Goal: Task Accomplishment & Management: Manage account settings

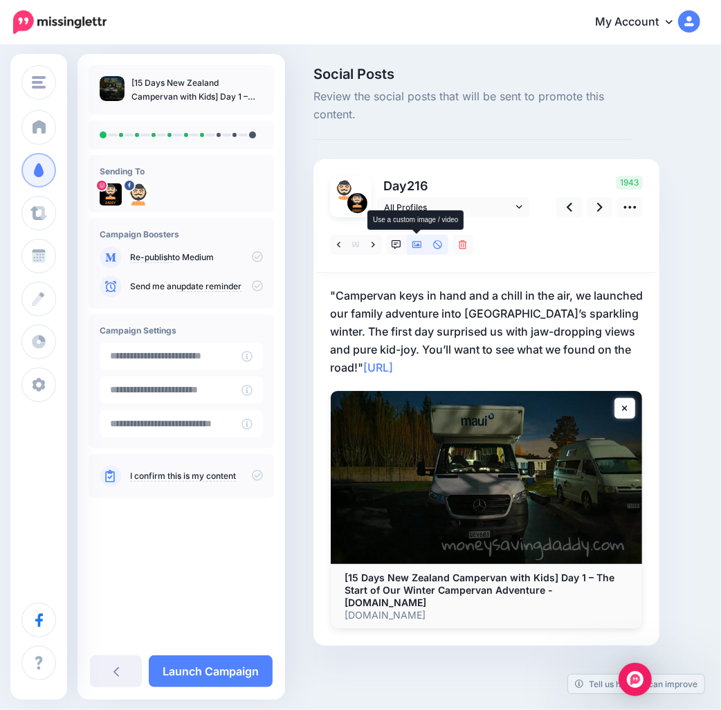
click at [417, 245] on icon at bounding box center [417, 244] width 10 height 7
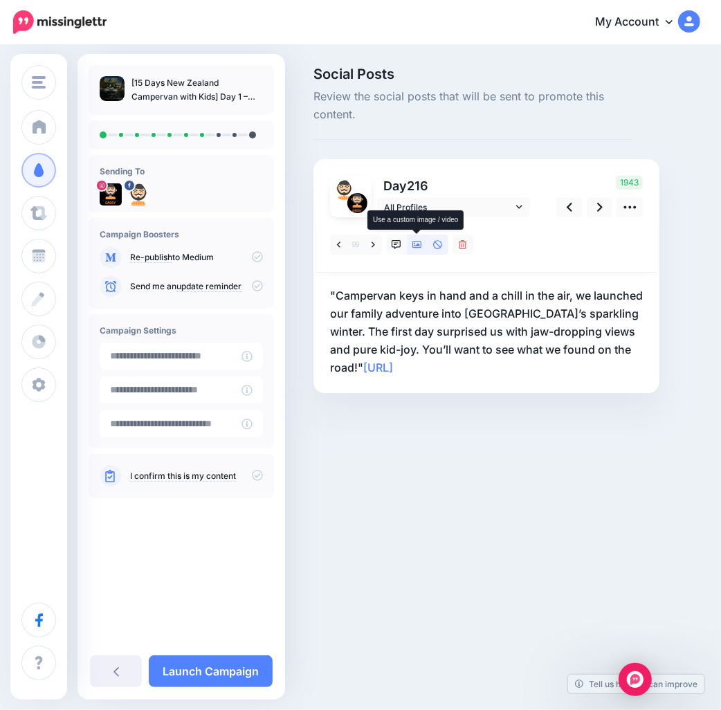
drag, startPoint x: 414, startPoint y: 240, endPoint x: 436, endPoint y: 251, distance: 24.8
click at [415, 240] on icon at bounding box center [417, 245] width 10 height 10
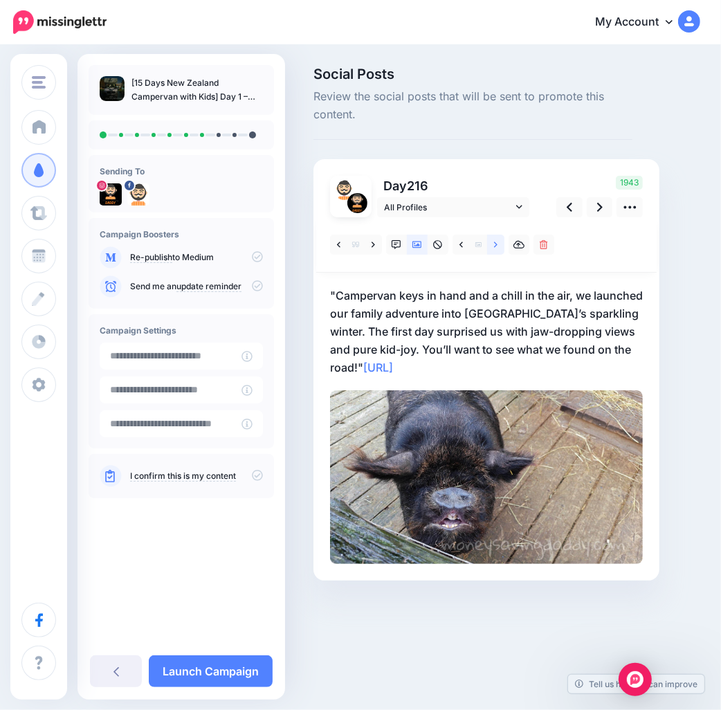
click at [496, 244] on icon at bounding box center [495, 244] width 3 height 6
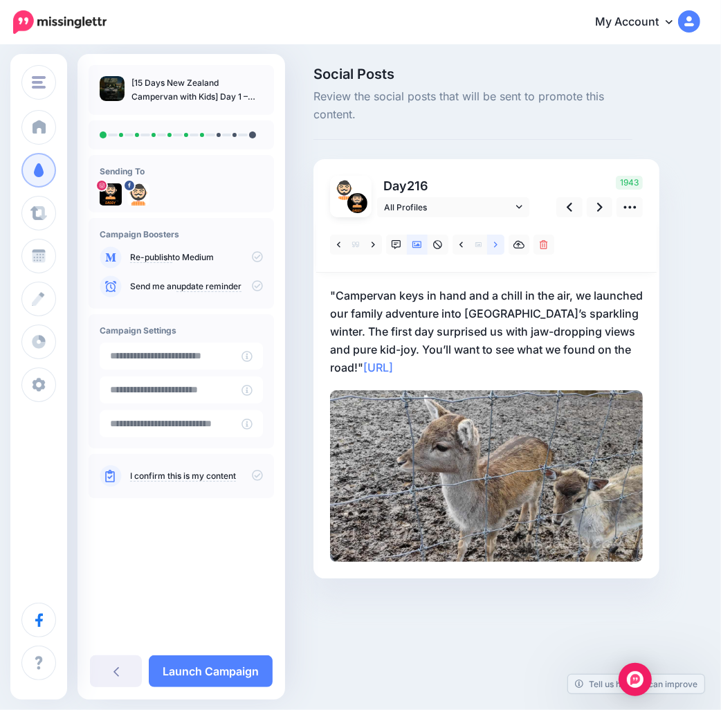
click at [497, 244] on icon at bounding box center [495, 244] width 3 height 6
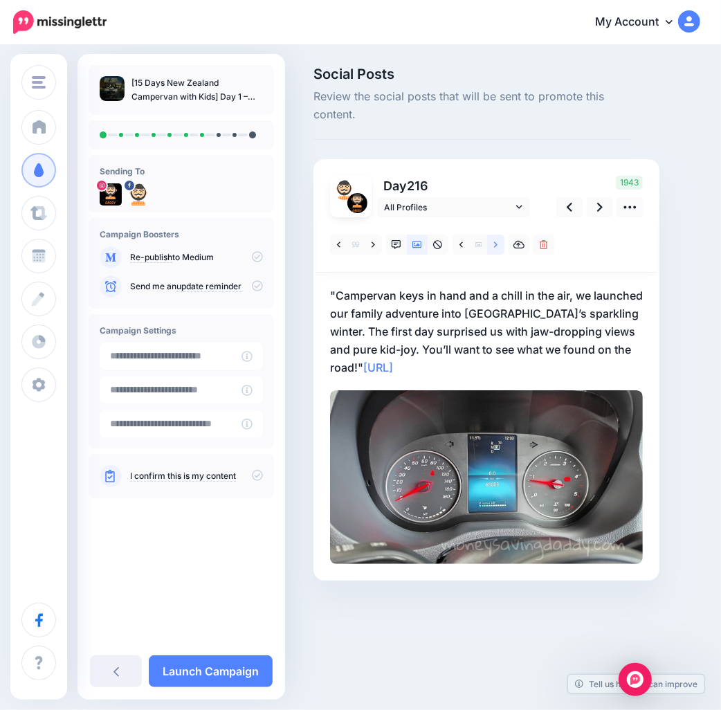
click at [497, 244] on icon at bounding box center [495, 244] width 3 height 6
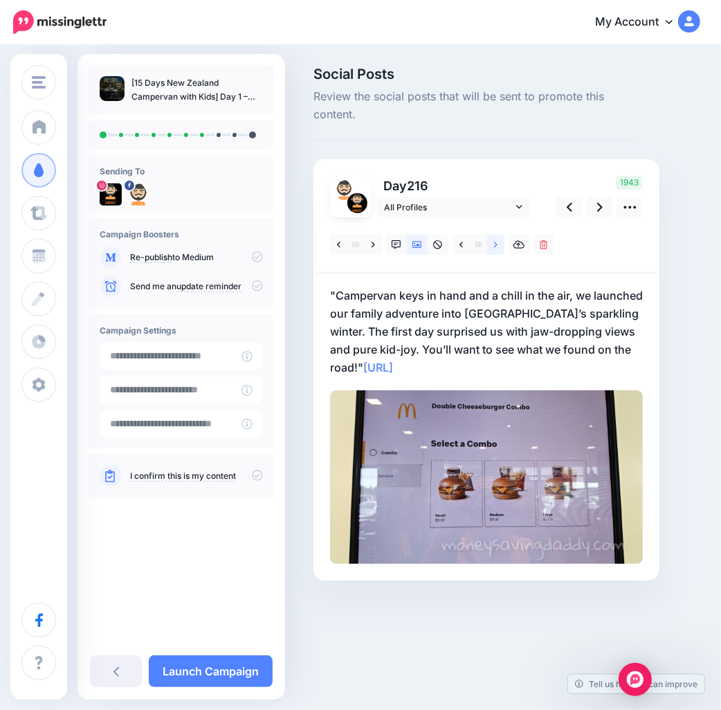
click at [497, 244] on icon at bounding box center [495, 244] width 3 height 6
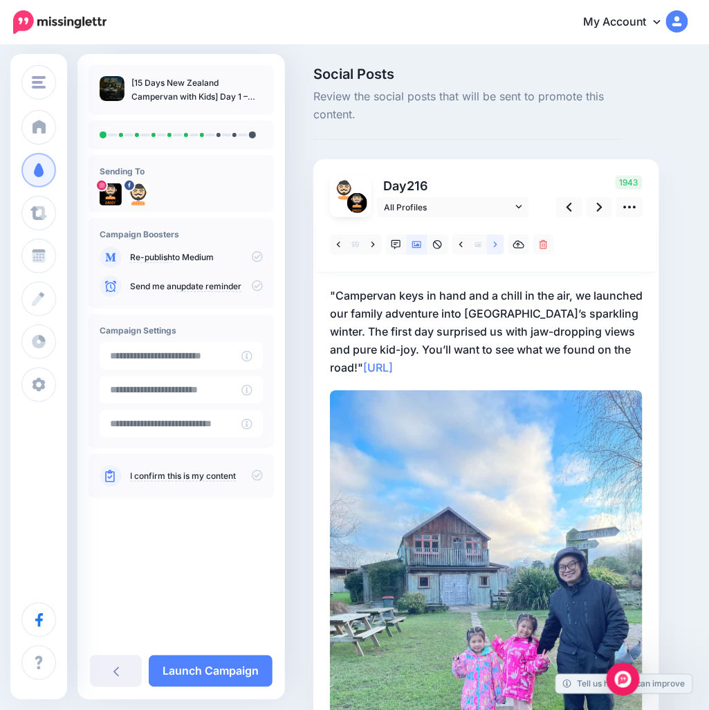
click at [497, 244] on icon at bounding box center [495, 244] width 3 height 6
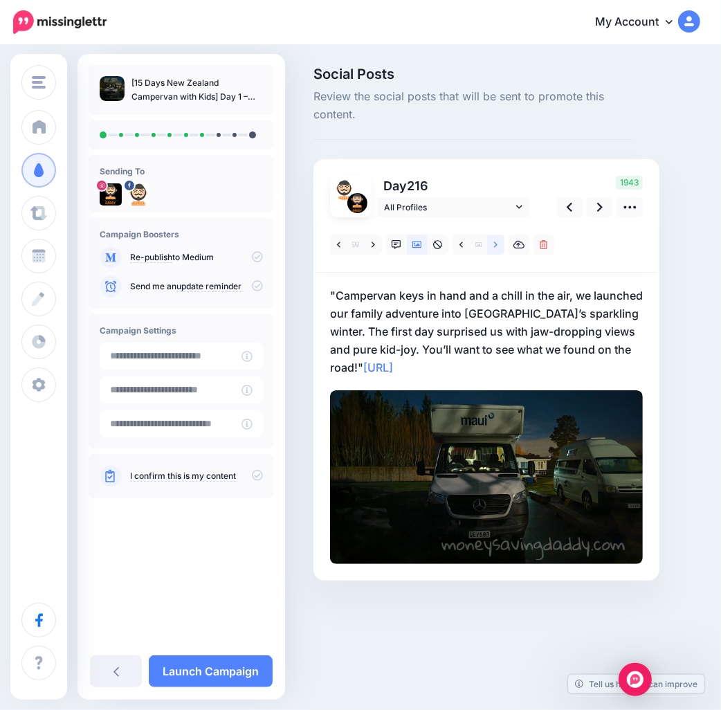
click at [498, 244] on link at bounding box center [495, 245] width 17 height 20
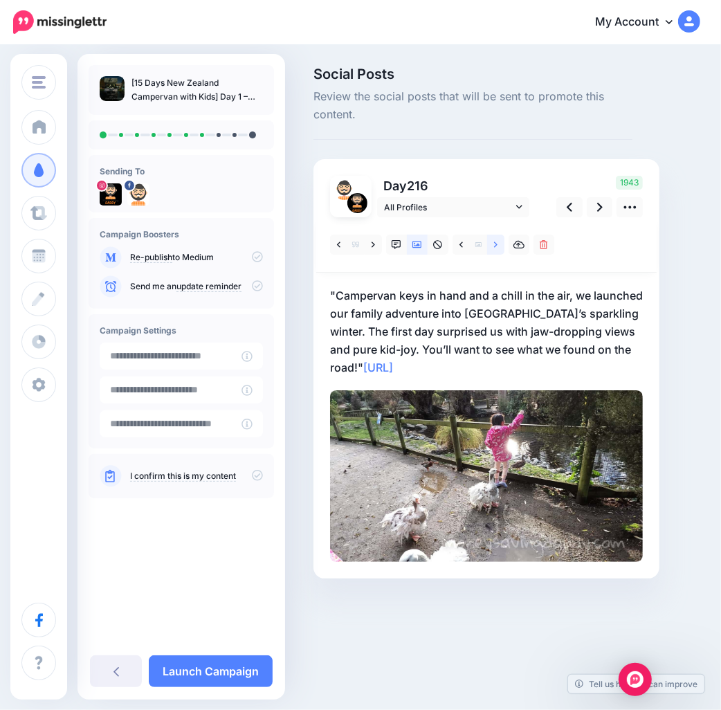
click at [497, 242] on icon at bounding box center [495, 245] width 3 height 10
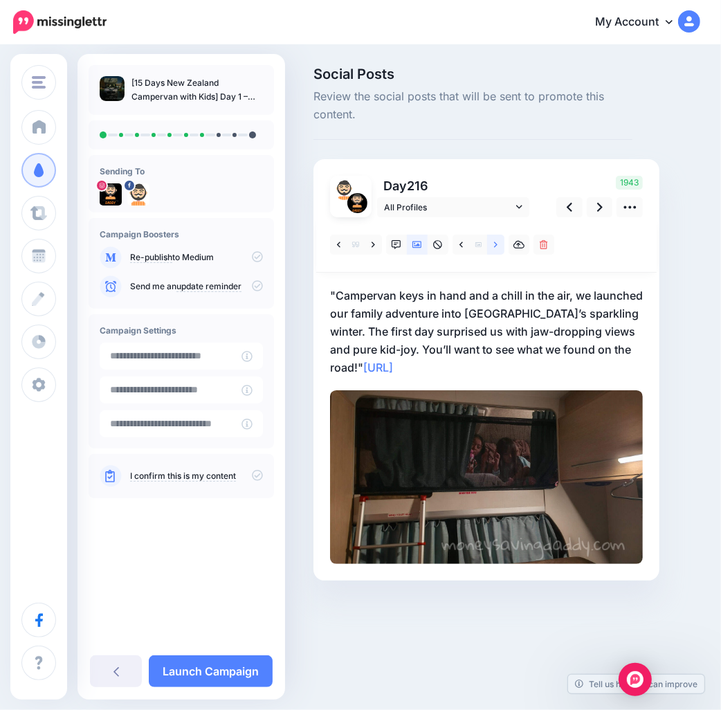
click at [497, 242] on icon at bounding box center [495, 245] width 3 height 10
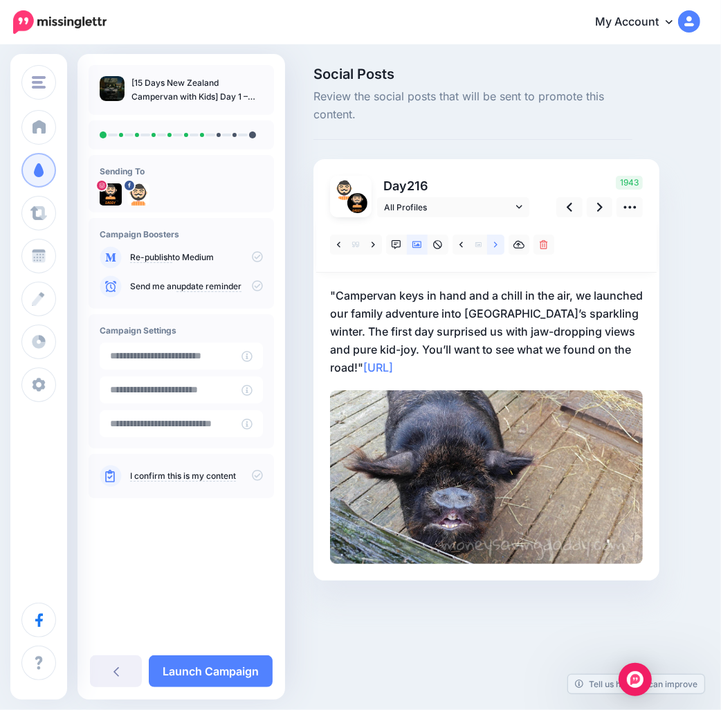
click at [497, 242] on icon at bounding box center [495, 245] width 3 height 10
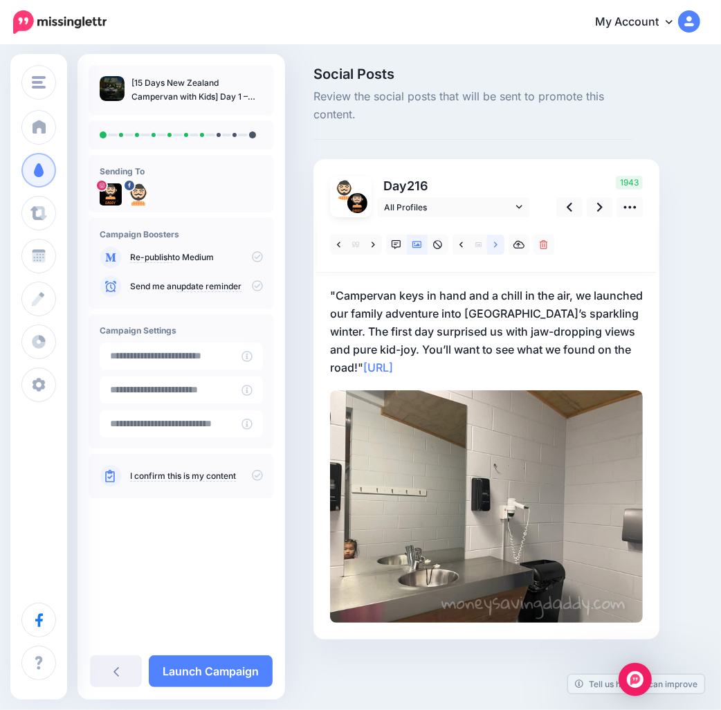
click at [497, 242] on icon at bounding box center [495, 245] width 3 height 10
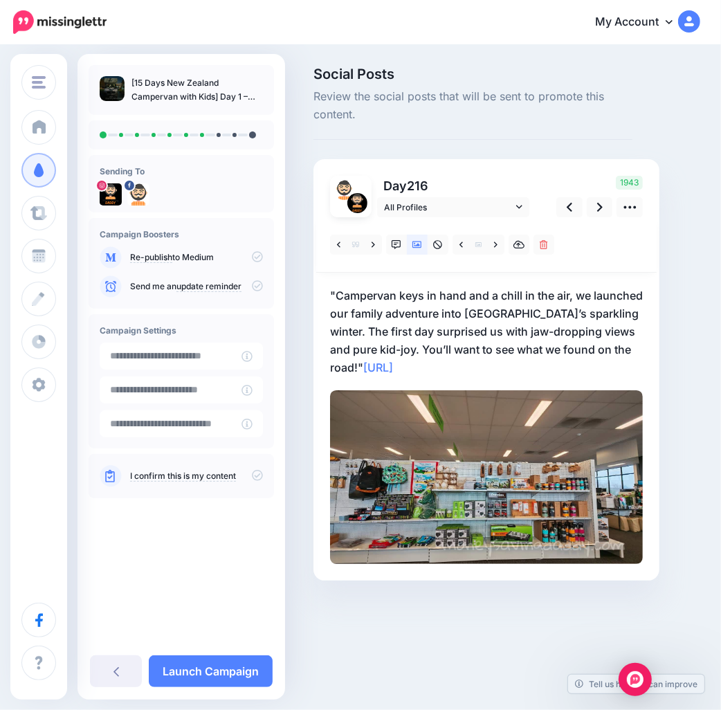
drag, startPoint x: 433, startPoint y: 368, endPoint x: 403, endPoint y: 353, distance: 34.0
click at [433, 368] on p ""Campervan keys in hand and a chill in the air, we launched our family adventur…" at bounding box center [486, 331] width 313 height 90
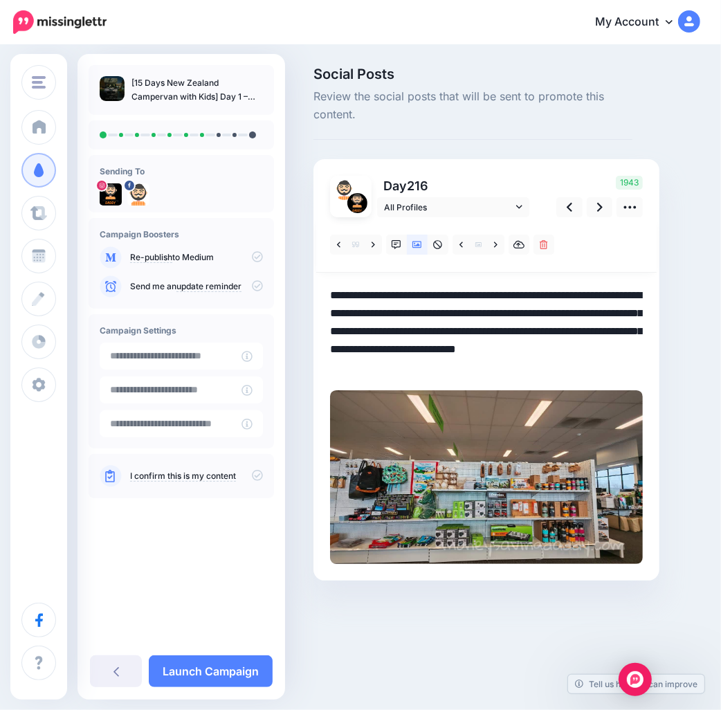
click at [337, 293] on textarea "**********" at bounding box center [486, 331] width 313 height 90
drag, startPoint x: 337, startPoint y: 293, endPoint x: 447, endPoint y: 372, distance: 135.4
click at [447, 372] on textarea "**********" at bounding box center [486, 331] width 313 height 90
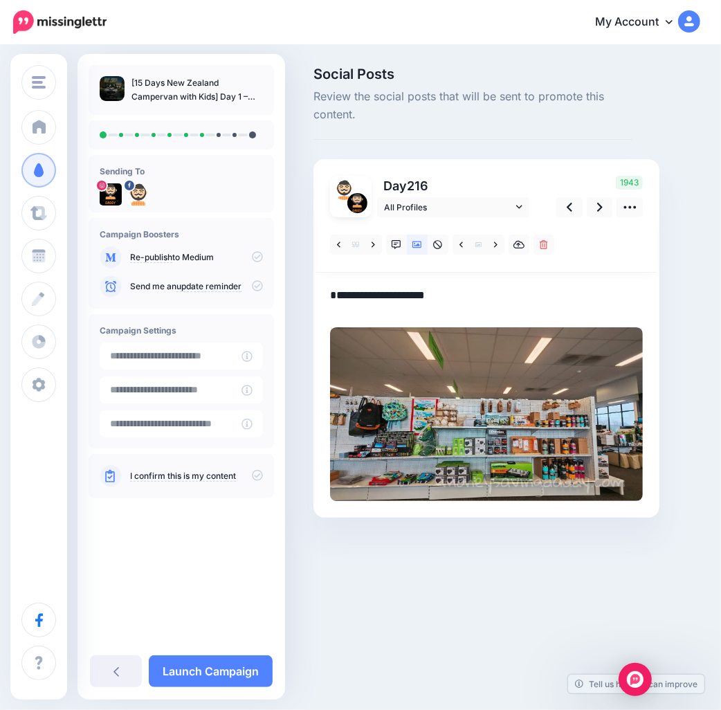
paste textarea "**********"
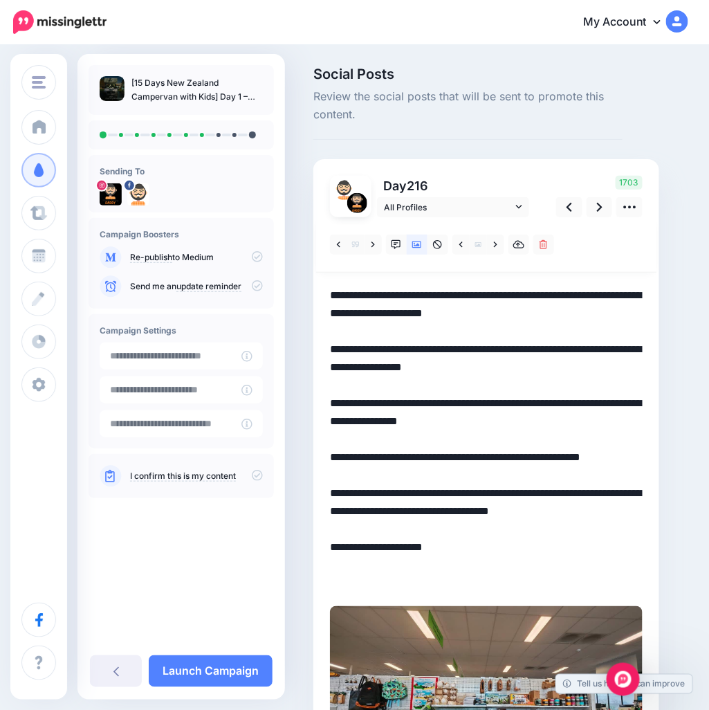
click at [630, 351] on textarea "**********" at bounding box center [486, 439] width 313 height 306
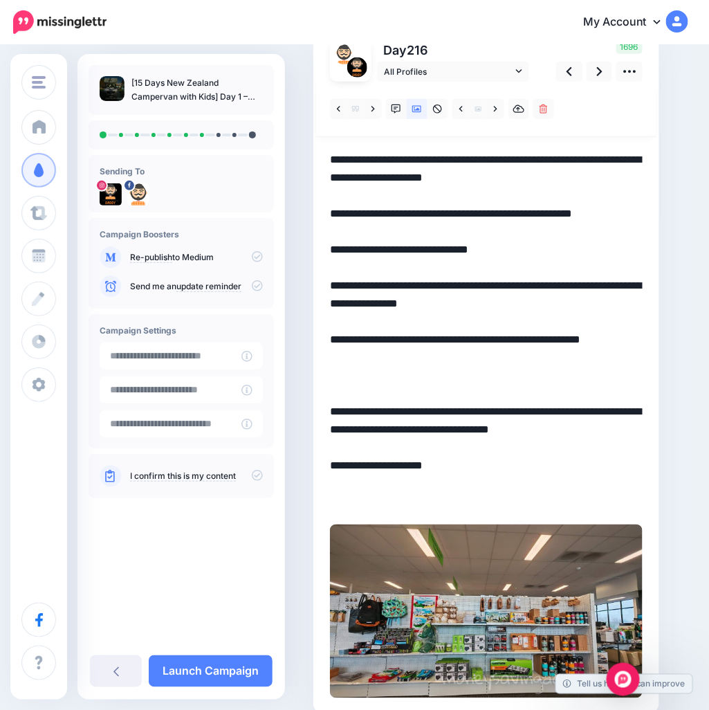
scroll to position [48, 0]
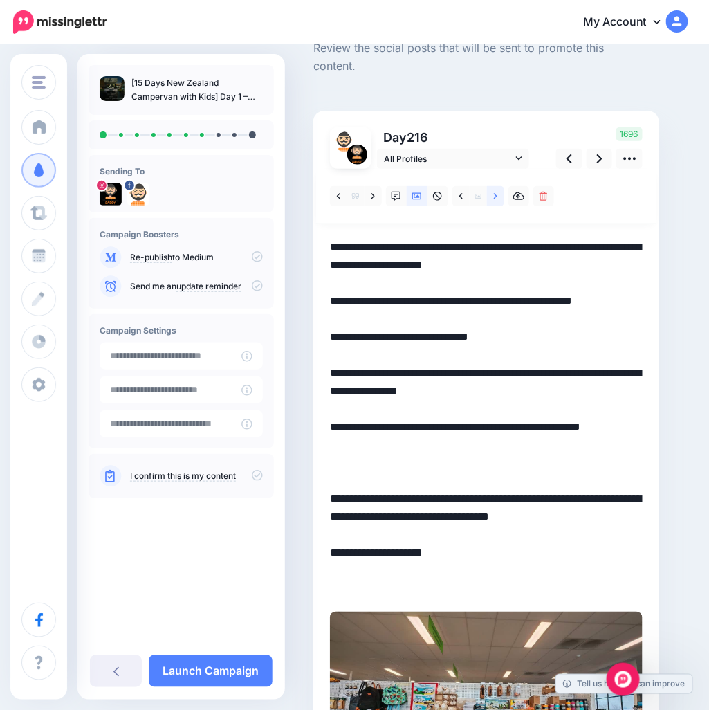
click at [494, 198] on icon at bounding box center [495, 197] width 3 height 10
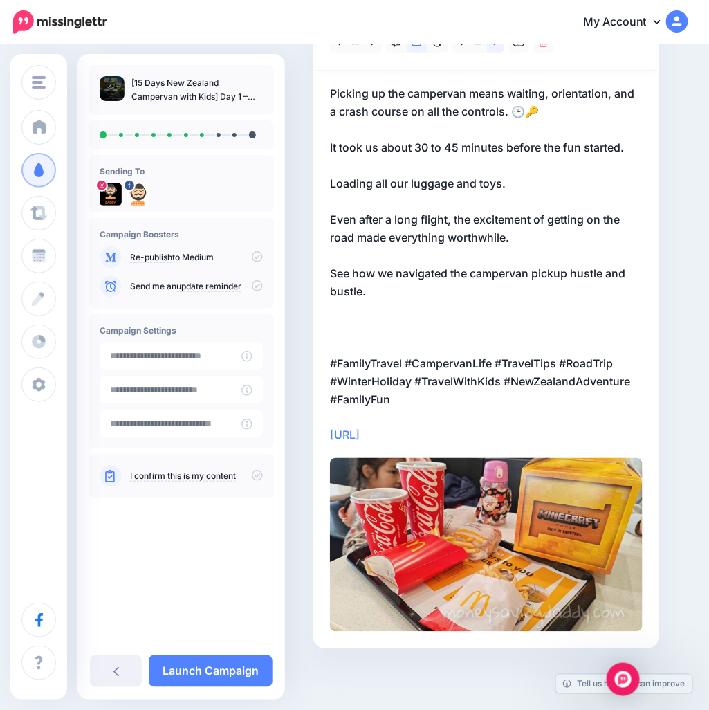
scroll to position [125, 0]
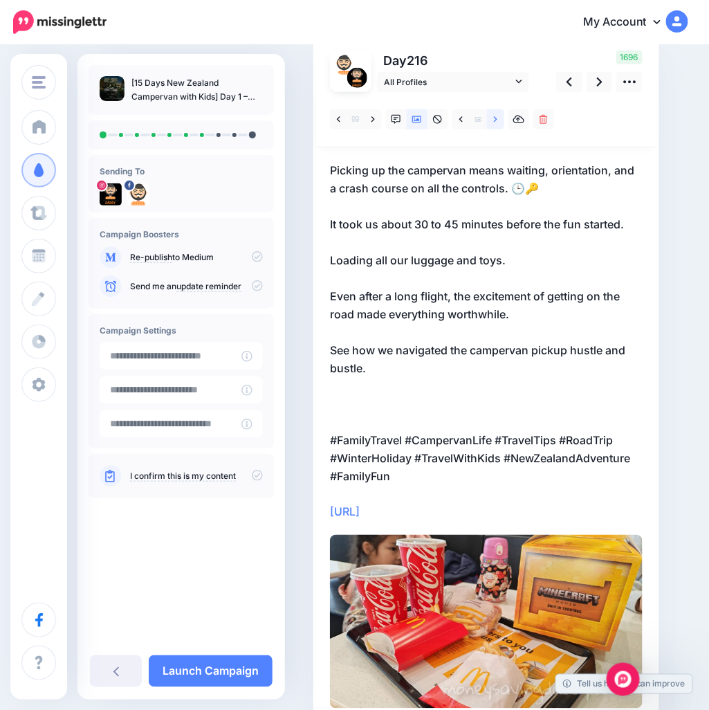
click at [499, 118] on link at bounding box center [495, 119] width 17 height 20
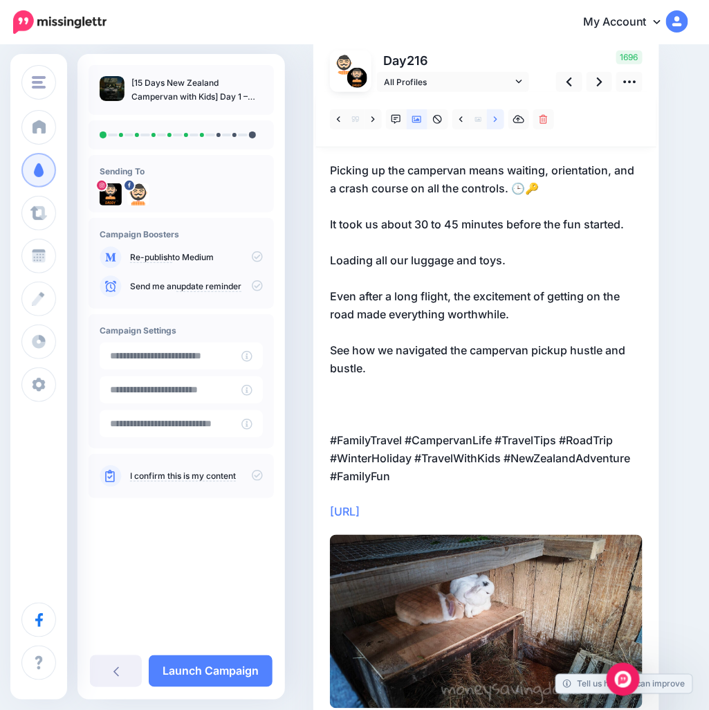
click at [499, 118] on link at bounding box center [495, 119] width 17 height 20
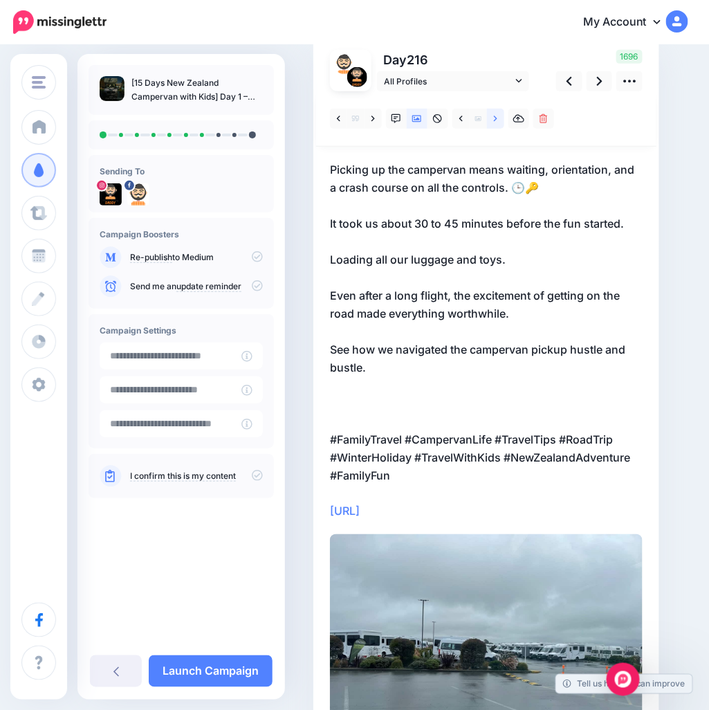
scroll to position [0, 0]
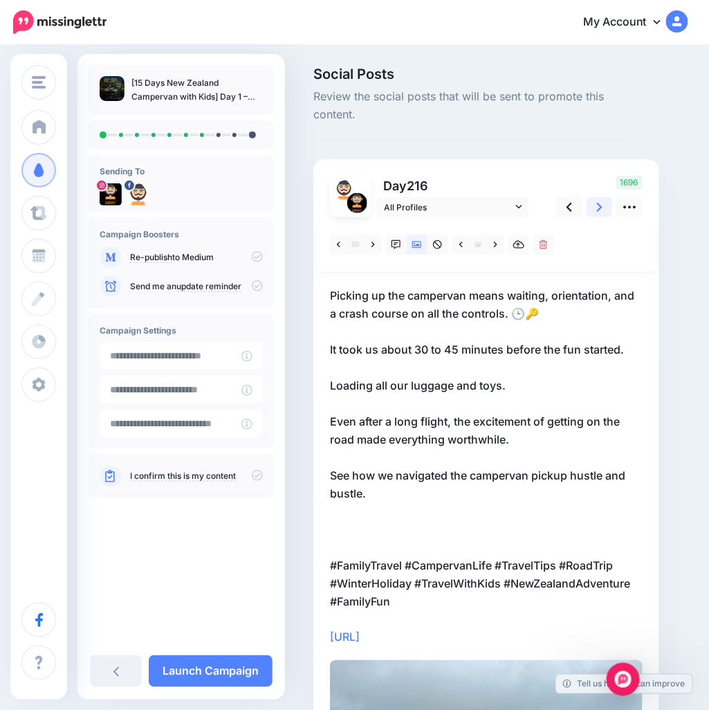
click at [591, 210] on link at bounding box center [600, 207] width 26 height 20
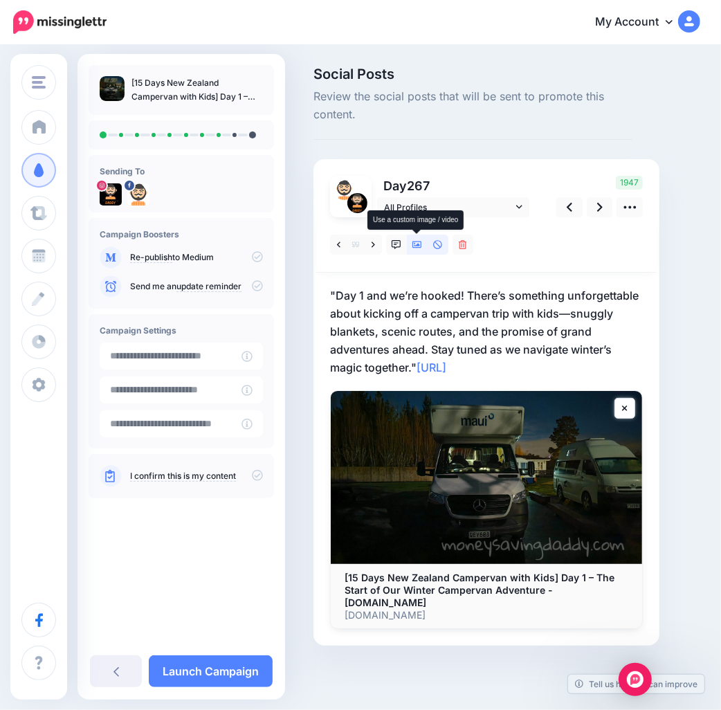
click at [415, 246] on icon at bounding box center [417, 245] width 10 height 10
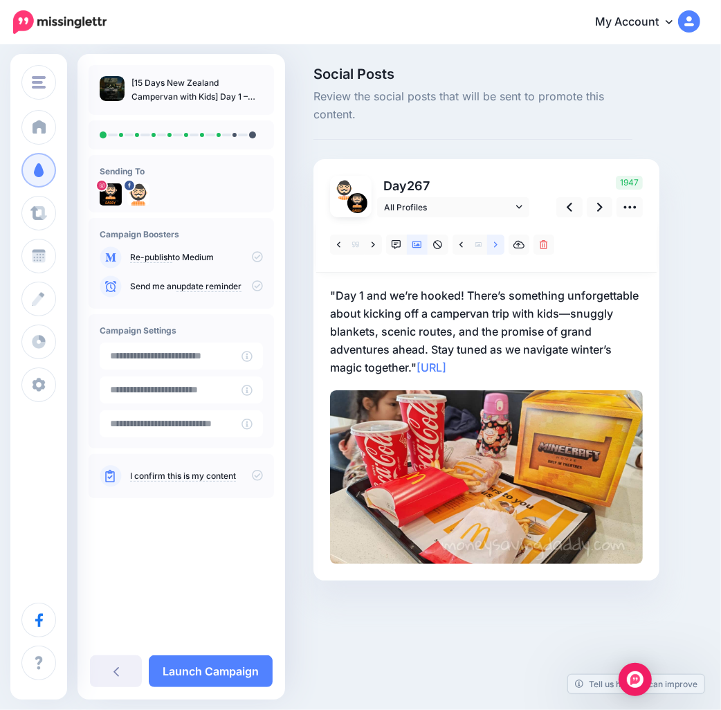
click at [494, 246] on icon at bounding box center [495, 245] width 3 height 10
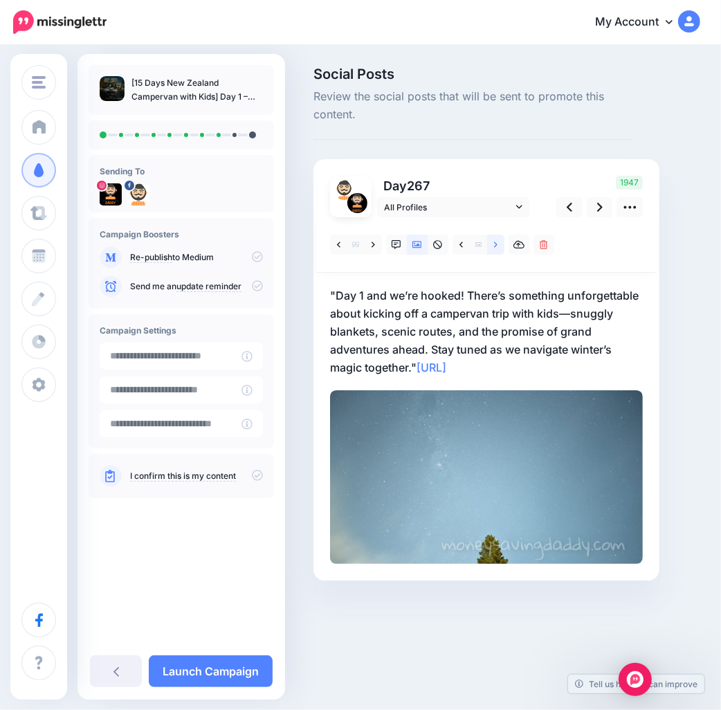
click at [494, 246] on icon at bounding box center [495, 245] width 3 height 10
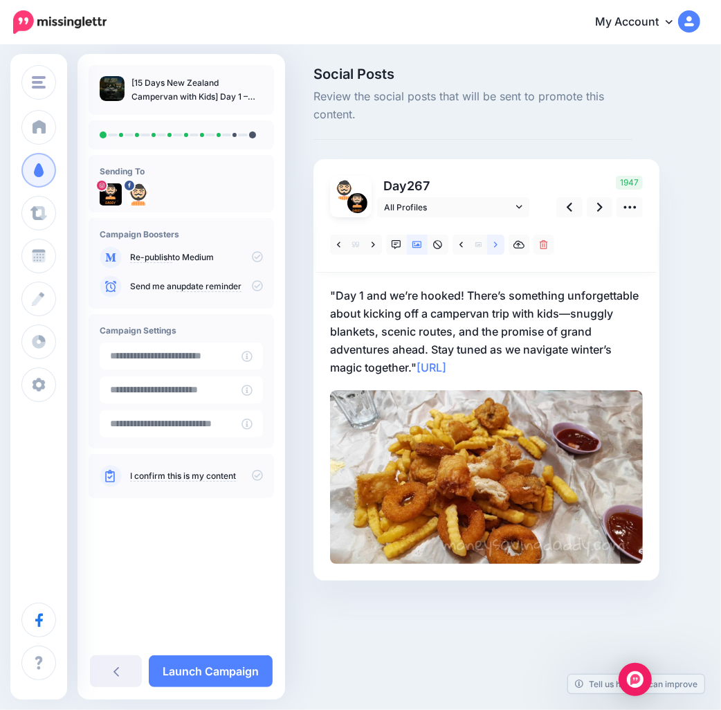
click at [494, 246] on icon at bounding box center [495, 245] width 3 height 10
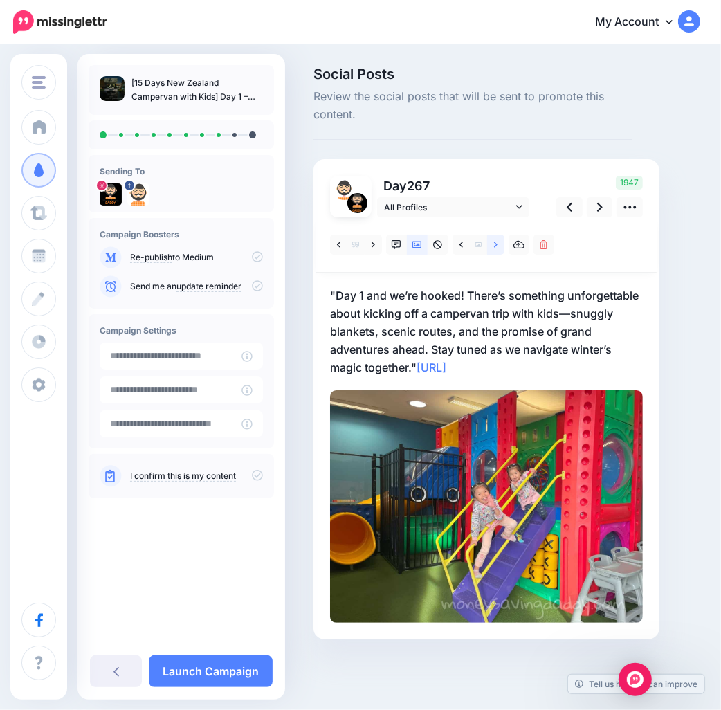
click at [494, 246] on icon at bounding box center [495, 245] width 3 height 10
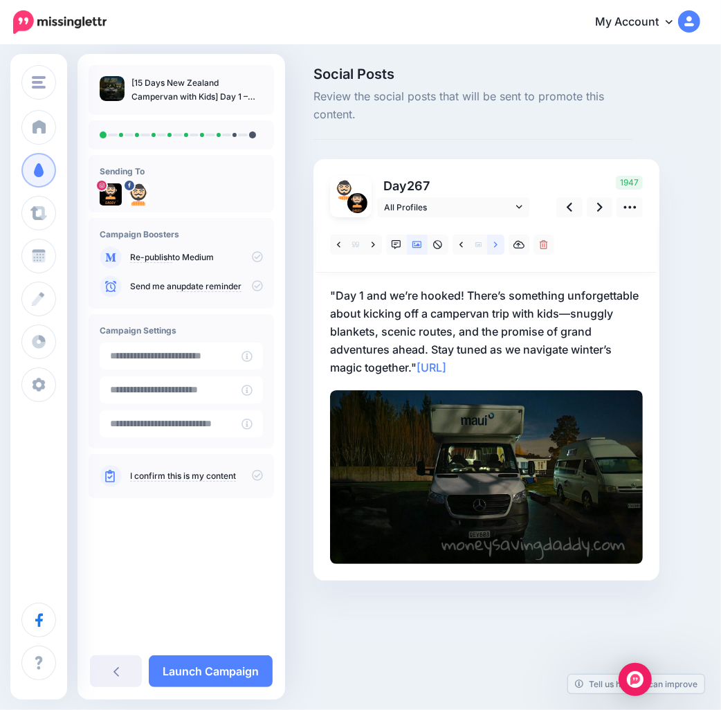
click at [494, 246] on icon at bounding box center [495, 245] width 3 height 10
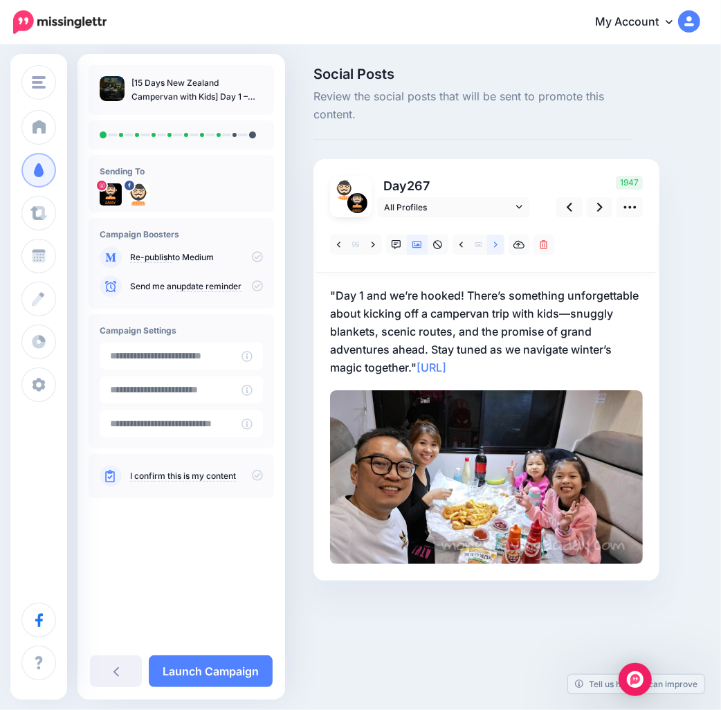
click at [494, 246] on icon at bounding box center [495, 245] width 3 height 10
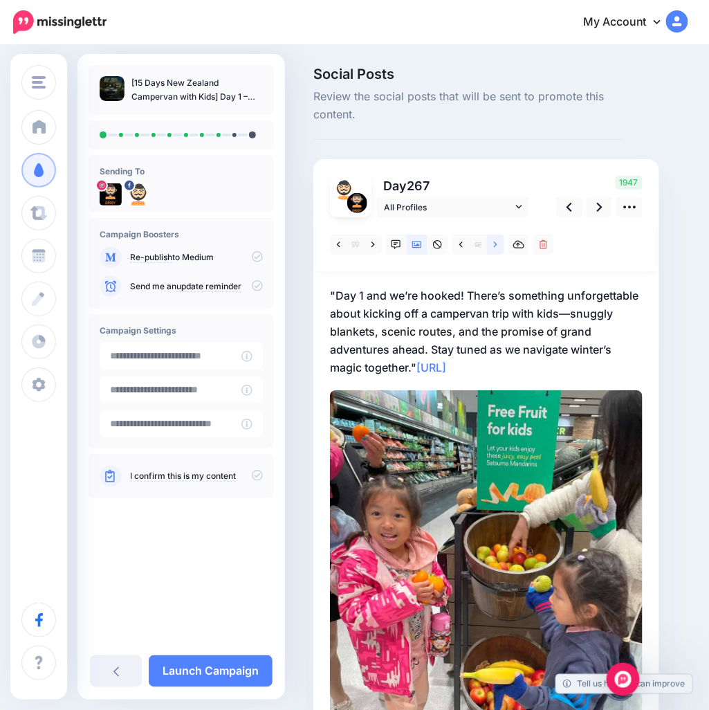
click at [494, 246] on icon at bounding box center [495, 245] width 3 height 10
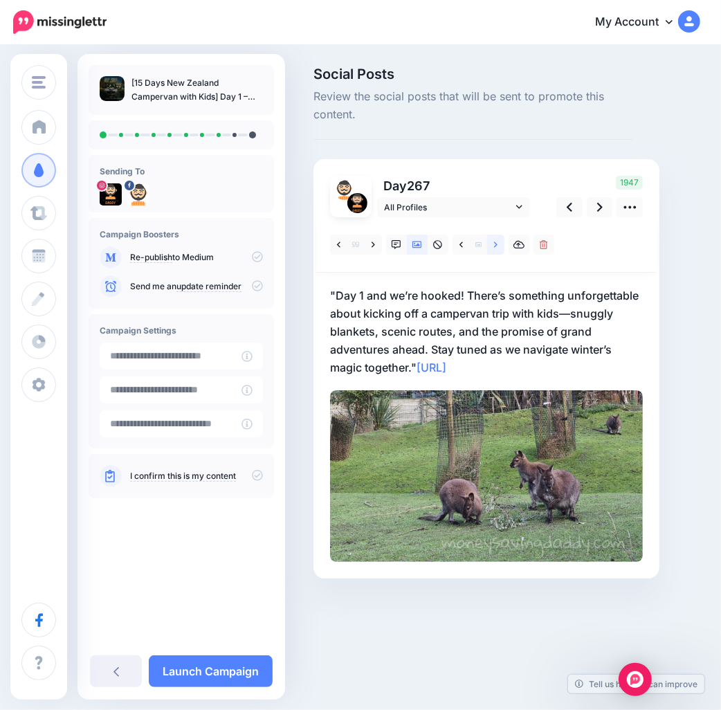
click at [494, 246] on icon at bounding box center [495, 245] width 3 height 10
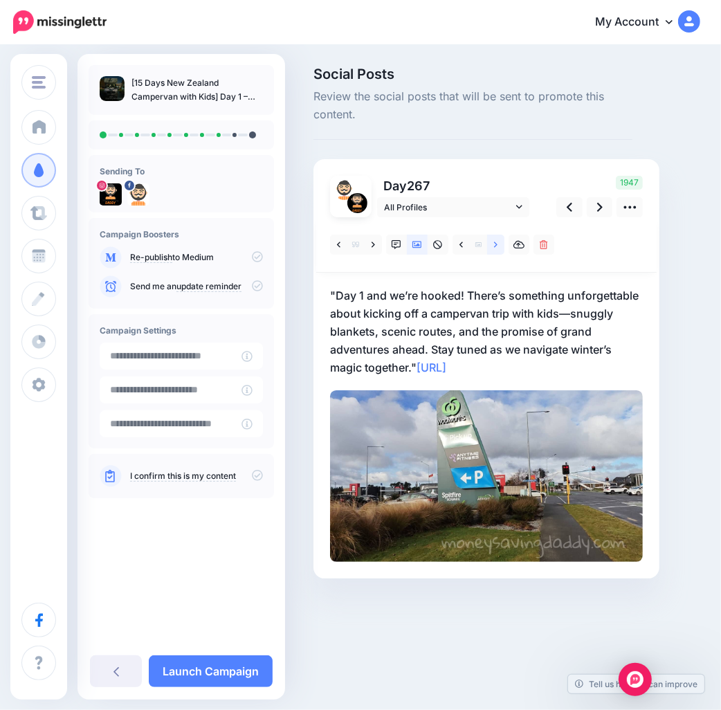
click at [494, 246] on icon at bounding box center [495, 245] width 3 height 10
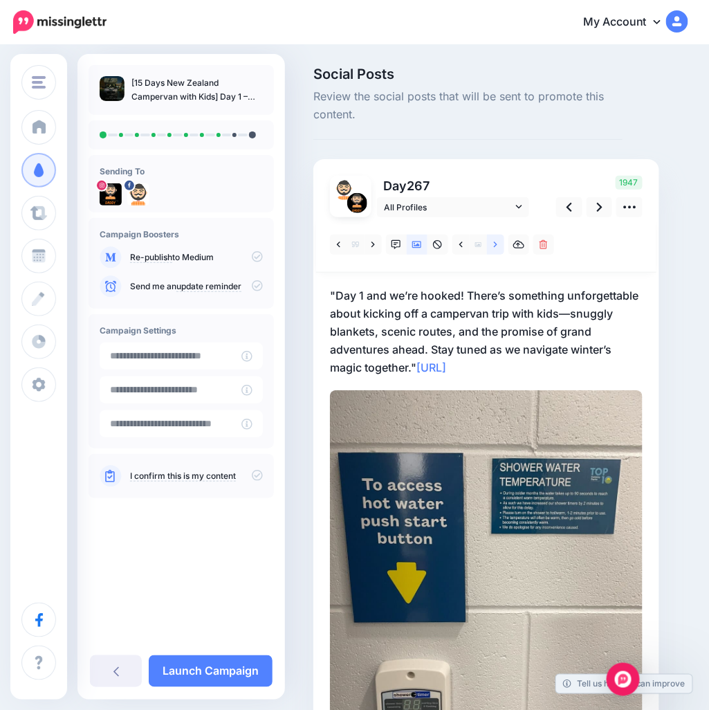
click at [494, 246] on icon at bounding box center [495, 245] width 3 height 10
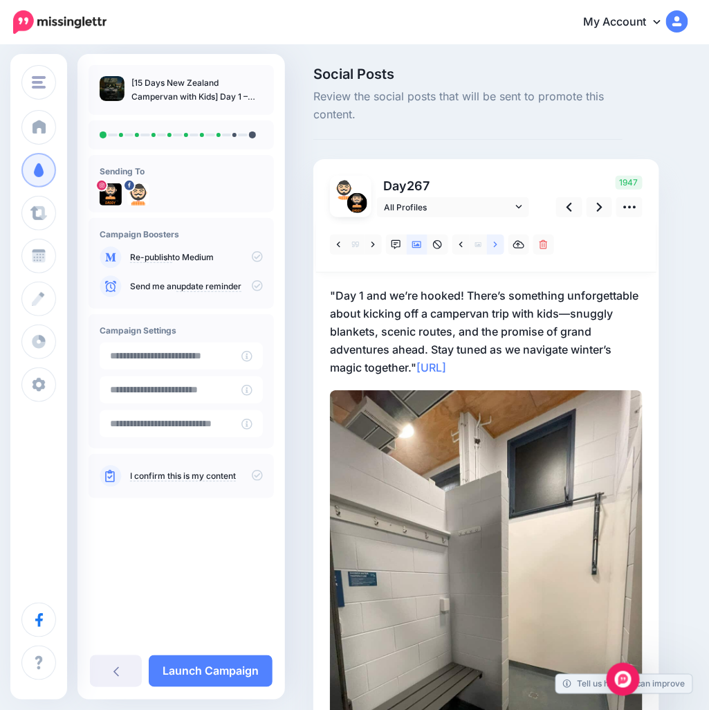
click at [494, 246] on icon at bounding box center [495, 245] width 3 height 10
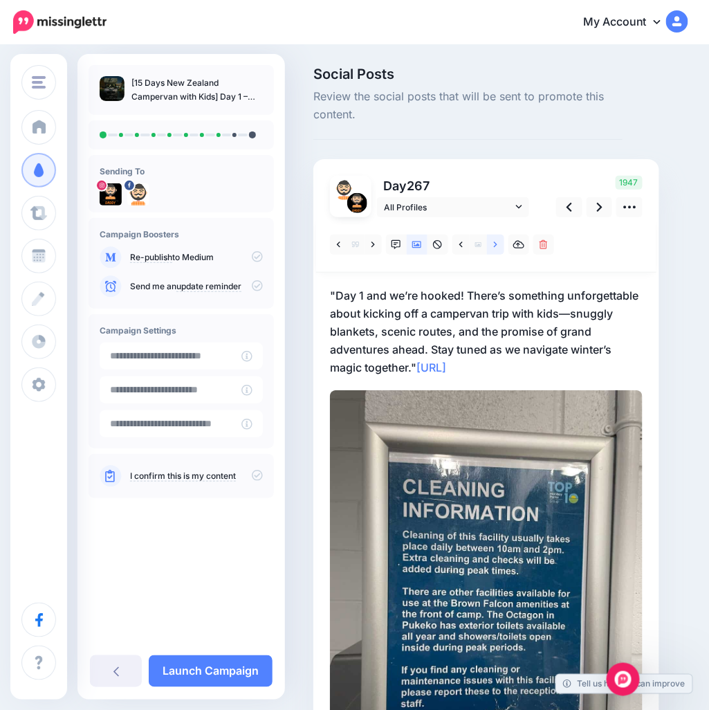
click at [494, 246] on icon at bounding box center [495, 245] width 3 height 10
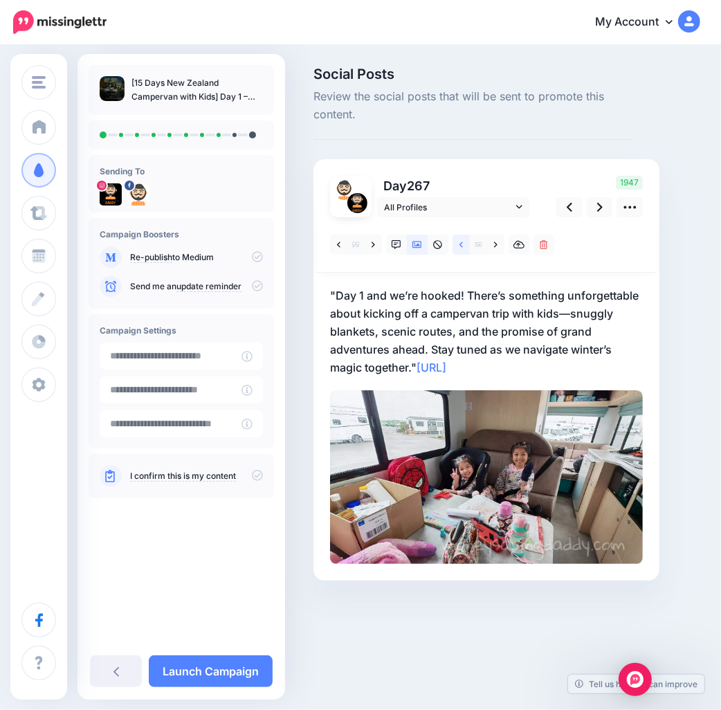
click at [459, 246] on icon at bounding box center [460, 245] width 3 height 10
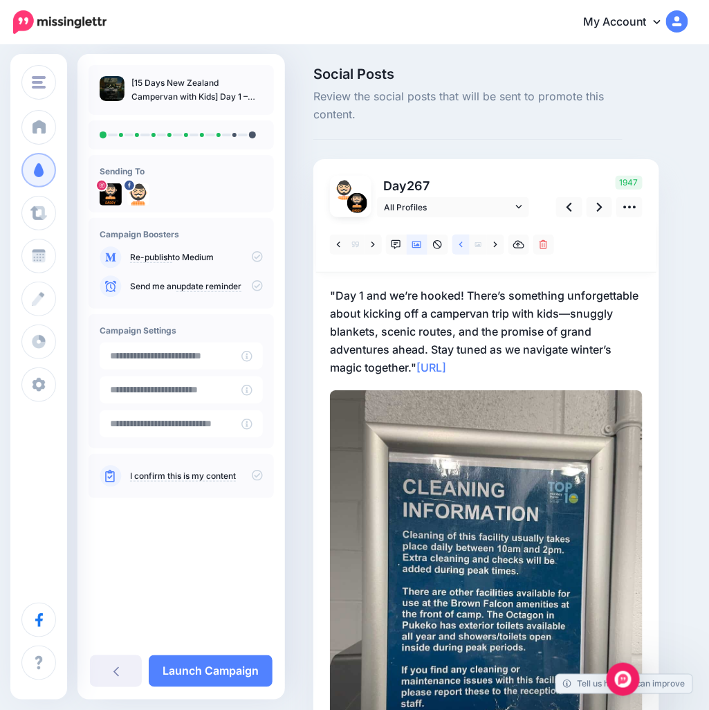
click at [459, 247] on icon at bounding box center [460, 245] width 3 height 10
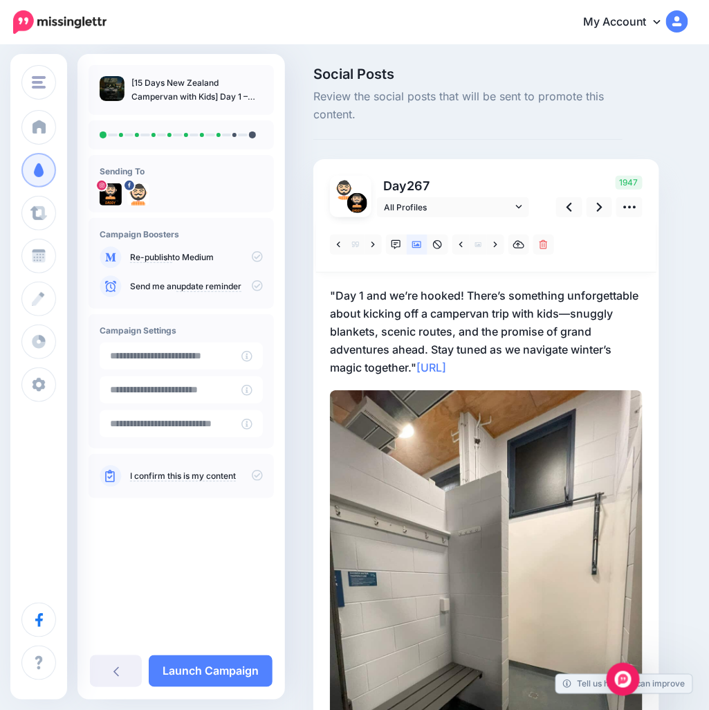
click at [336, 298] on p ""Day 1 and we’re hooked! There’s something unforgettable about kicking off a ca…" at bounding box center [486, 331] width 313 height 90
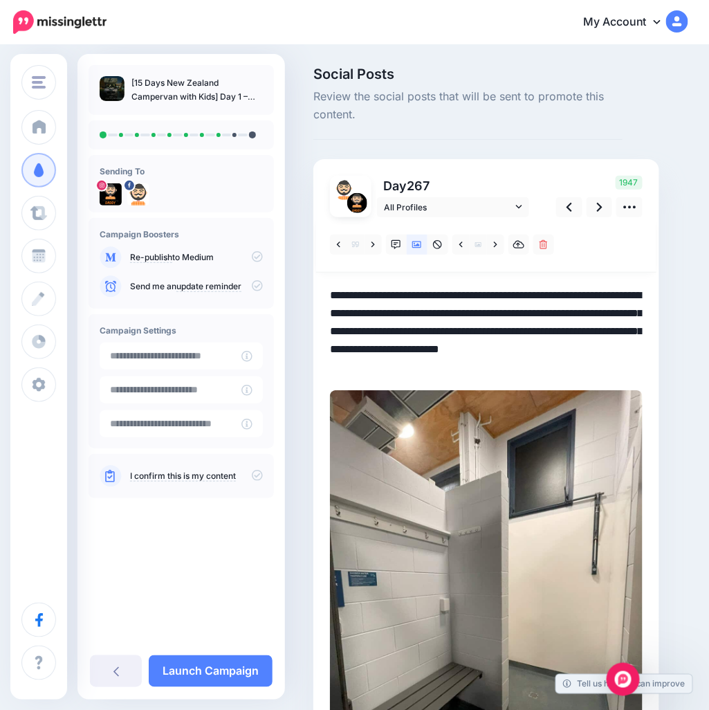
drag, startPoint x: 329, startPoint y: 293, endPoint x: 419, endPoint y: 374, distance: 121.0
click at [419, 374] on textarea "**********" at bounding box center [486, 331] width 313 height 90
paste textarea "**********"
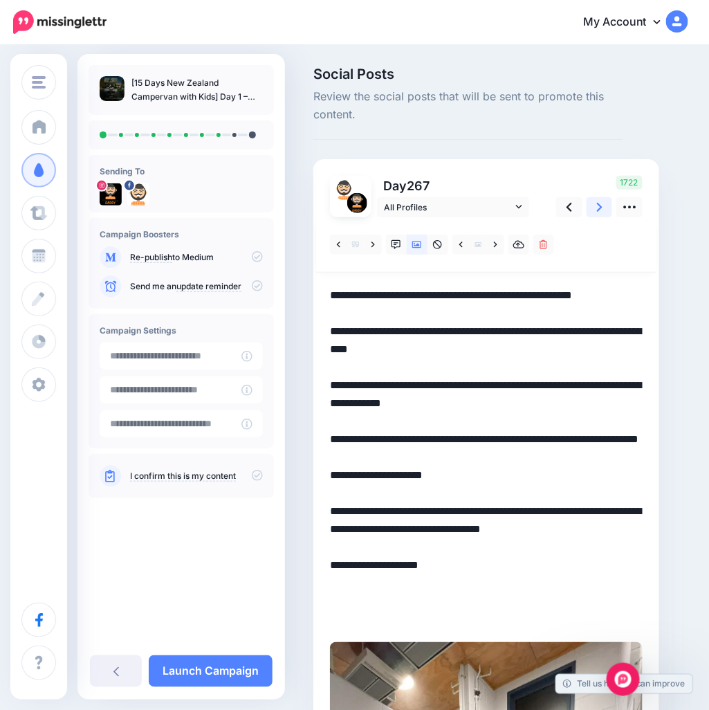
click at [598, 210] on icon at bounding box center [600, 207] width 6 height 9
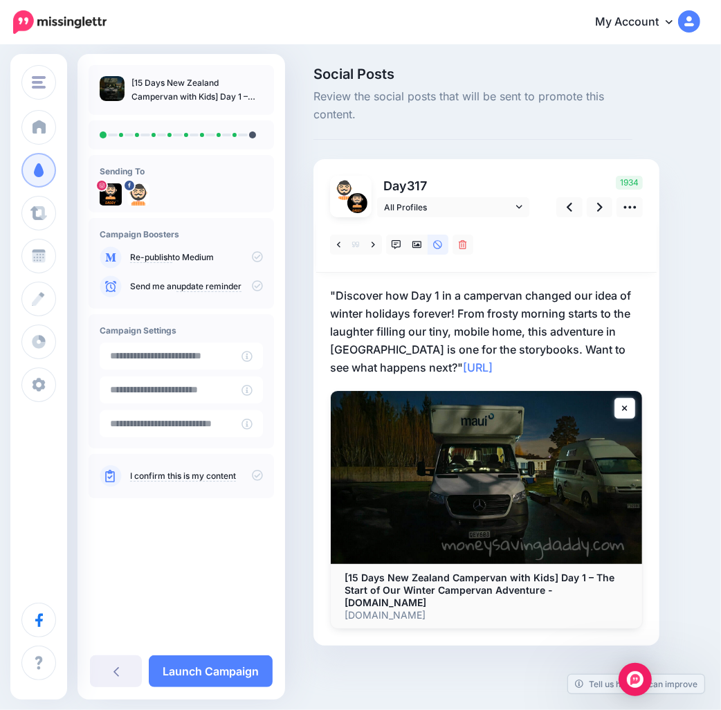
click at [347, 365] on p ""Discover how Day 1 in a campervan changed our idea of winter holidays forever!…" at bounding box center [486, 331] width 313 height 90
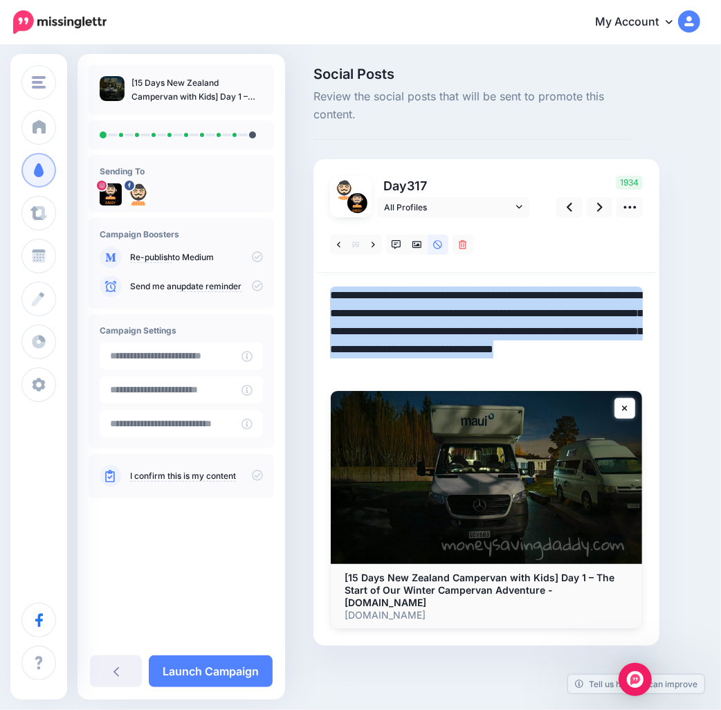
drag, startPoint x: 328, startPoint y: 295, endPoint x: 413, endPoint y: 379, distance: 119.9
click at [414, 381] on div "Day 317 All Profiles" at bounding box center [486, 402] width 346 height 486
click at [410, 365] on textarea "**********" at bounding box center [486, 331] width 313 height 90
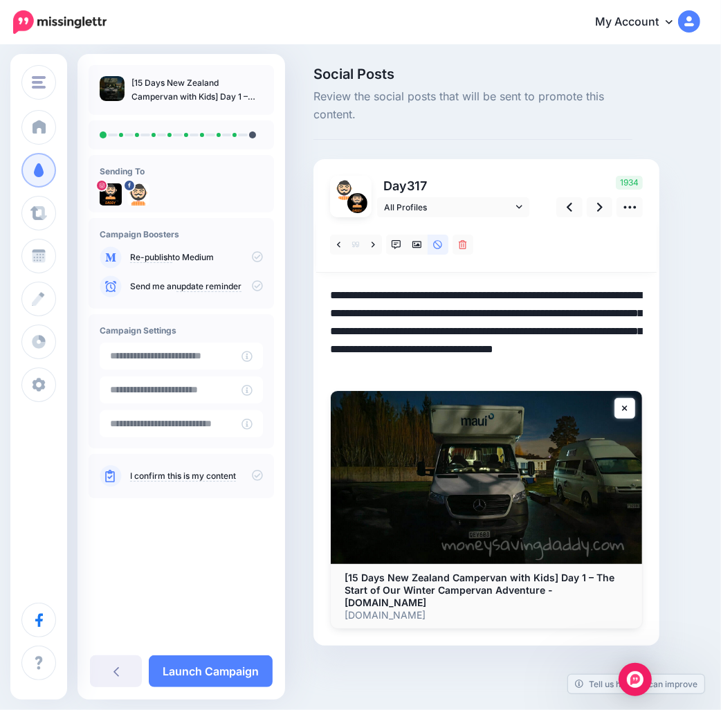
drag, startPoint x: 417, startPoint y: 368, endPoint x: 299, endPoint y: 266, distance: 156.5
click at [299, 266] on div "Social Posts Review the social posts that will be sent to promote this content.…" at bounding box center [360, 377] width 721 height 662
paste textarea "**********"
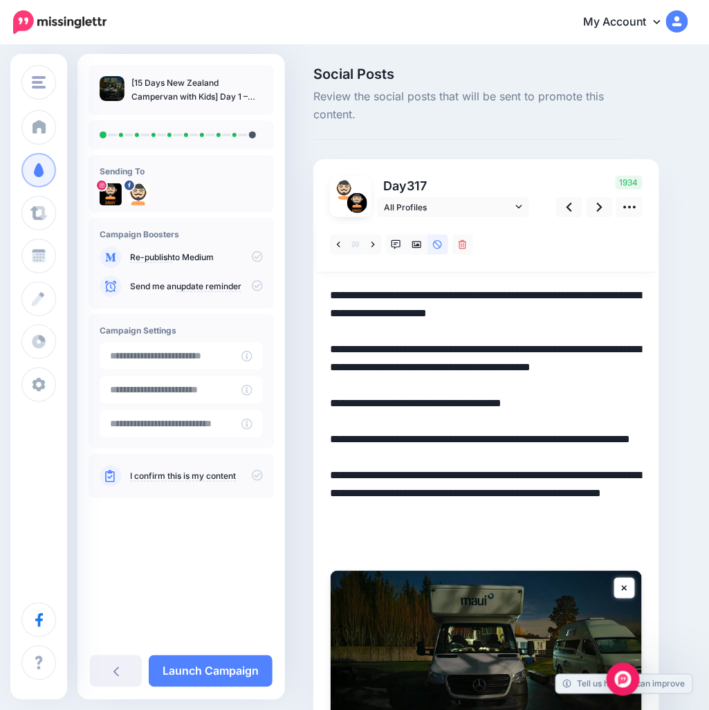
click at [404, 370] on textarea "**********" at bounding box center [486, 421] width 313 height 270
click at [597, 210] on icon at bounding box center [600, 207] width 6 height 15
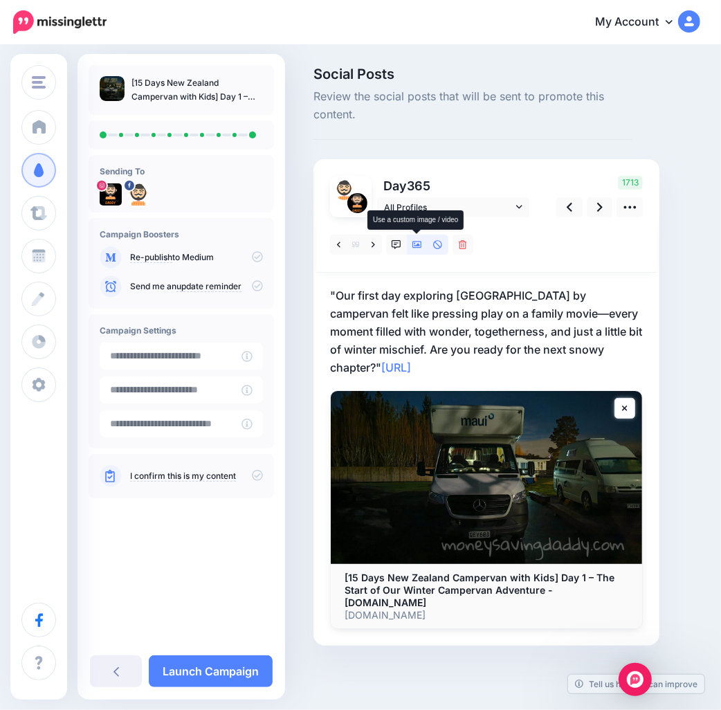
click at [418, 247] on icon at bounding box center [417, 244] width 10 height 7
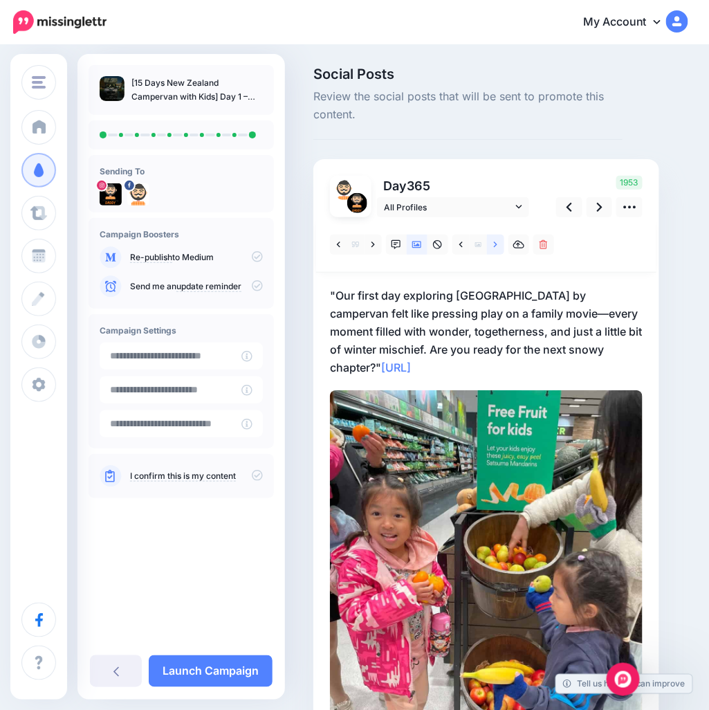
click at [495, 246] on icon at bounding box center [495, 245] width 3 height 10
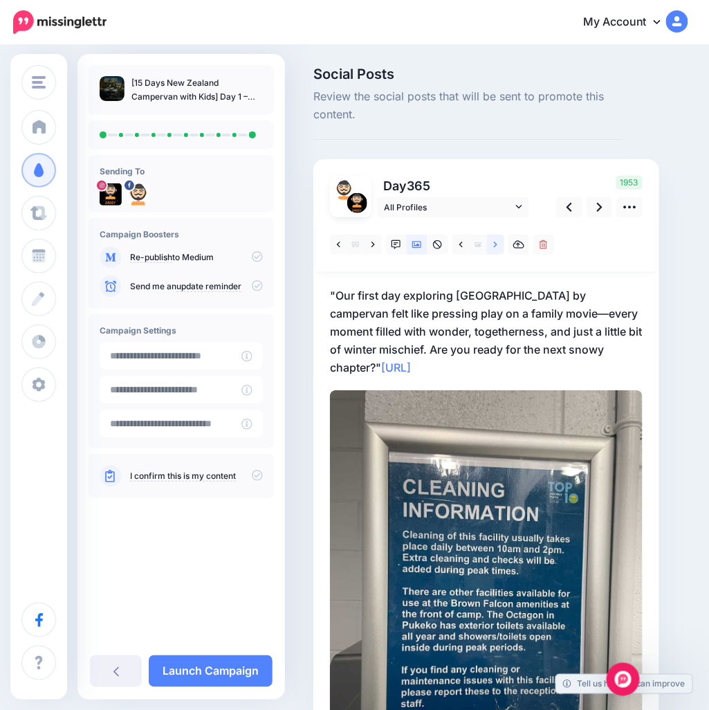
click at [495, 246] on icon at bounding box center [495, 245] width 3 height 10
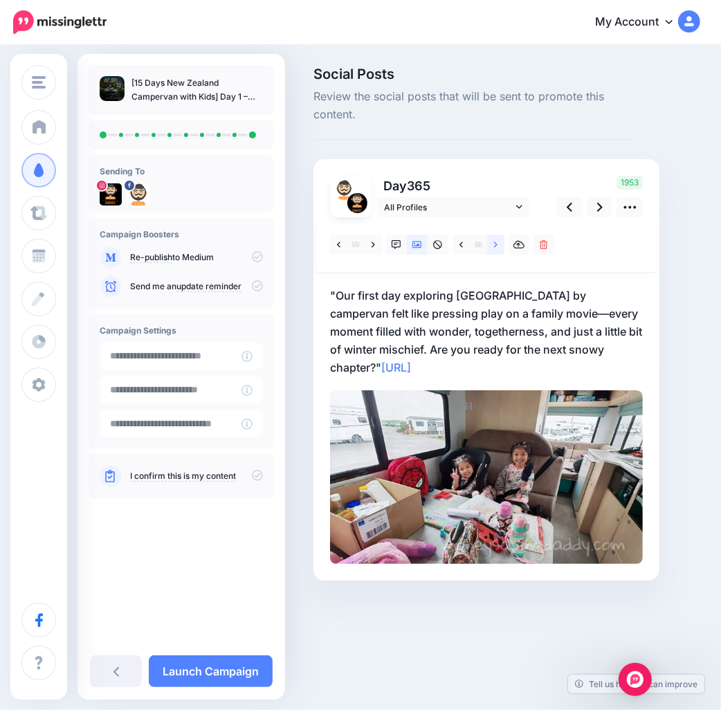
click at [495, 246] on icon at bounding box center [495, 245] width 3 height 10
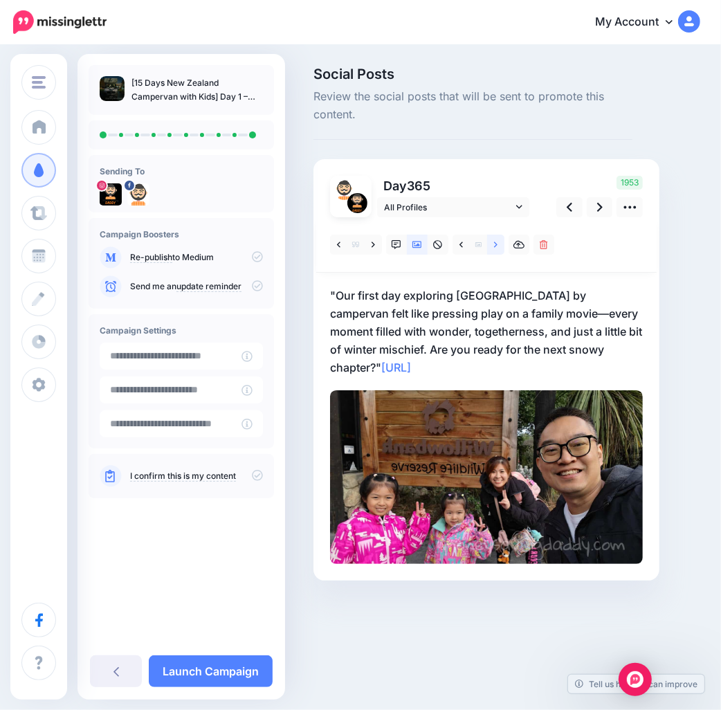
click at [495, 246] on icon at bounding box center [495, 245] width 3 height 10
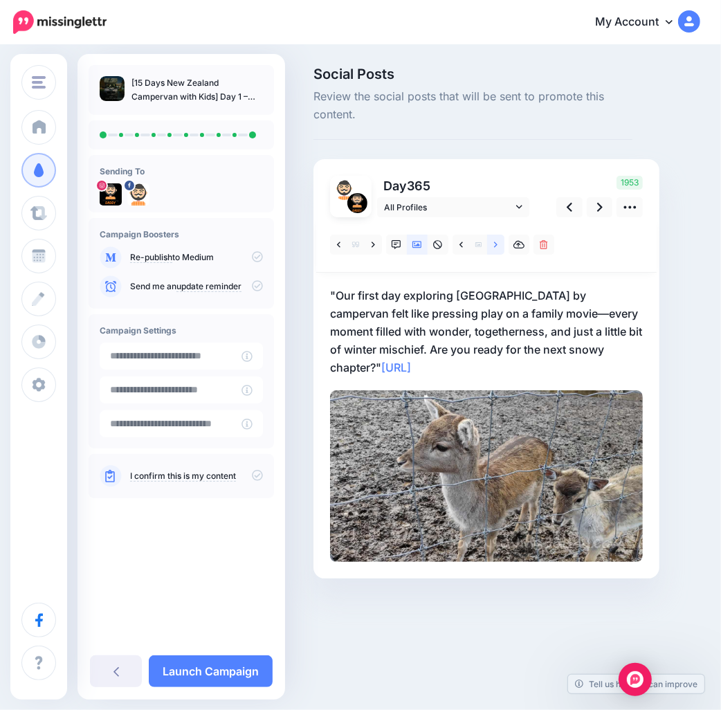
click at [495, 246] on icon at bounding box center [495, 245] width 3 height 10
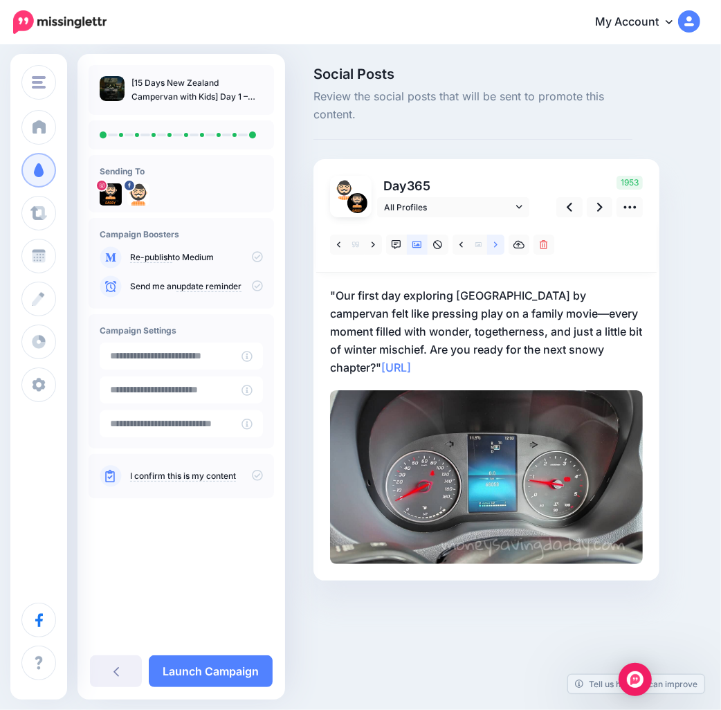
click at [495, 246] on icon at bounding box center [495, 245] width 3 height 10
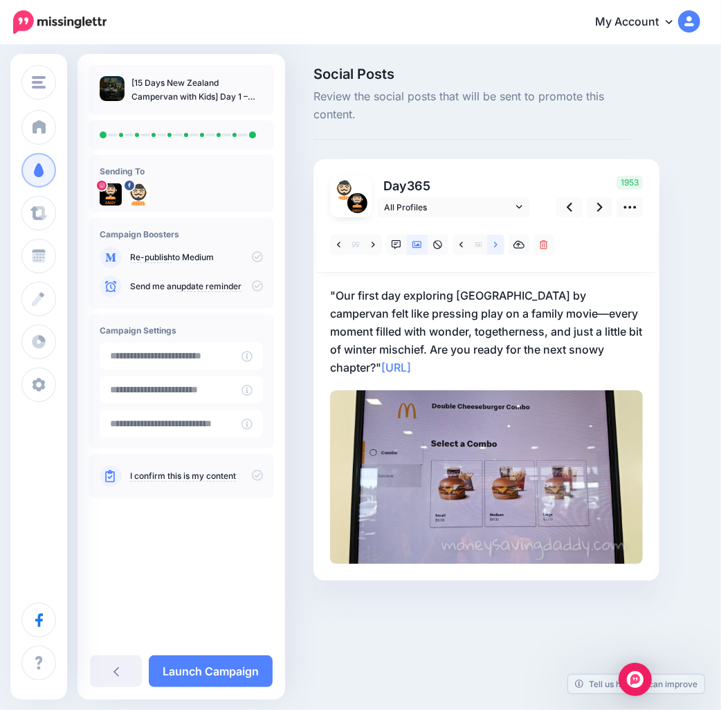
click at [495, 246] on icon at bounding box center [495, 245] width 3 height 10
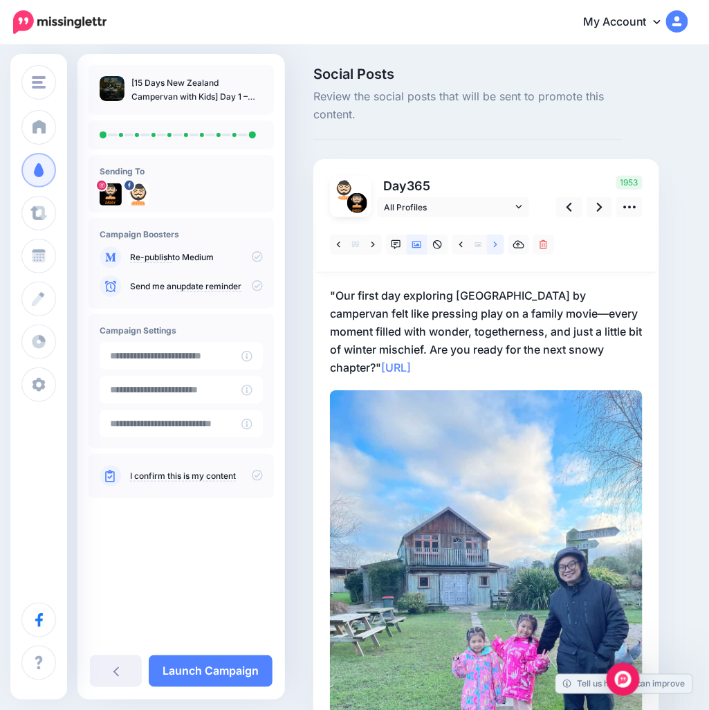
click at [495, 246] on icon at bounding box center [495, 245] width 3 height 10
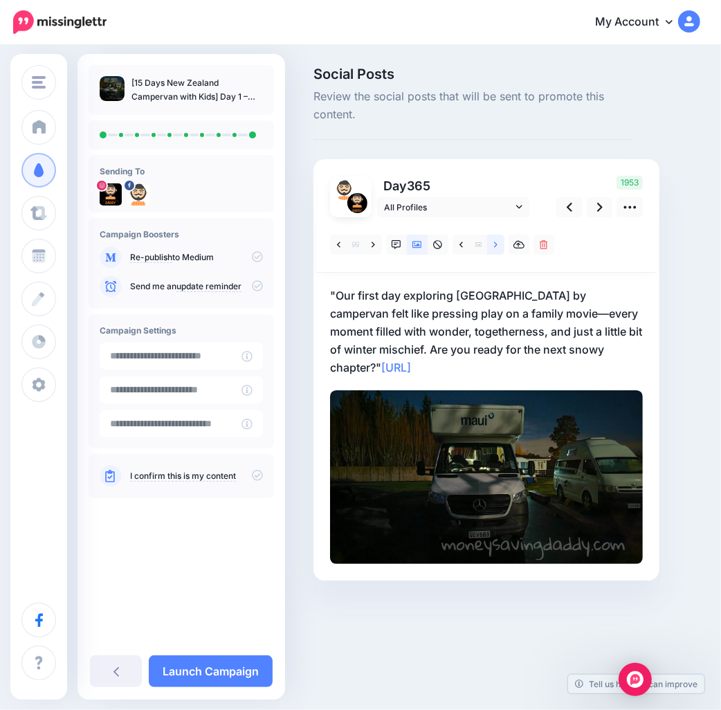
click at [495, 246] on icon at bounding box center [495, 245] width 3 height 10
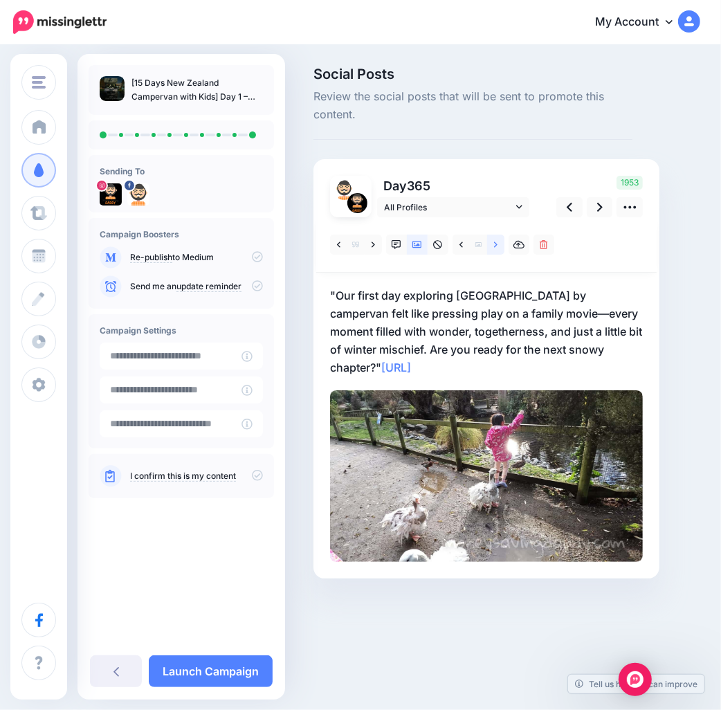
click at [495, 246] on icon at bounding box center [495, 245] width 3 height 10
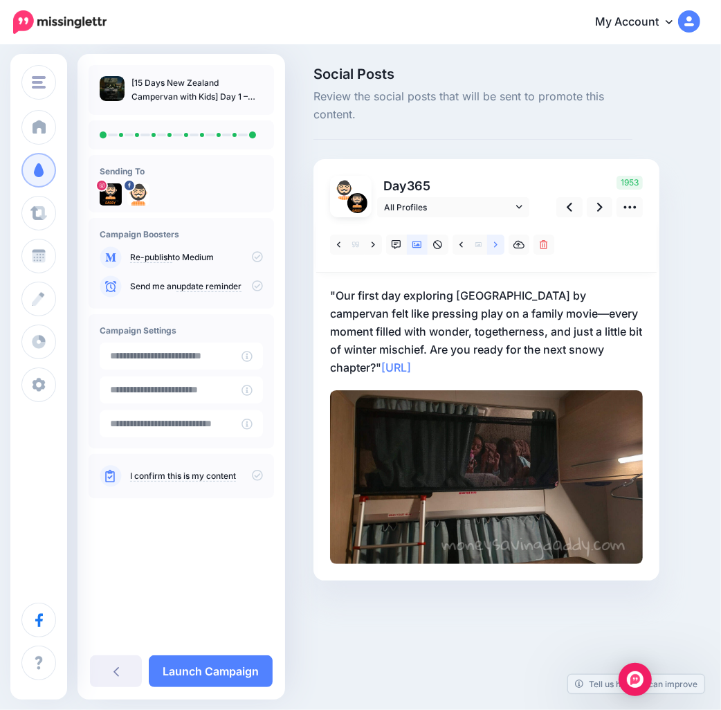
click at [495, 246] on icon at bounding box center [495, 245] width 3 height 10
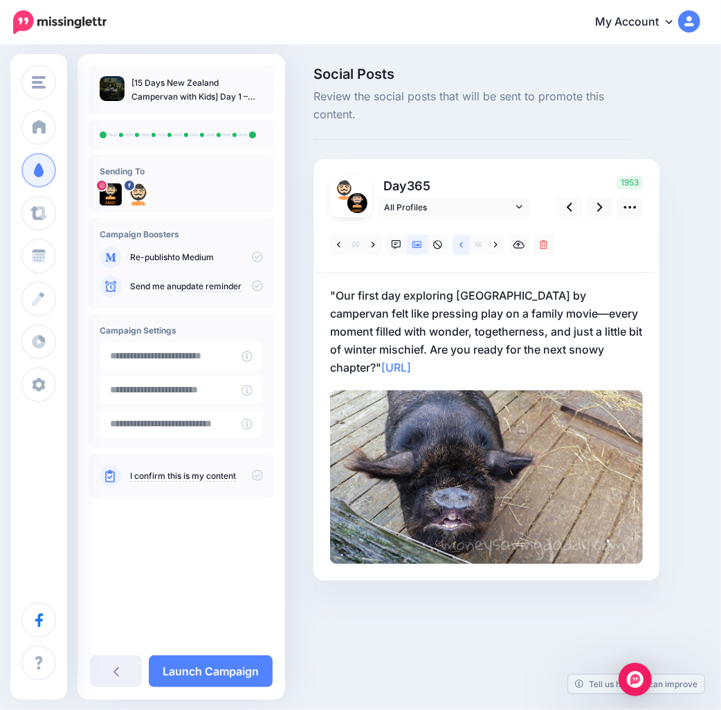
click at [458, 245] on link at bounding box center [461, 245] width 17 height 20
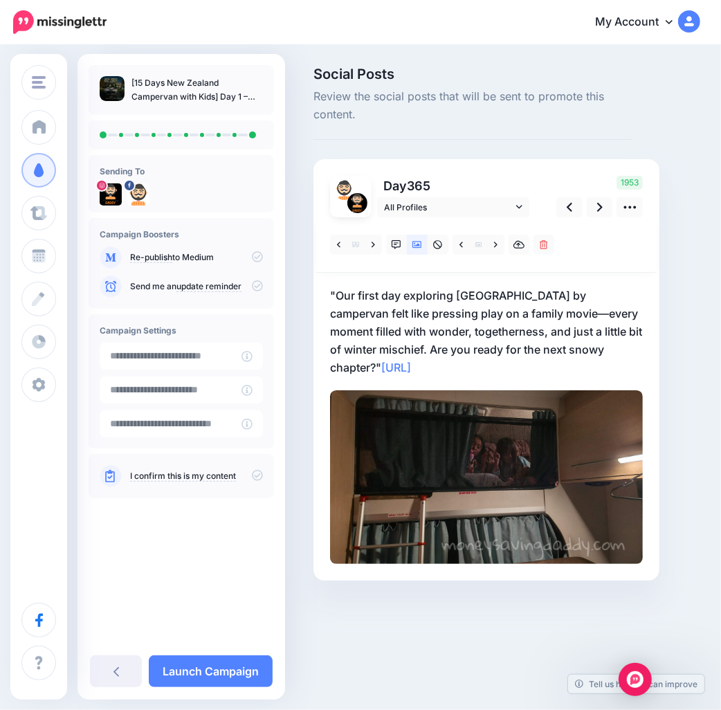
click at [336, 294] on p ""Our first day exploring New Zealand by campervan felt like pressing play on a …" at bounding box center [486, 331] width 313 height 90
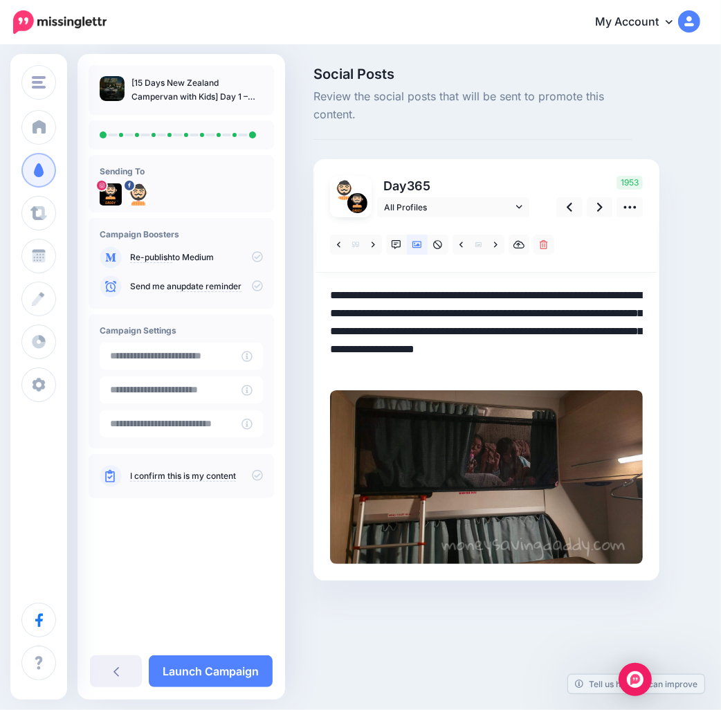
drag, startPoint x: 329, startPoint y: 293, endPoint x: 621, endPoint y: 356, distance: 298.2
click at [621, 356] on textarea "**********" at bounding box center [486, 331] width 313 height 90
paste textarea "**********"
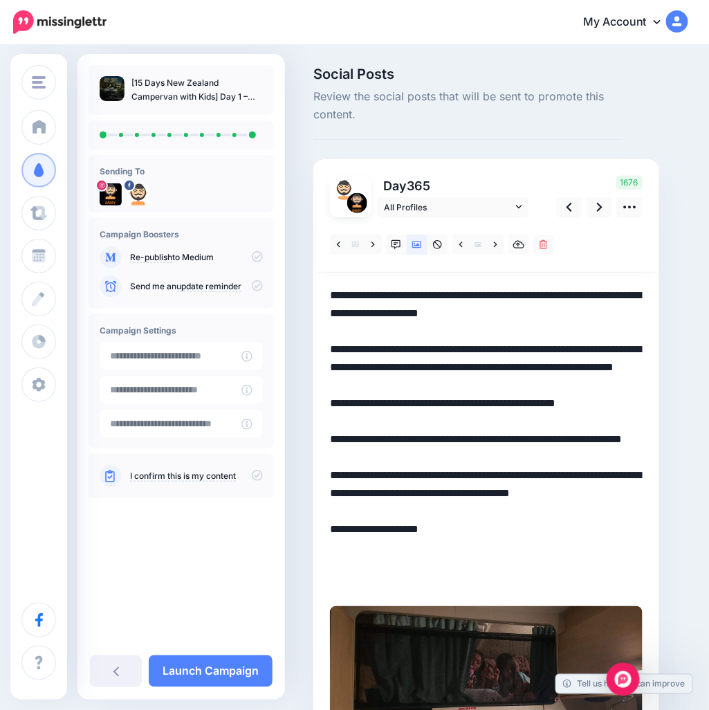
drag, startPoint x: 516, startPoint y: 367, endPoint x: 529, endPoint y: 336, distance: 34.4
click at [516, 367] on textarea "**********" at bounding box center [486, 439] width 313 height 306
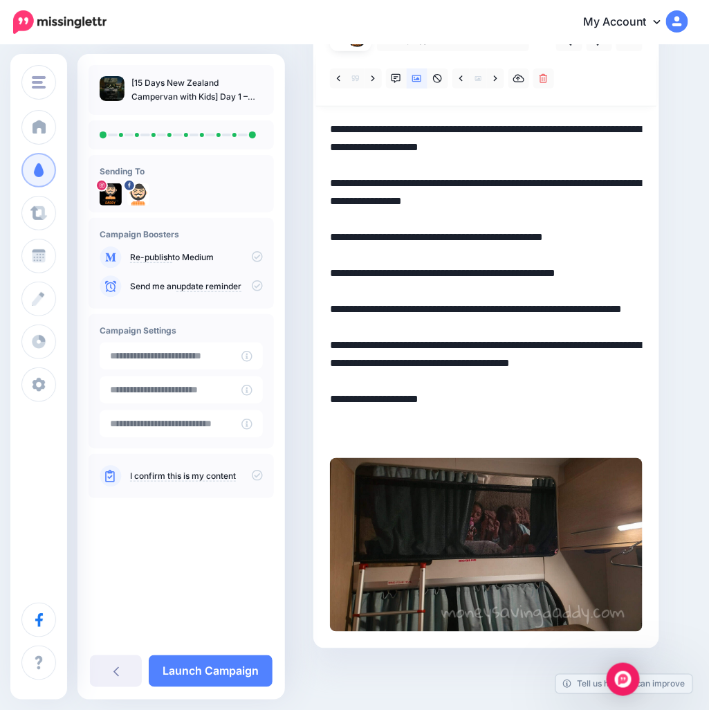
scroll to position [167, 0]
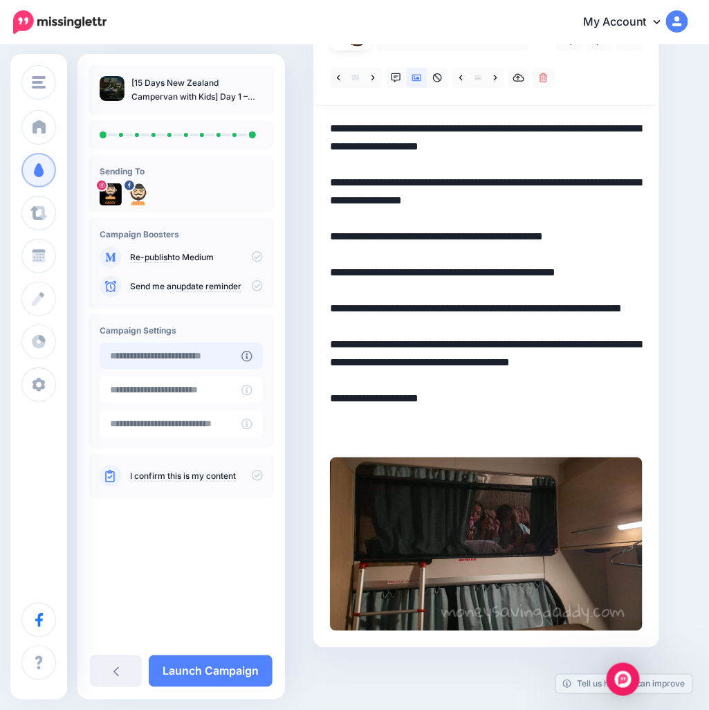
type textarea "**********"
click at [212, 362] on input "**********" at bounding box center [171, 356] width 142 height 27
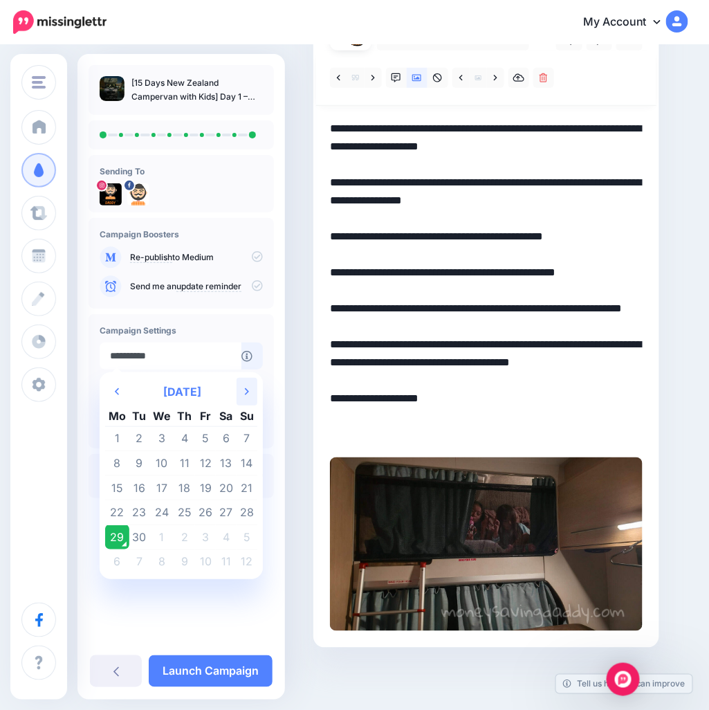
click at [245, 392] on icon "Next Month" at bounding box center [247, 391] width 4 height 11
click at [115, 514] on td "20" at bounding box center [117, 512] width 24 height 25
type input "**********"
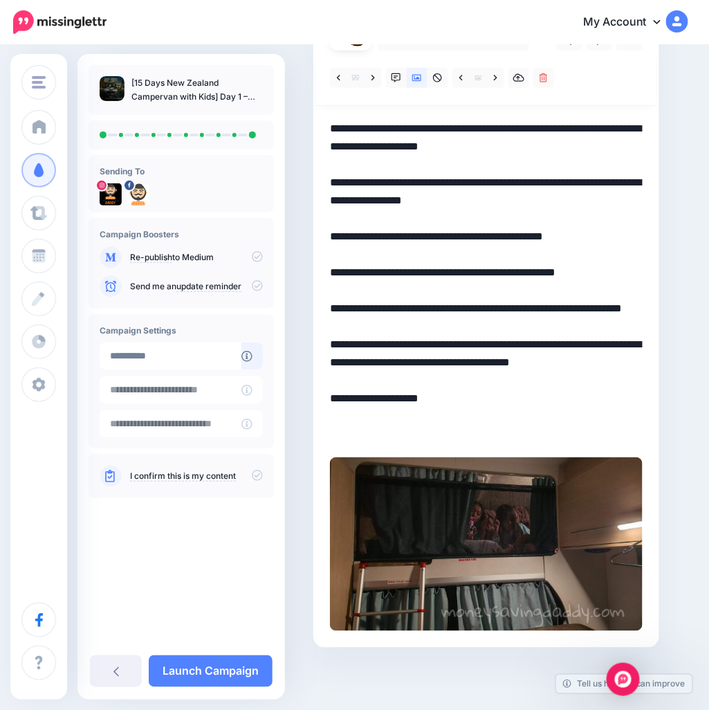
click at [258, 477] on icon at bounding box center [257, 475] width 11 height 11
click at [221, 671] on link "Launch Campaign" at bounding box center [211, 671] width 124 height 32
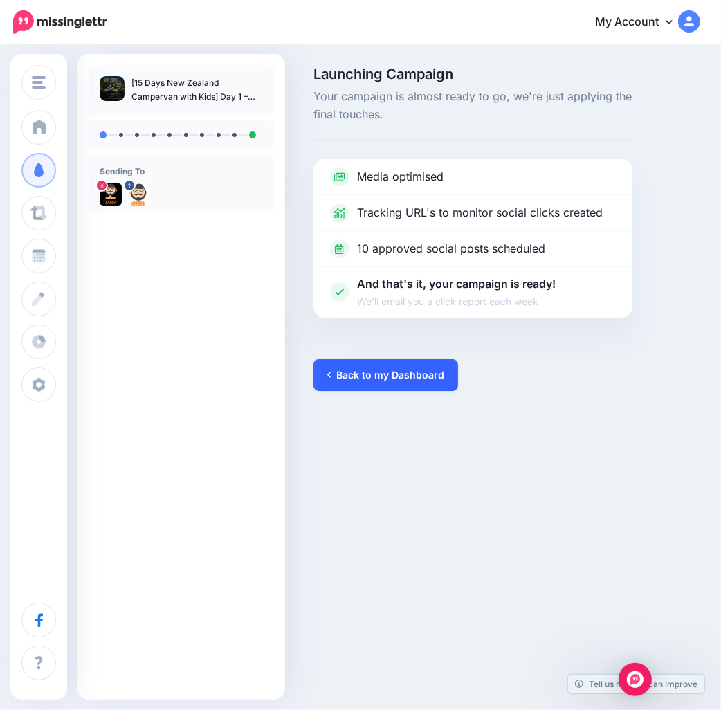
click at [401, 378] on link "Back to my Dashboard" at bounding box center [385, 375] width 145 height 32
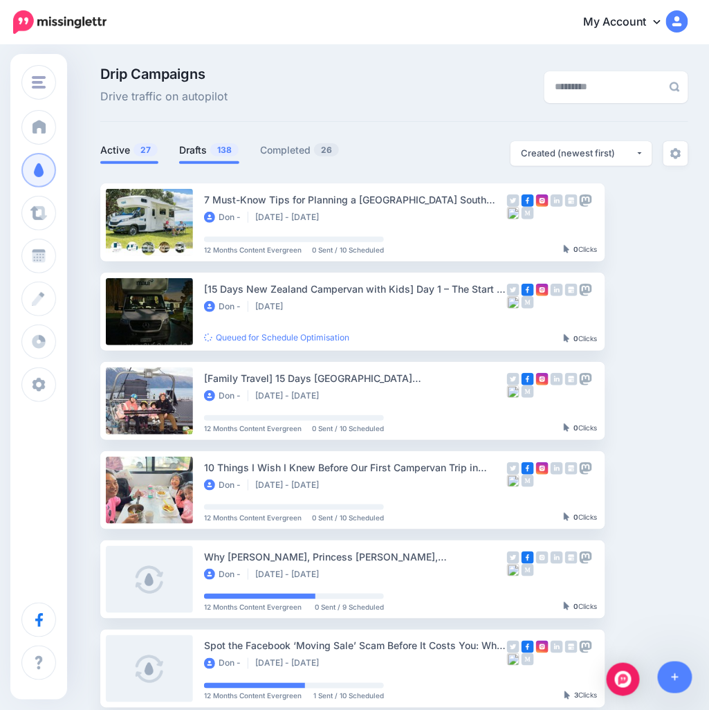
click at [224, 154] on span "138" at bounding box center [224, 149] width 28 height 13
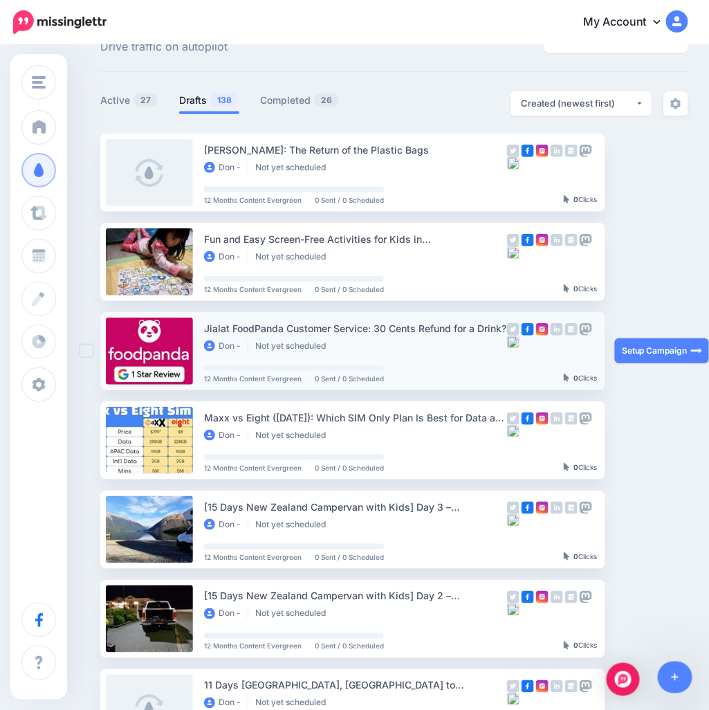
scroll to position [77, 0]
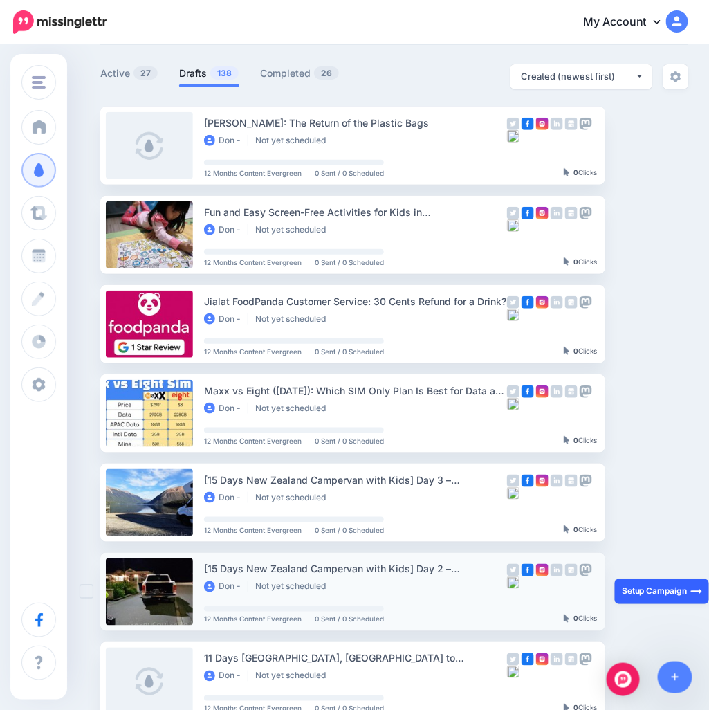
click at [639, 585] on link "Setup Campaign" at bounding box center [662, 591] width 94 height 25
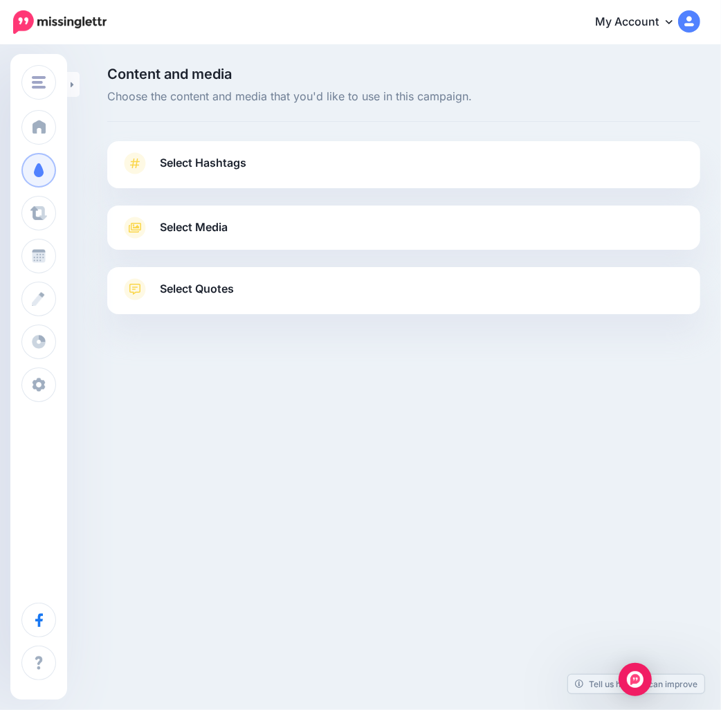
click at [576, 167] on link "Select Hashtags" at bounding box center [403, 170] width 565 height 36
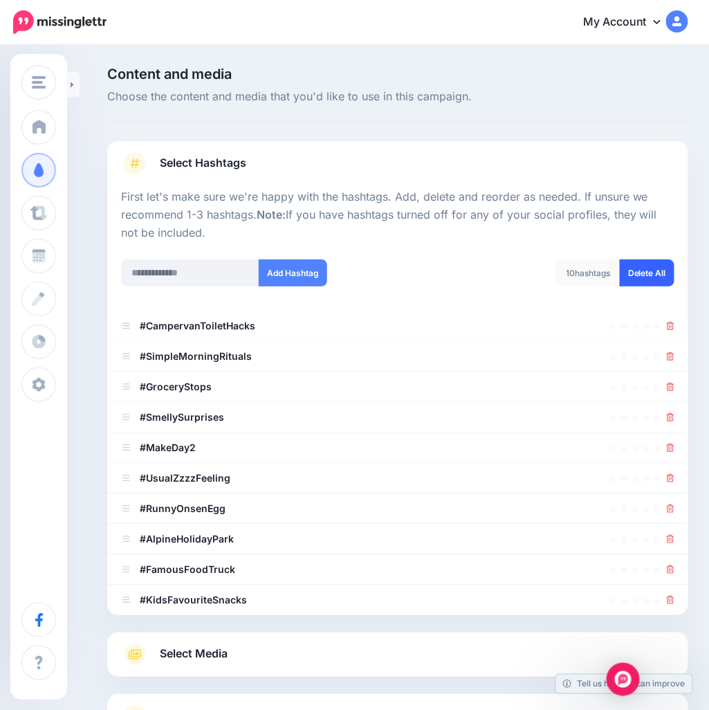
click at [654, 273] on link "Delete All" at bounding box center [647, 272] width 55 height 27
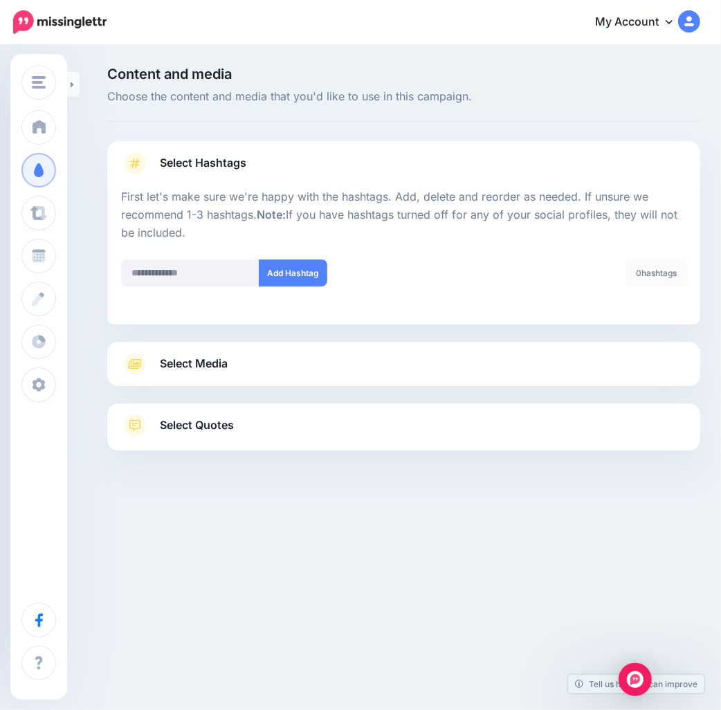
click at [288, 369] on link "Select Media" at bounding box center [403, 364] width 565 height 22
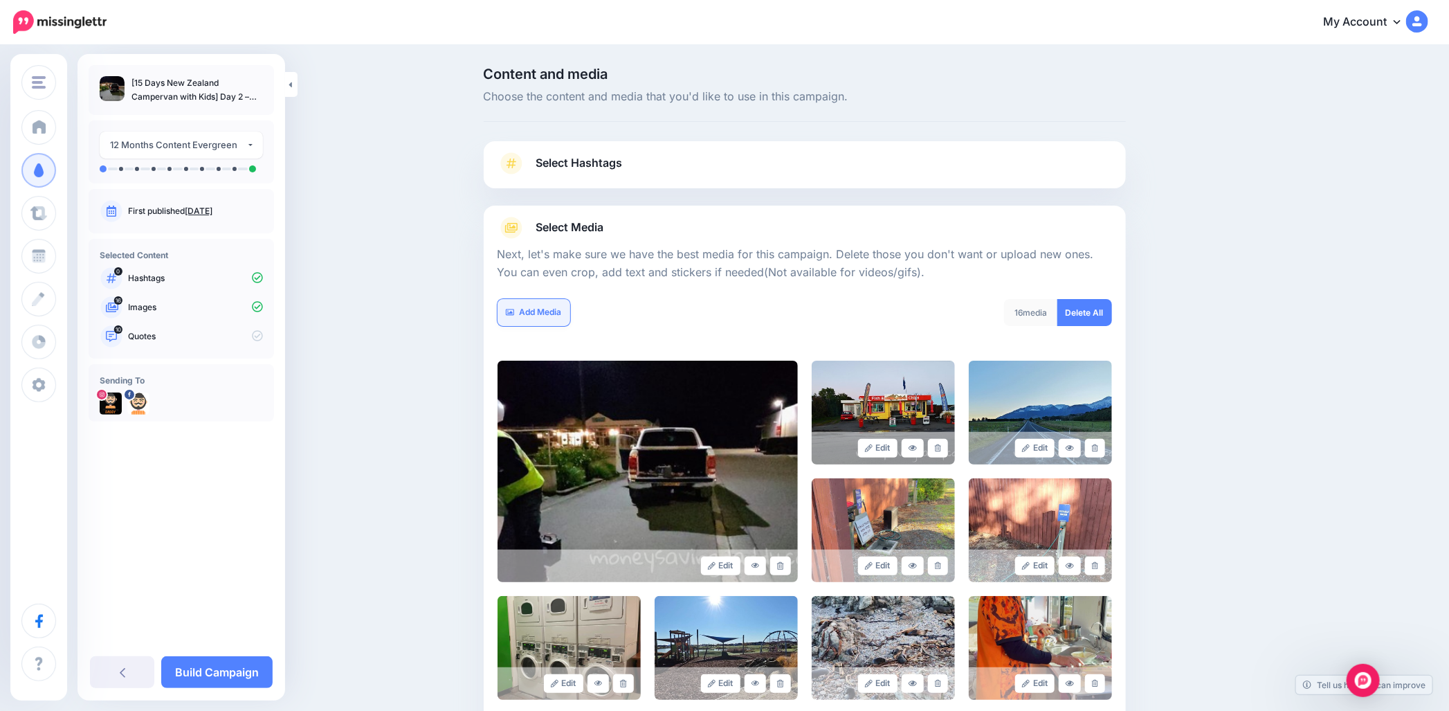
click at [533, 313] on link "Add Media" at bounding box center [534, 312] width 73 height 27
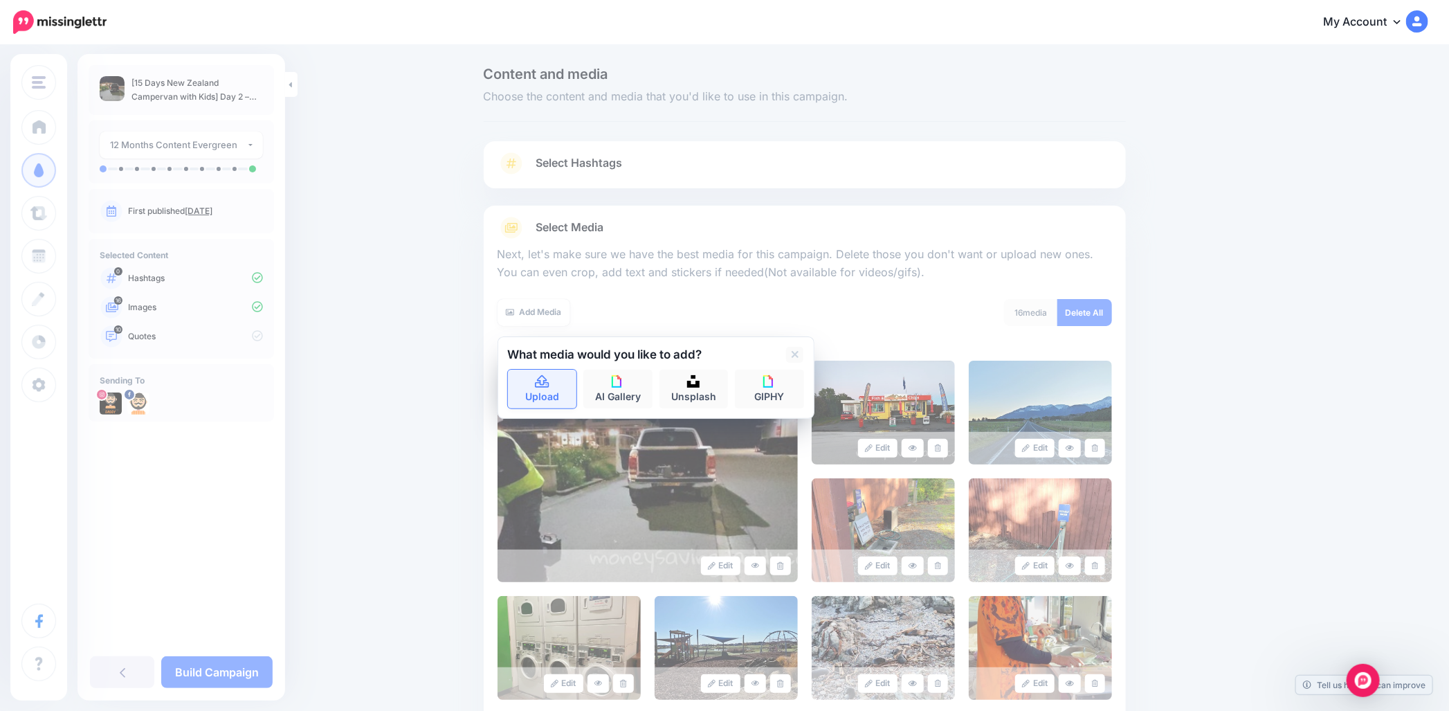
click at [549, 399] on link "Upload" at bounding box center [542, 389] width 69 height 39
click at [720, 377] on div "Content and media Choose the content and media that you'd like to use in this c…" at bounding box center [871, 573] width 796 height 1012
click at [720, 353] on icon at bounding box center [795, 354] width 7 height 7
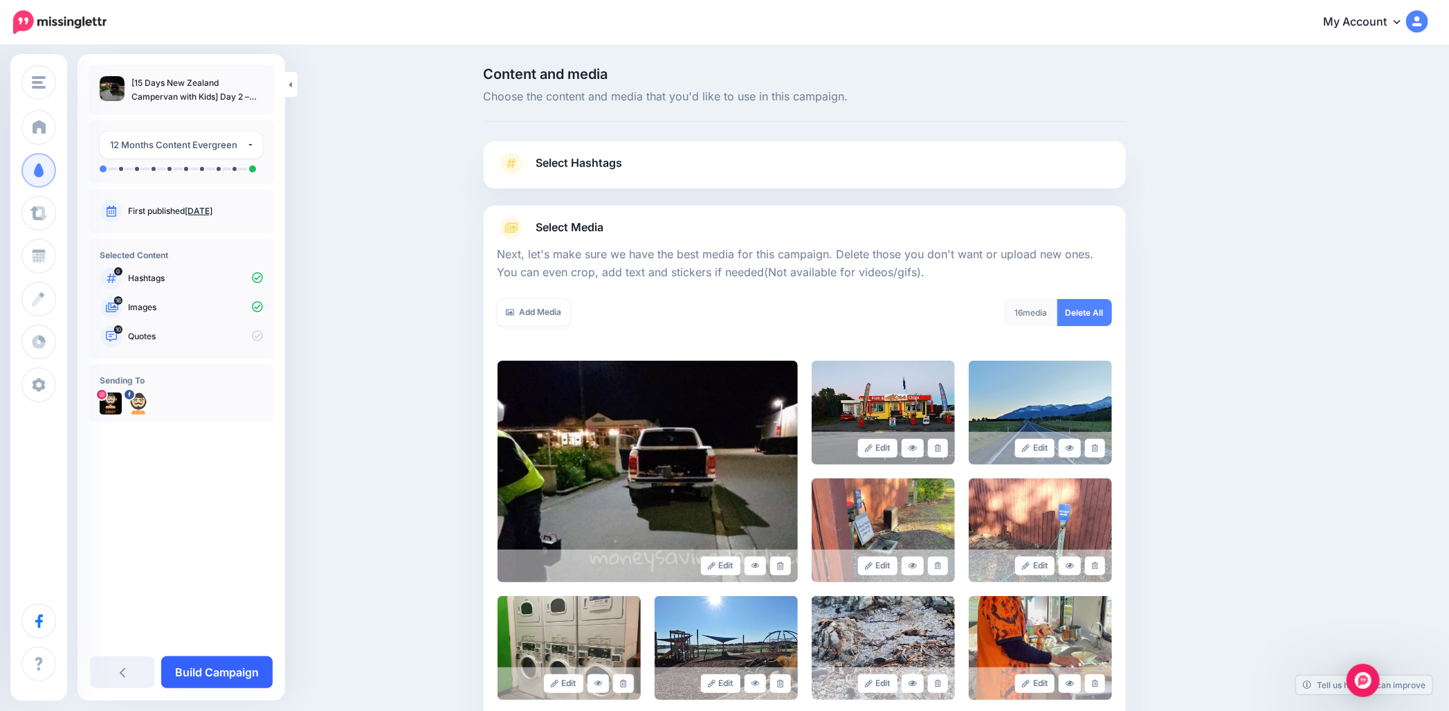
click at [230, 666] on link "Build Campaign" at bounding box center [216, 672] width 111 height 32
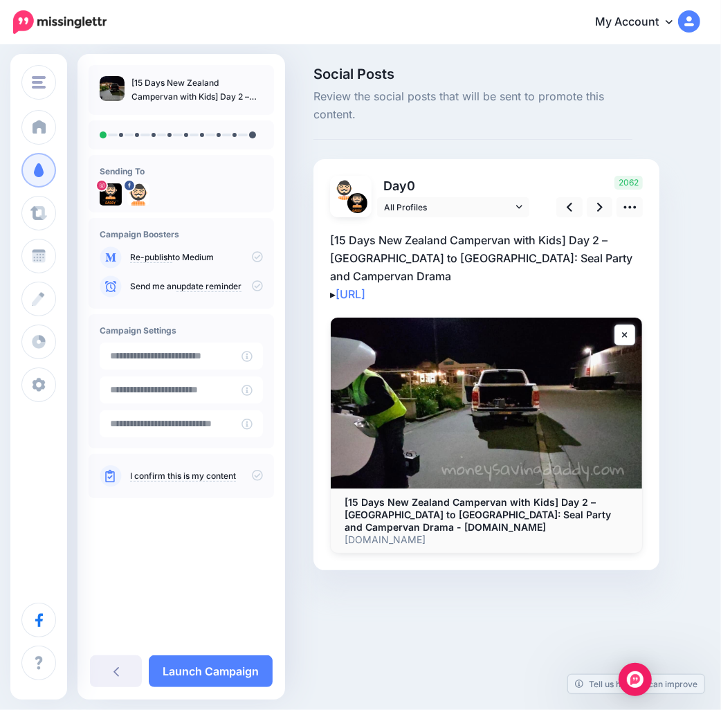
click at [408, 273] on p "[15 Days New Zealand Campervan with Kids] Day 2 – Christchurch to Kaikoura: Sea…" at bounding box center [486, 267] width 313 height 72
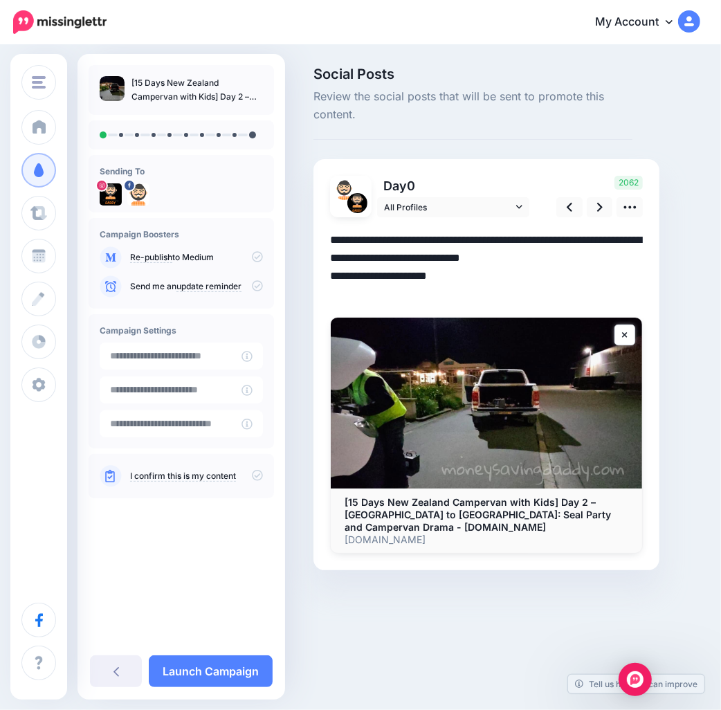
drag, startPoint x: 414, startPoint y: 273, endPoint x: 245, endPoint y: 233, distance: 173.5
click at [245, 233] on div "Money Saving Daddy Travelvoila. Money Saving Daddy Talent Acquisition Search Cu…" at bounding box center [360, 339] width 721 height 586
paste textarea "**********"
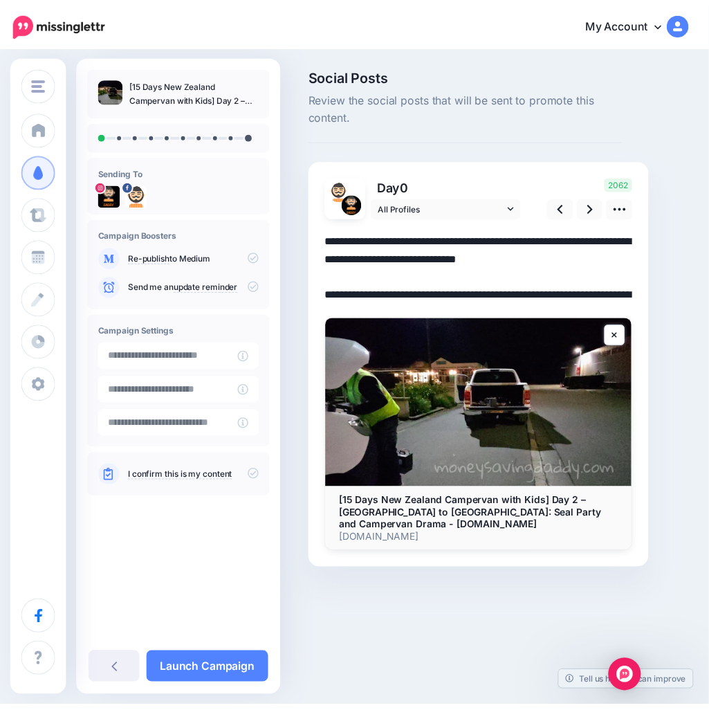
scroll to position [112, 0]
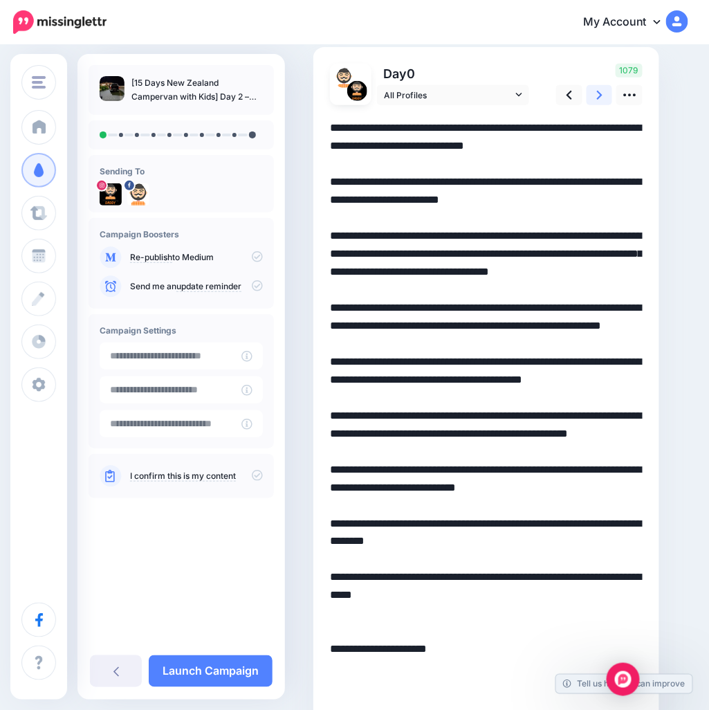
click at [603, 93] on link at bounding box center [600, 95] width 26 height 20
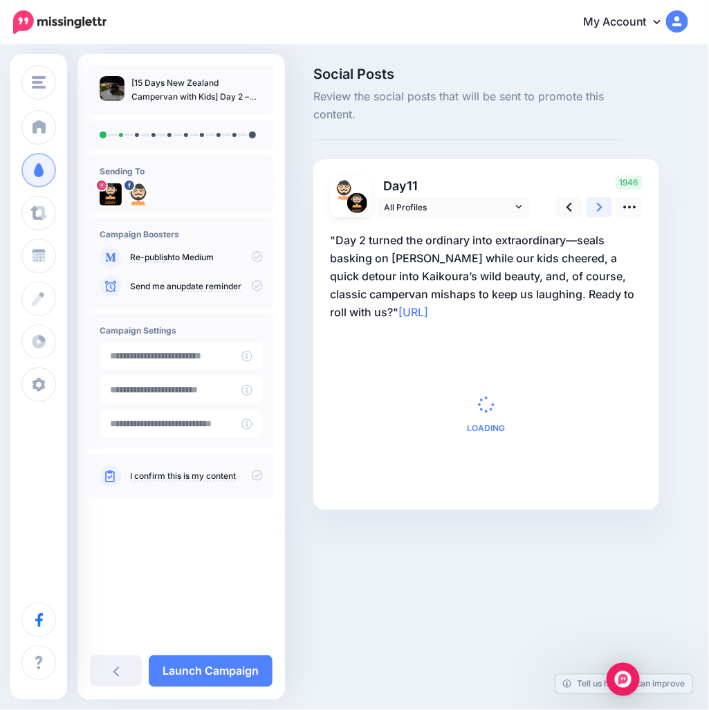
scroll to position [0, 0]
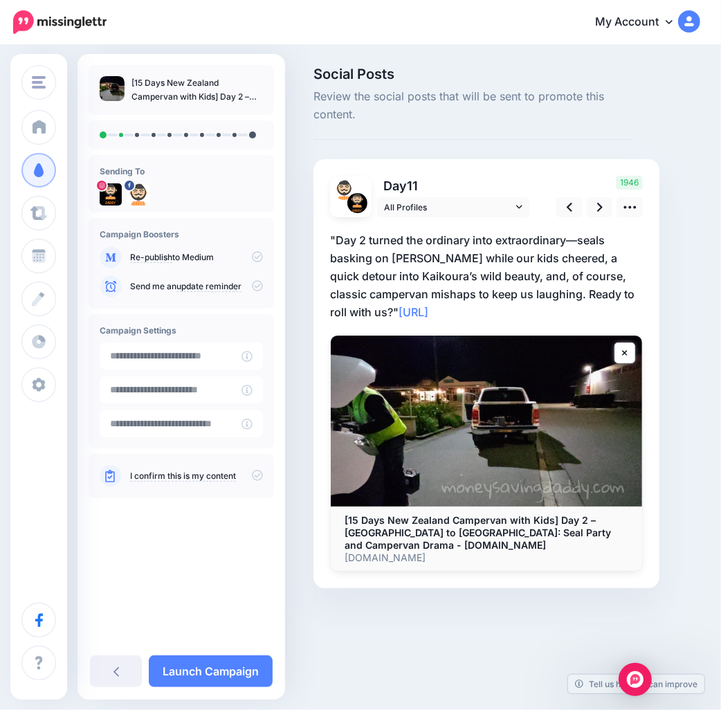
drag, startPoint x: 340, startPoint y: 313, endPoint x: 347, endPoint y: 309, distance: 7.5
click at [340, 312] on p ""Day 2 turned the ordinary into extraordinary—seals basking on rocky shores whi…" at bounding box center [486, 276] width 313 height 90
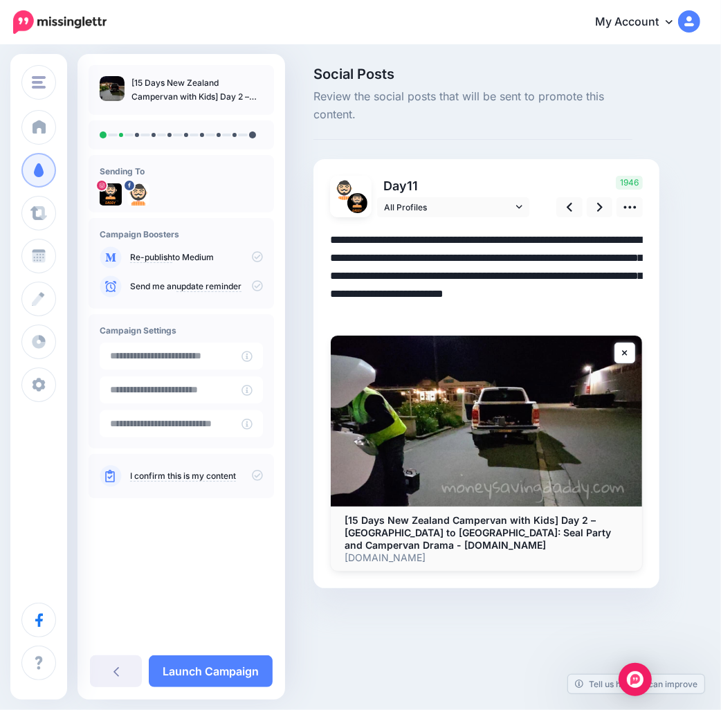
drag, startPoint x: 355, startPoint y: 312, endPoint x: 291, endPoint y: 208, distance: 121.8
click at [291, 208] on div "Social Posts Review the social posts that will be sent to promote this content.…" at bounding box center [360, 348] width 721 height 604
paste textarea "**********"
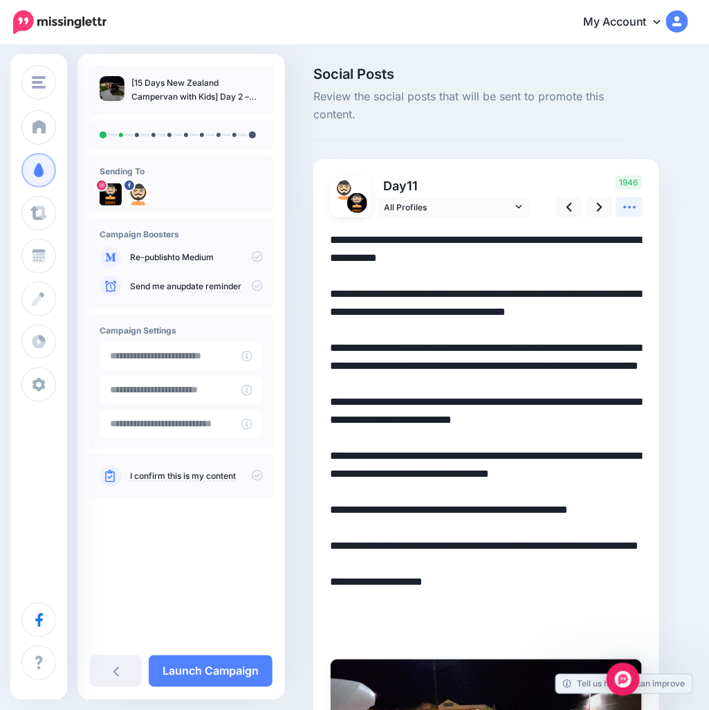
click at [628, 205] on icon at bounding box center [630, 207] width 15 height 15
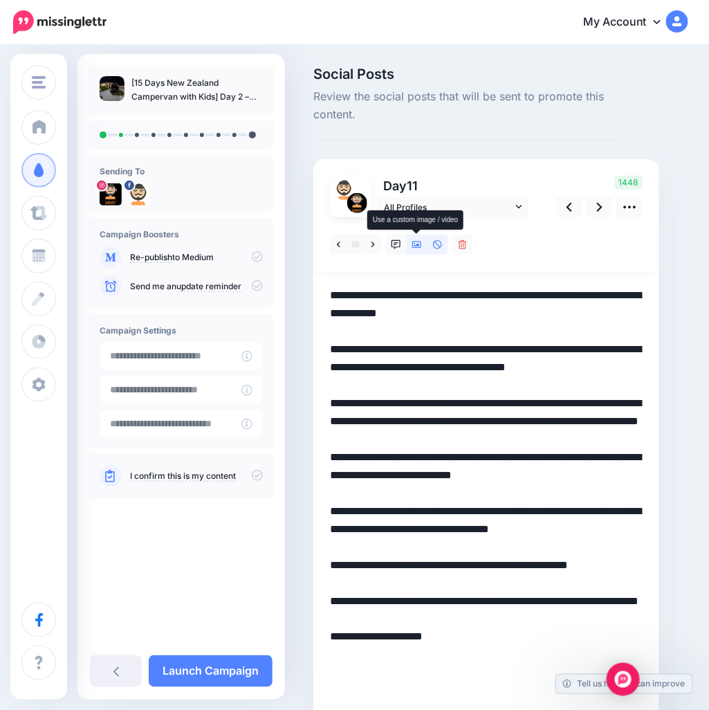
click at [413, 250] on link at bounding box center [417, 245] width 21 height 20
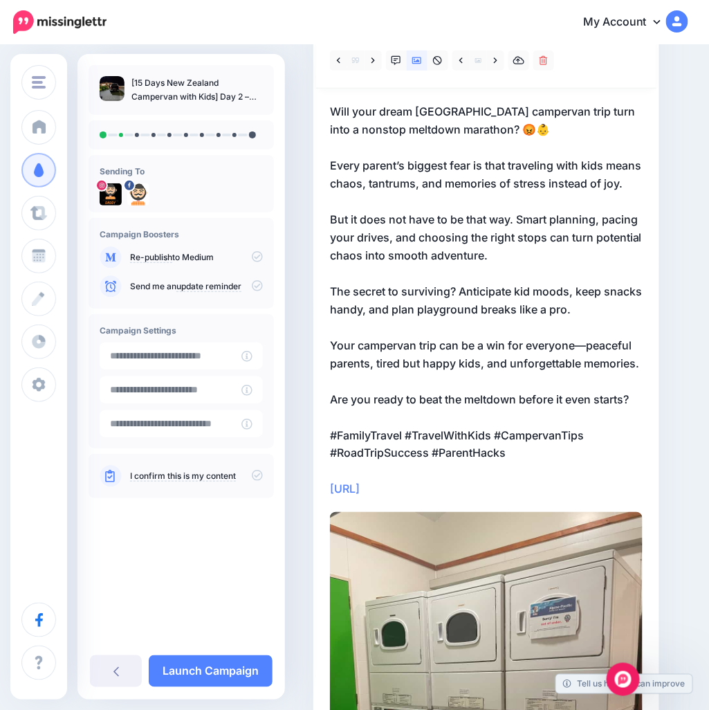
scroll to position [163, 0]
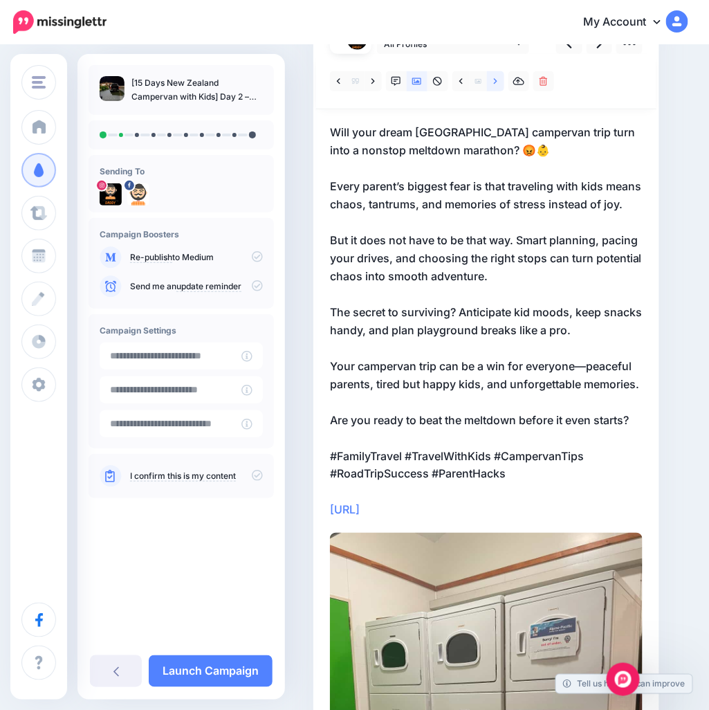
click at [488, 79] on link at bounding box center [495, 81] width 17 height 20
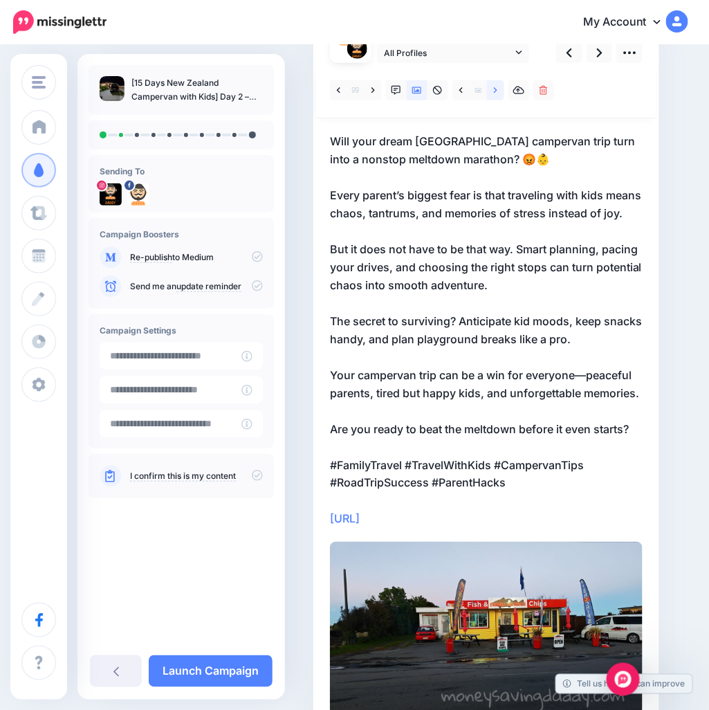
scroll to position [26, 0]
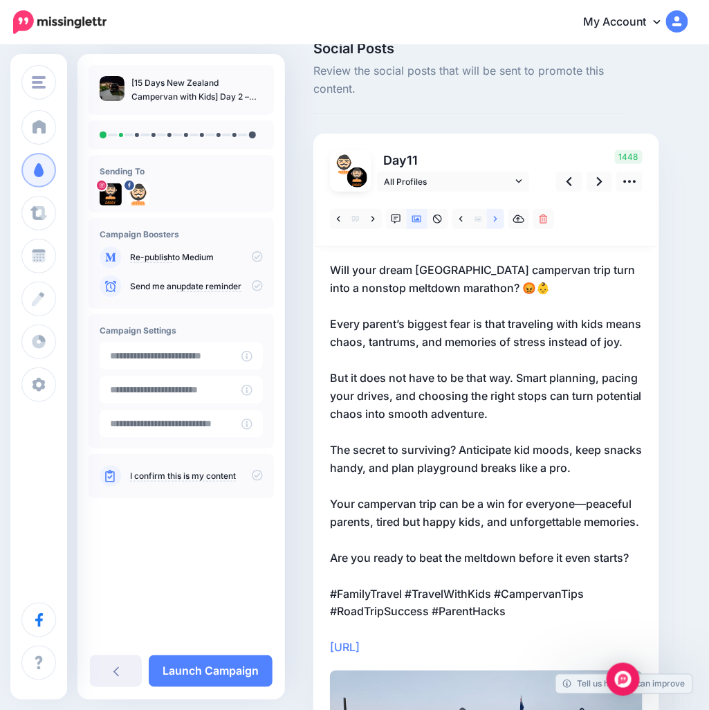
click at [499, 216] on link at bounding box center [495, 219] width 17 height 20
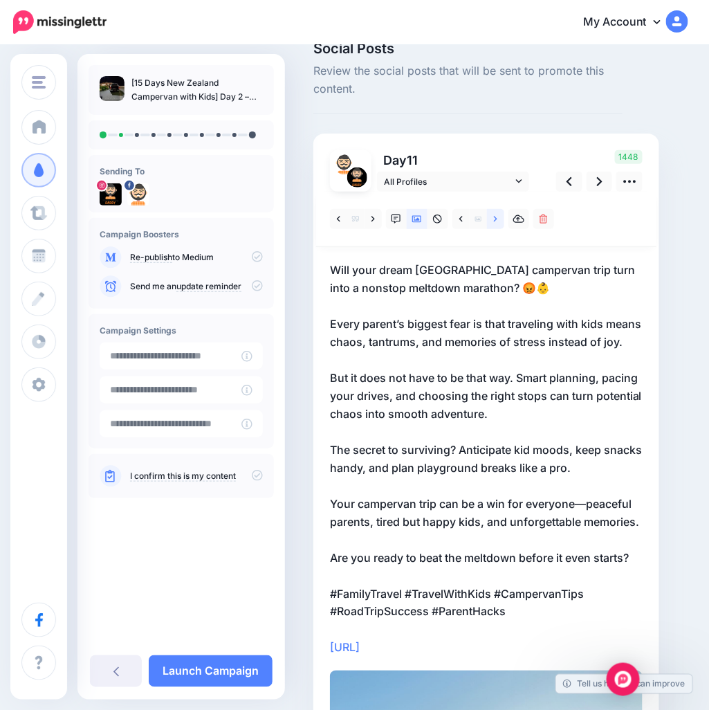
click at [497, 224] on link at bounding box center [495, 219] width 17 height 20
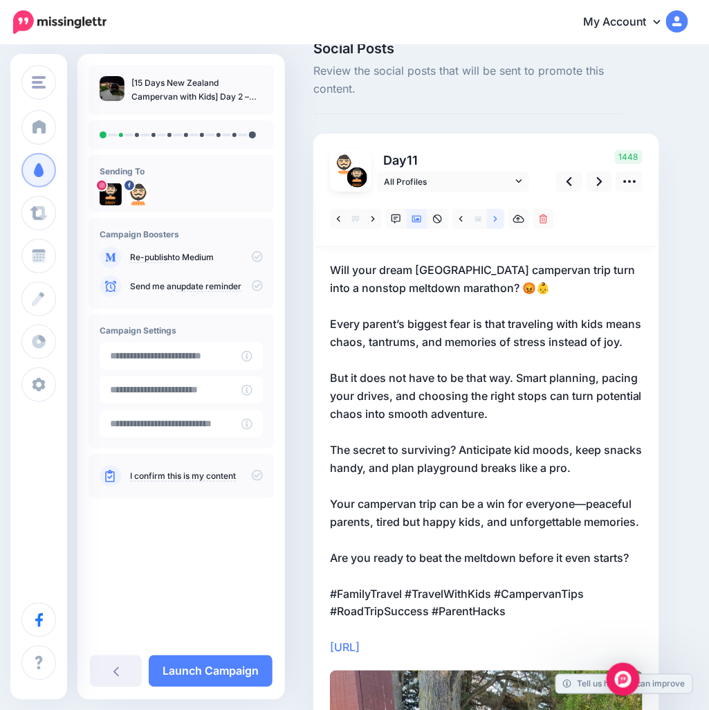
click at [494, 222] on icon at bounding box center [495, 220] width 3 height 10
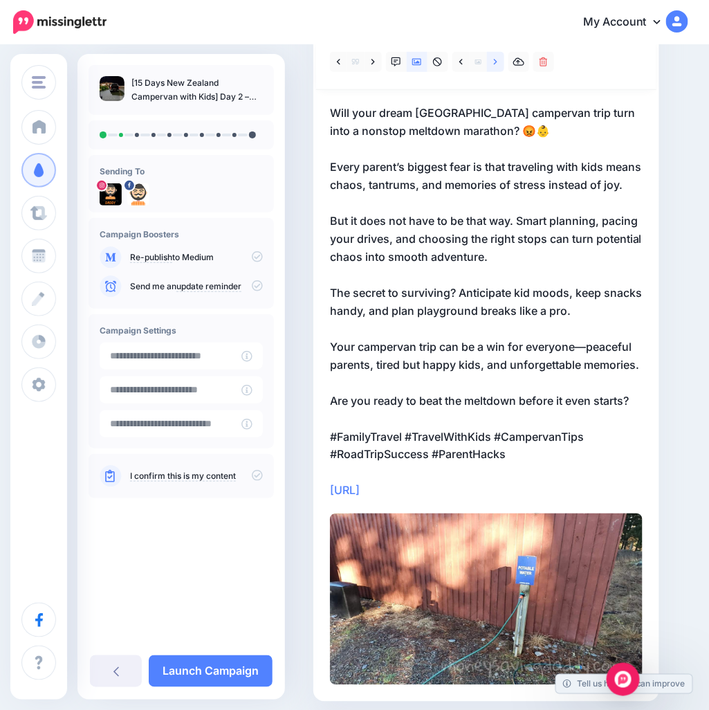
scroll to position [100, 0]
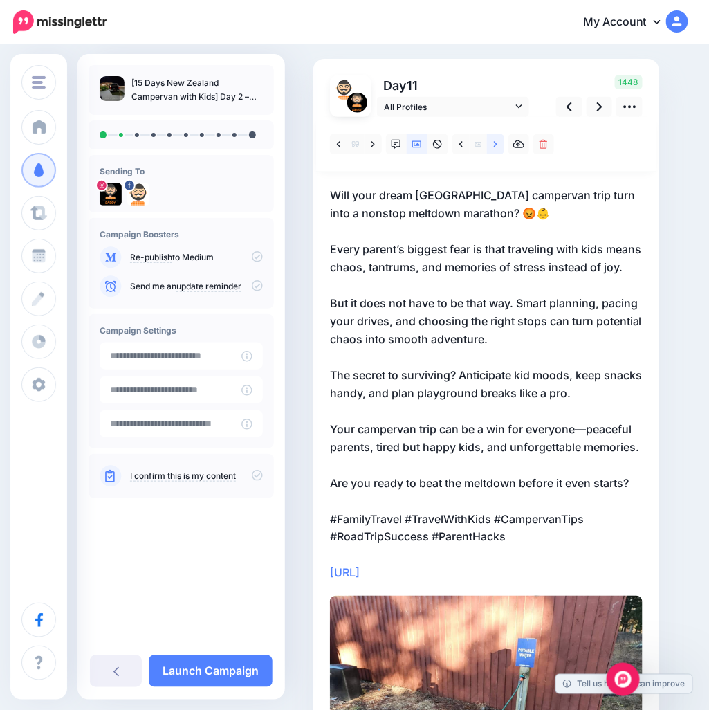
click at [495, 145] on icon at bounding box center [495, 144] width 3 height 6
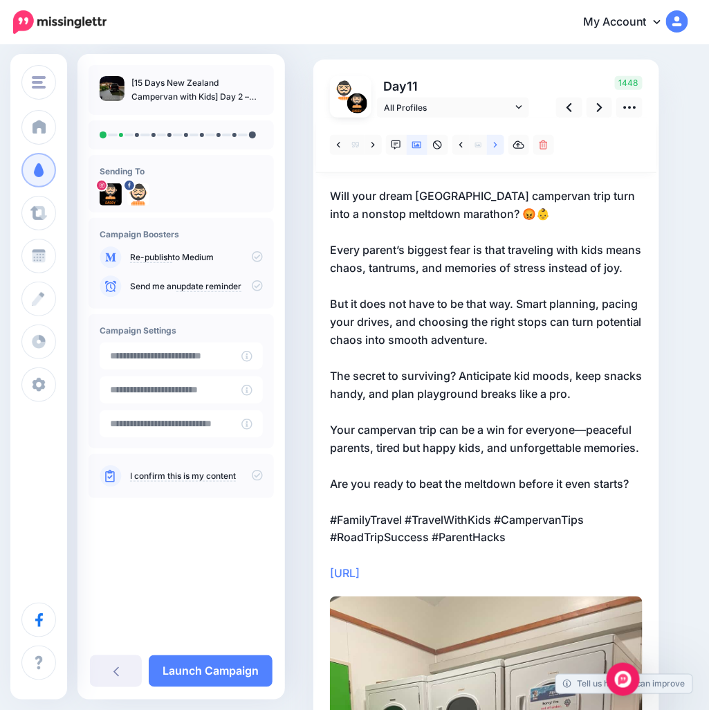
scroll to position [0, 0]
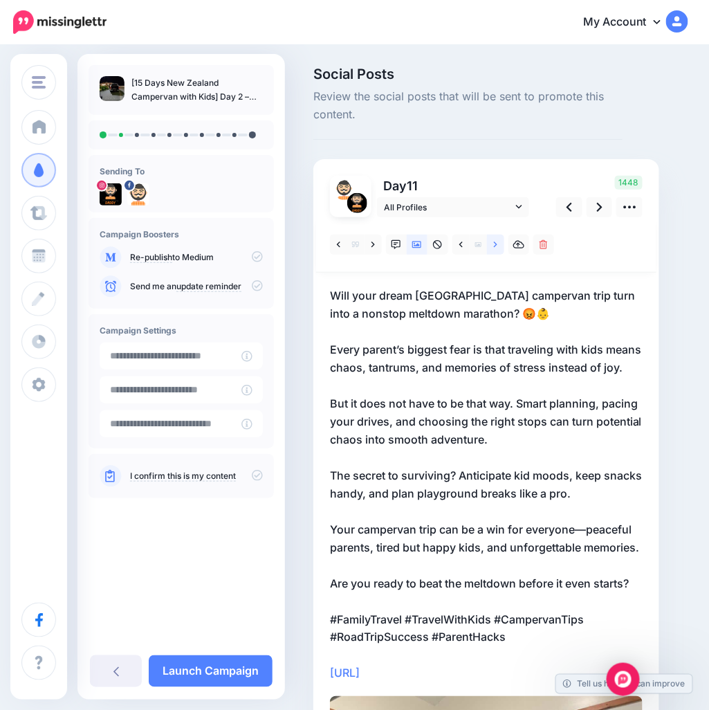
click at [494, 243] on icon at bounding box center [495, 245] width 3 height 10
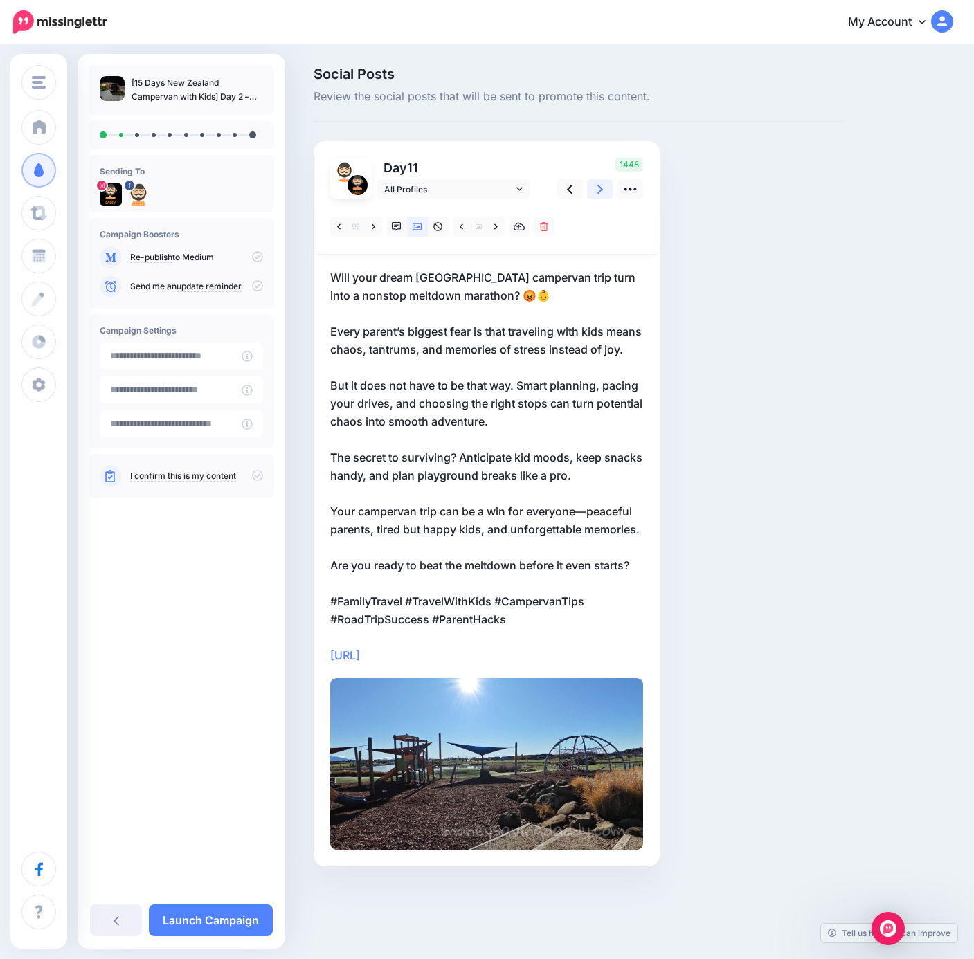
click at [601, 196] on icon at bounding box center [600, 189] width 6 height 15
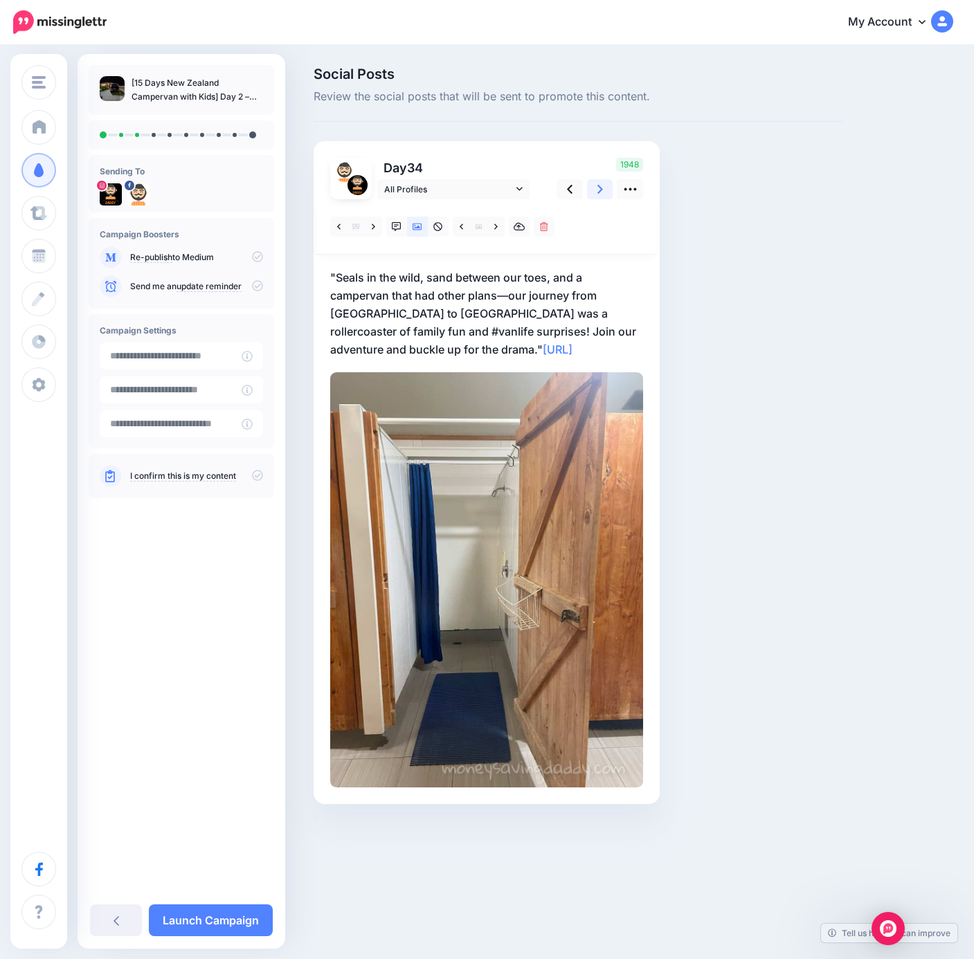
click at [600, 188] on icon at bounding box center [600, 189] width 6 height 9
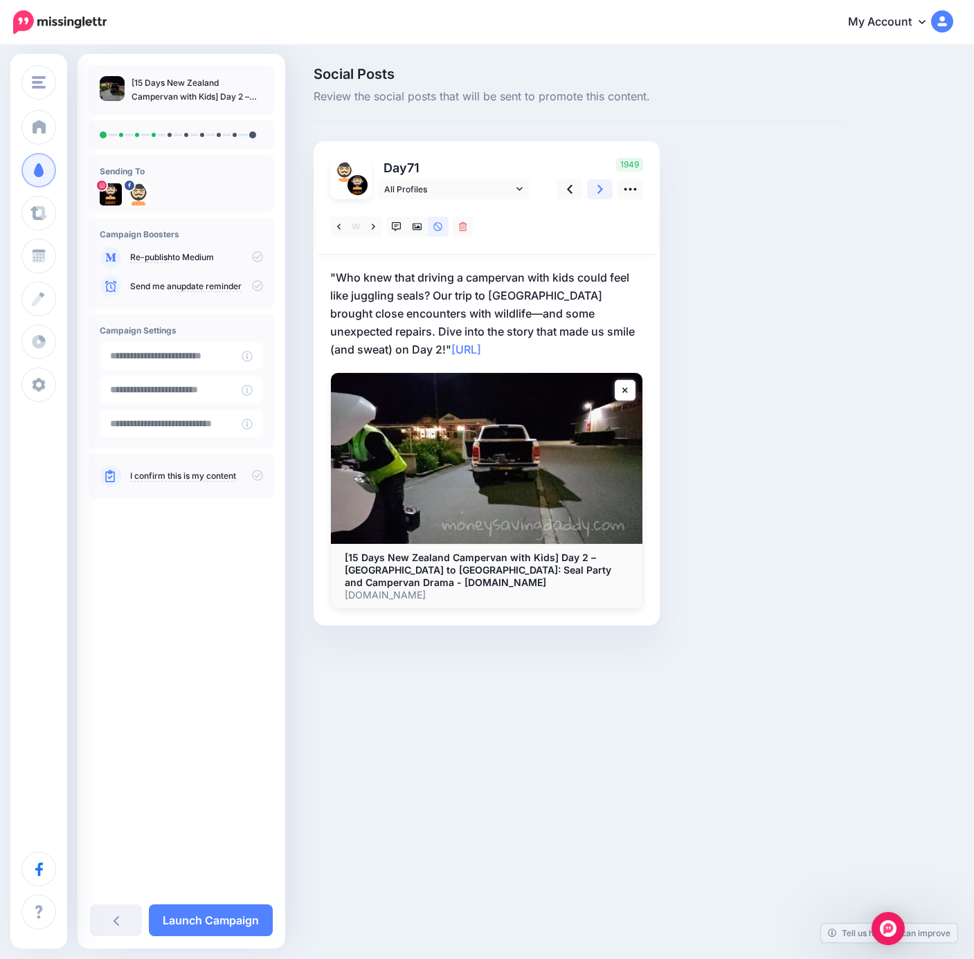
click at [599, 188] on icon at bounding box center [600, 189] width 6 height 9
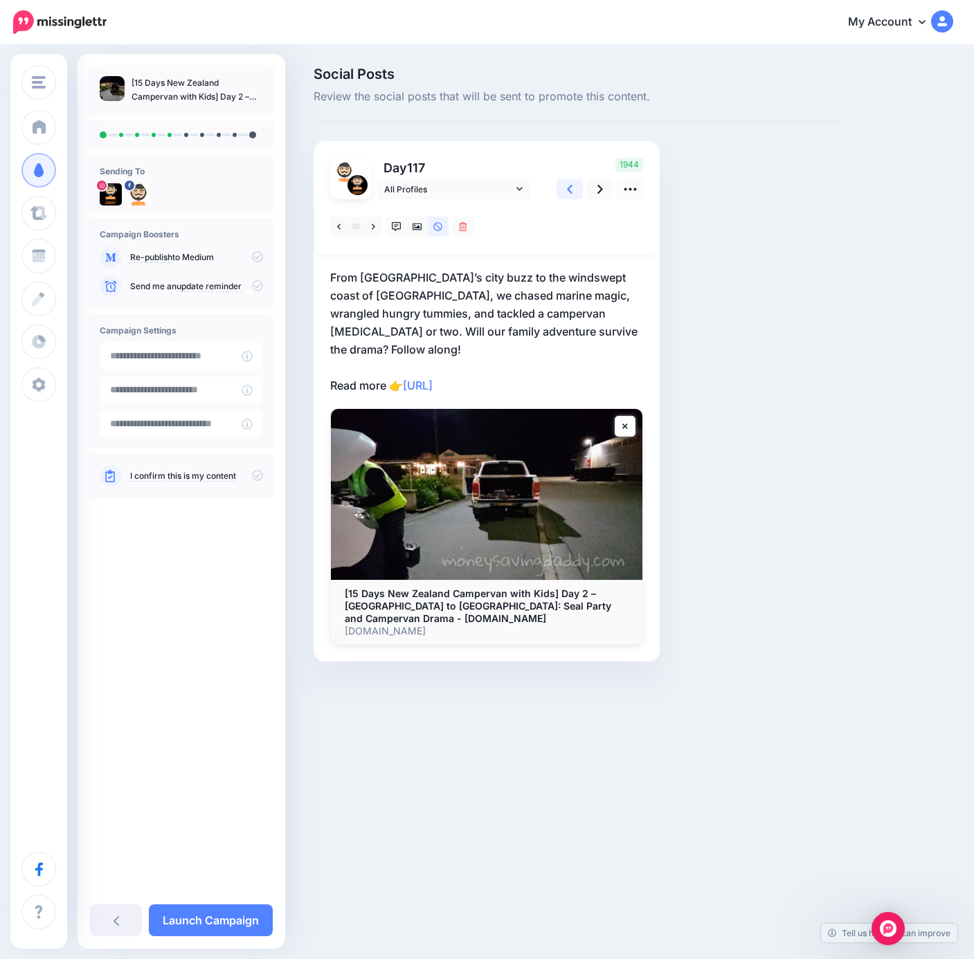
click at [565, 197] on link at bounding box center [569, 189] width 26 height 20
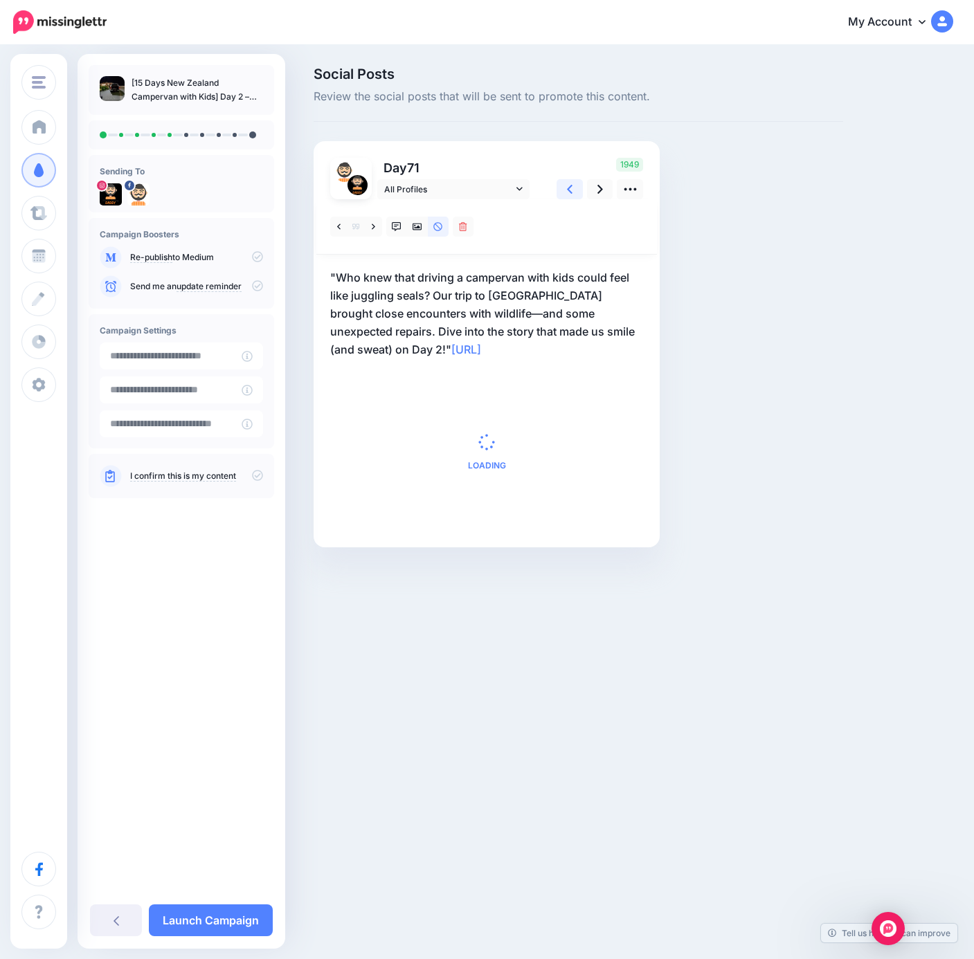
click at [565, 197] on link at bounding box center [569, 189] width 26 height 20
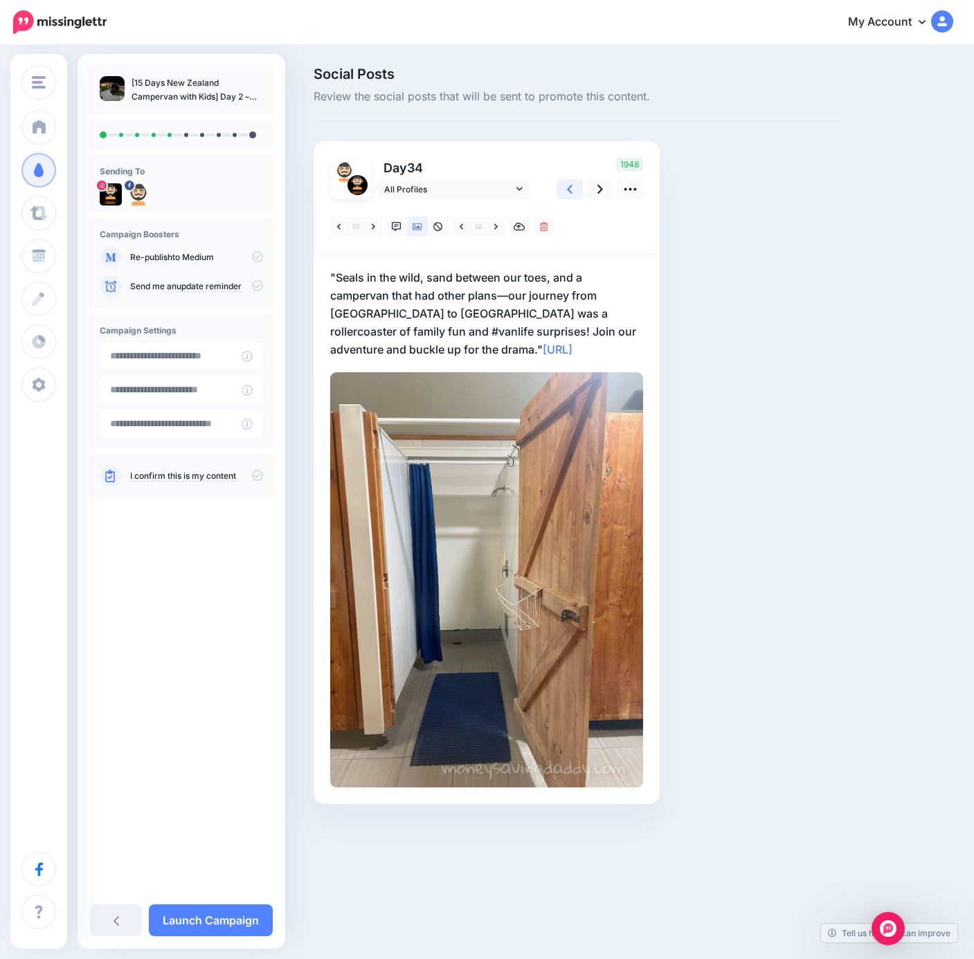
click at [565, 197] on link at bounding box center [569, 189] width 26 height 20
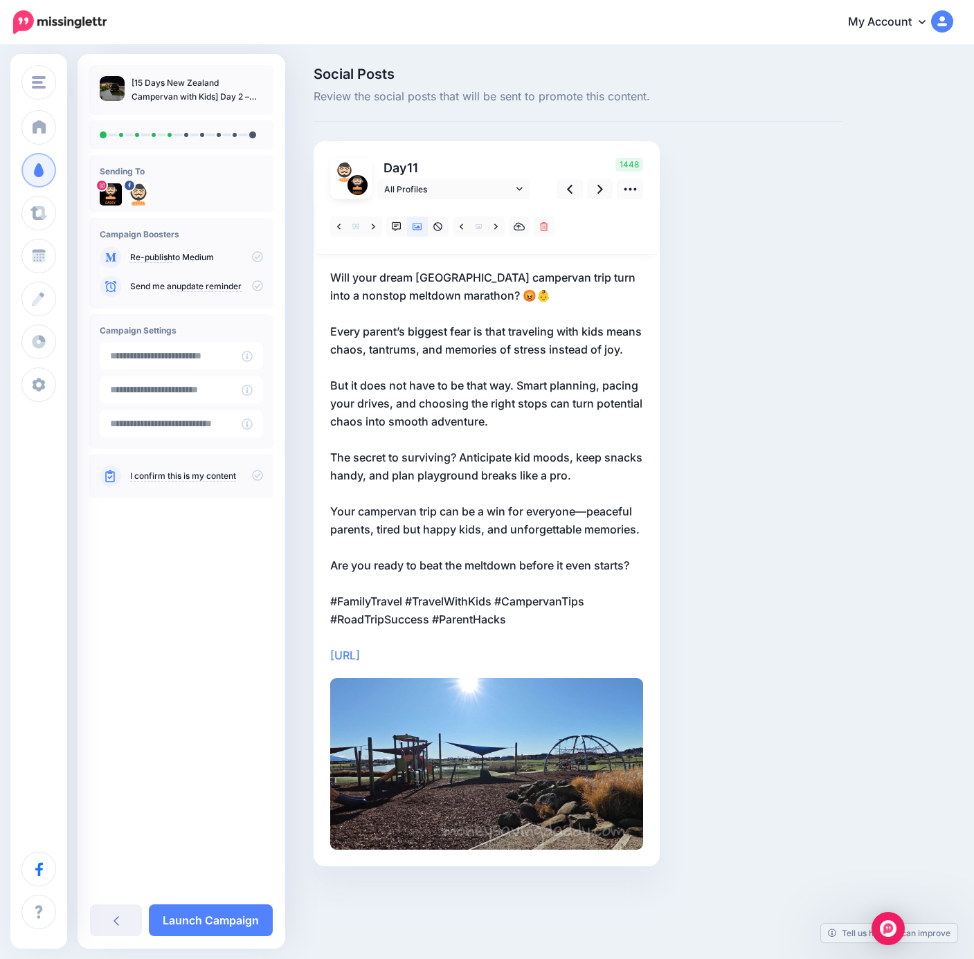
click at [588, 527] on p "Will your dream New Zealand campervan trip turn into a nonstop meltdown maratho…" at bounding box center [486, 466] width 313 height 396
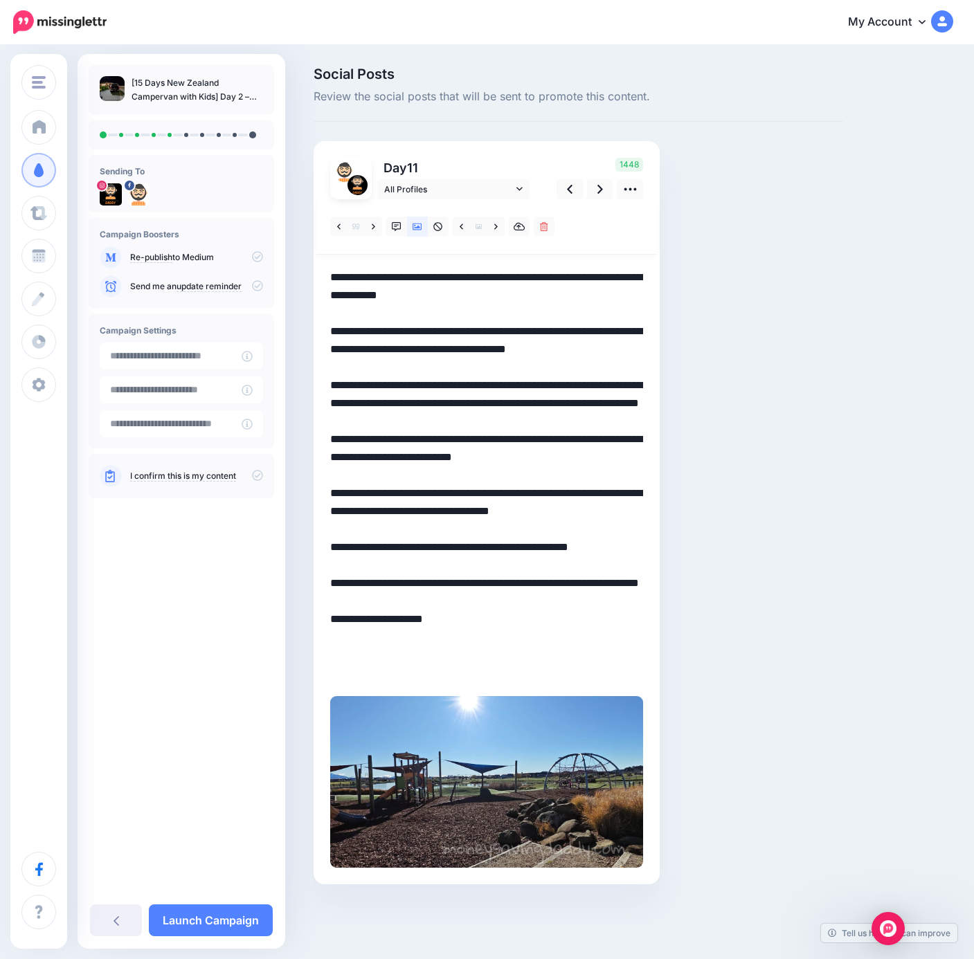
click at [585, 532] on textarea "**********" at bounding box center [486, 475] width 313 height 414
click at [644, 584] on div "Day 11 All Profiles" at bounding box center [486, 512] width 346 height 743
click at [638, 586] on textarea "**********" at bounding box center [486, 475] width 313 height 414
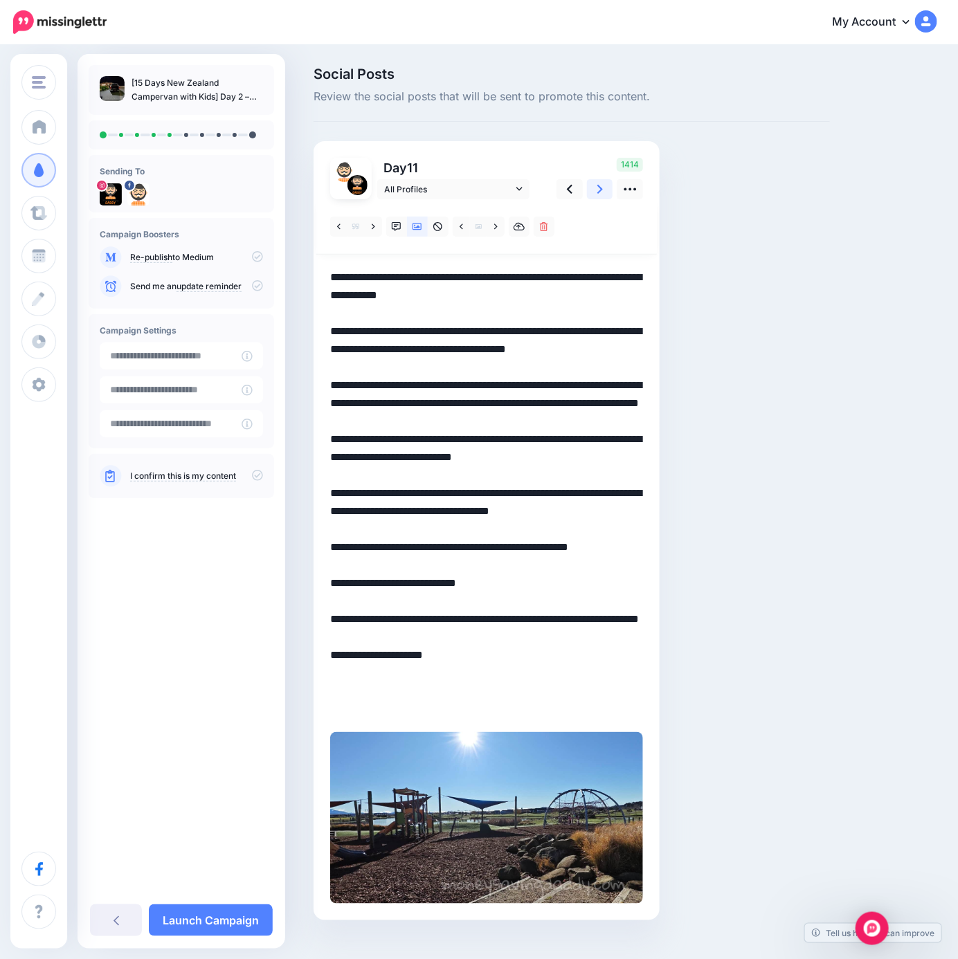
click at [599, 190] on icon at bounding box center [600, 189] width 6 height 15
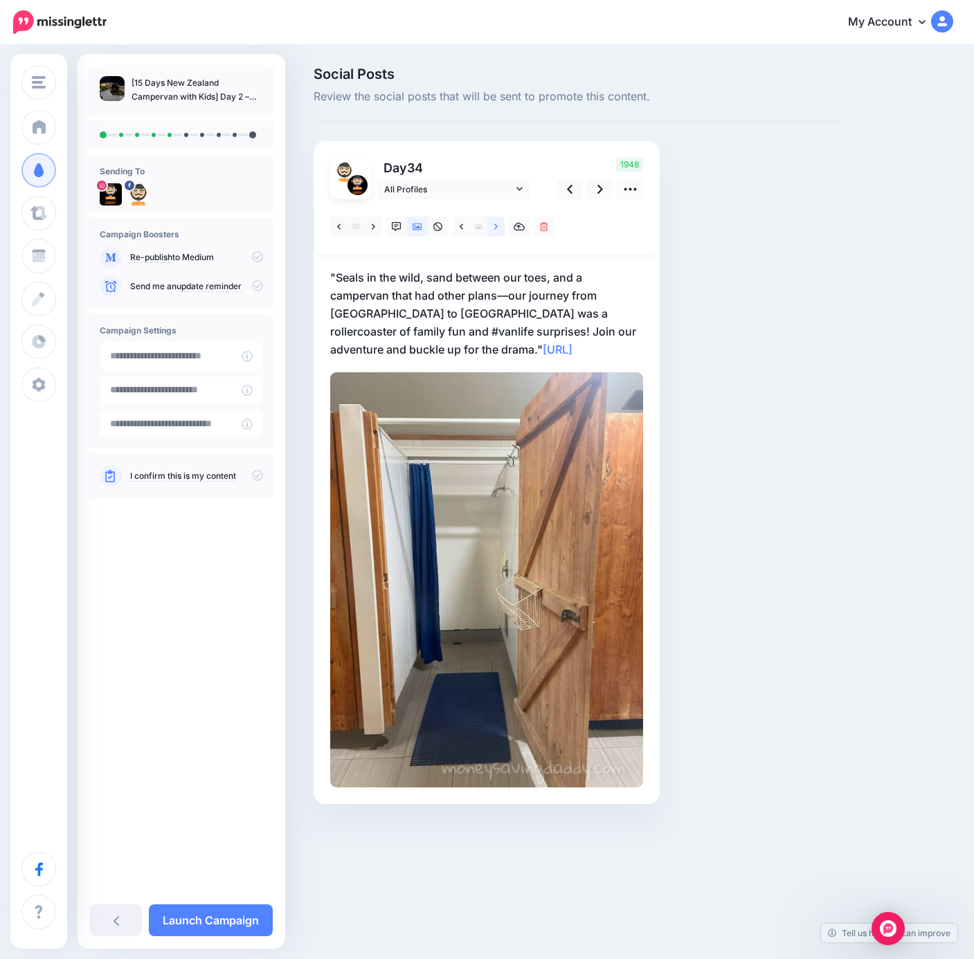
click at [495, 228] on icon at bounding box center [495, 227] width 3 height 6
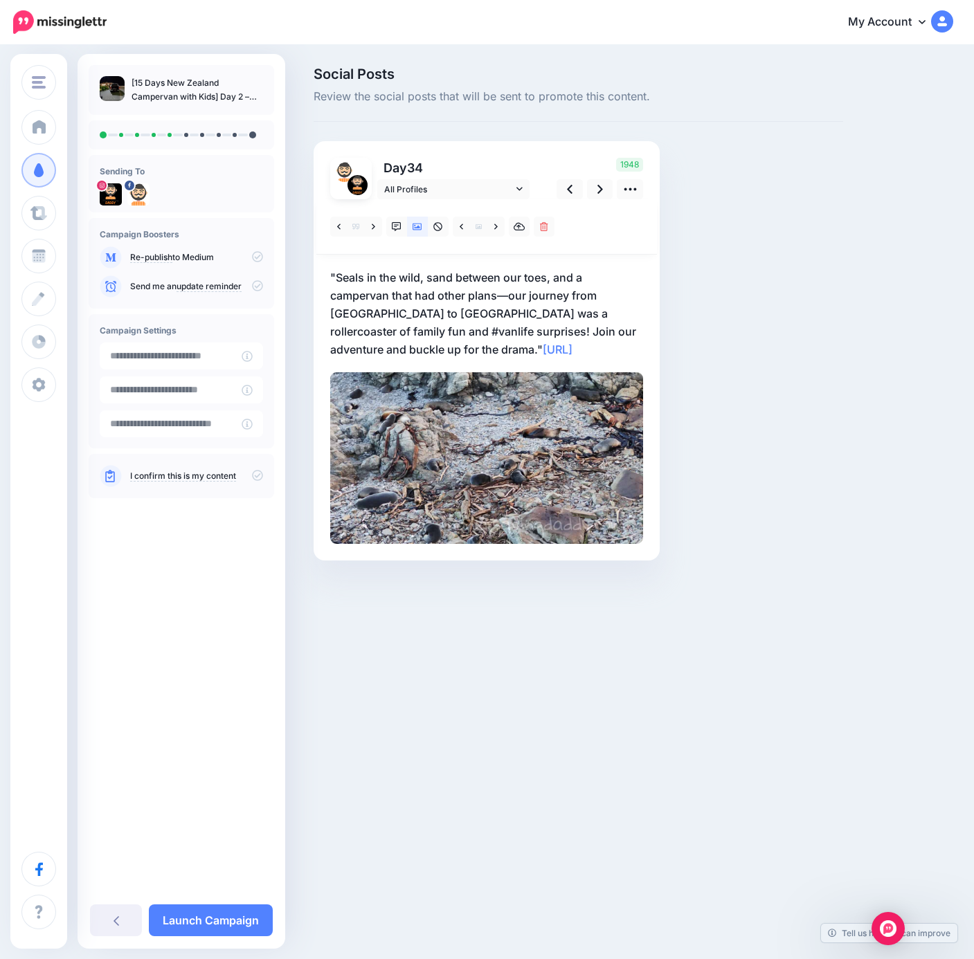
click at [343, 343] on p ""Seals in the wild, sand between our toes, and a campervan that had other plans…" at bounding box center [486, 313] width 313 height 90
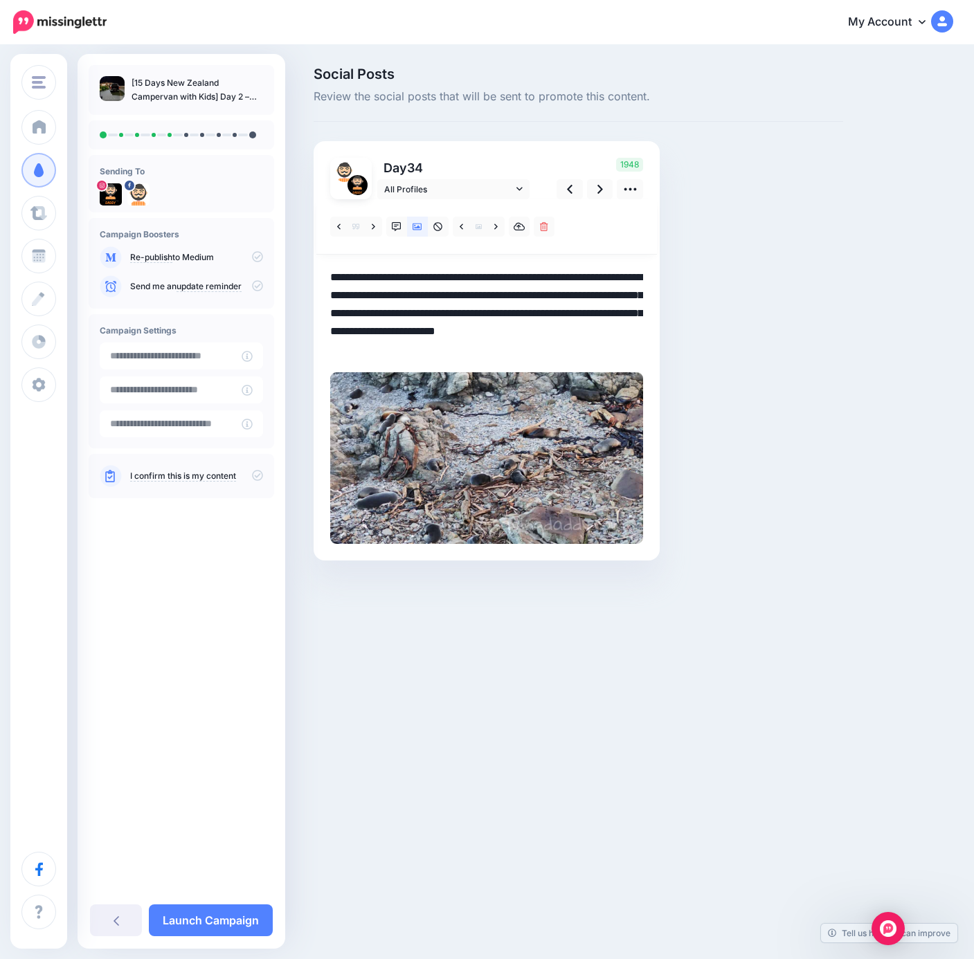
drag, startPoint x: 412, startPoint y: 351, endPoint x: 248, endPoint y: 253, distance: 190.8
click at [254, 249] on div "Money Saving Daddy Travelvoila. Money Saving Daddy Talent Acquisition Search Cu…" at bounding box center [487, 334] width 974 height 576
paste textarea "**********"
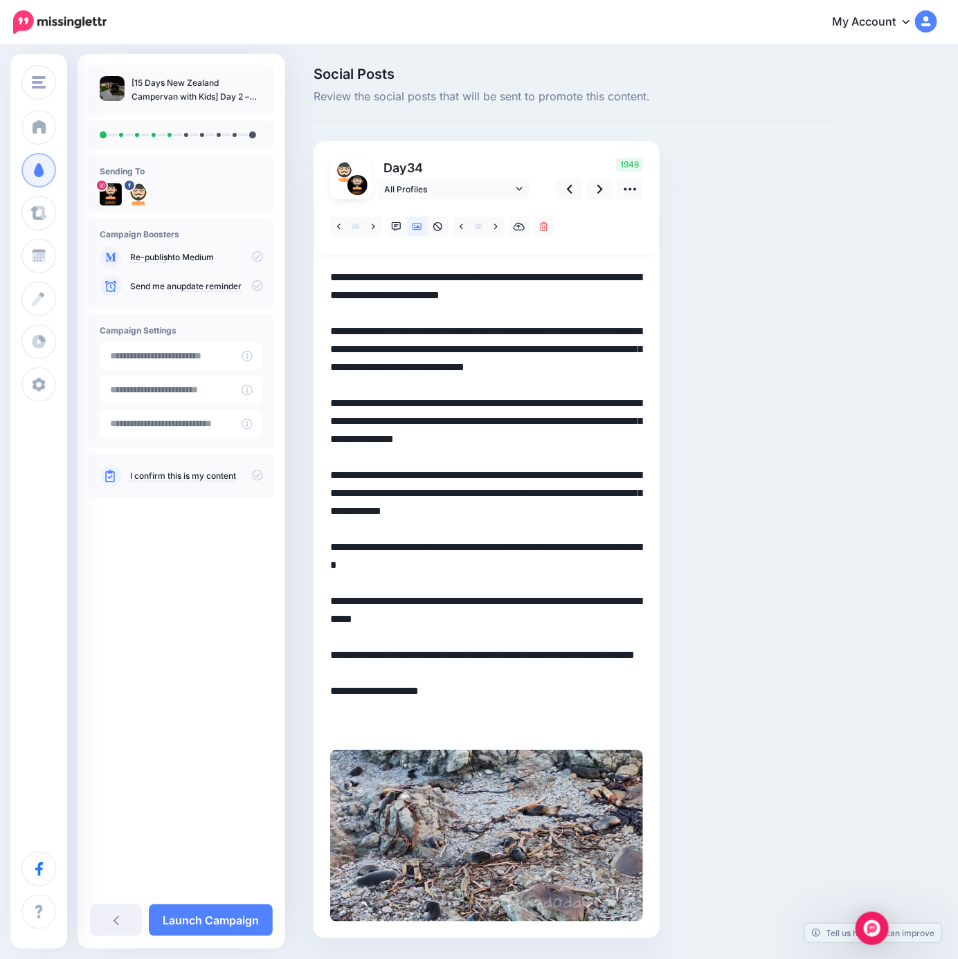
click at [559, 617] on textarea "**********" at bounding box center [486, 502] width 313 height 468
drag, startPoint x: 474, startPoint y: 442, endPoint x: 476, endPoint y: 423, distance: 18.8
click at [475, 441] on textarea "**********" at bounding box center [486, 502] width 313 height 468
click at [598, 191] on icon at bounding box center [600, 189] width 6 height 15
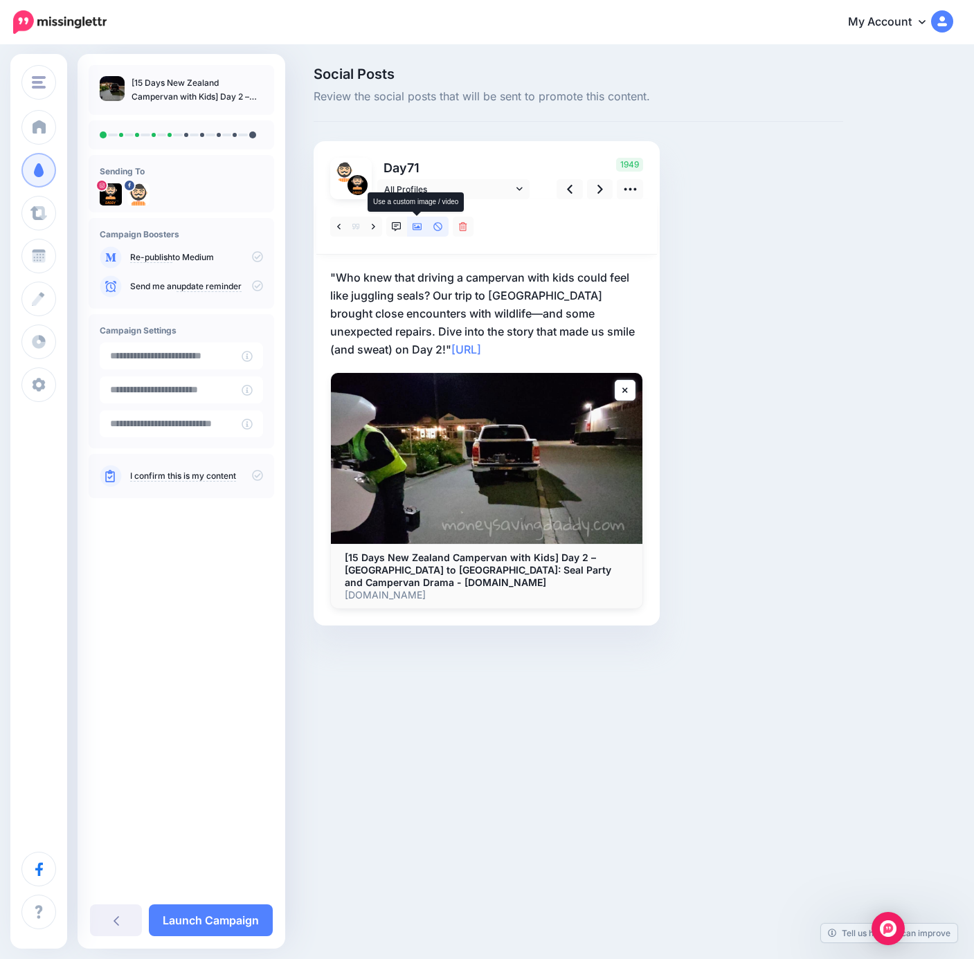
click at [417, 235] on link at bounding box center [417, 227] width 21 height 20
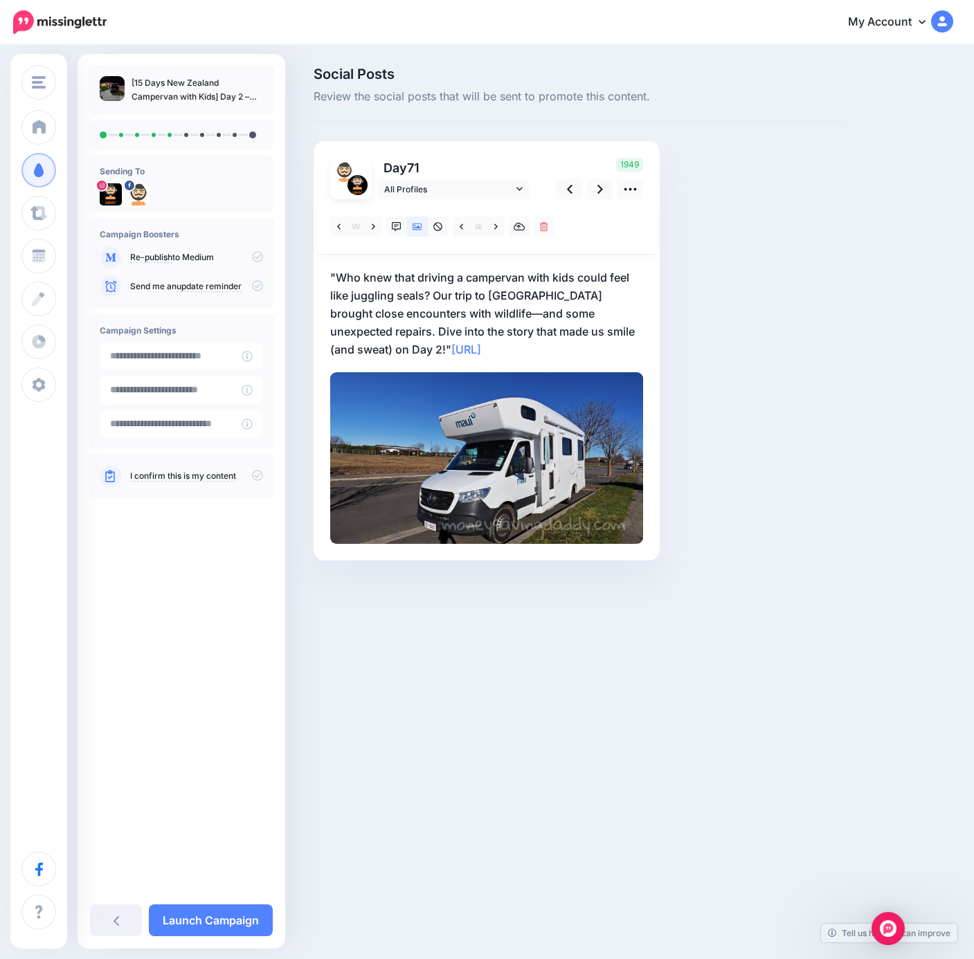
click at [363, 313] on p ""Who knew that driving a campervan with kids could feel like juggling seals? Ou…" at bounding box center [486, 313] width 313 height 90
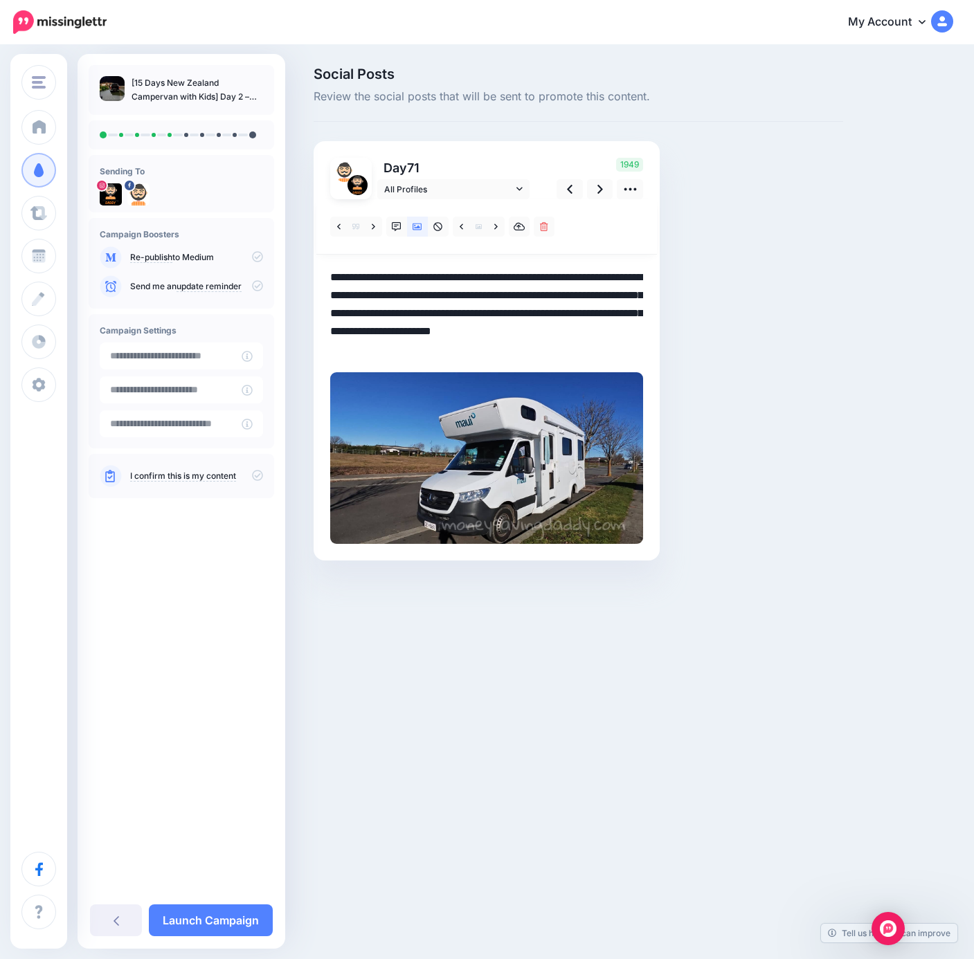
drag, startPoint x: 347, startPoint y: 349, endPoint x: 266, endPoint y: 253, distance: 126.2
click at [266, 253] on div "Money Saving Daddy Travelvoila. Money Saving Daddy Talent Acquisition Search Cu…" at bounding box center [487, 334] width 974 height 576
paste textarea "**********"
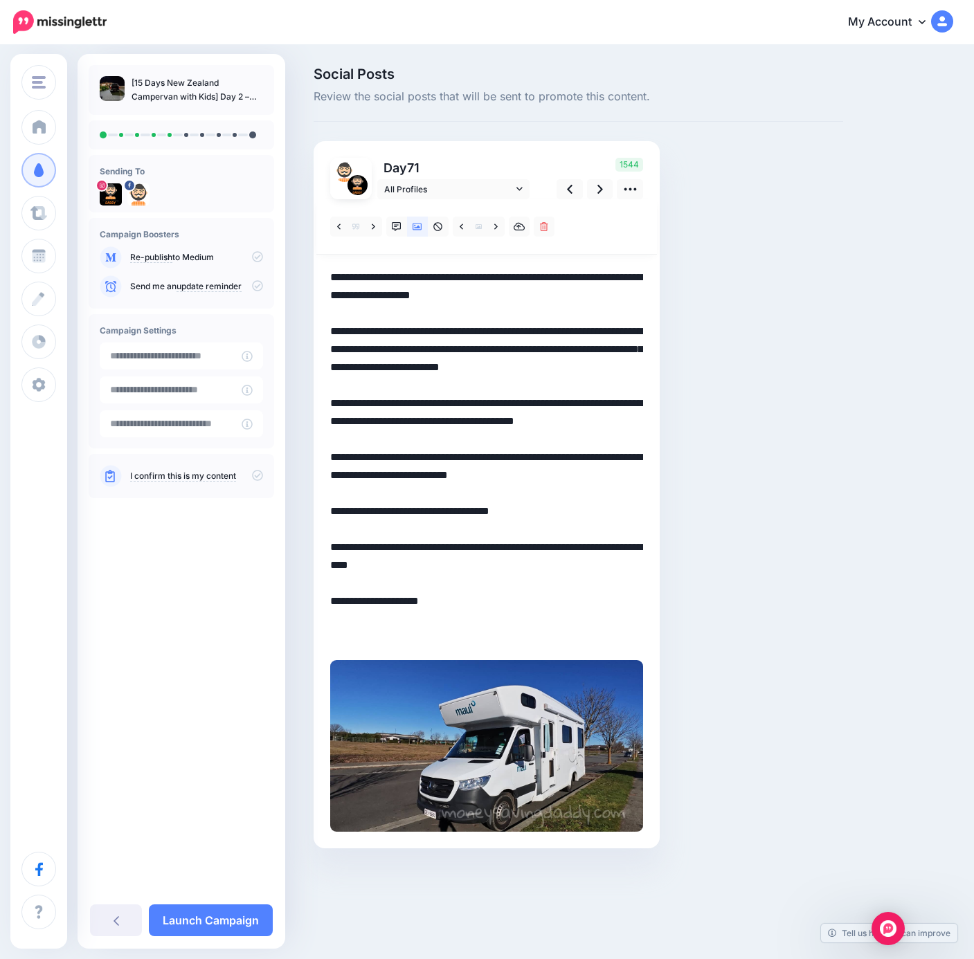
click at [549, 550] on textarea "**********" at bounding box center [486, 457] width 313 height 378
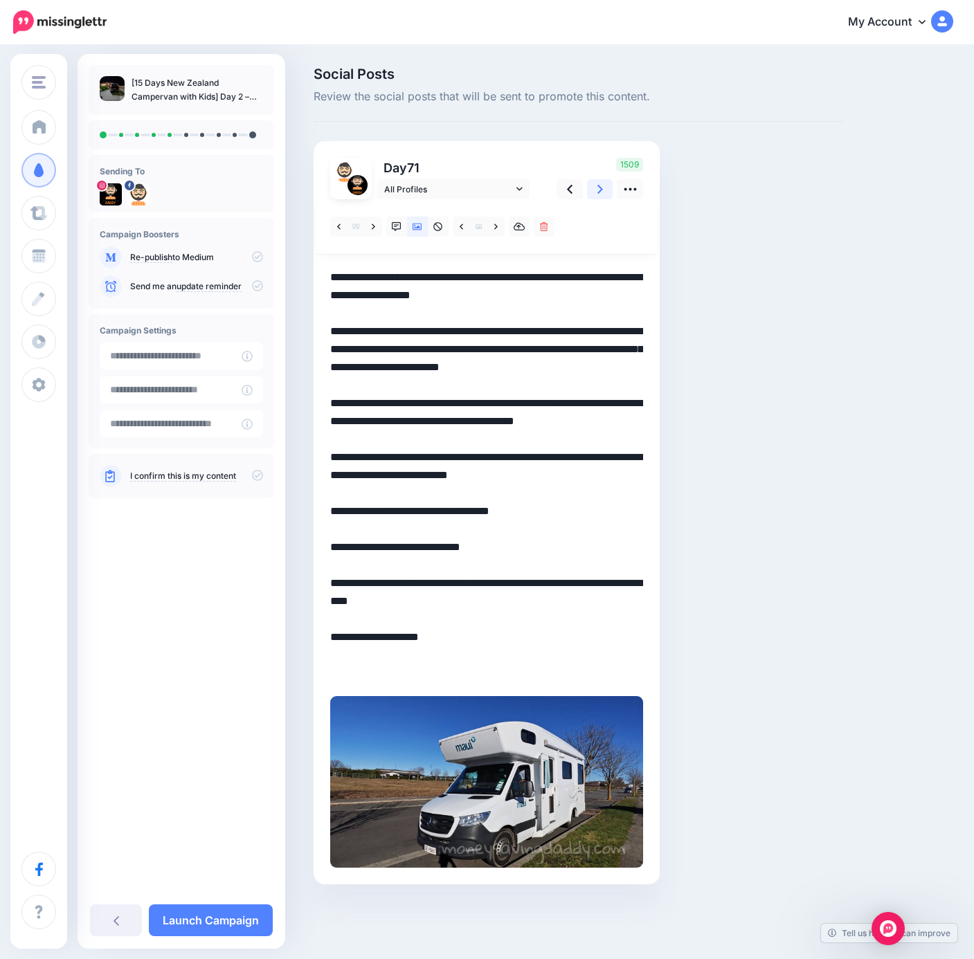
click at [599, 190] on icon at bounding box center [600, 189] width 6 height 15
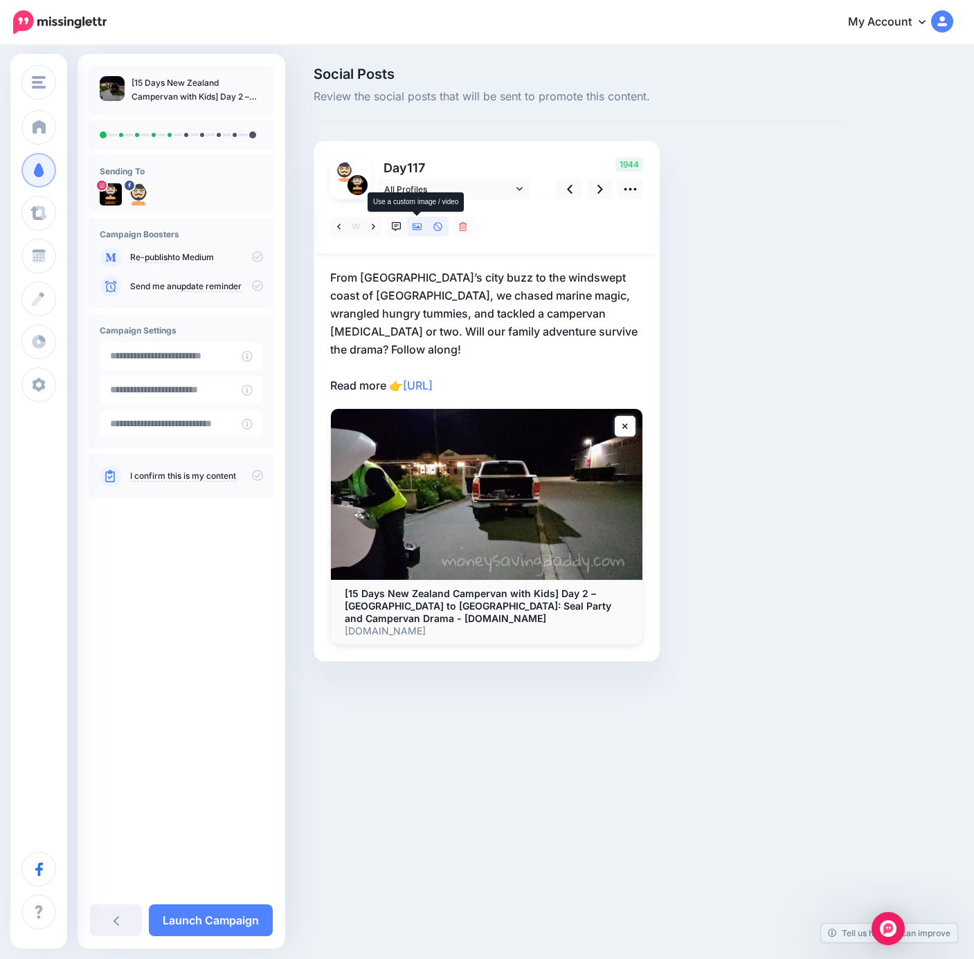
click at [418, 233] on link at bounding box center [417, 227] width 21 height 20
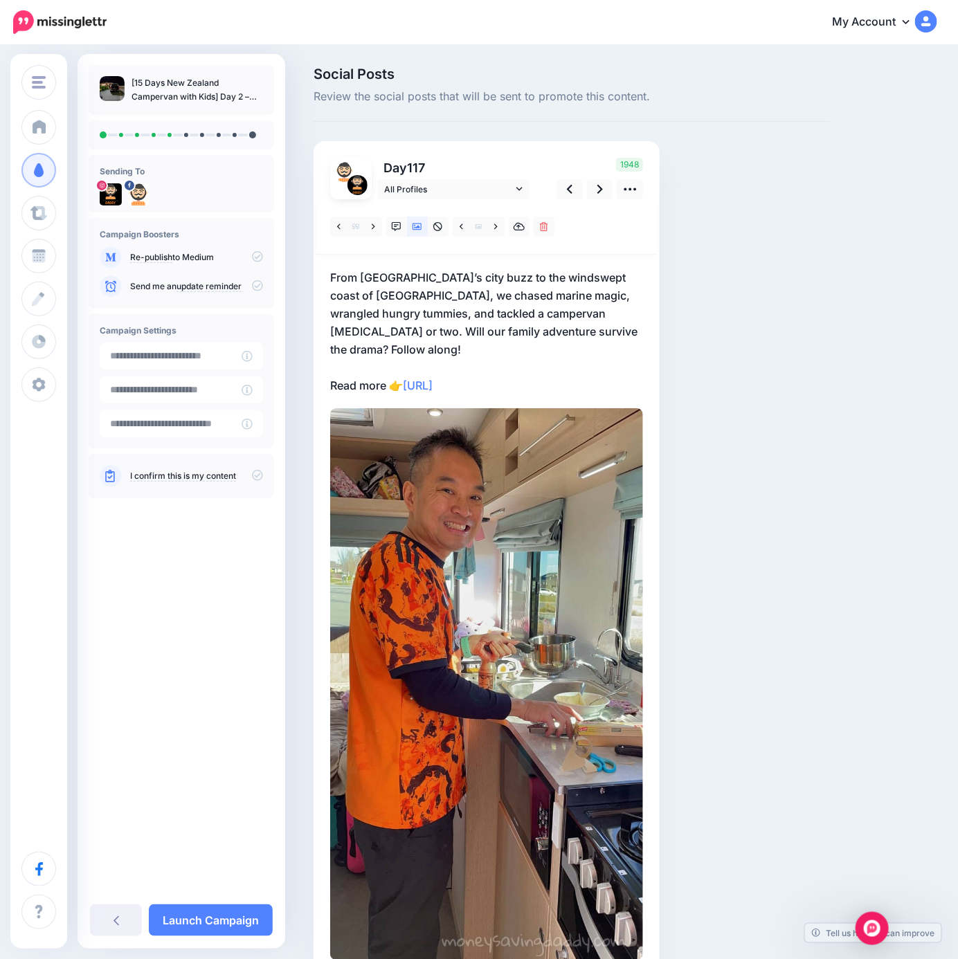
drag, startPoint x: 378, startPoint y: 316, endPoint x: 401, endPoint y: 325, distance: 25.2
click at [378, 316] on p "From Christchurch’s city buzz to the windswept coast of Kaikoura, we chased mar…" at bounding box center [486, 331] width 313 height 126
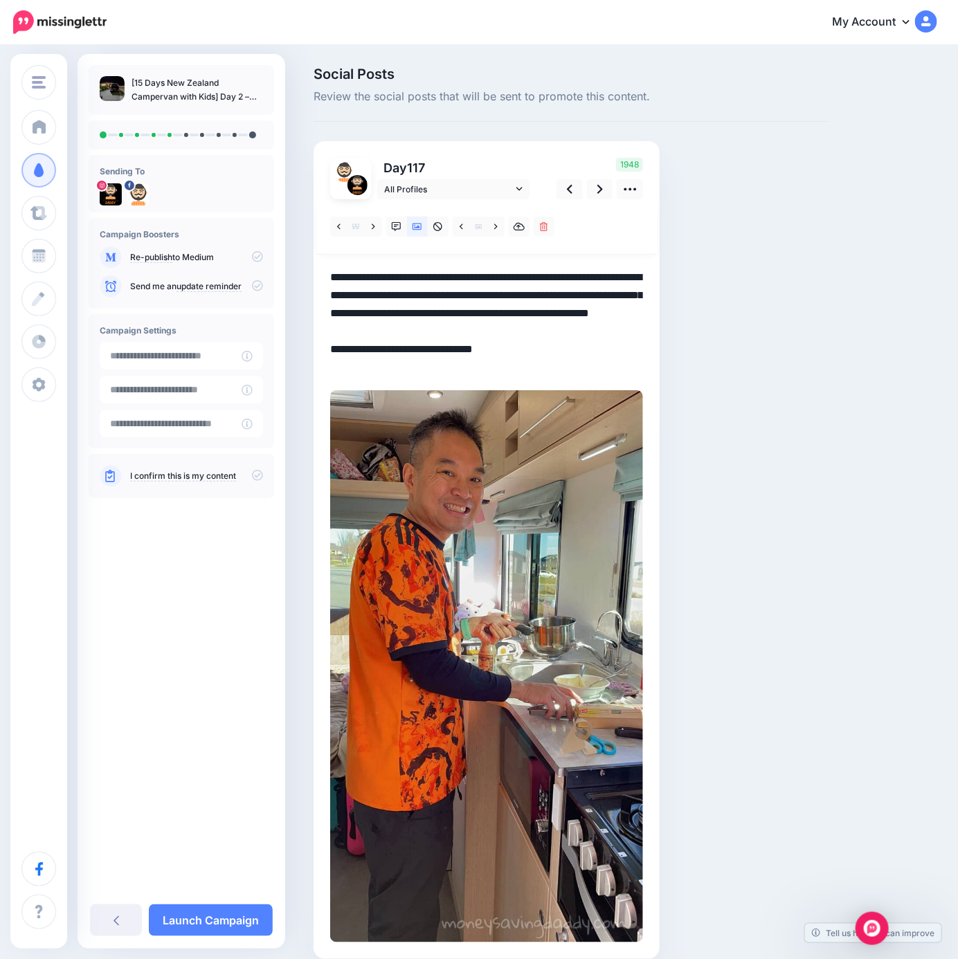
drag, startPoint x: 613, startPoint y: 334, endPoint x: 181, endPoint y: 271, distance: 437.1
click at [181, 271] on div "Money Saving Daddy Travelvoila. Money Saving Daddy Talent Acquisition Search Cu…" at bounding box center [479, 533] width 958 height 975
paste textarea "**********"
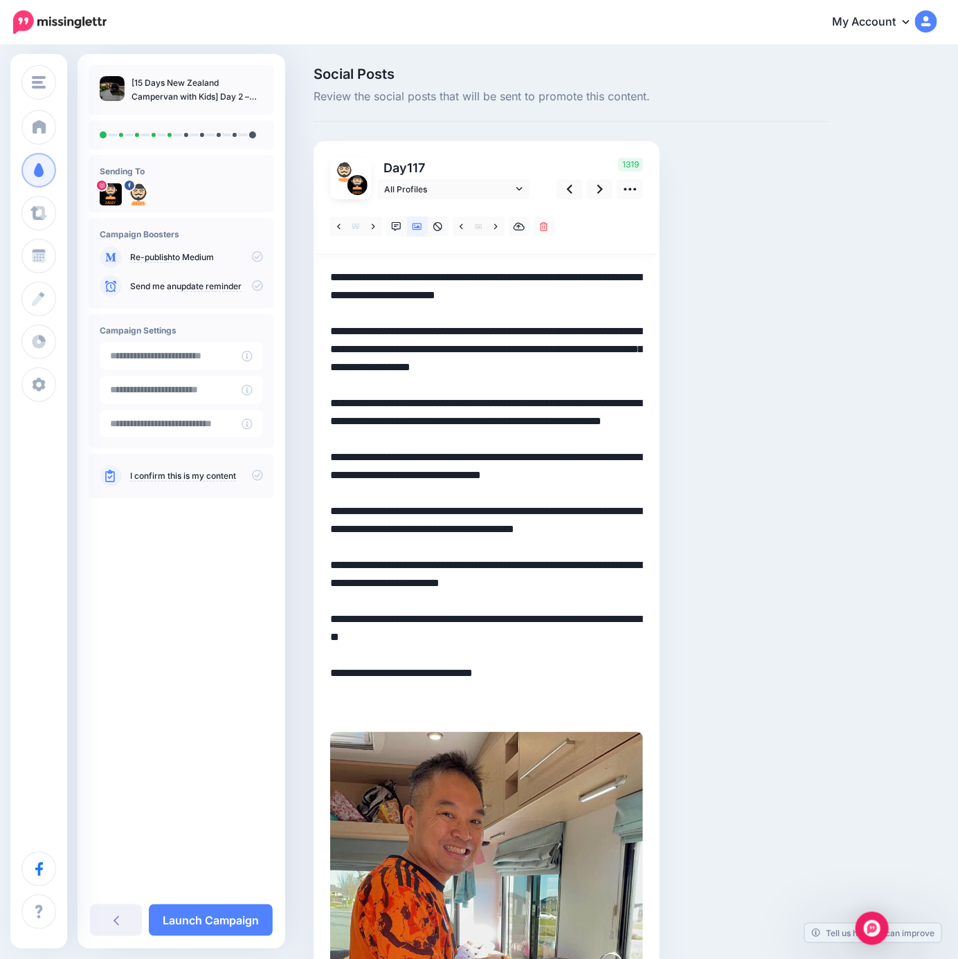
click at [580, 475] on textarea "**********" at bounding box center [486, 493] width 313 height 450
click at [594, 191] on link at bounding box center [600, 189] width 26 height 20
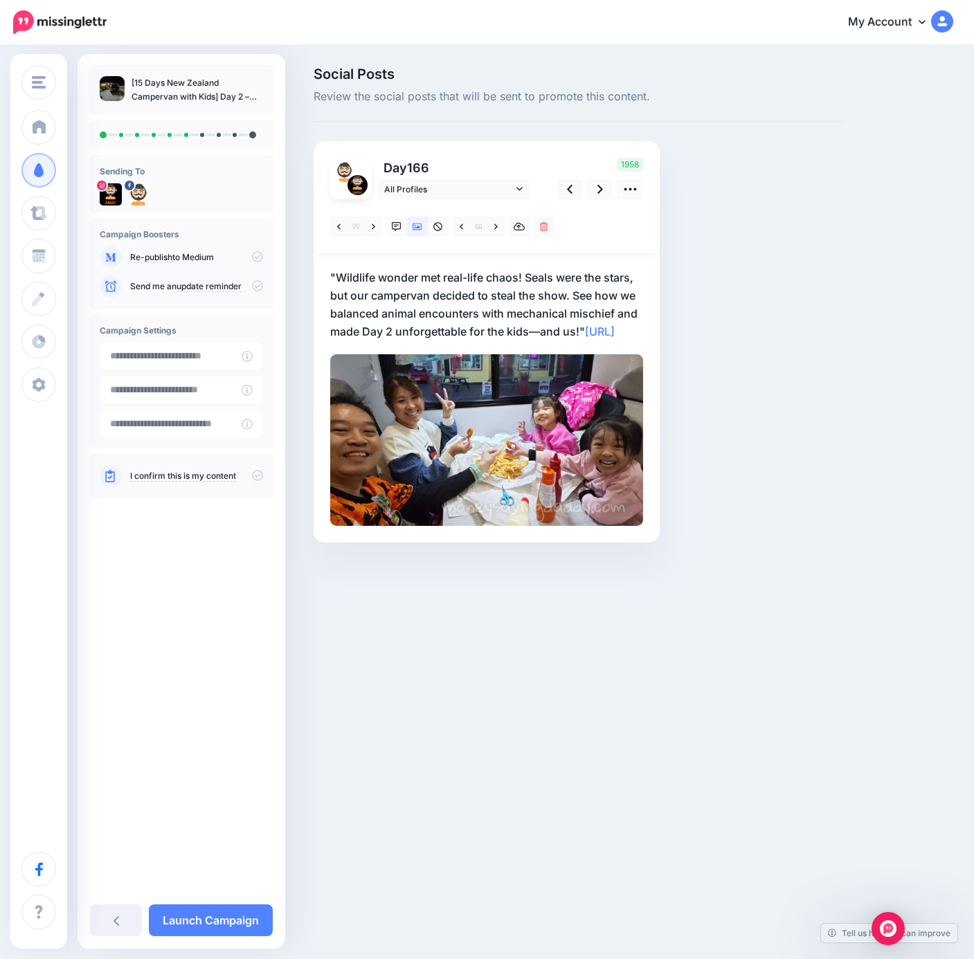
click at [580, 329] on p ""Wildlife wonder met real-life chaos! Seals were the stars, but our campervan d…" at bounding box center [486, 304] width 313 height 72
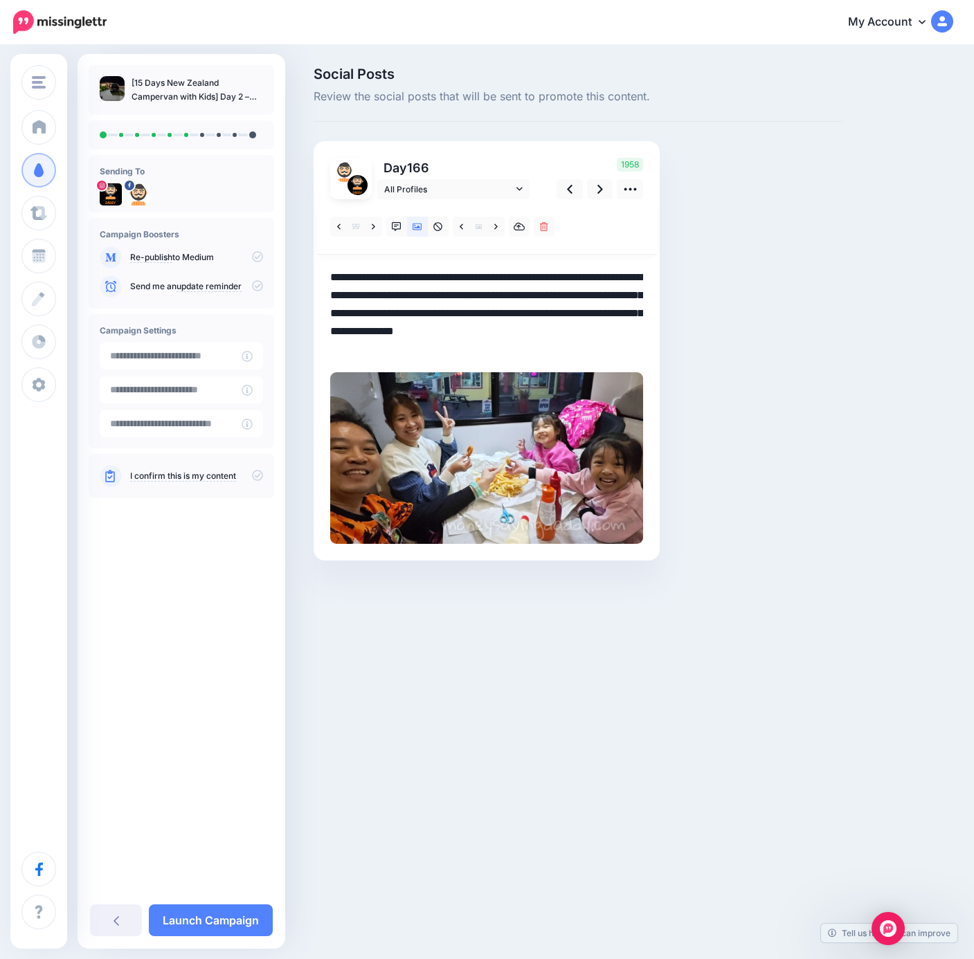
drag, startPoint x: 603, startPoint y: 330, endPoint x: 203, endPoint y: 268, distance: 404.0
click at [203, 268] on div "Money Saving Daddy Travelvoila. Money Saving Daddy Talent Acquisition Search Cu…" at bounding box center [487, 334] width 974 height 576
paste textarea "**********"
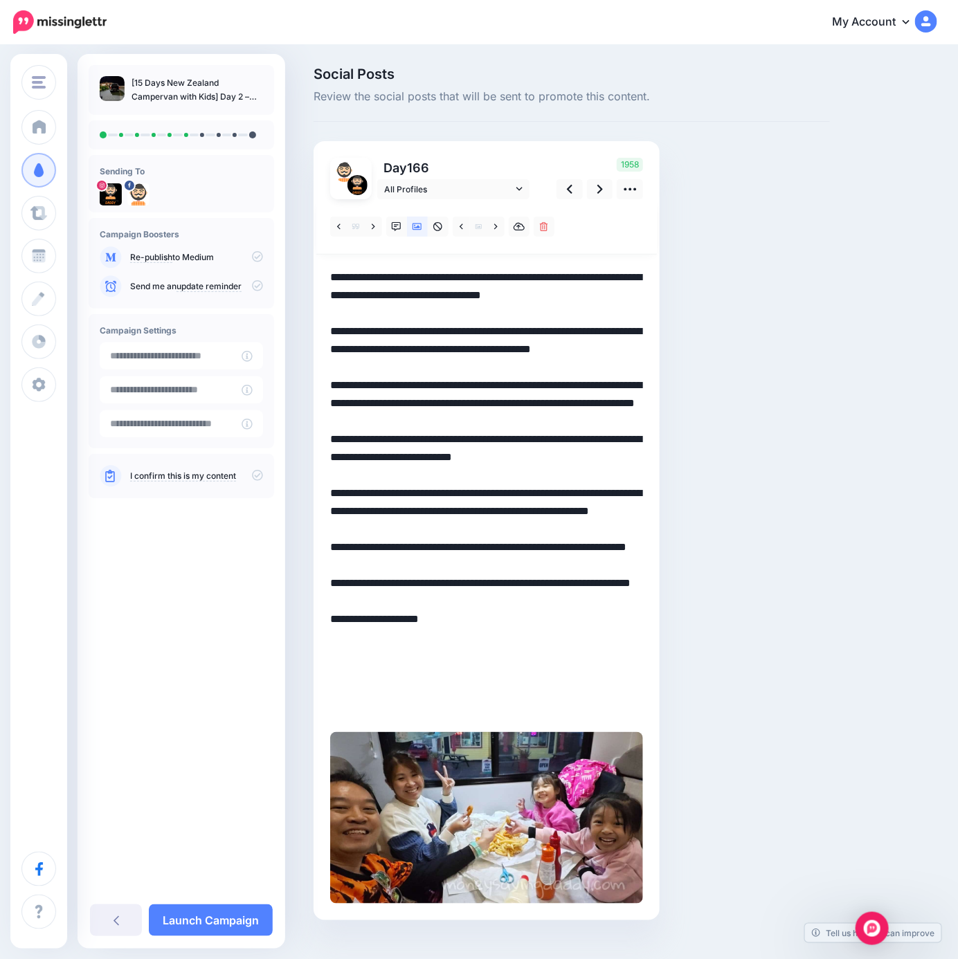
click at [720, 498] on div "Social Posts Review the social posts that will be sent to promote this content.…" at bounding box center [571, 514] width 537 height 895
click at [451, 475] on textarea "**********" at bounding box center [486, 493] width 313 height 450
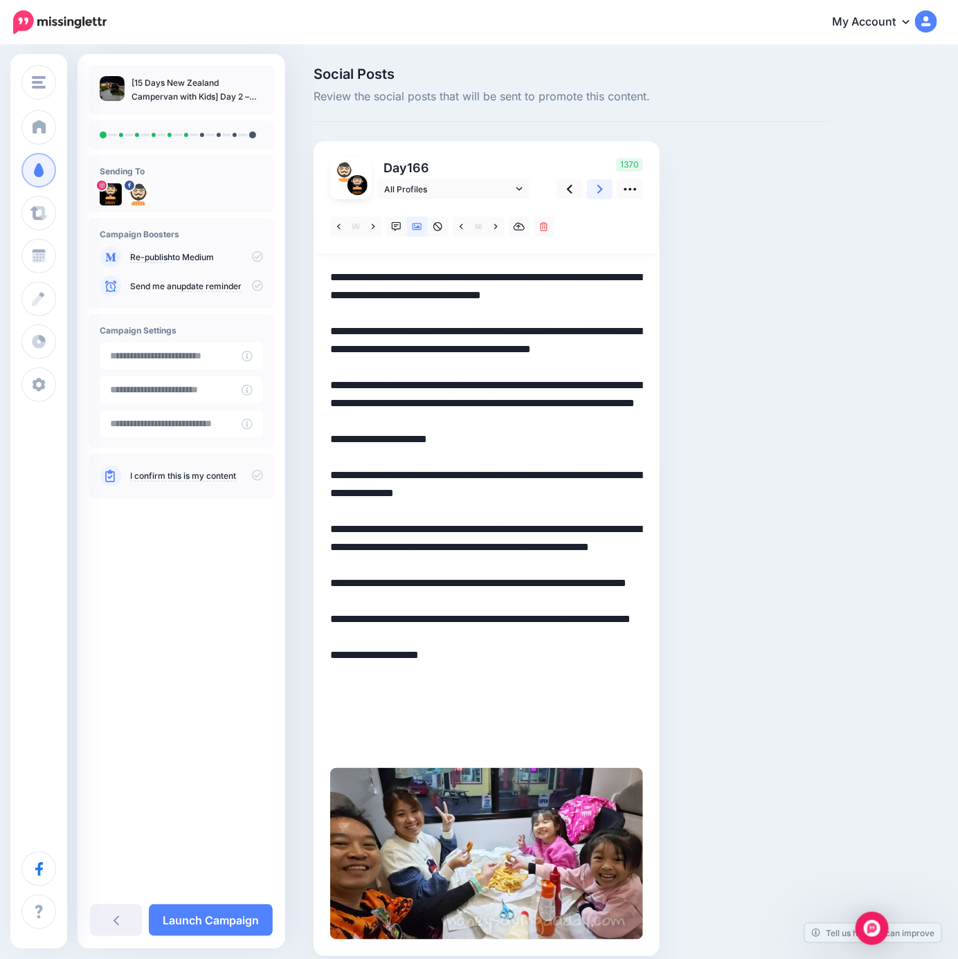
click at [604, 191] on link at bounding box center [600, 189] width 26 height 20
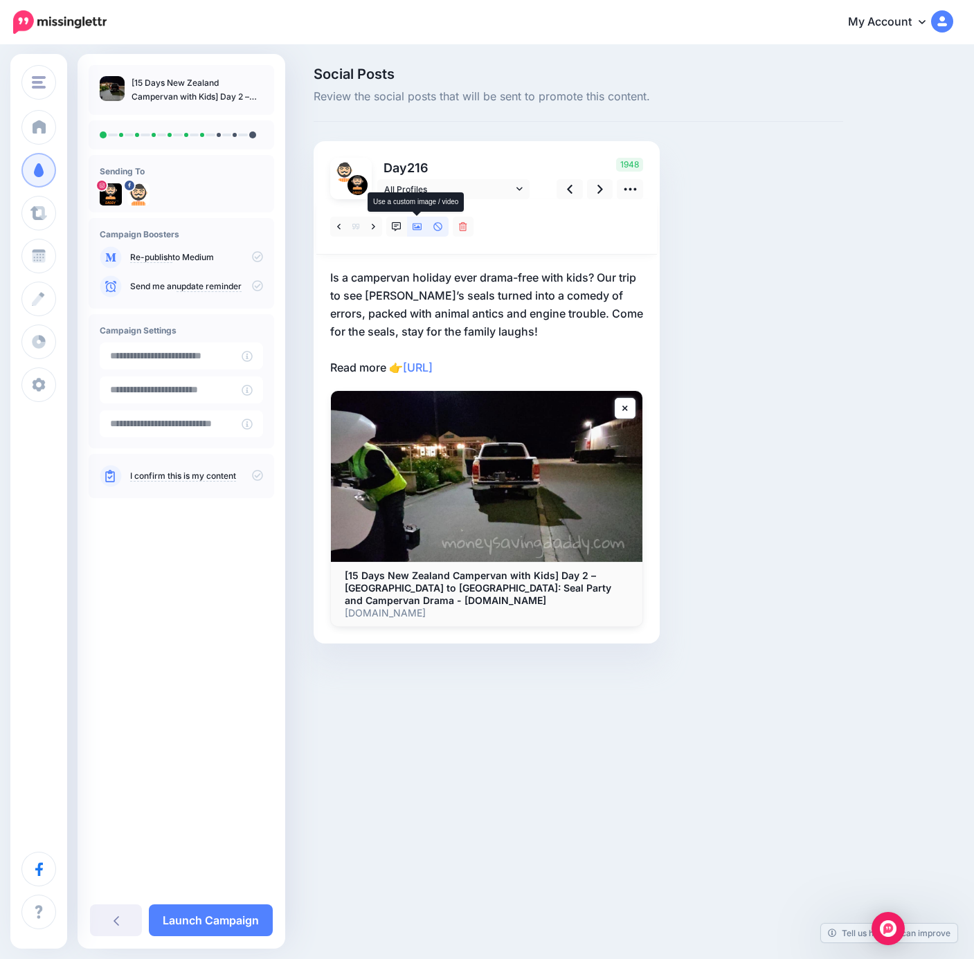
click at [415, 230] on icon at bounding box center [417, 227] width 10 height 10
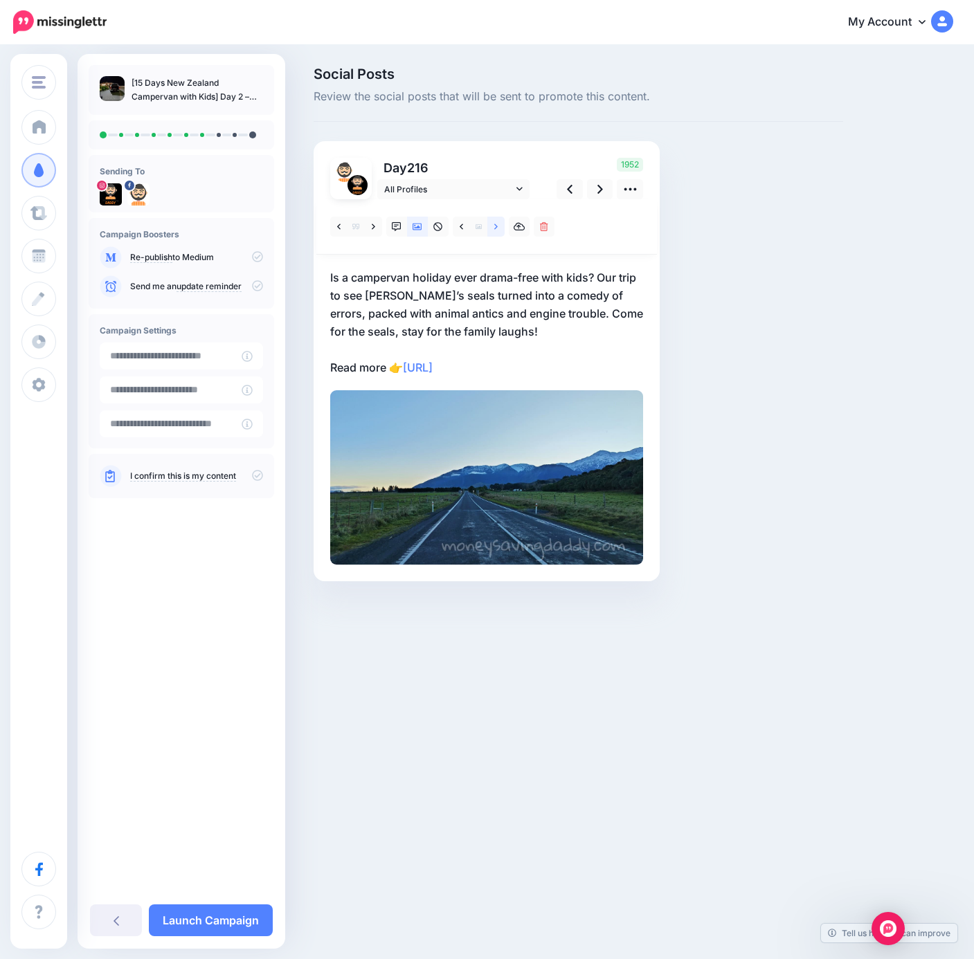
click at [496, 231] on link at bounding box center [495, 227] width 17 height 20
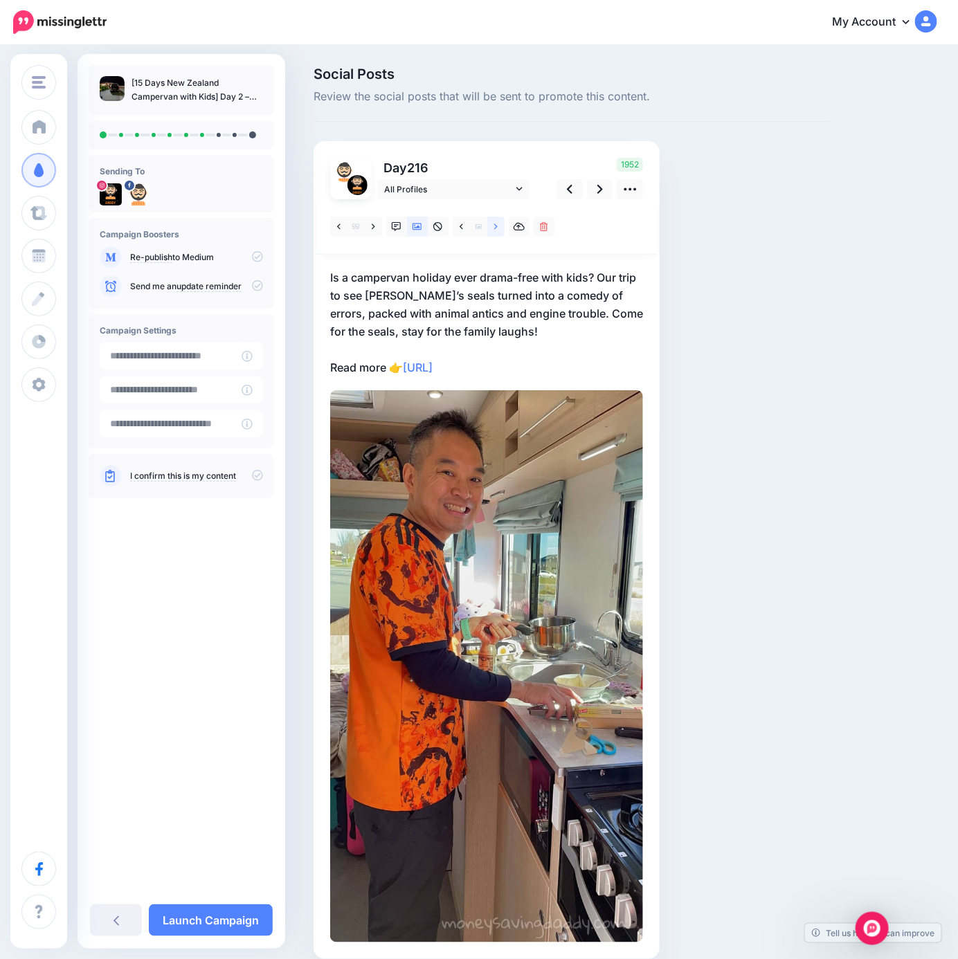
click at [496, 231] on link at bounding box center [495, 227] width 17 height 20
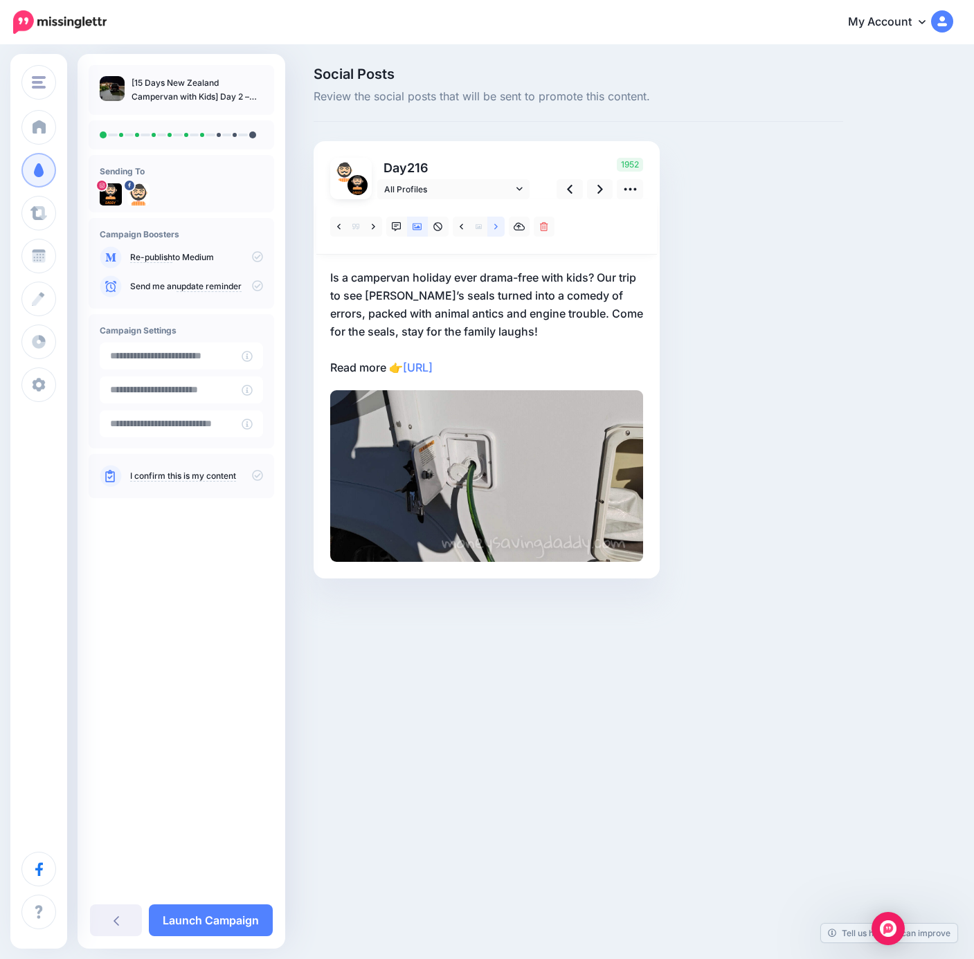
click at [499, 227] on link at bounding box center [495, 227] width 17 height 20
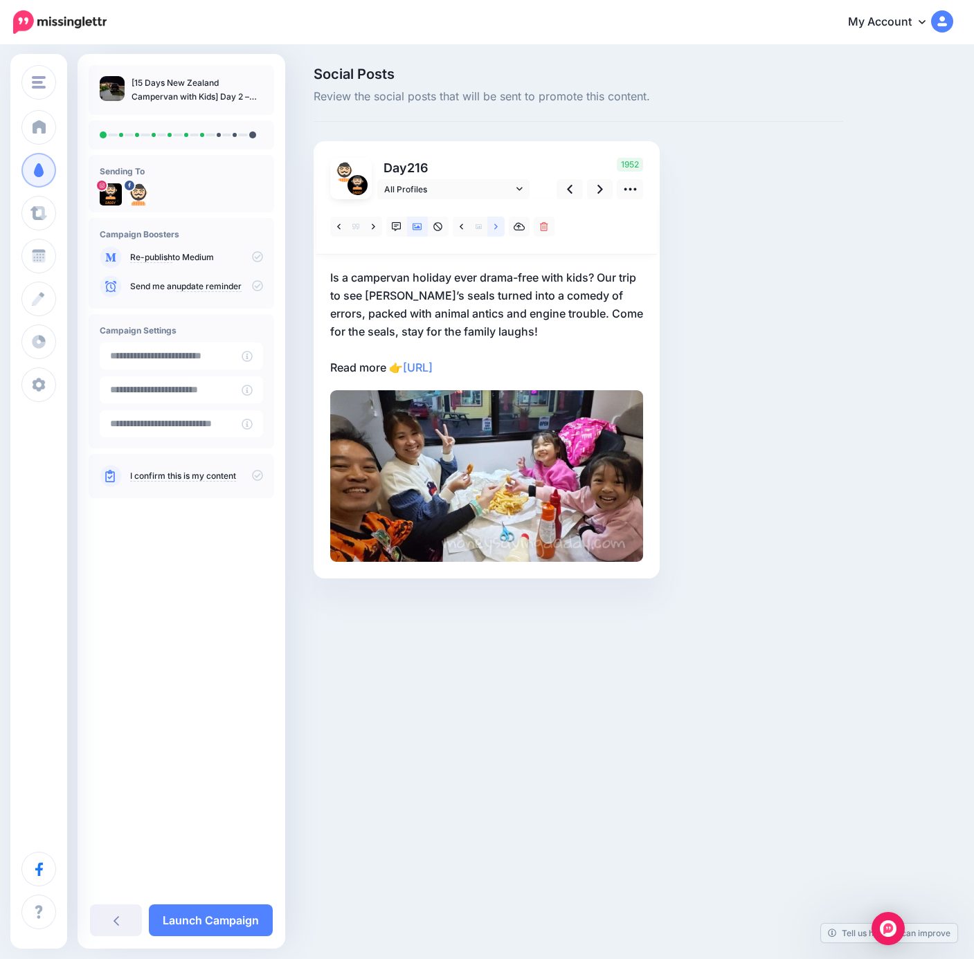
click at [499, 227] on link at bounding box center [495, 227] width 17 height 20
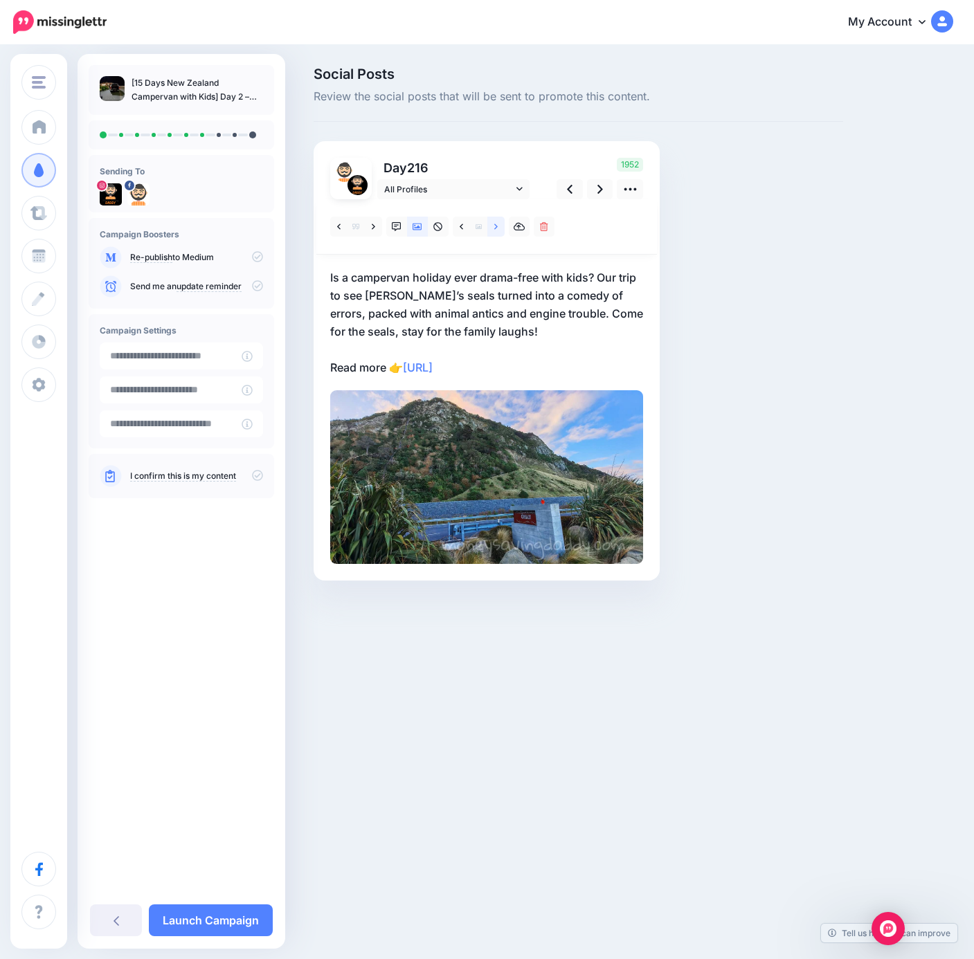
click at [499, 227] on link at bounding box center [495, 227] width 17 height 20
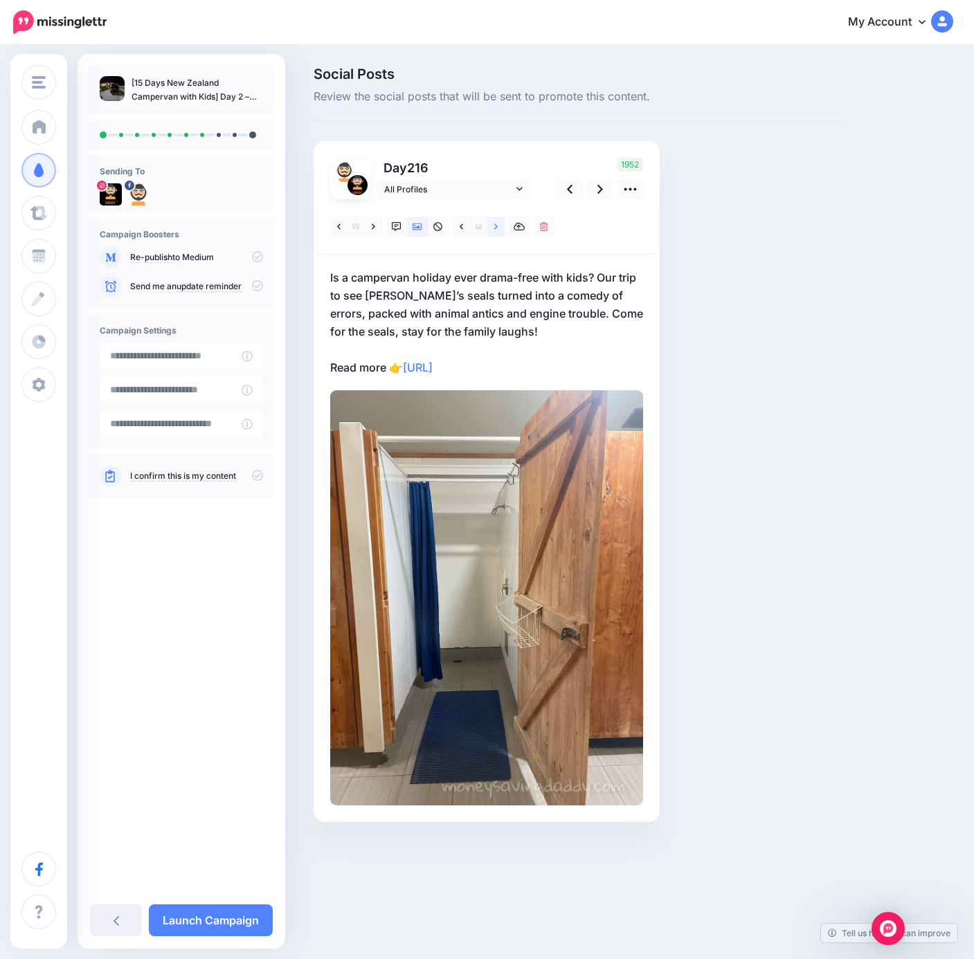
click at [499, 227] on link at bounding box center [495, 227] width 17 height 20
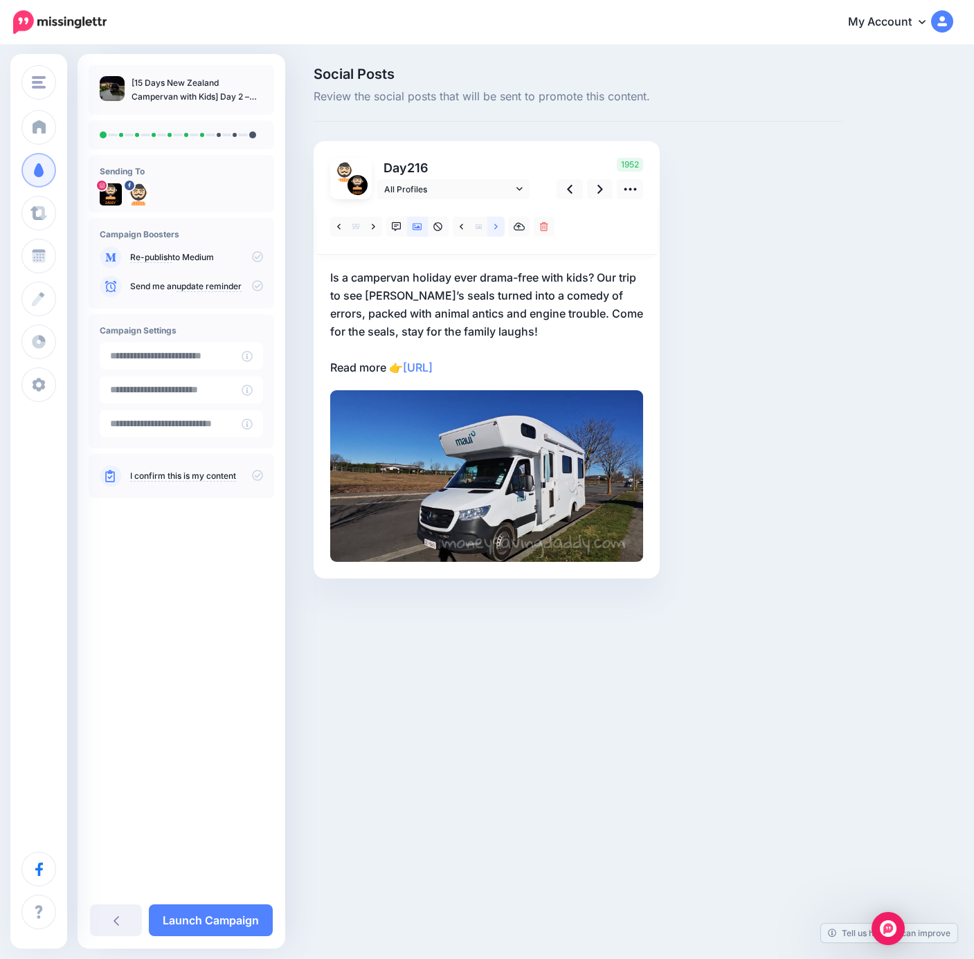
click at [499, 227] on link at bounding box center [495, 227] width 17 height 20
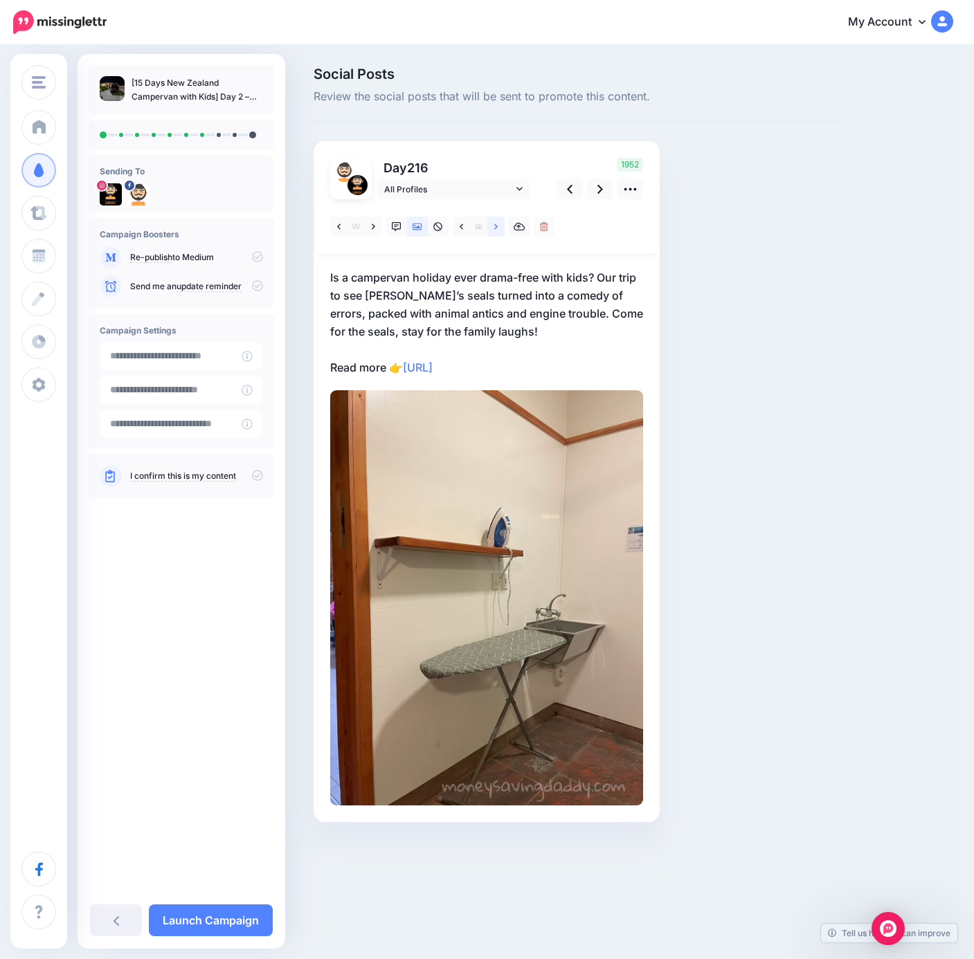
click at [499, 227] on link at bounding box center [495, 227] width 17 height 20
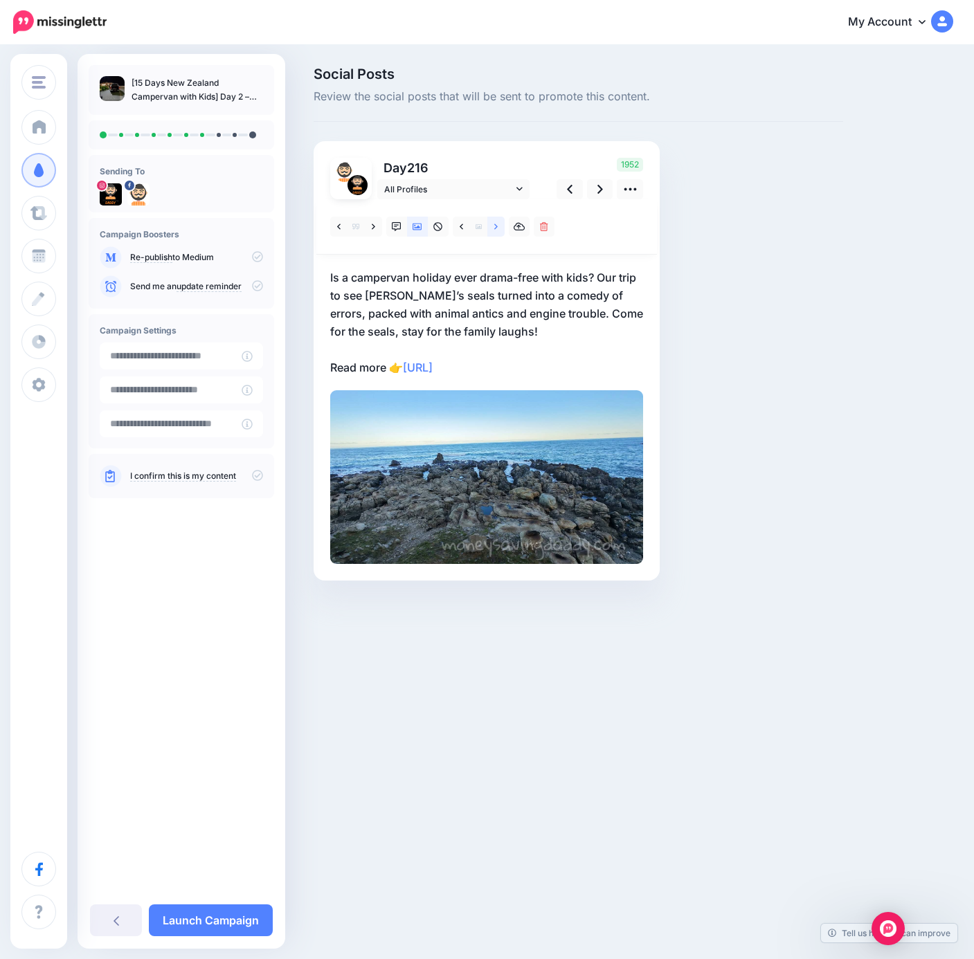
click at [495, 226] on icon at bounding box center [495, 227] width 3 height 10
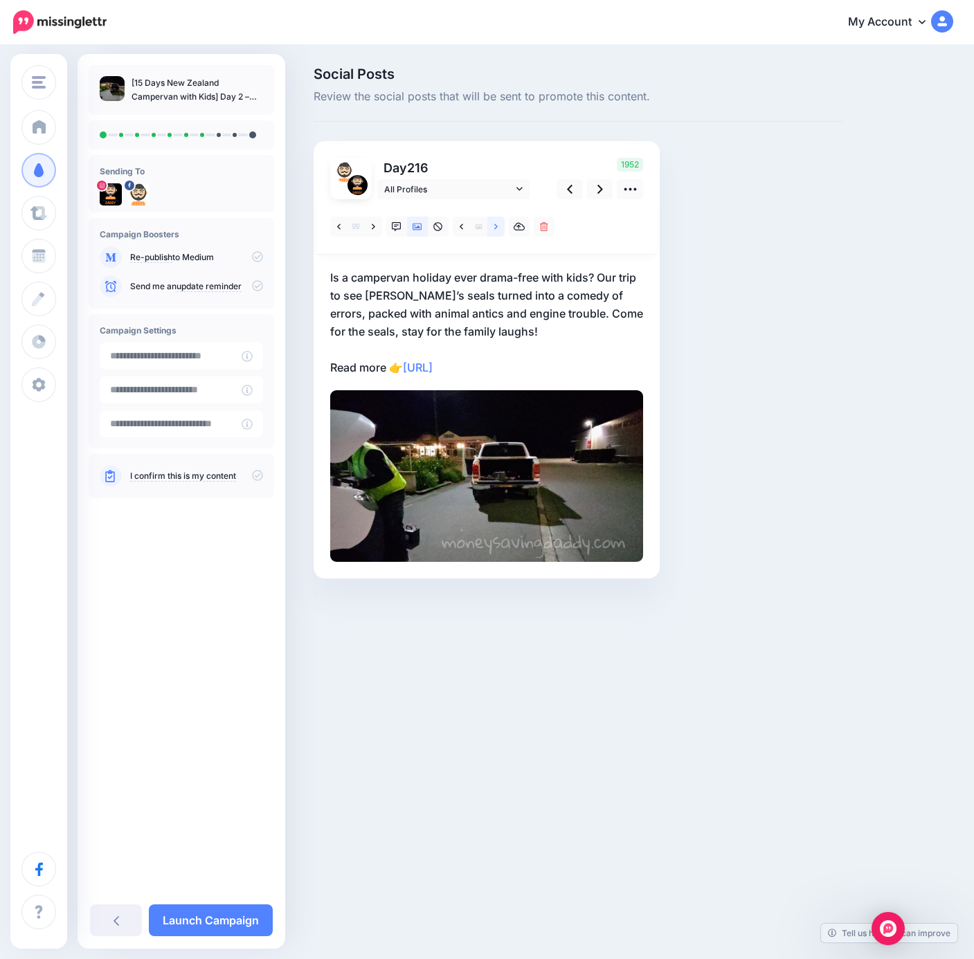
click at [495, 226] on icon at bounding box center [495, 227] width 3 height 10
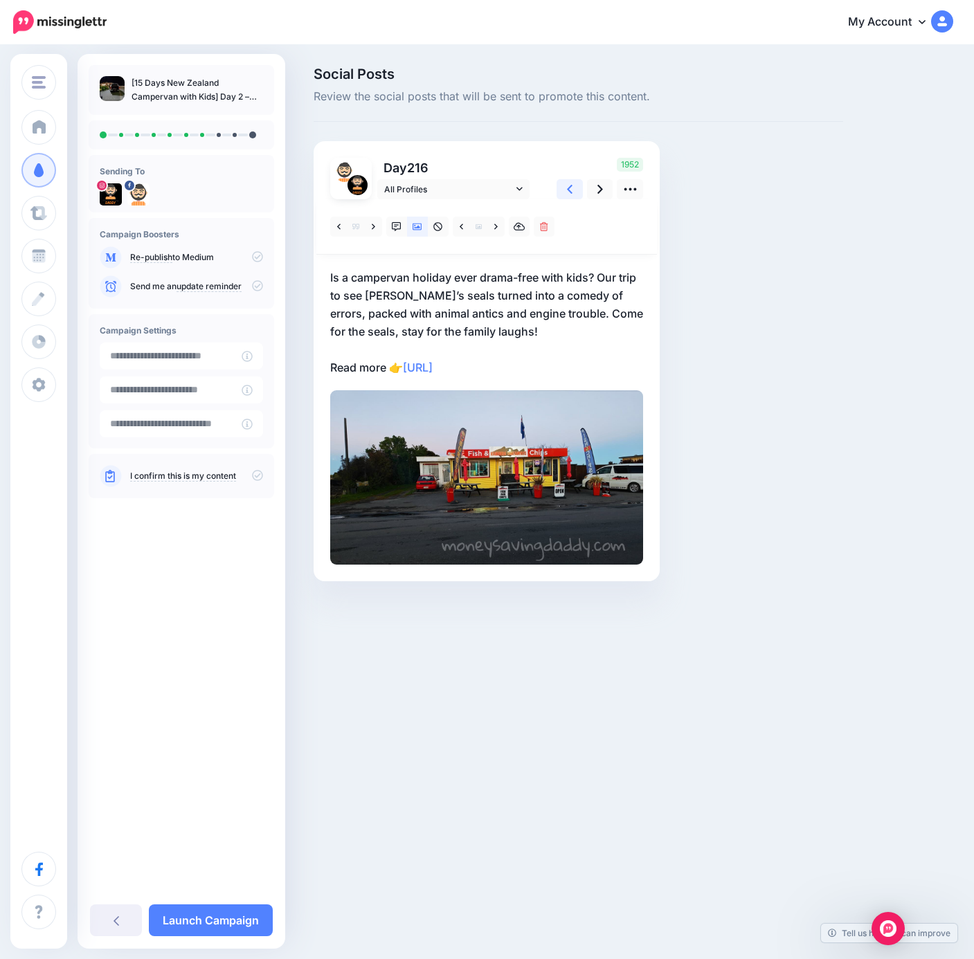
click at [561, 195] on link at bounding box center [569, 189] width 26 height 20
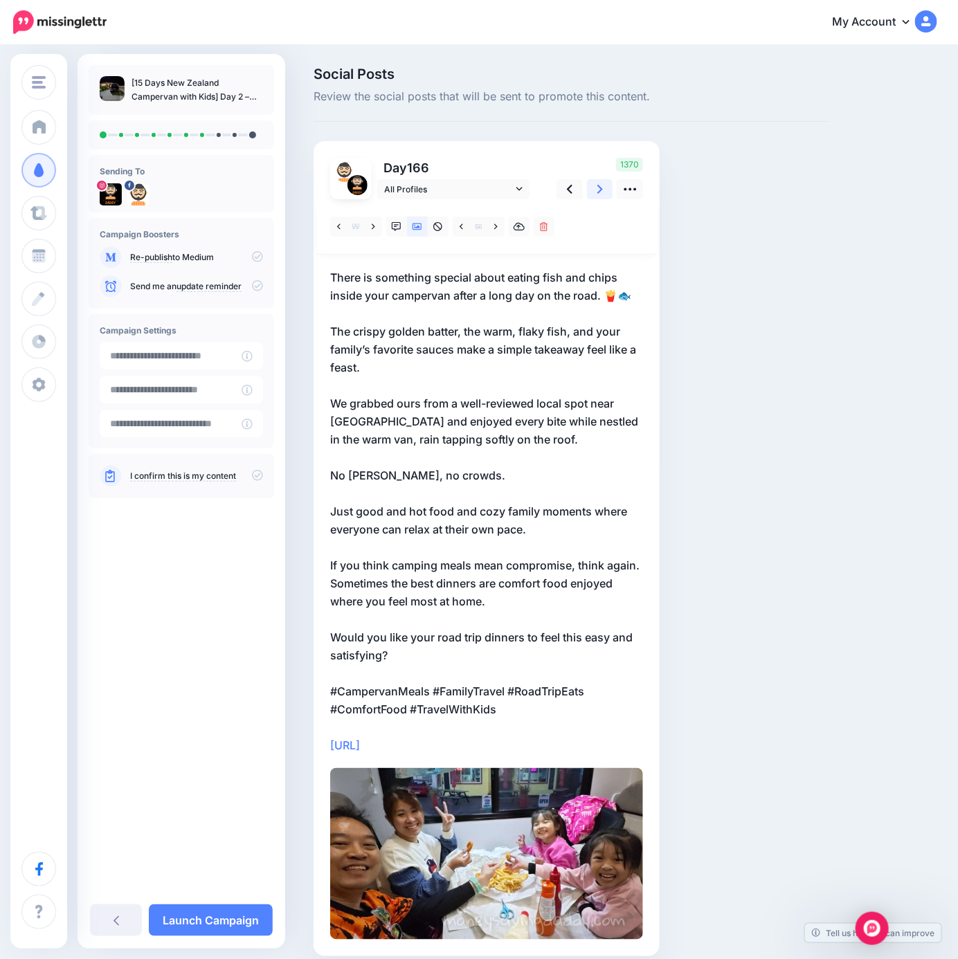
click at [599, 189] on icon at bounding box center [600, 189] width 6 height 15
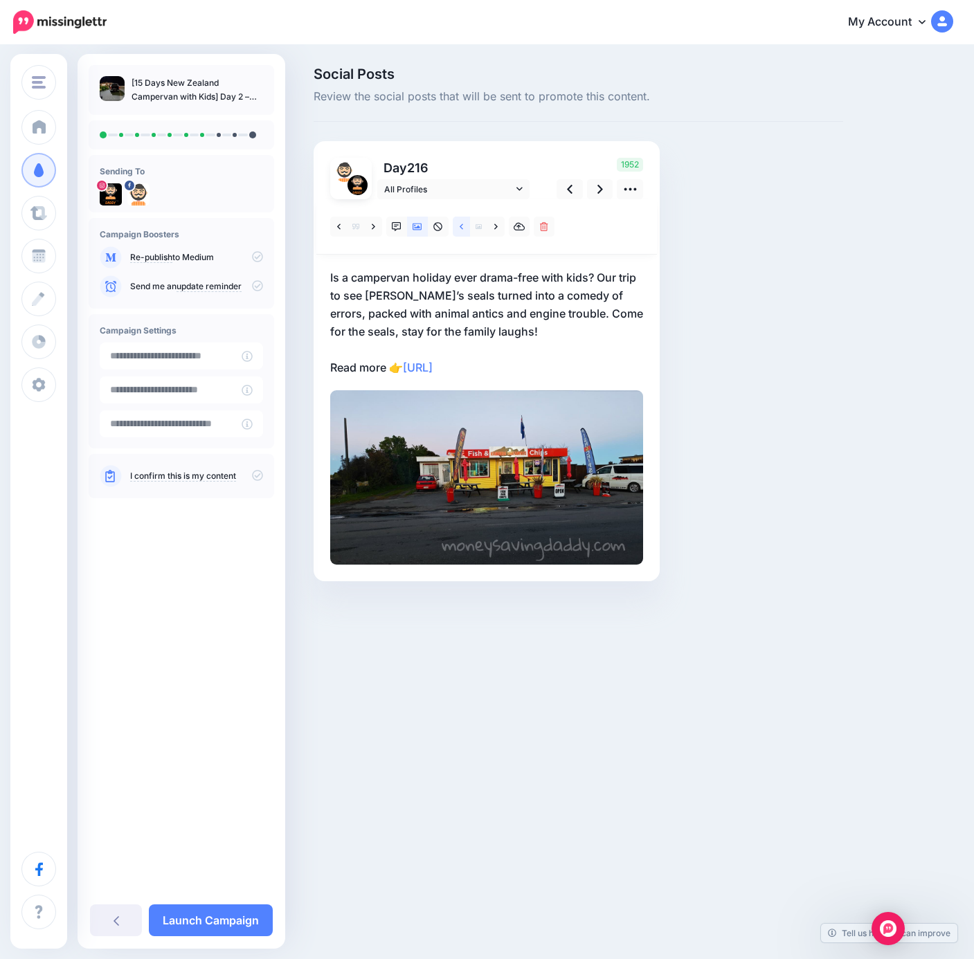
click at [459, 231] on link at bounding box center [461, 227] width 17 height 20
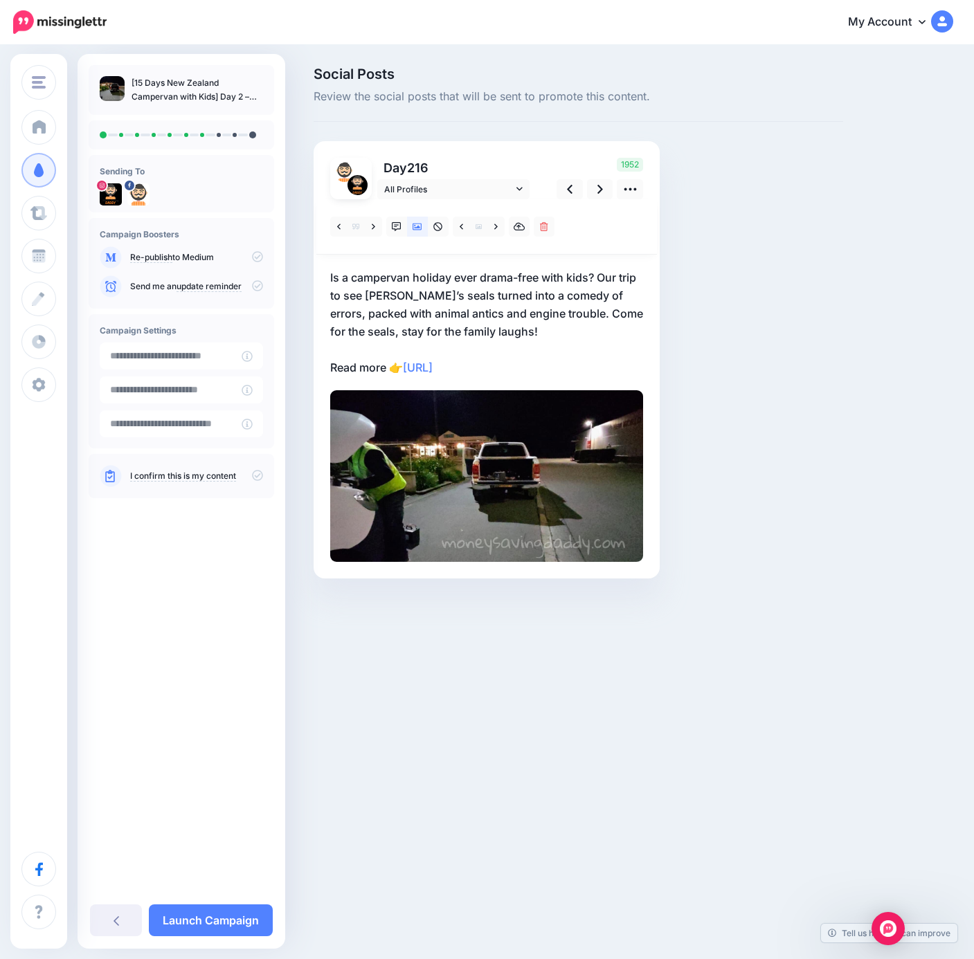
click at [486, 331] on p "Is a campervan holiday ever drama-free with kids? Our trip to see Kaikoura’s se…" at bounding box center [486, 322] width 313 height 108
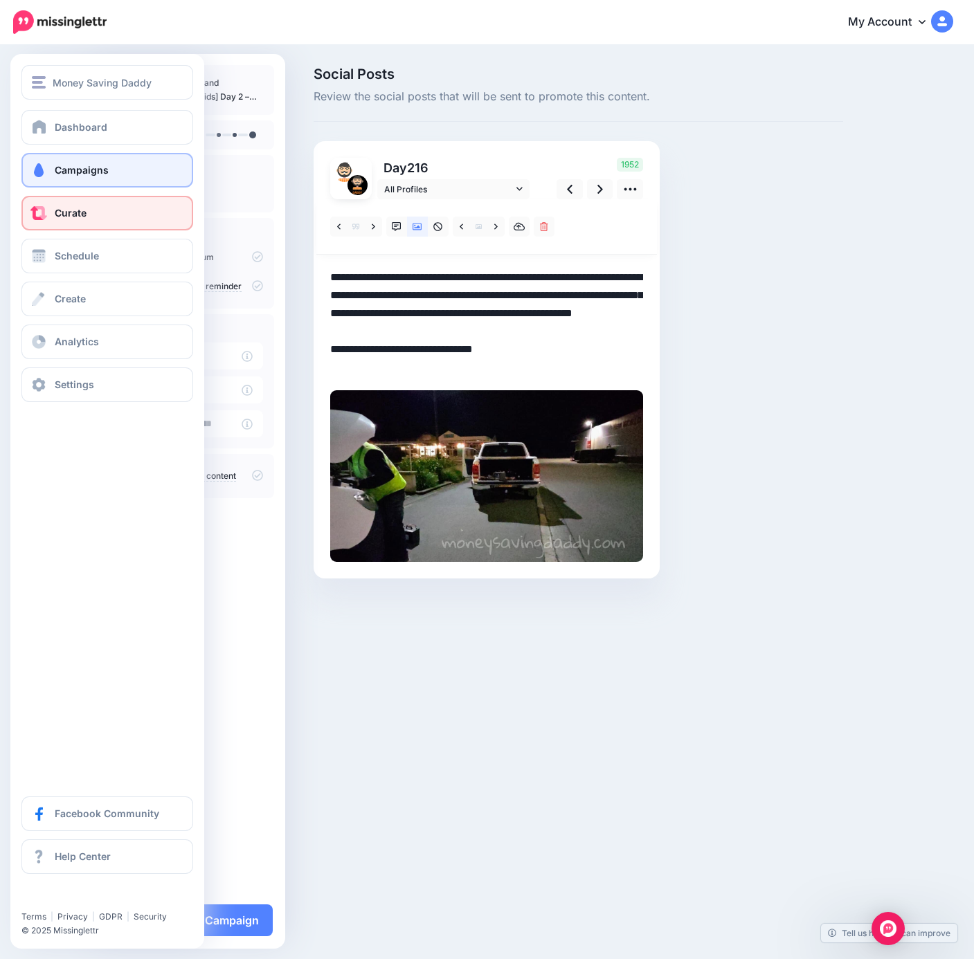
drag, startPoint x: 557, startPoint y: 327, endPoint x: 36, endPoint y: 201, distance: 535.9
click at [36, 201] on div "Money Saving Daddy Travelvoila. Money Saving Daddy Talent Acquisition Search Cu…" at bounding box center [487, 343] width 974 height 594
paste textarea "**********"
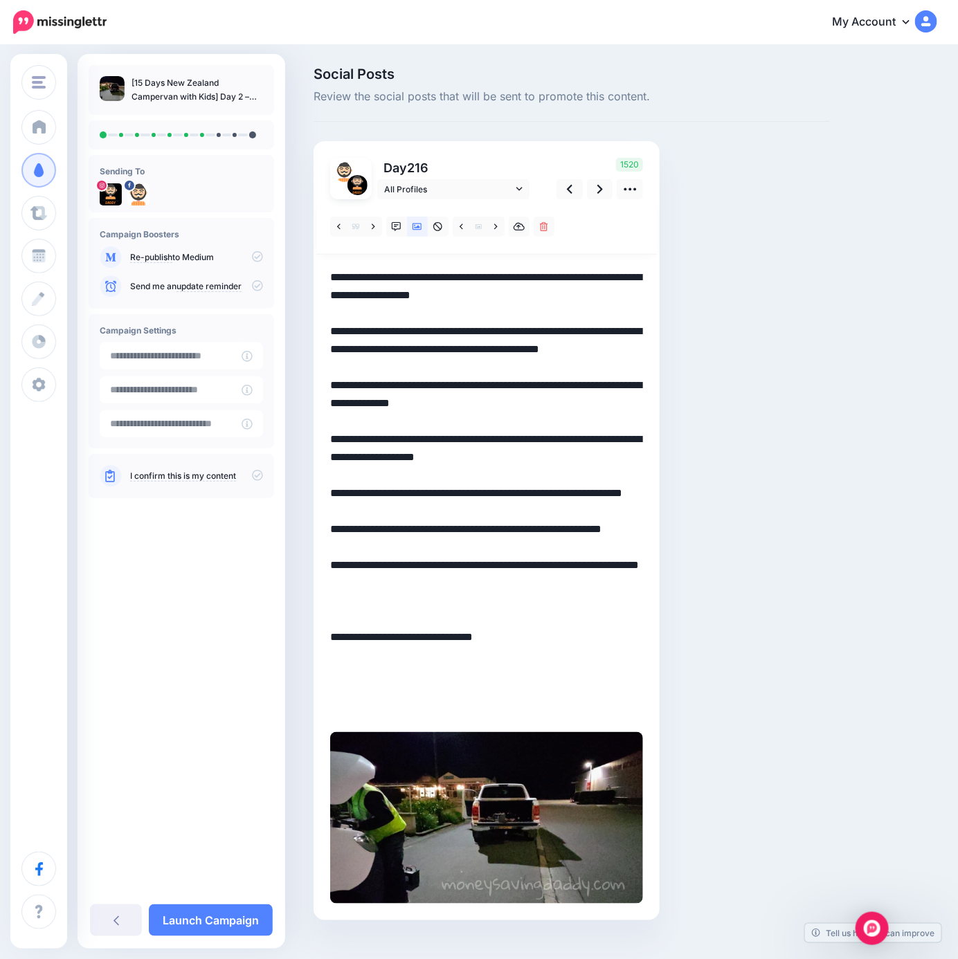
click at [556, 333] on textarea "**********" at bounding box center [486, 493] width 313 height 450
click at [599, 188] on icon at bounding box center [600, 189] width 6 height 9
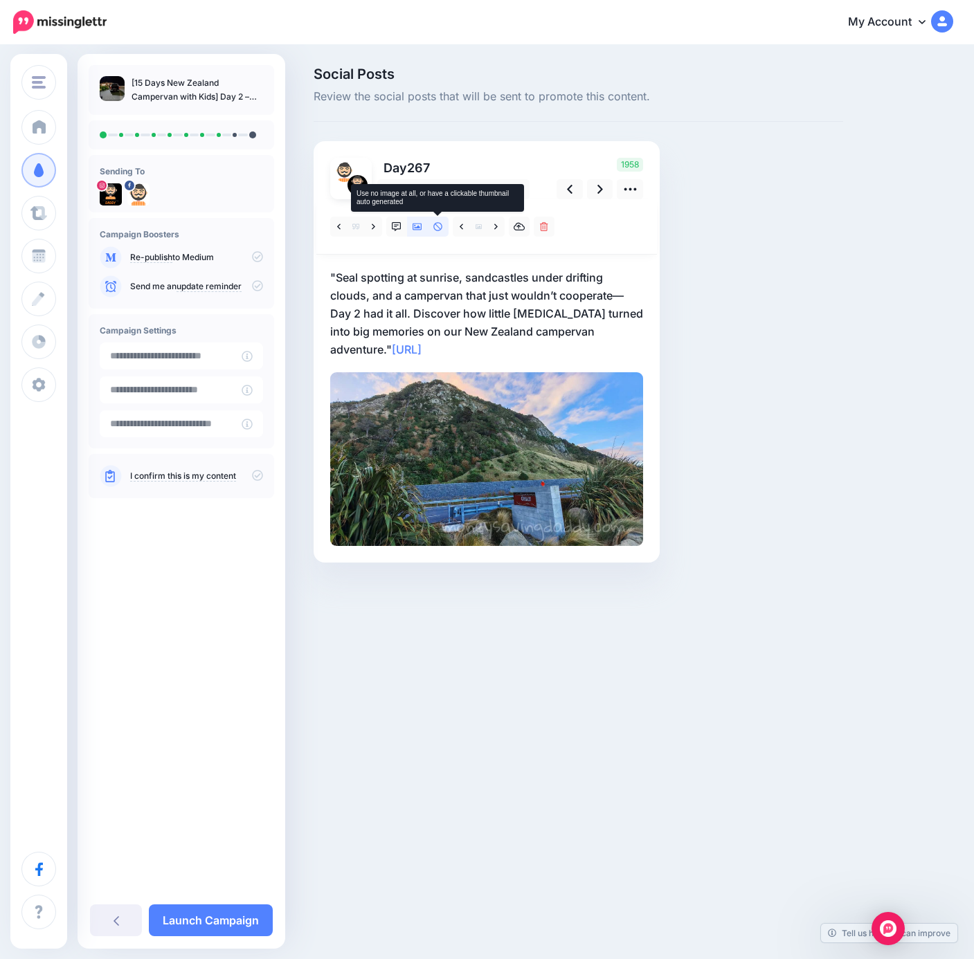
click at [438, 231] on link at bounding box center [438, 227] width 21 height 20
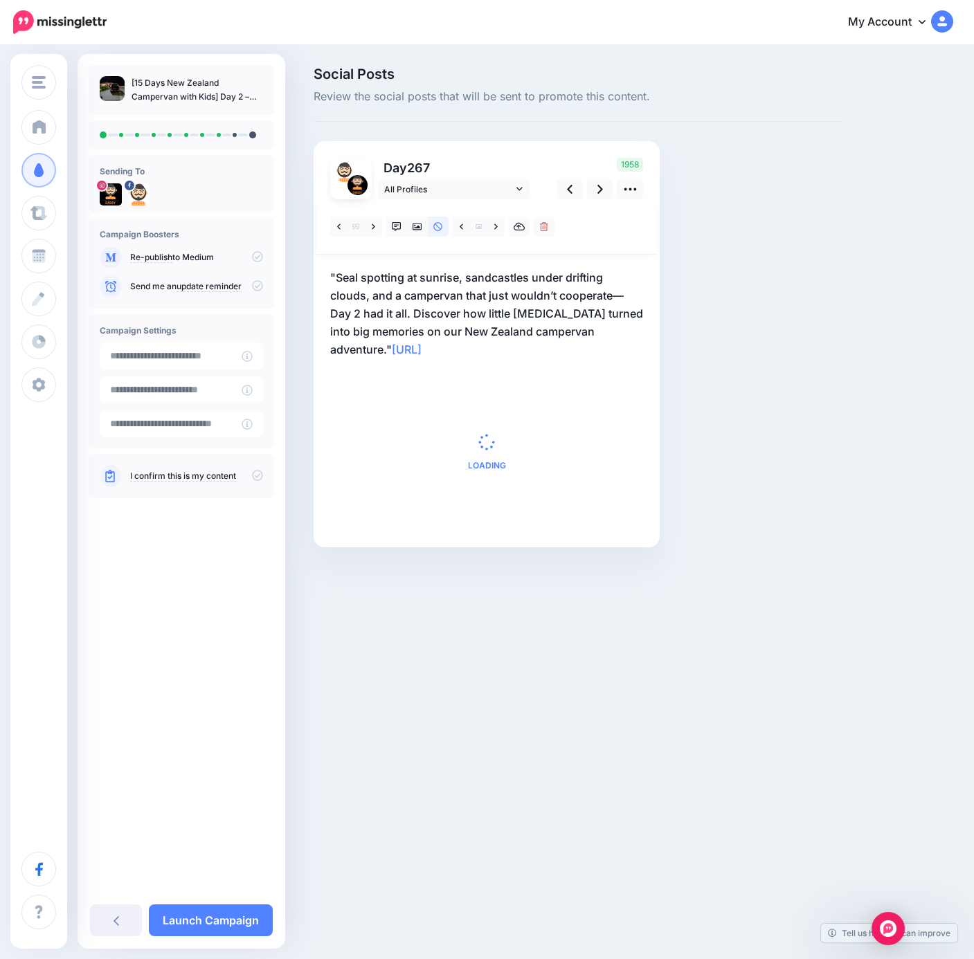
click at [612, 335] on p ""Seal spotting at sunrise, sandcastles under drifting clouds, and a campervan t…" at bounding box center [486, 313] width 313 height 90
drag, startPoint x: 648, startPoint y: 332, endPoint x: 529, endPoint y: 308, distance: 121.5
click at [529, 308] on div "Day 267 All Profiles" at bounding box center [486, 344] width 346 height 406
click at [609, 326] on p ""Seal spotting at sunrise, sandcastles under drifting clouds, and a campervan t…" at bounding box center [486, 313] width 313 height 90
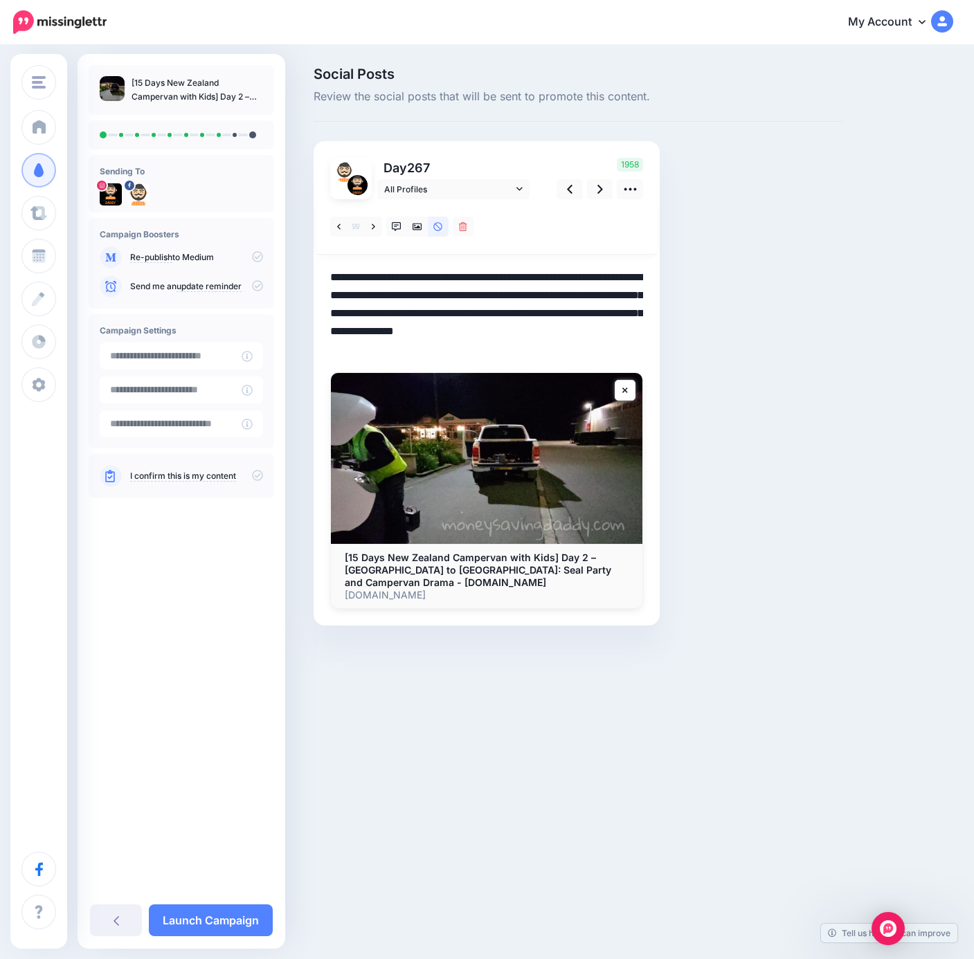
drag, startPoint x: 637, startPoint y: 330, endPoint x: 328, endPoint y: 251, distance: 319.2
click at [330, 251] on div at bounding box center [486, 404] width 313 height 410
paste textarea "**********"
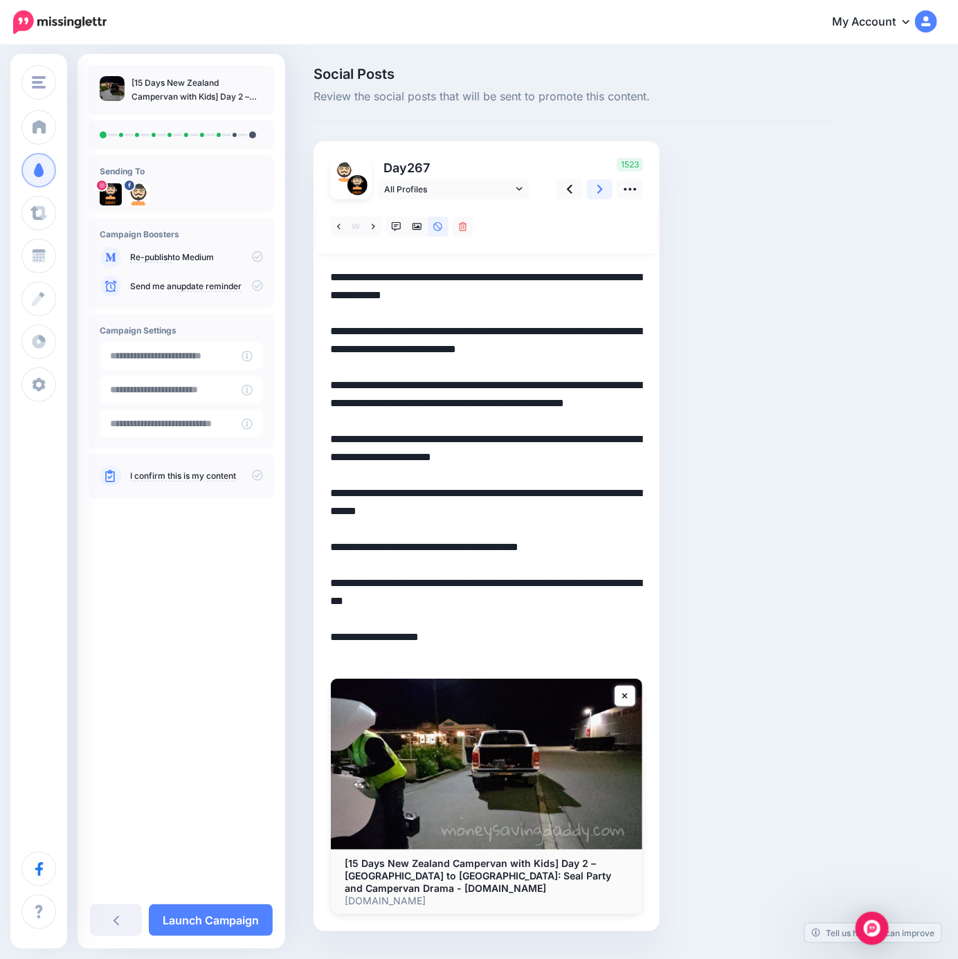
click at [598, 192] on icon at bounding box center [600, 189] width 6 height 15
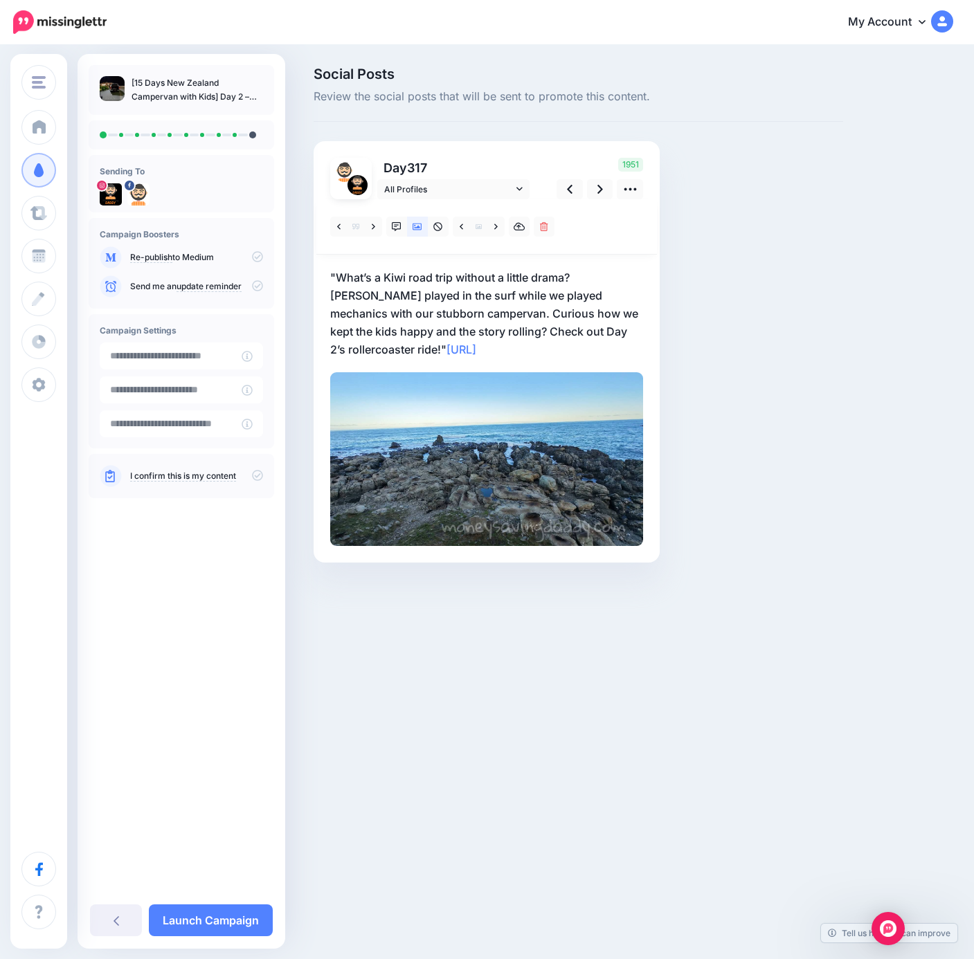
drag, startPoint x: 590, startPoint y: 337, endPoint x: 633, endPoint y: 335, distance: 43.0
click at [592, 337] on p ""What’s a Kiwi road trip without a little drama? Seals played in the surf while…" at bounding box center [486, 313] width 313 height 90
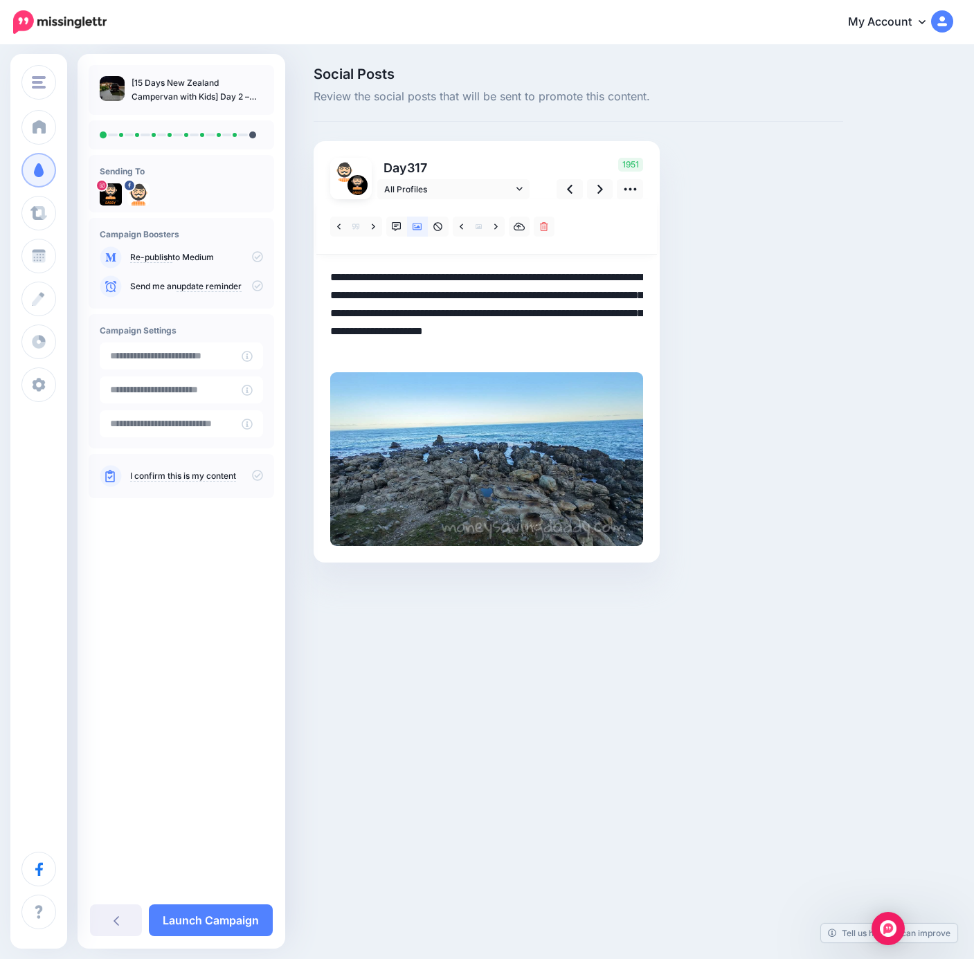
drag, startPoint x: 642, startPoint y: 330, endPoint x: 206, endPoint y: 272, distance: 439.8
click at [206, 272] on div "Money Saving Daddy Travelvoila. Money Saving Daddy Talent Acquisition Search Cu…" at bounding box center [487, 335] width 974 height 578
paste textarea "**********"
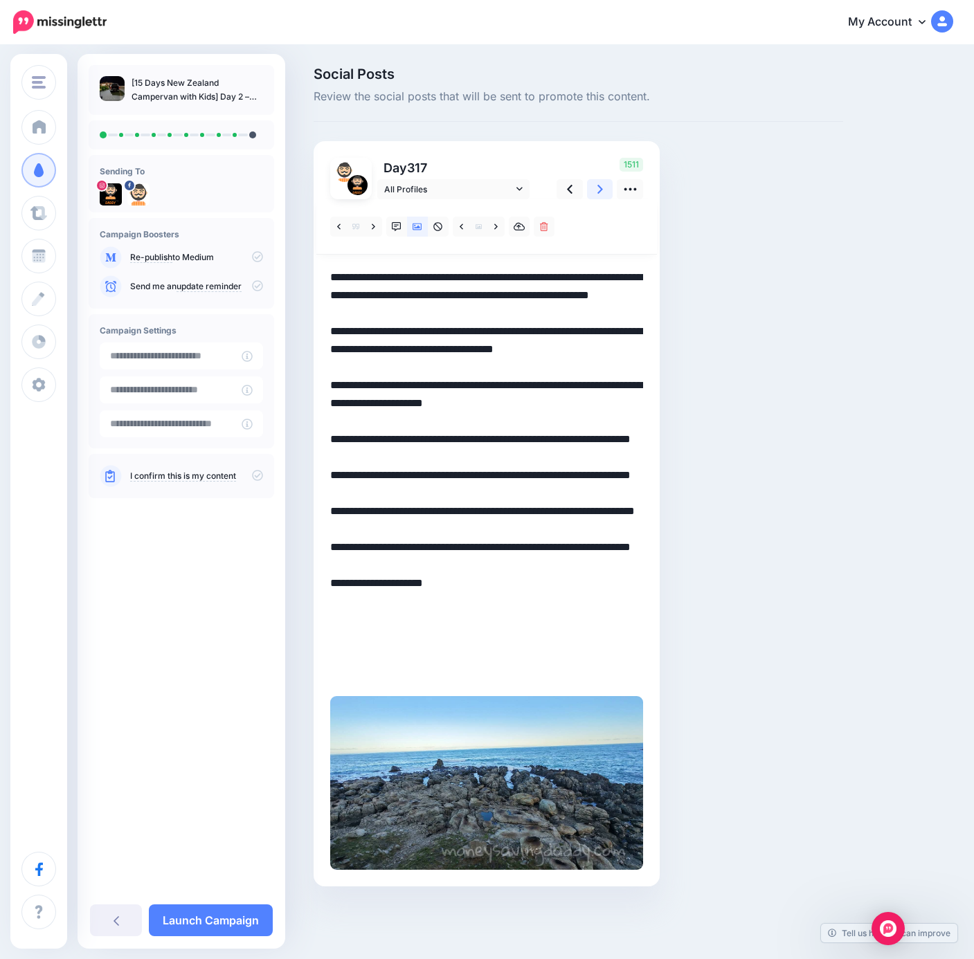
click at [588, 192] on link at bounding box center [600, 189] width 26 height 20
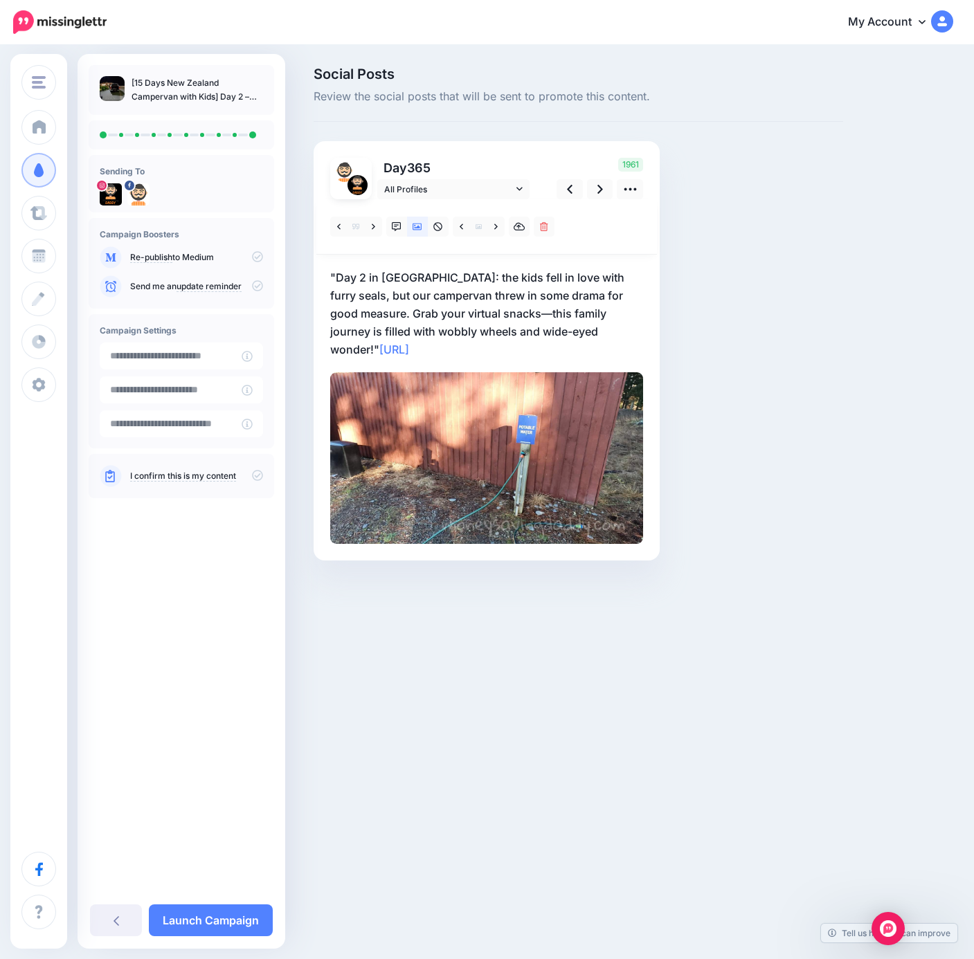
click at [438, 312] on p ""Day 2 in New Zealand: the kids fell in love with furry seals, but our camperva…" at bounding box center [486, 313] width 313 height 90
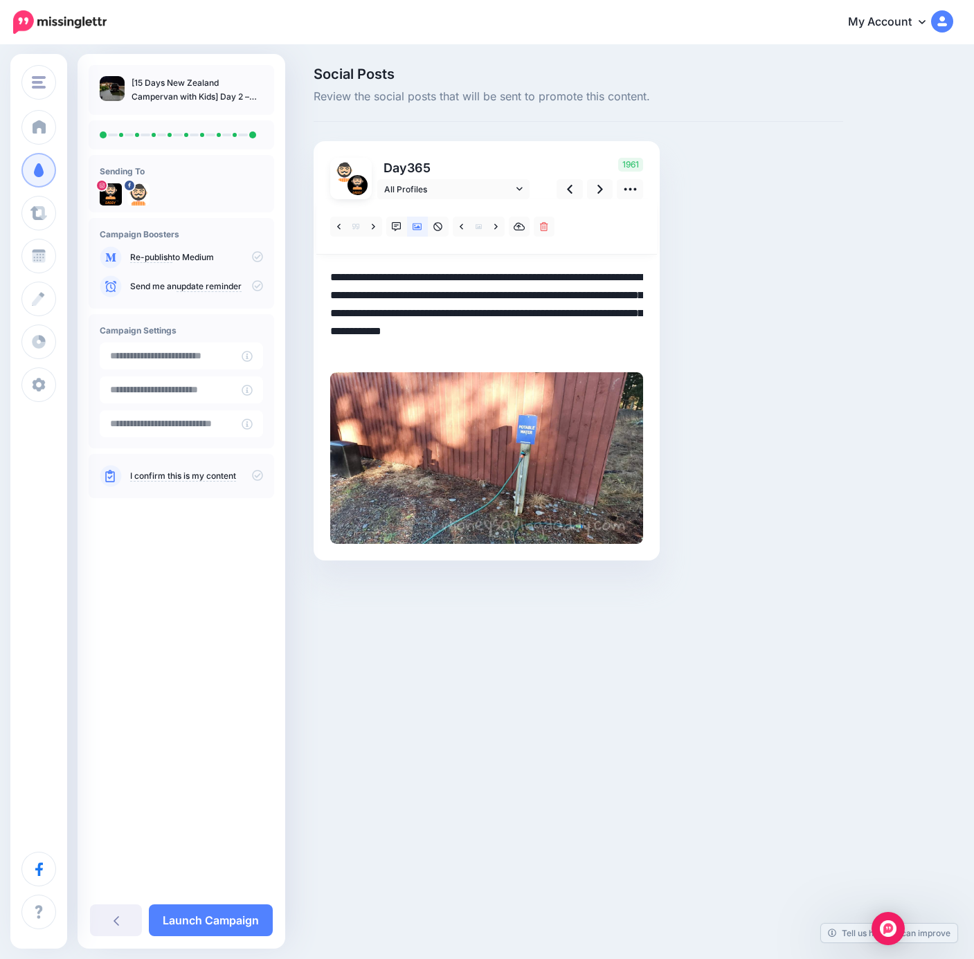
drag, startPoint x: 606, startPoint y: 335, endPoint x: 219, endPoint y: 264, distance: 393.9
click at [219, 264] on div "Money Saving Daddy Travelvoila. Money Saving Daddy Talent Acquisition Search Cu…" at bounding box center [487, 334] width 974 height 576
paste textarea "**********"
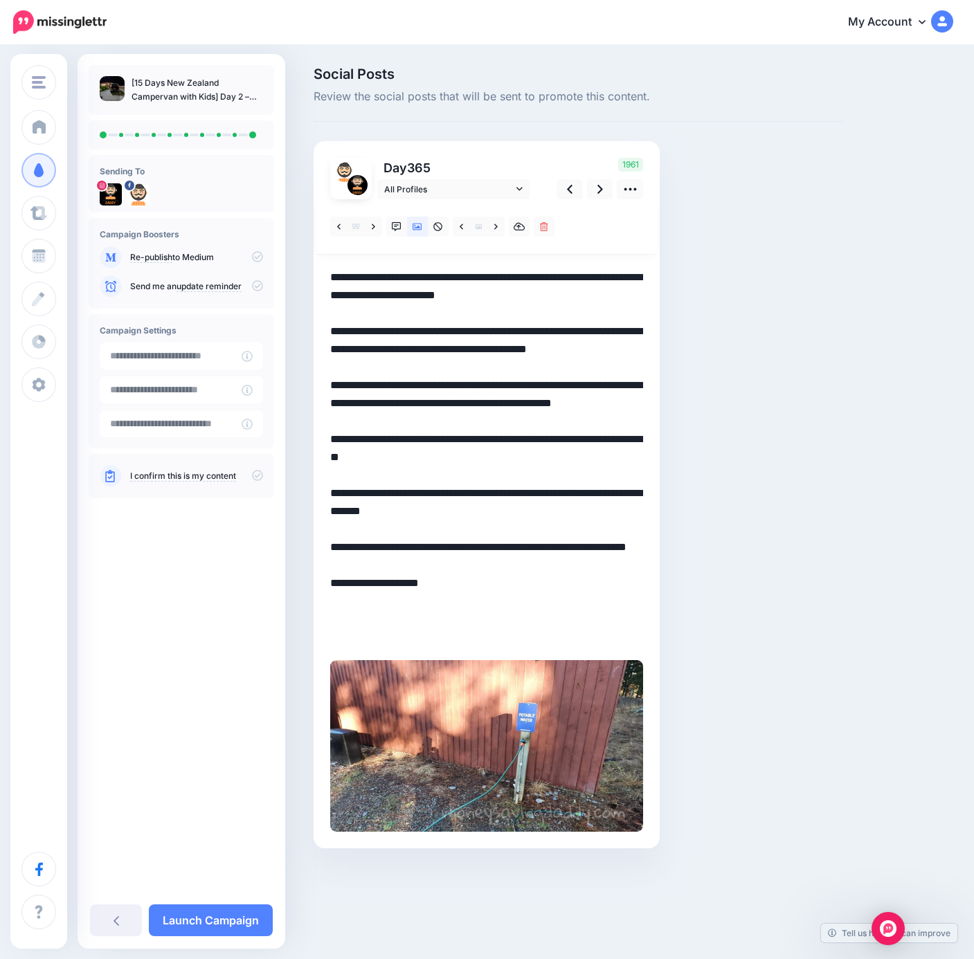
click at [629, 278] on textarea "**********" at bounding box center [486, 457] width 313 height 378
type textarea "**********"
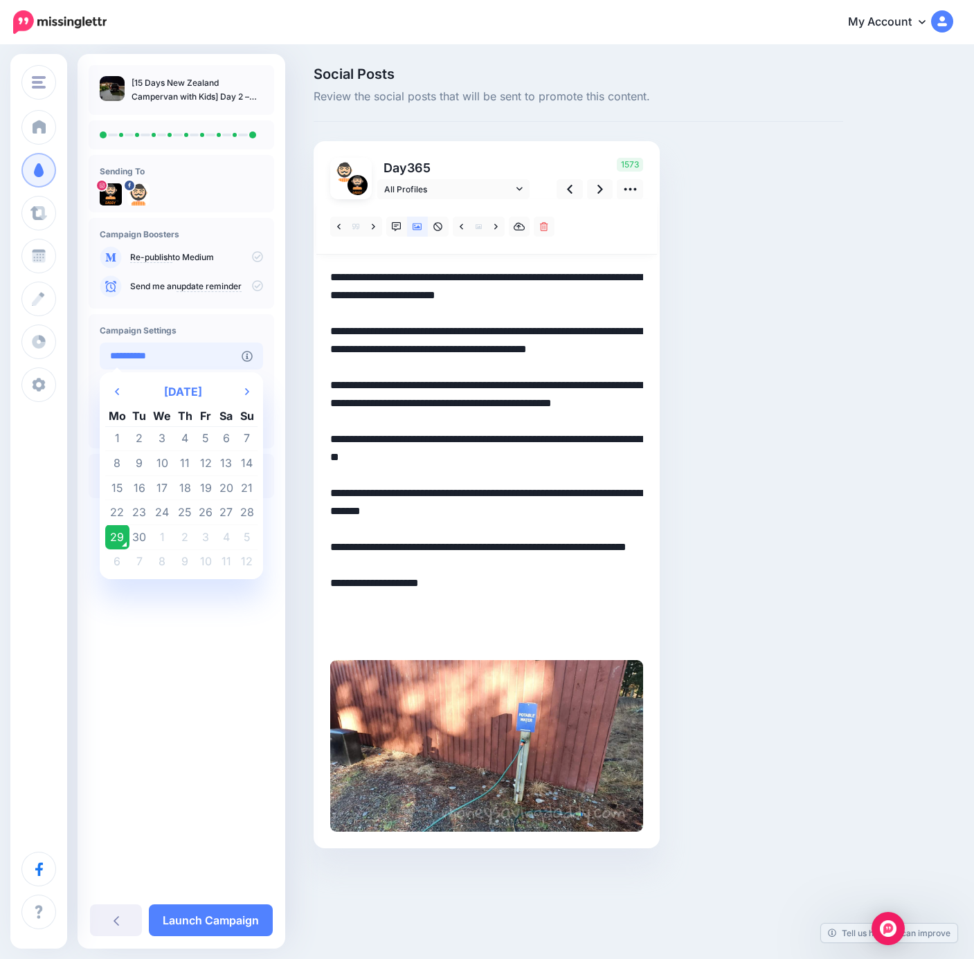
click at [226, 362] on input "**********" at bounding box center [171, 356] width 142 height 27
click at [249, 386] on th "Next Month" at bounding box center [247, 392] width 21 height 28
click at [113, 538] on td "27" at bounding box center [117, 537] width 24 height 25
type input "**********"
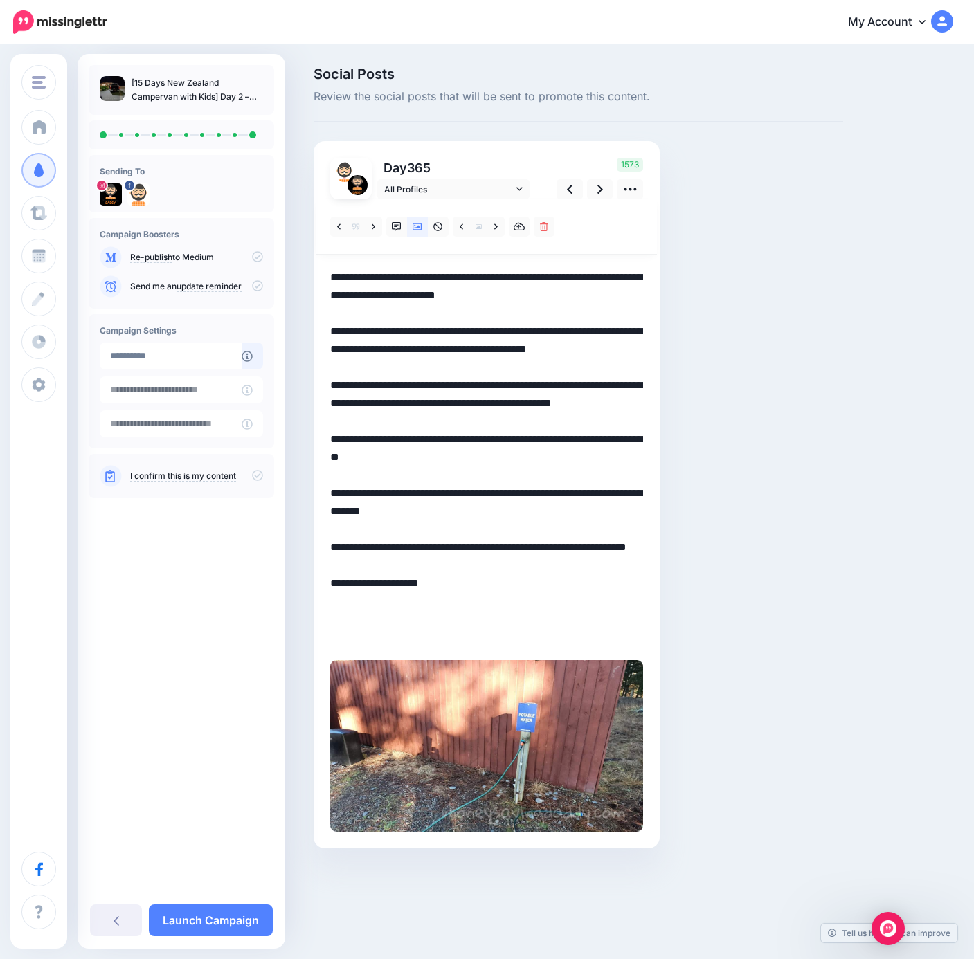
click at [259, 476] on icon at bounding box center [257, 475] width 11 height 11
click at [197, 709] on link "Launch Campaign" at bounding box center [211, 920] width 124 height 32
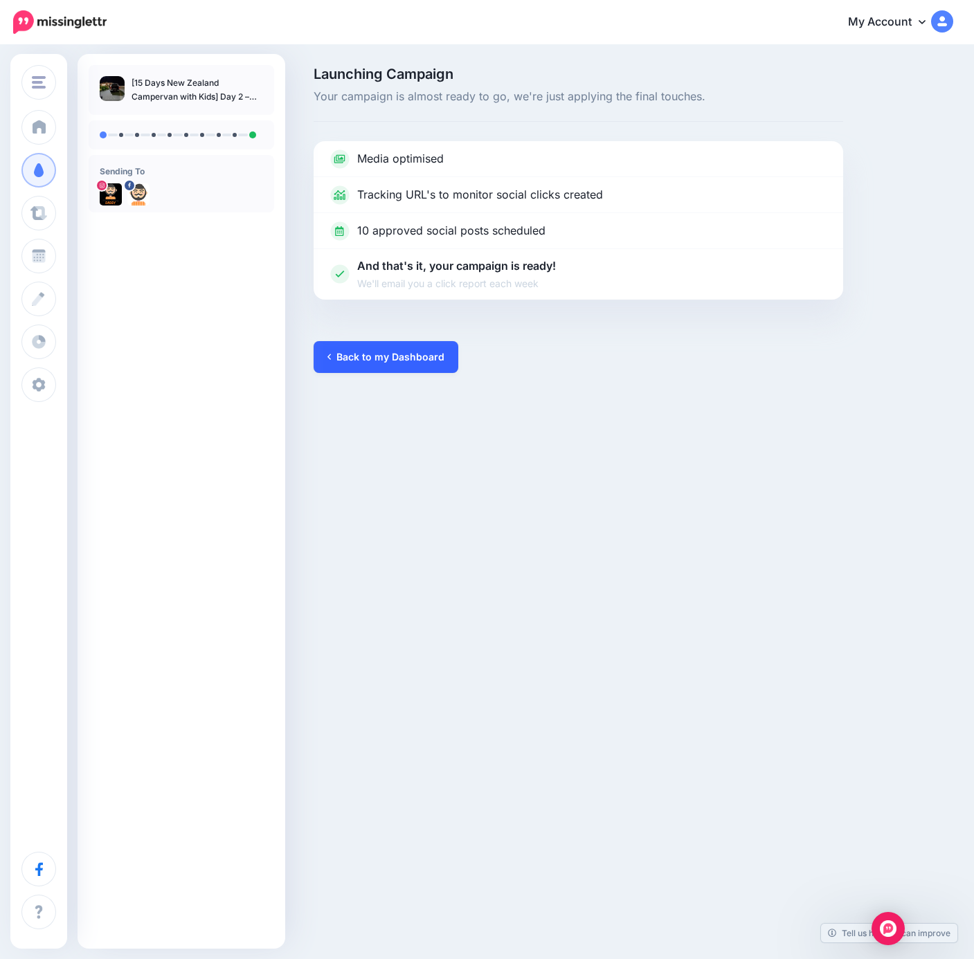
click at [358, 370] on link "Back to my Dashboard" at bounding box center [385, 357] width 145 height 32
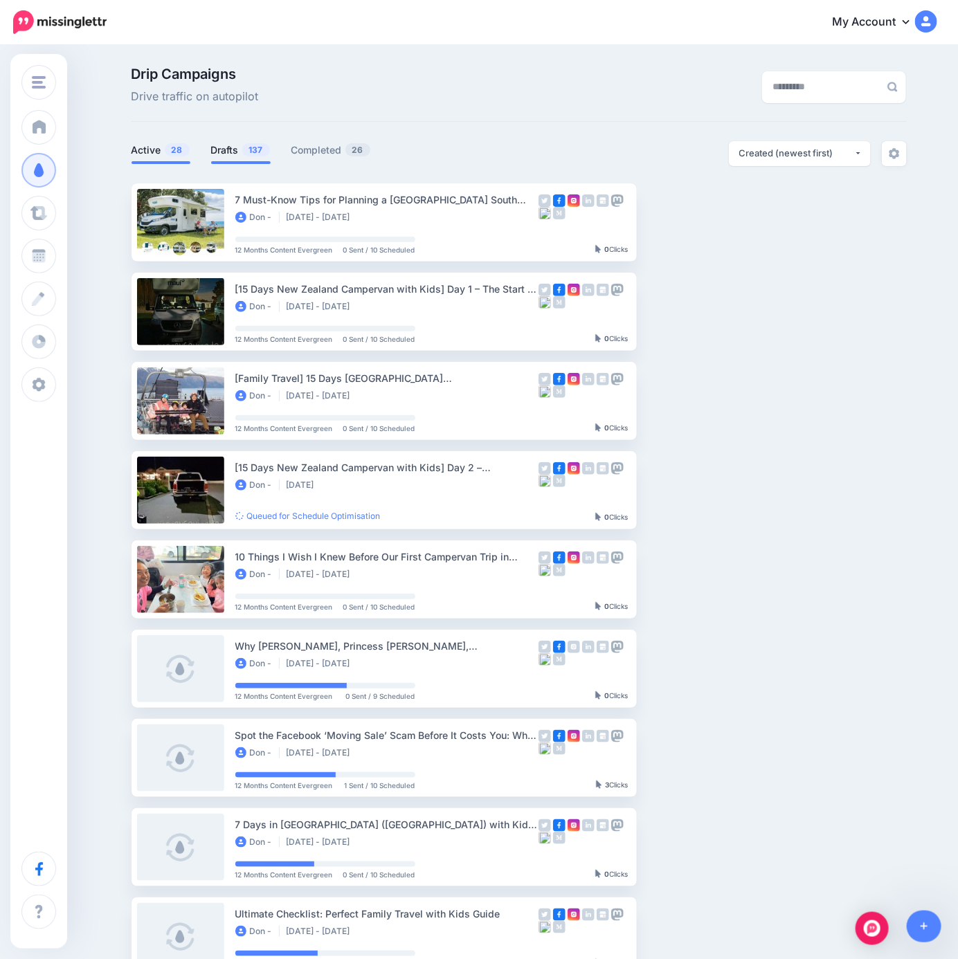
click at [253, 154] on span "137" at bounding box center [256, 149] width 28 height 13
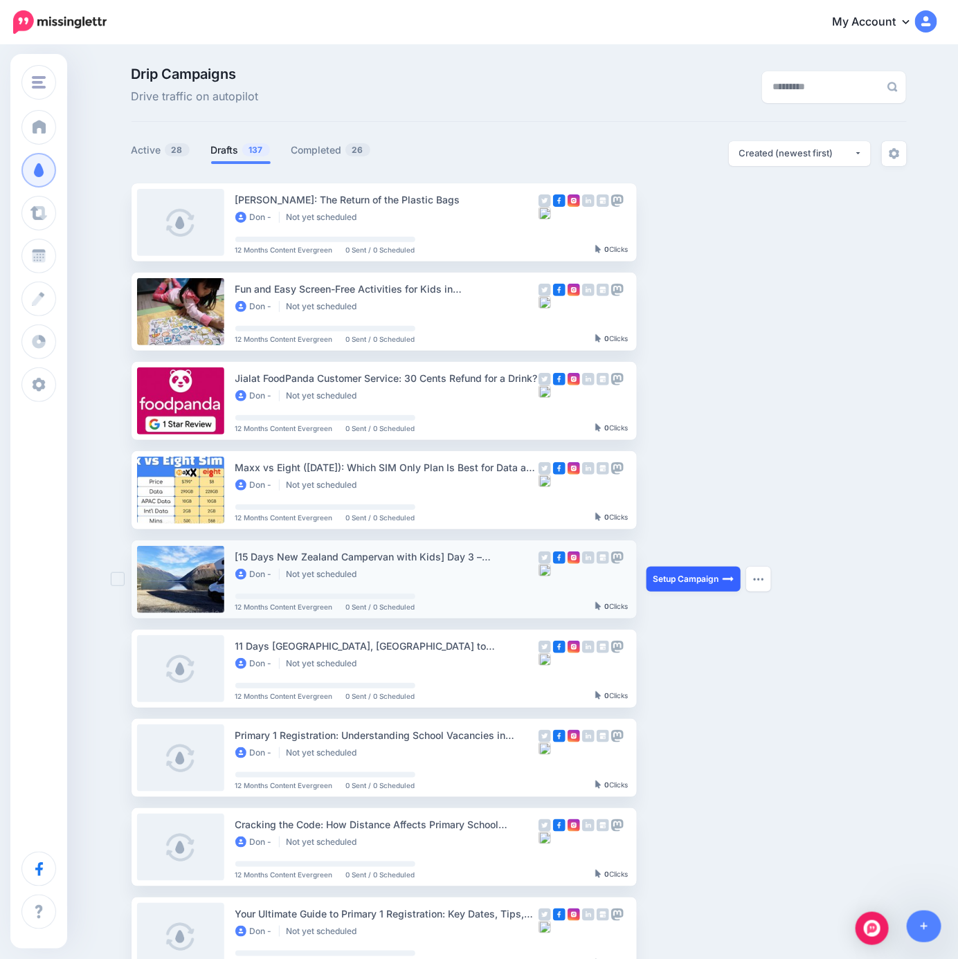
click at [668, 583] on link "Setup Campaign" at bounding box center [693, 579] width 94 height 25
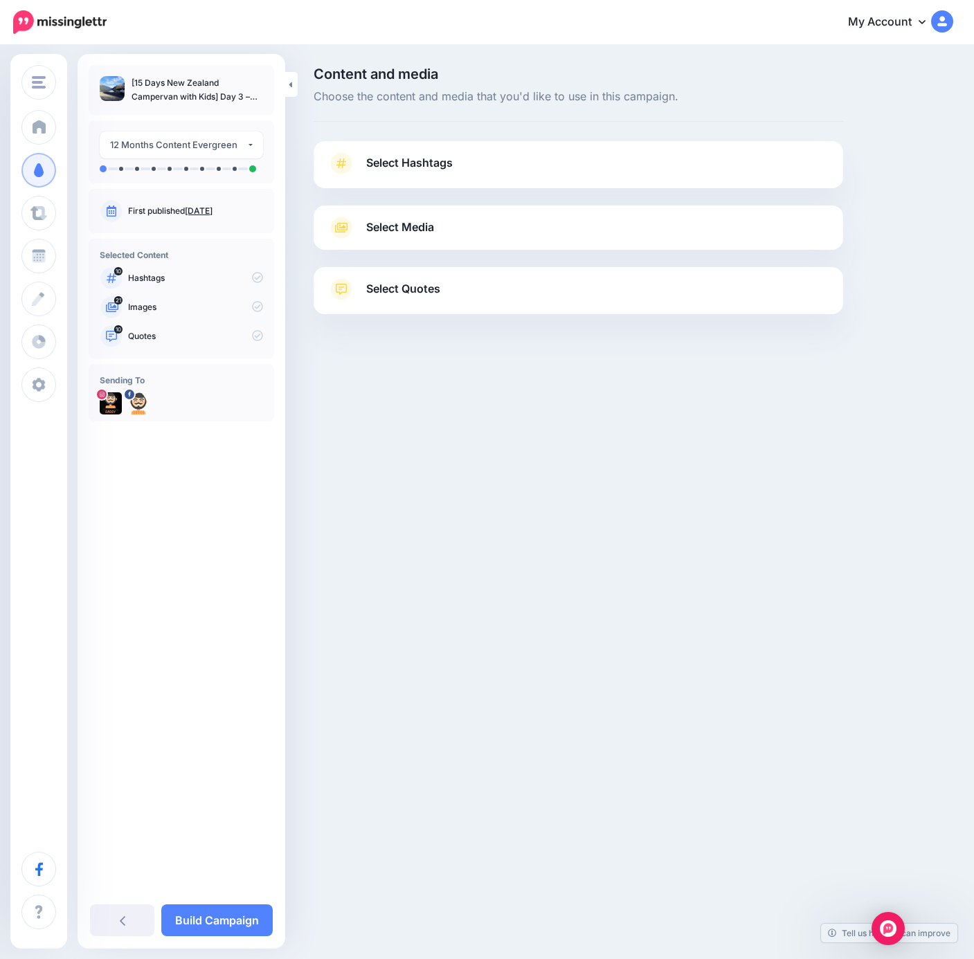
click at [443, 177] on link "Select Hashtags" at bounding box center [578, 170] width 502 height 36
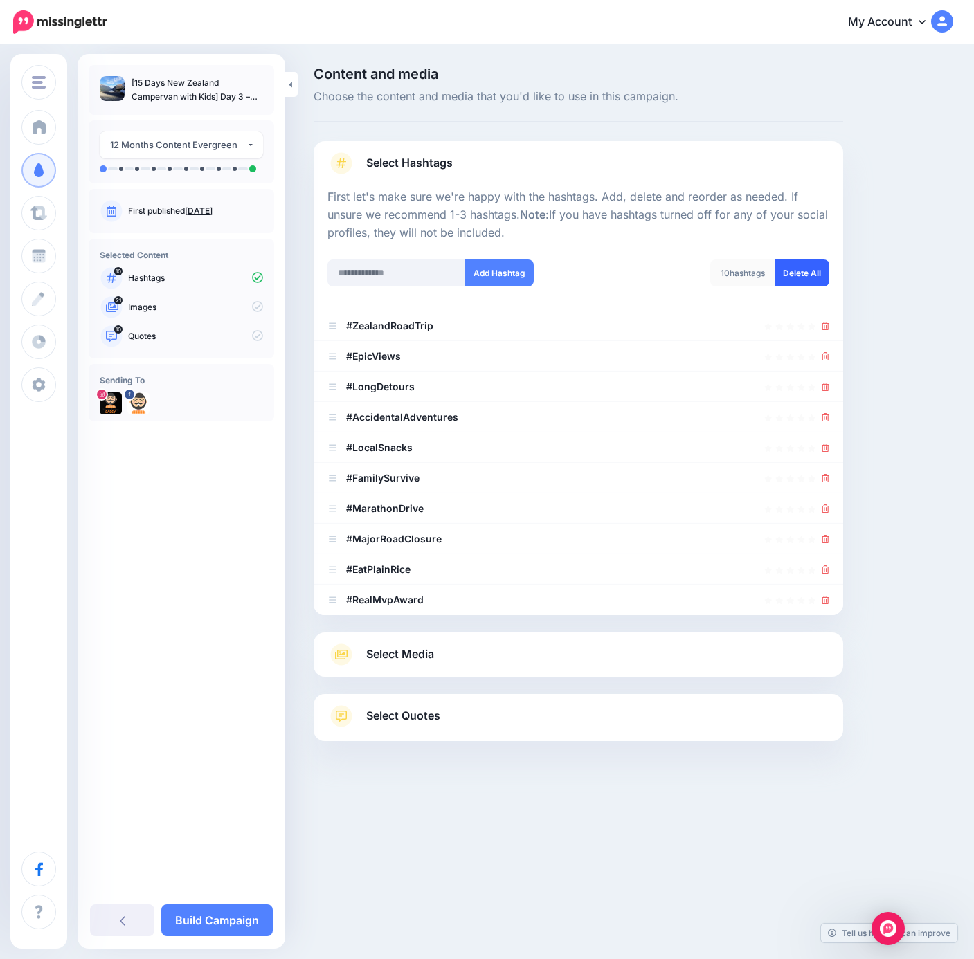
click at [793, 271] on link "Delete All" at bounding box center [801, 272] width 55 height 27
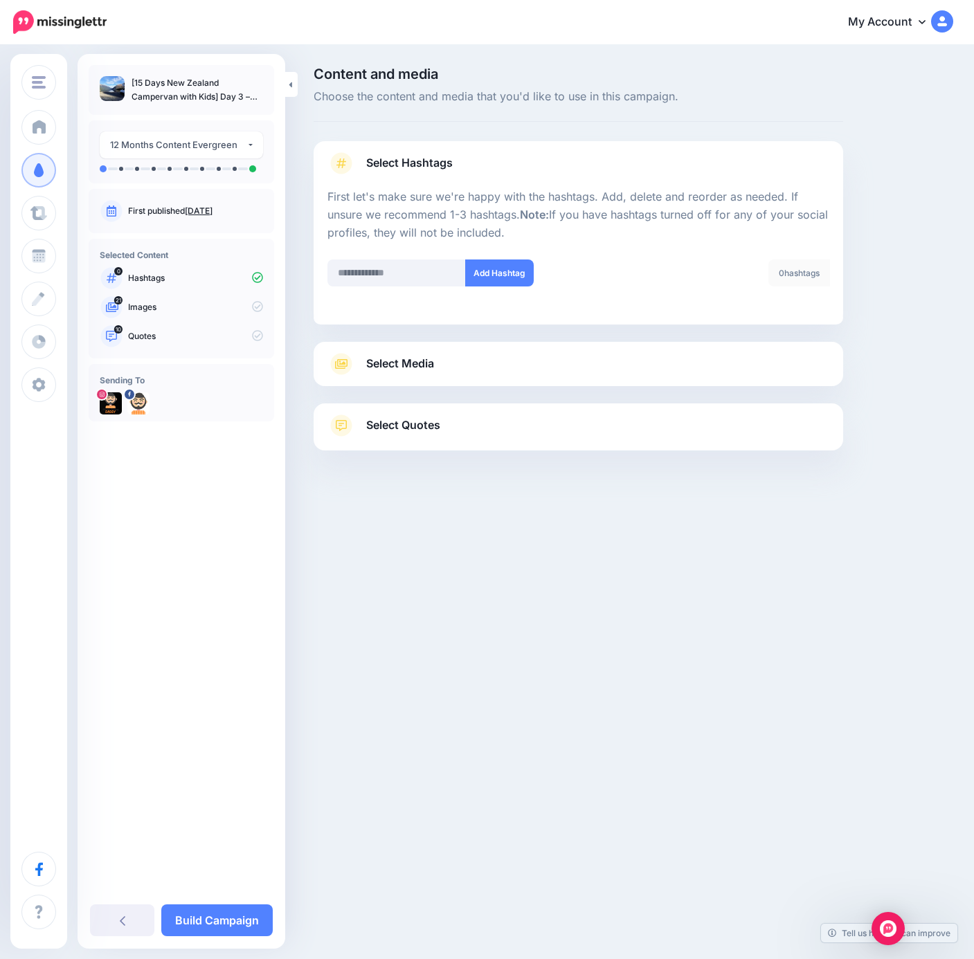
click at [472, 357] on link "Select Media" at bounding box center [578, 364] width 502 height 22
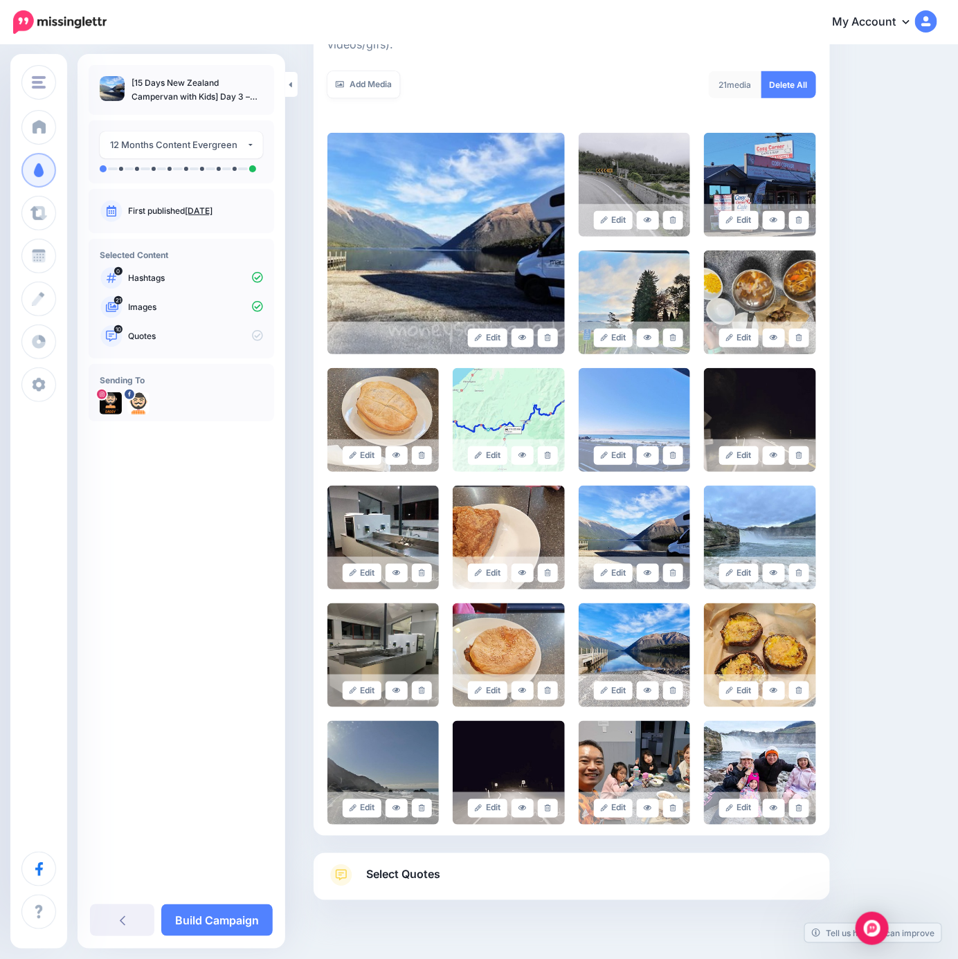
scroll to position [277, 0]
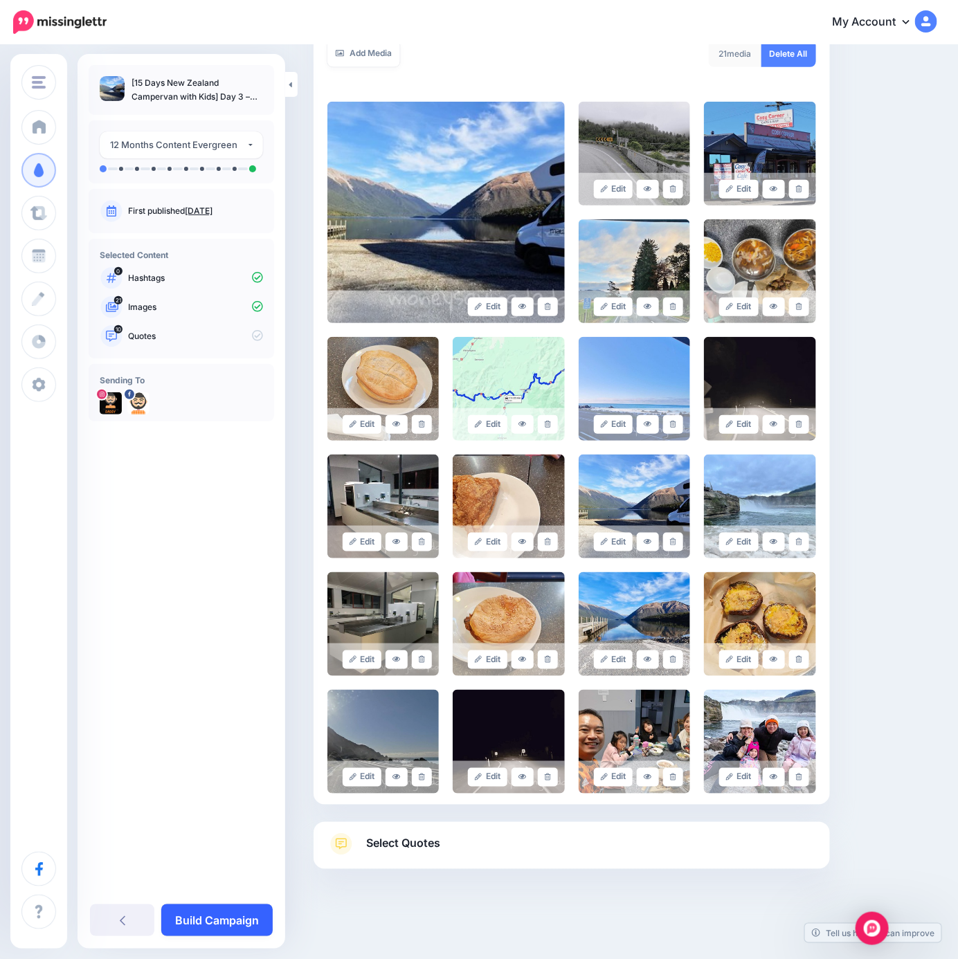
click at [215, 922] on link "Build Campaign" at bounding box center [216, 920] width 111 height 32
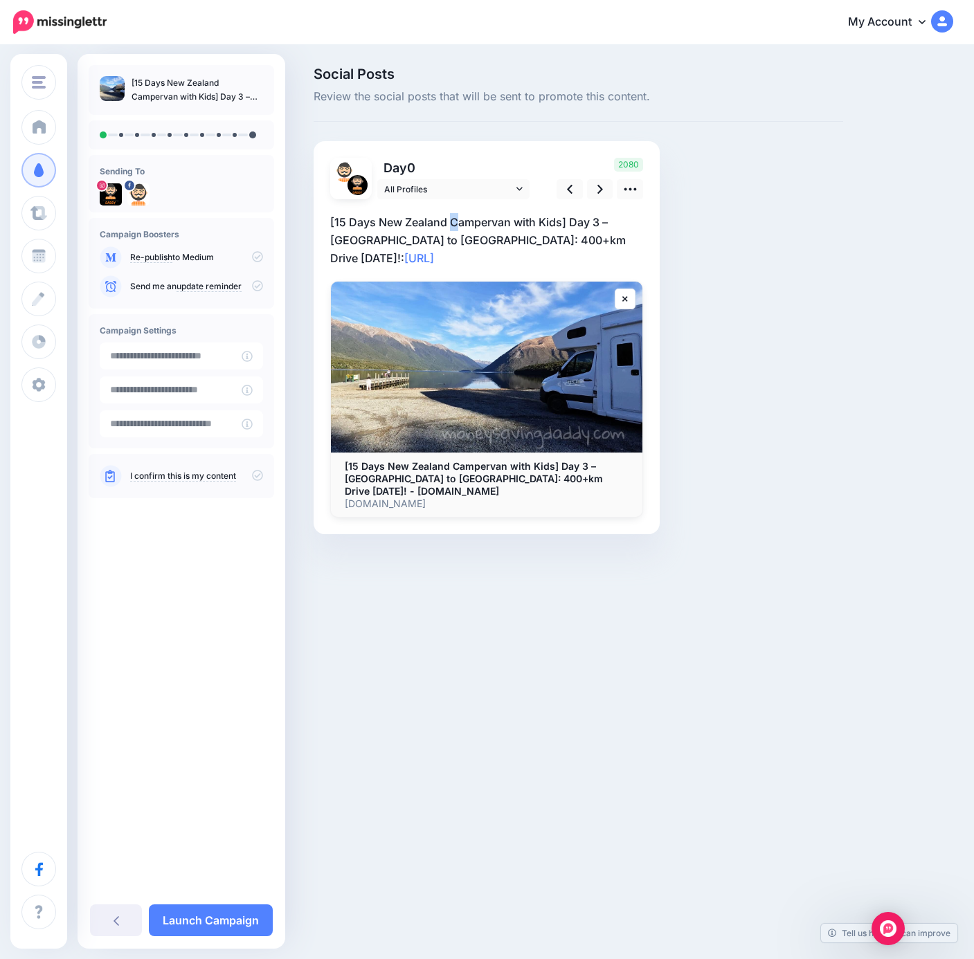
click at [455, 230] on p "[15 Days New Zealand Campervan with Kids] Day 3 – [GEOGRAPHIC_DATA] to [GEOGRAP…" at bounding box center [486, 240] width 313 height 54
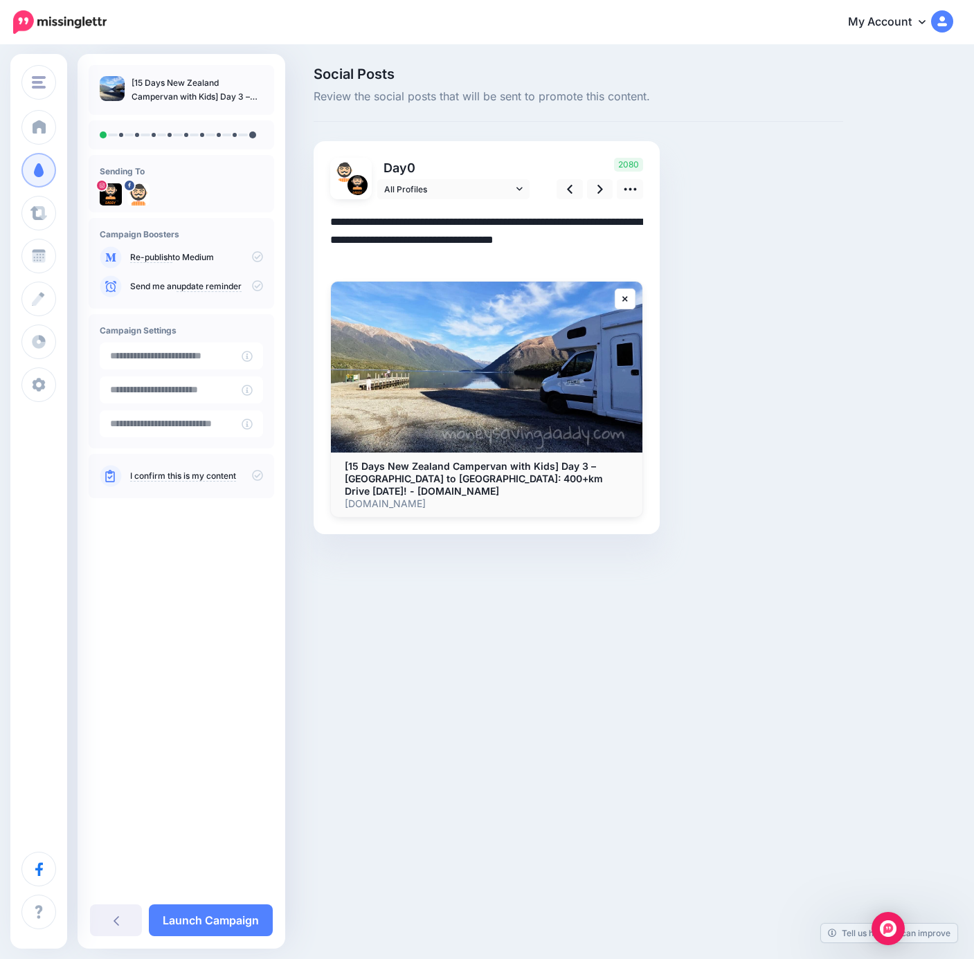
drag, startPoint x: 569, startPoint y: 237, endPoint x: 179, endPoint y: 208, distance: 390.6
click at [179, 208] on div "Money Saving Daddy Travelvoila. Money Saving Daddy Talent Acquisition Search Cu…" at bounding box center [487, 321] width 974 height 550
paste textarea "**********"
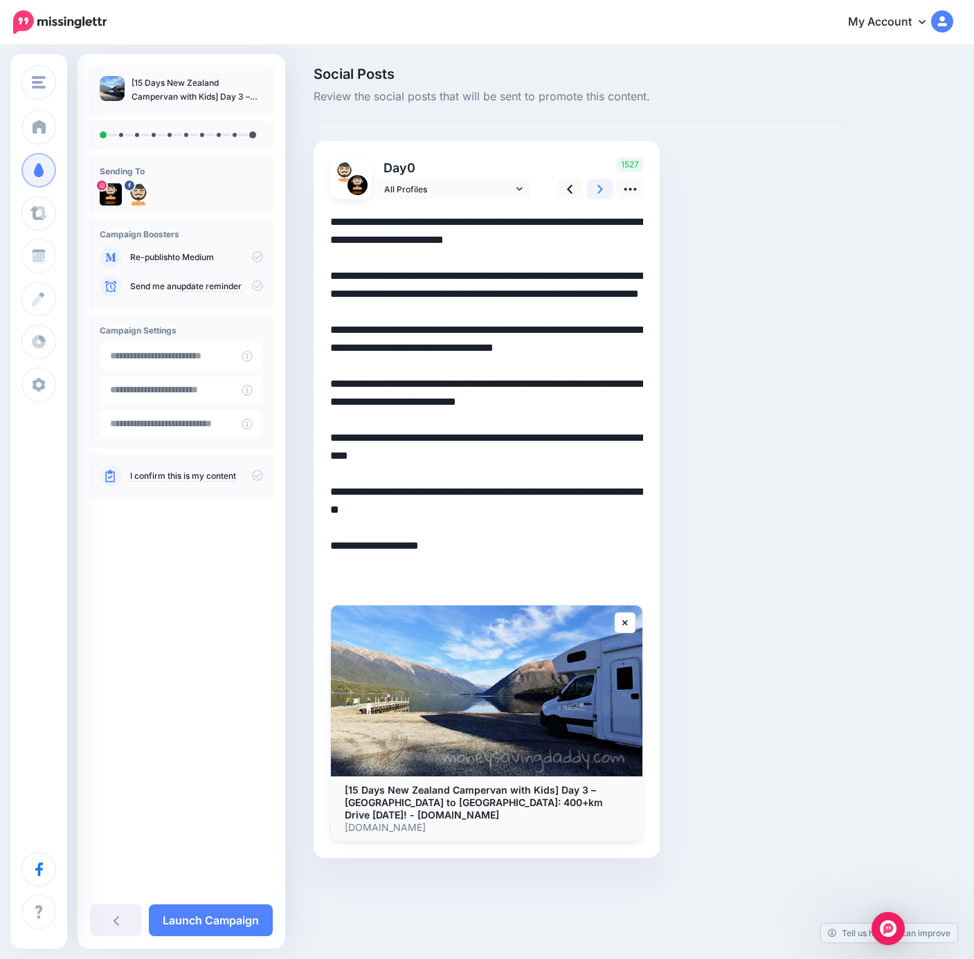
click at [602, 190] on icon at bounding box center [600, 189] width 6 height 9
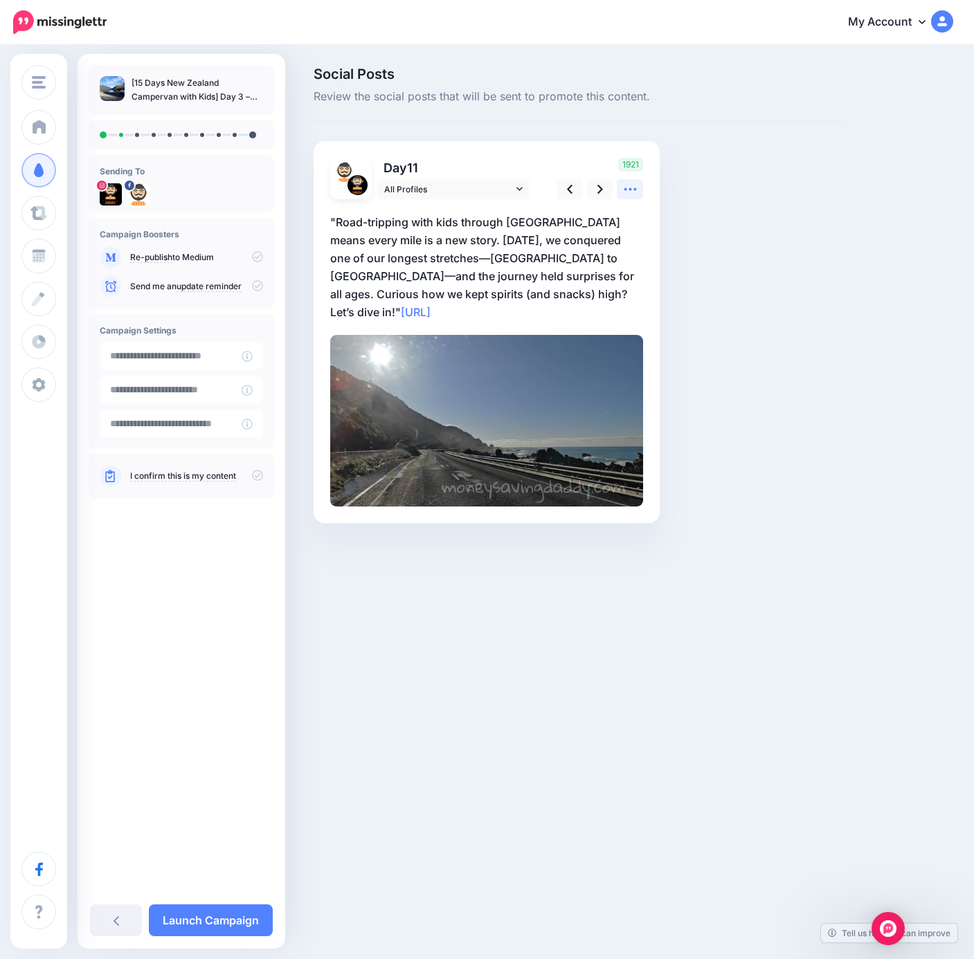
click at [623, 190] on icon at bounding box center [630, 189] width 15 height 15
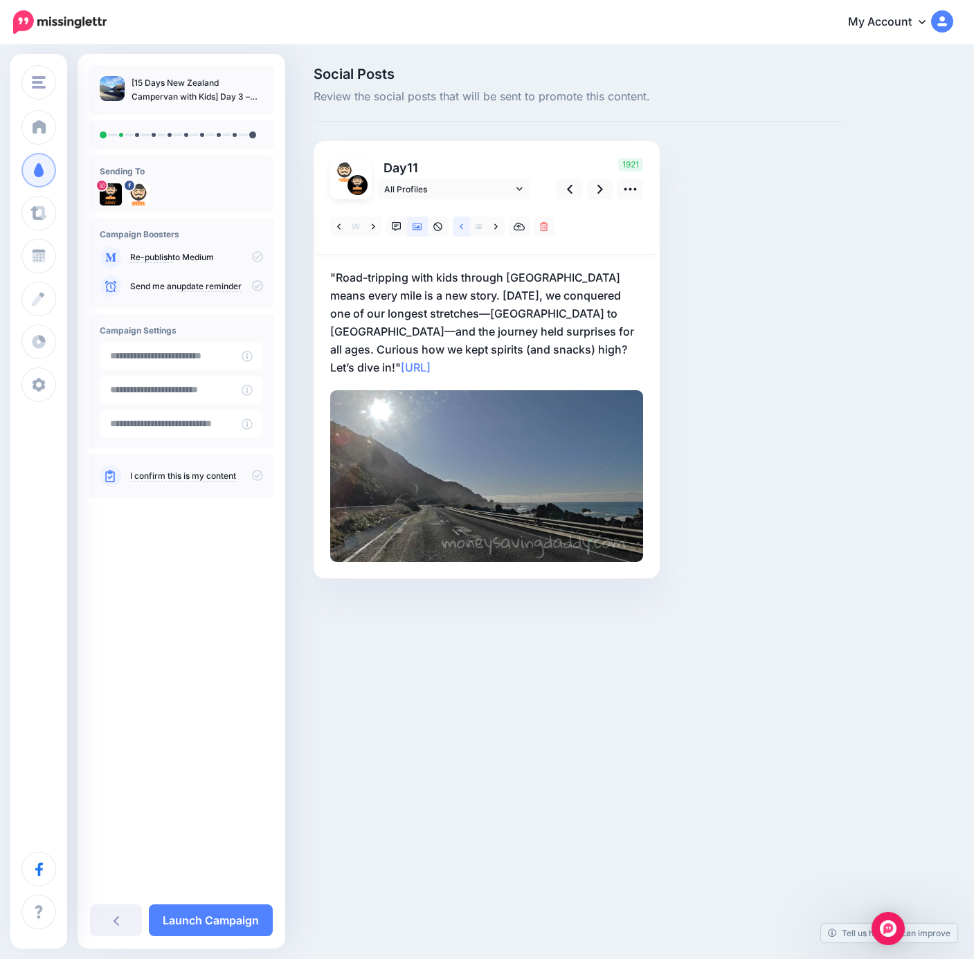
click at [459, 228] on icon at bounding box center [460, 227] width 3 height 10
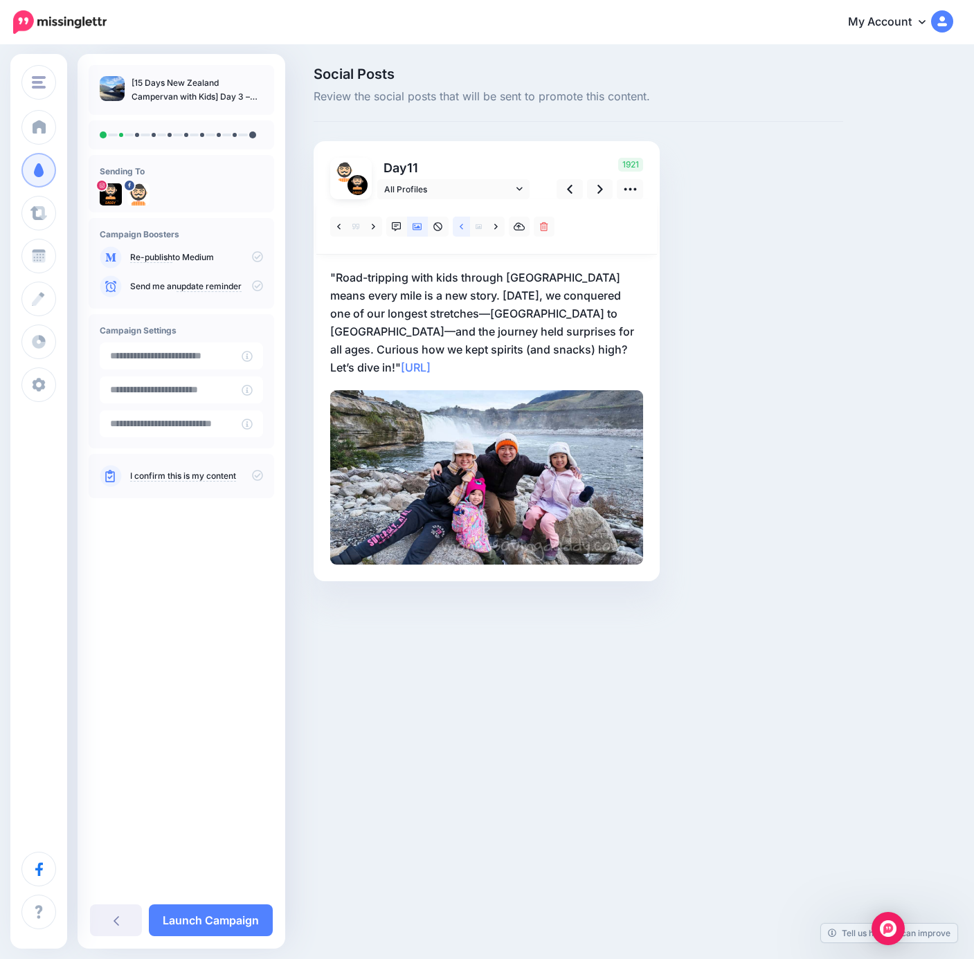
click at [459, 228] on icon at bounding box center [460, 227] width 3 height 10
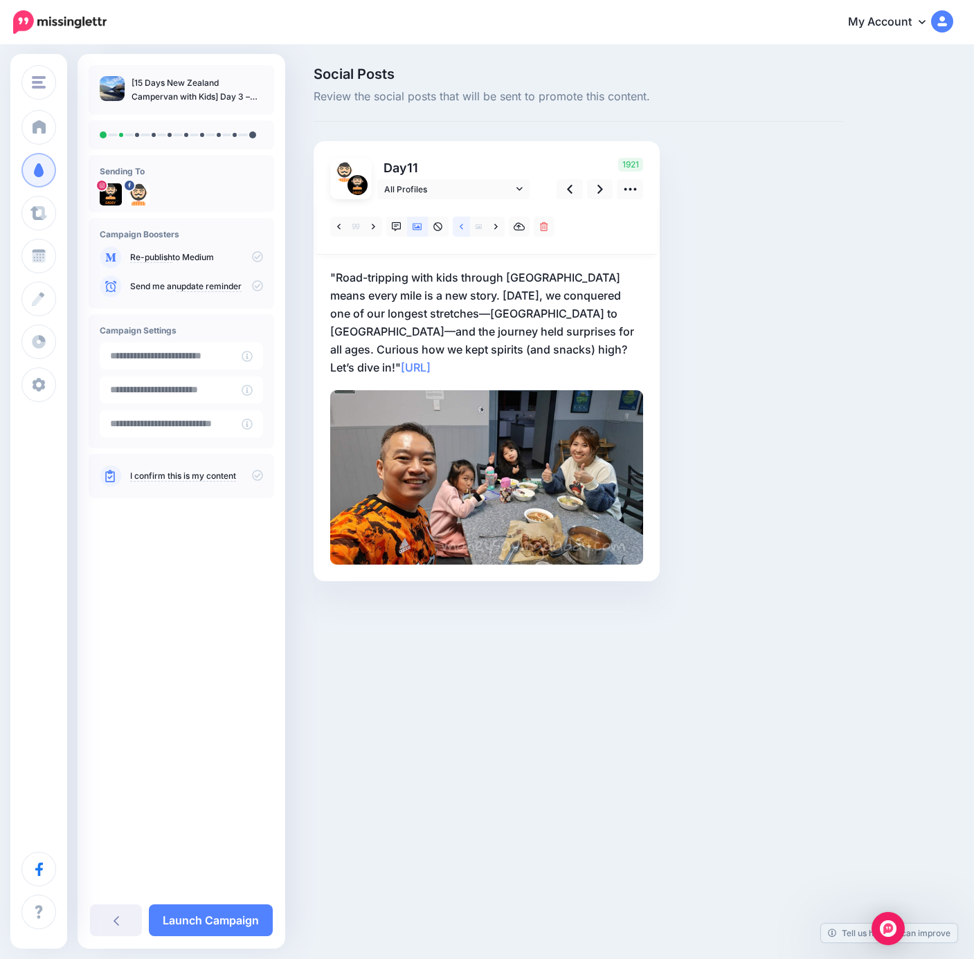
click at [459, 228] on icon at bounding box center [460, 227] width 3 height 10
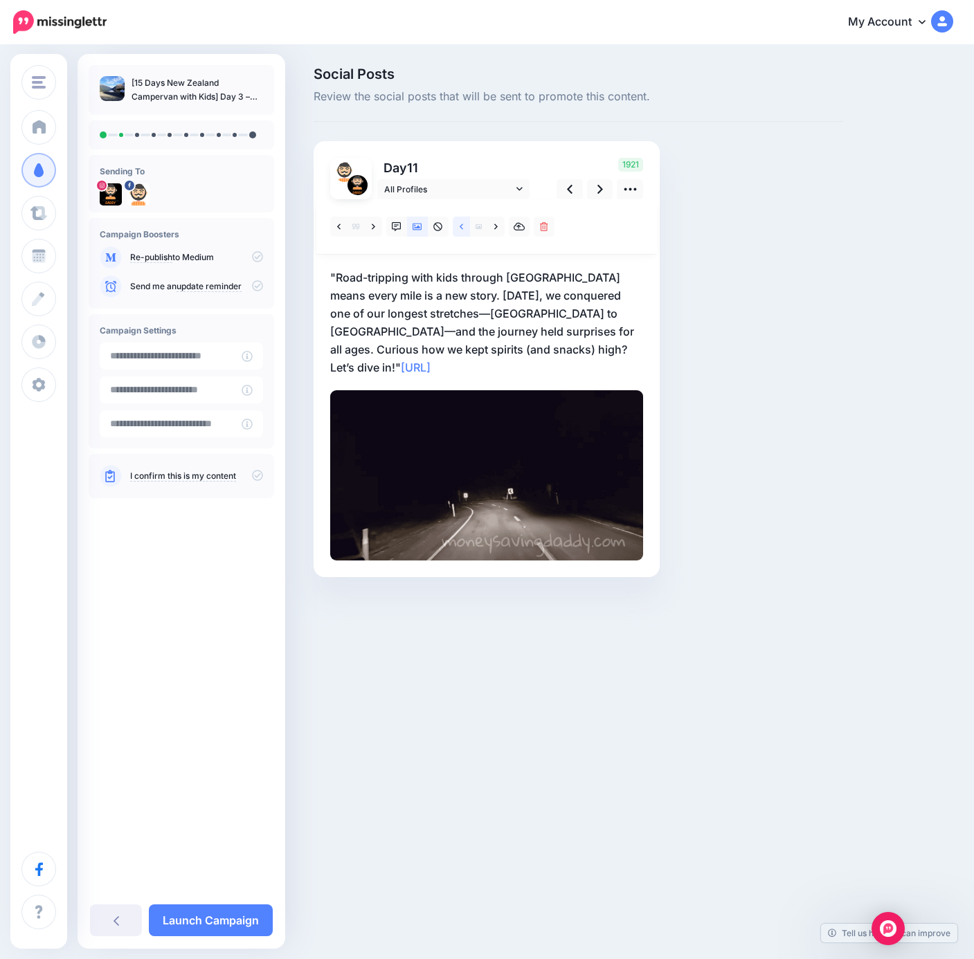
click at [459, 228] on icon at bounding box center [460, 227] width 3 height 10
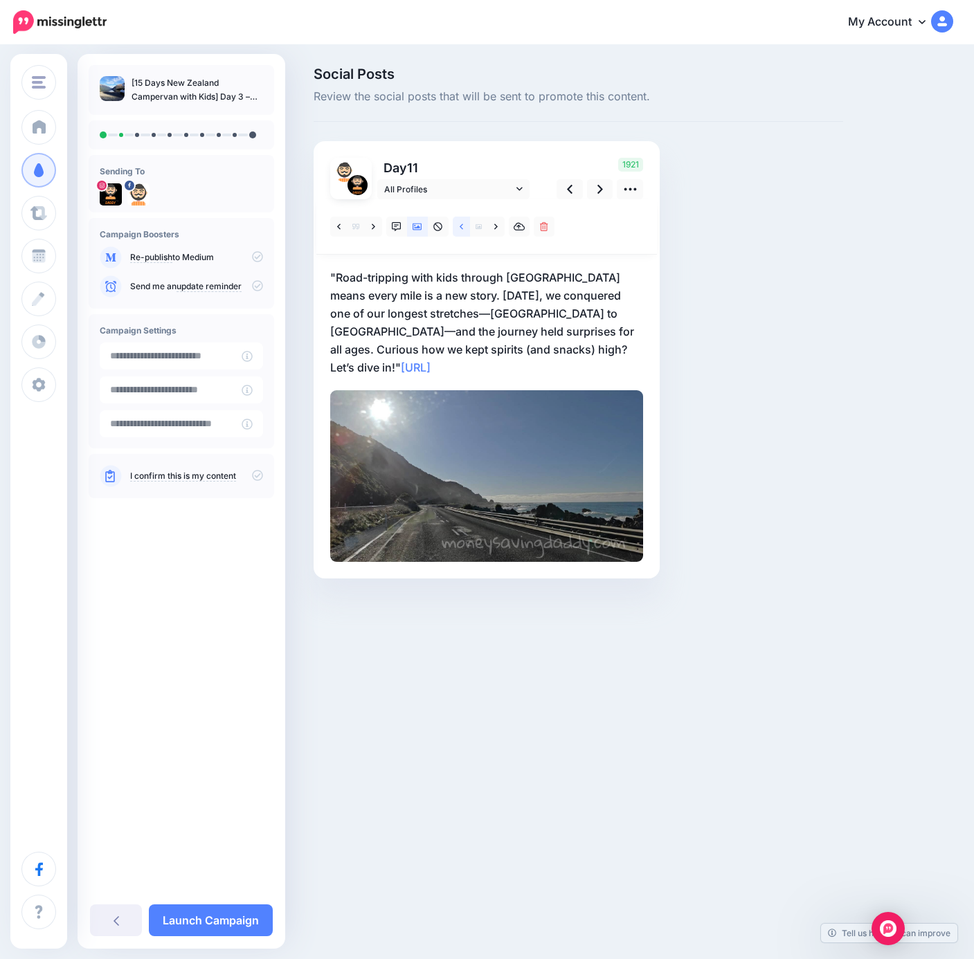
click at [459, 228] on icon at bounding box center [460, 227] width 3 height 10
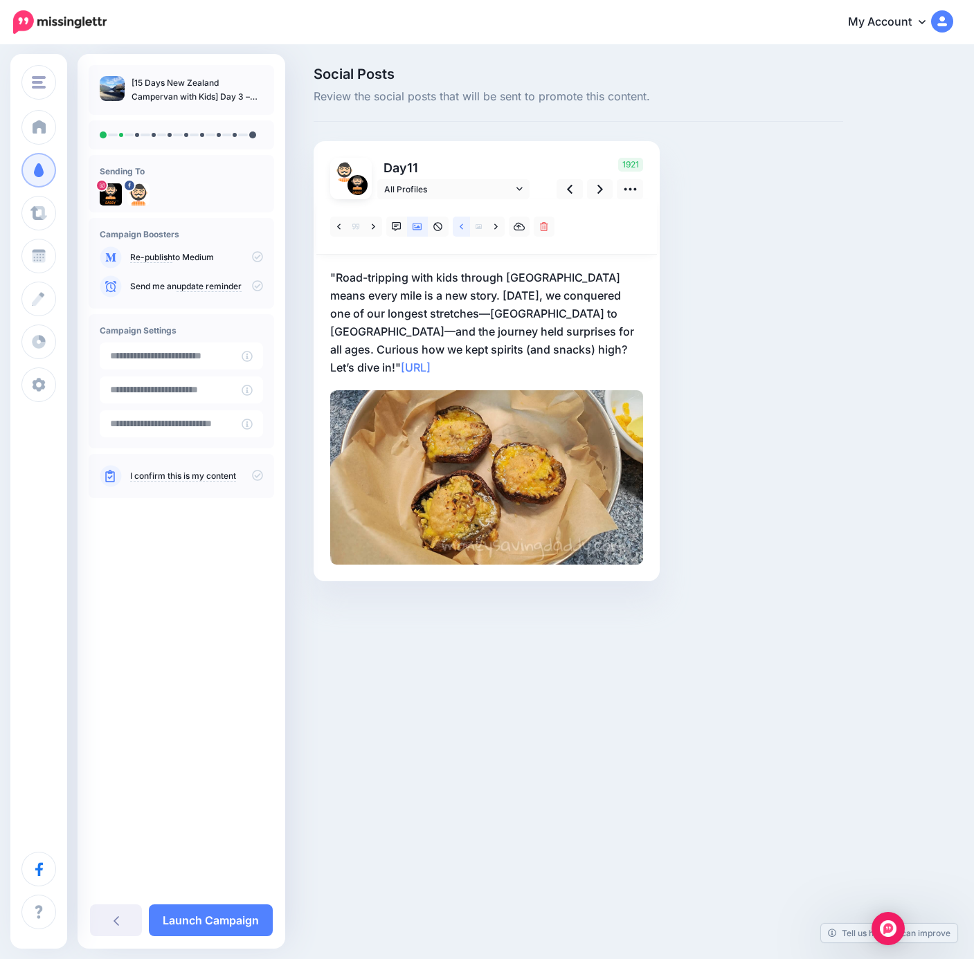
click at [459, 228] on icon at bounding box center [460, 227] width 3 height 10
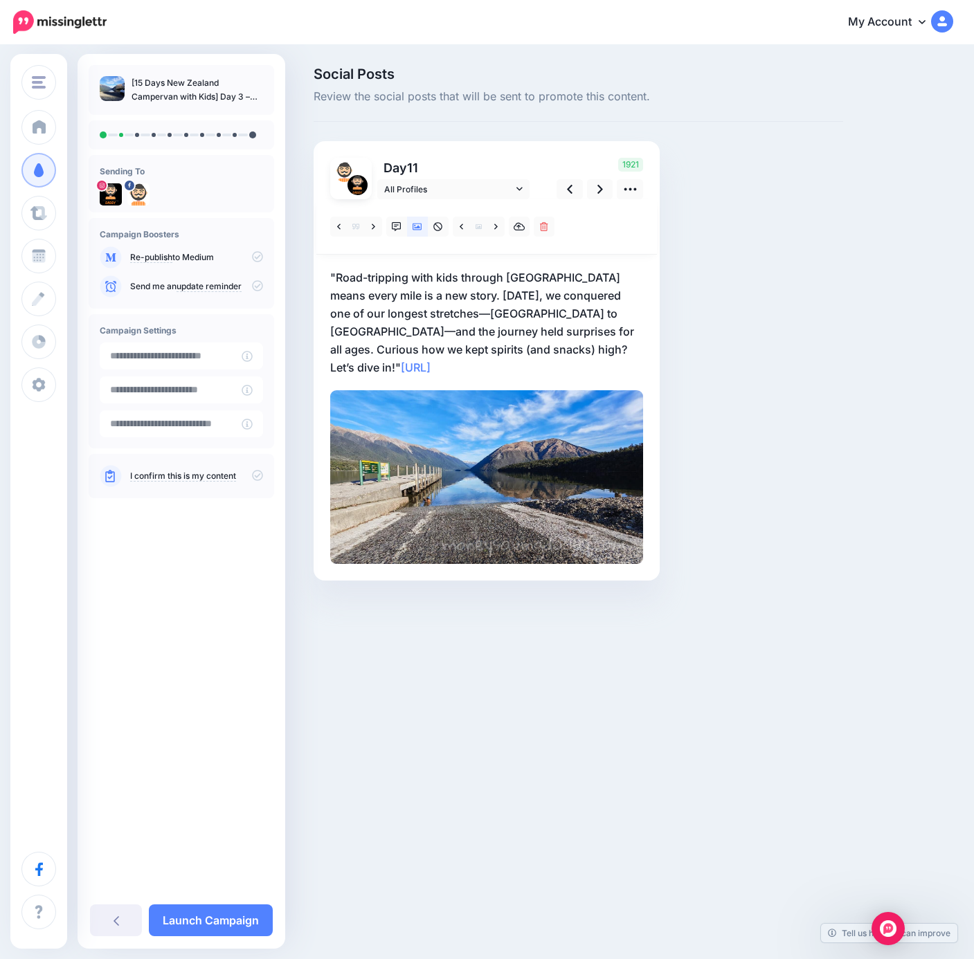
click at [357, 275] on p ""Road-tripping with kids through New Zealand means every mile is a new story. T…" at bounding box center [486, 322] width 313 height 108
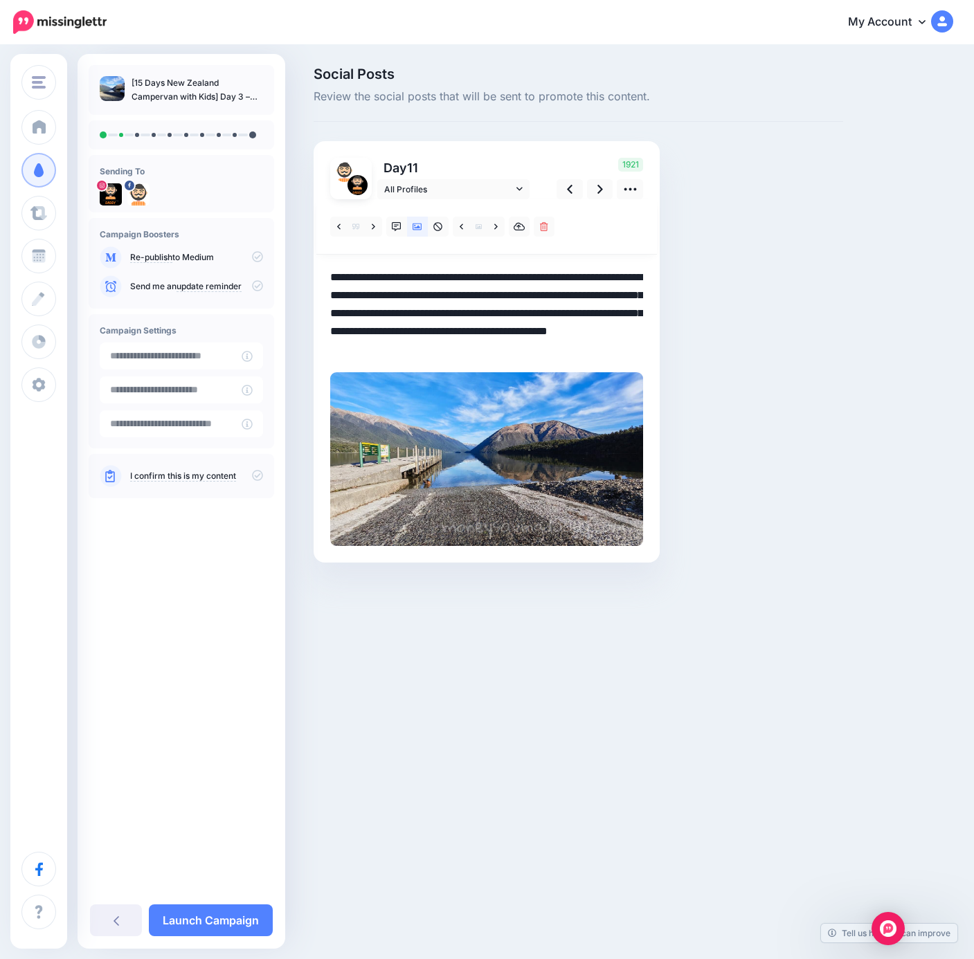
drag, startPoint x: 503, startPoint y: 349, endPoint x: 254, endPoint y: 225, distance: 278.5
click at [254, 225] on div "Money Saving Daddy Travelvoila. Money Saving Daddy Talent Acquisition Search Cu…" at bounding box center [487, 335] width 974 height 578
paste textarea "**********"
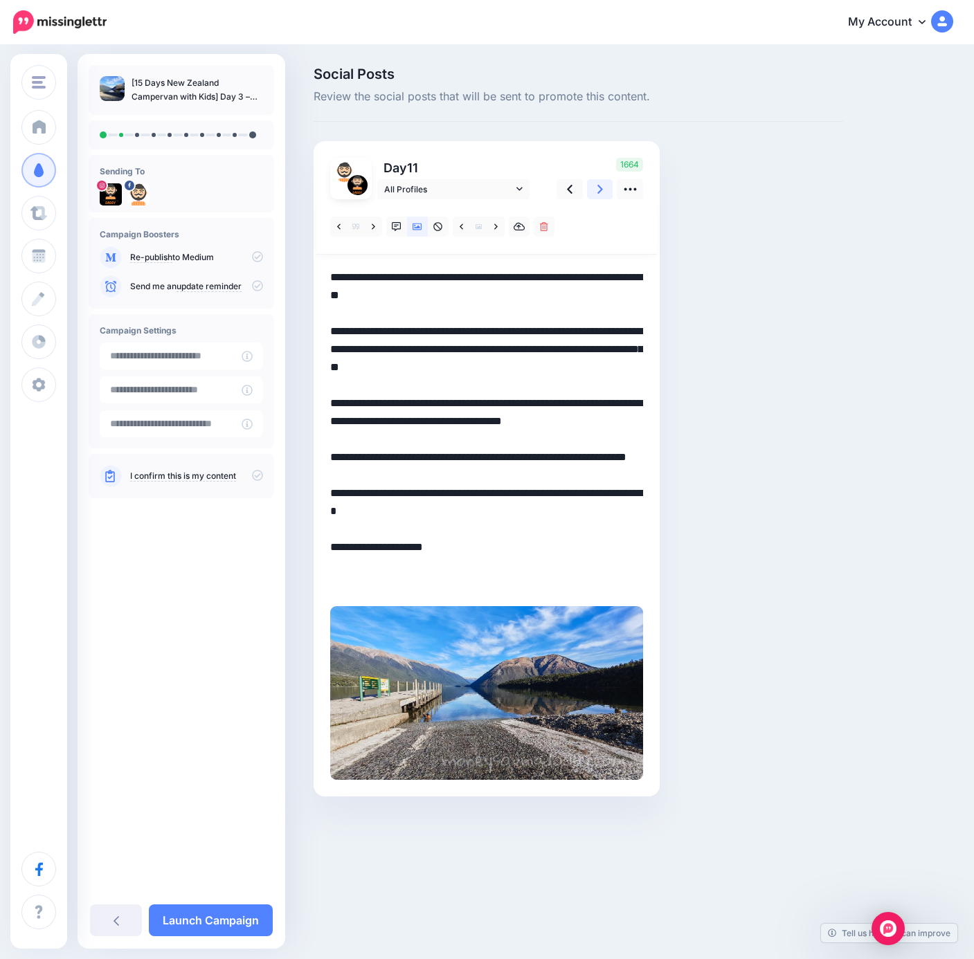
click at [594, 191] on link at bounding box center [600, 189] width 26 height 20
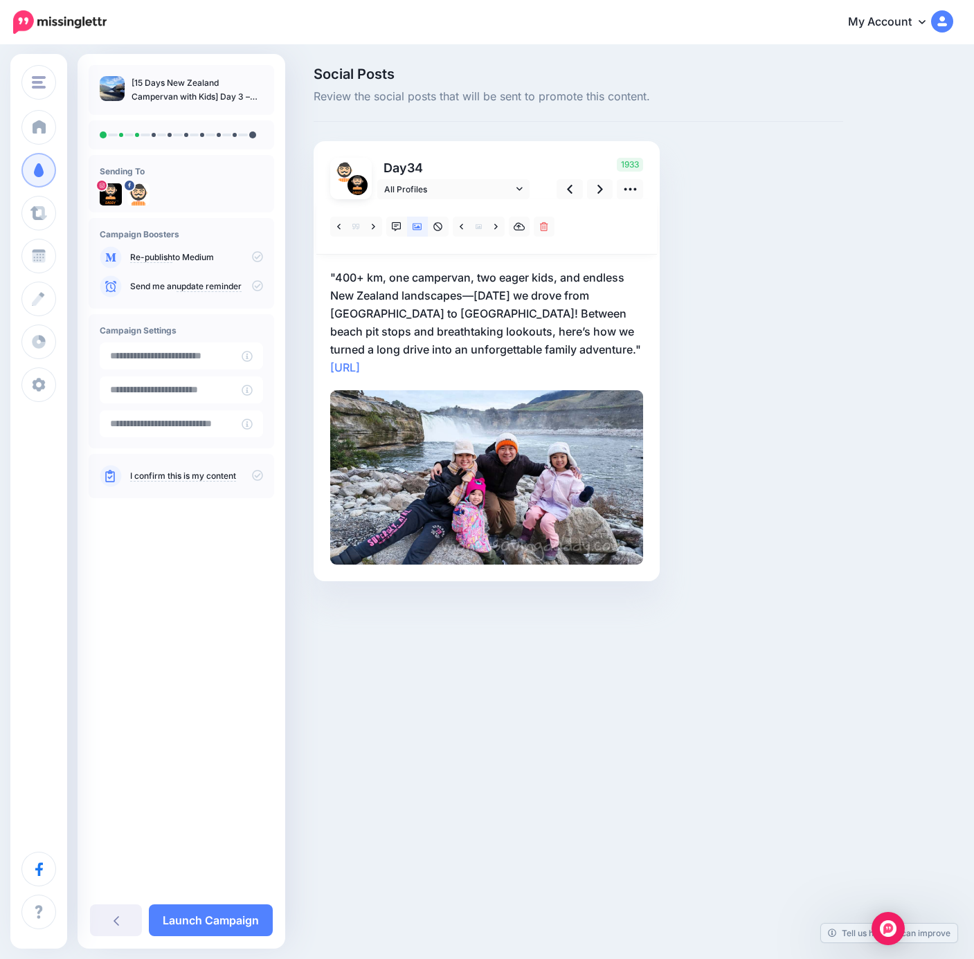
click at [444, 286] on p ""400+ km, one campervan, two eager kids, and endless New Zealand landscapes—tod…" at bounding box center [486, 322] width 313 height 108
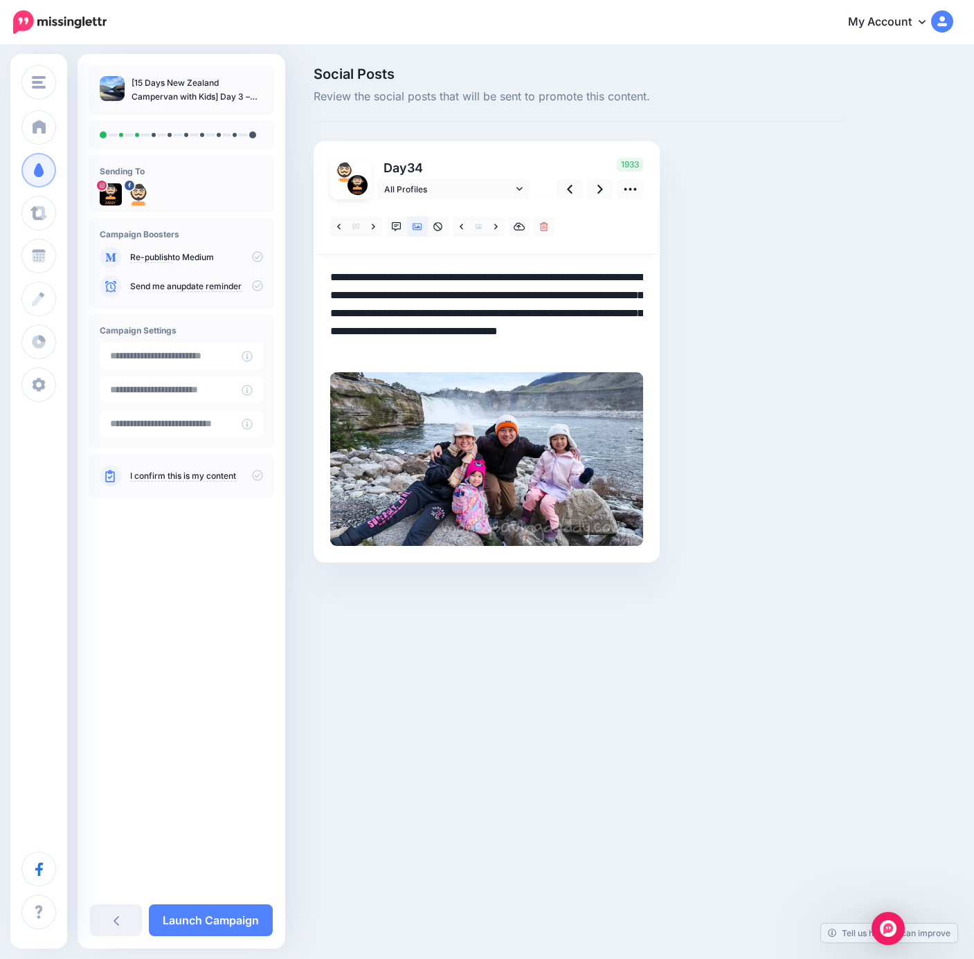
drag, startPoint x: 500, startPoint y: 347, endPoint x: 160, endPoint y: 206, distance: 368.8
click at [160, 206] on div "Money Saving Daddy Travelvoila. Money Saving Daddy Talent Acquisition Search Cu…" at bounding box center [487, 335] width 974 height 578
paste textarea "**********"
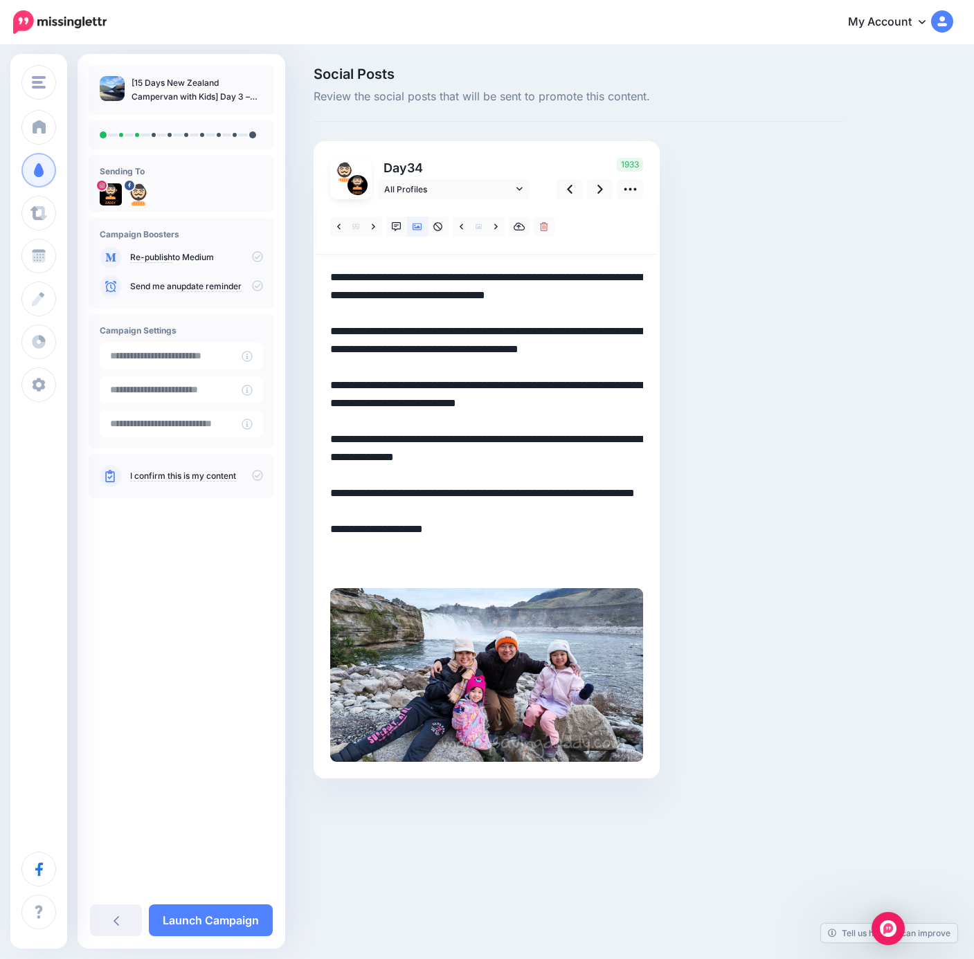
click at [457, 352] on textarea "**********" at bounding box center [486, 421] width 313 height 306
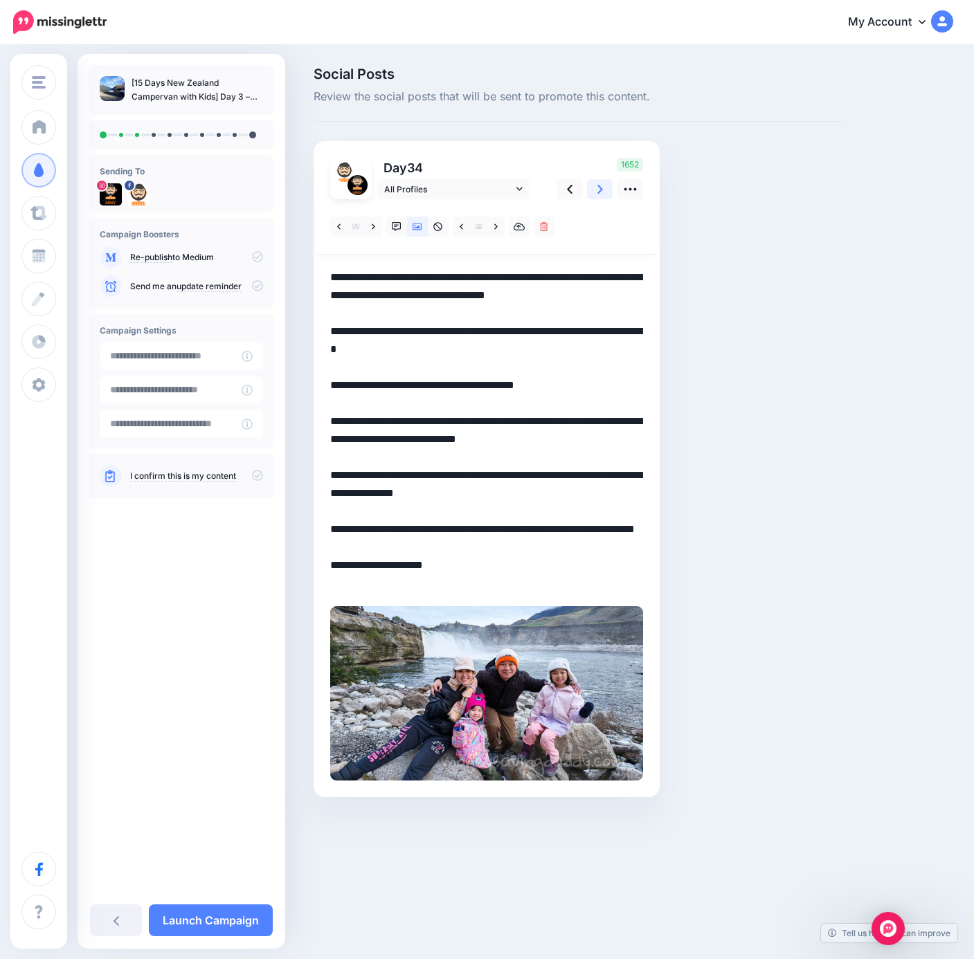
click at [609, 195] on link at bounding box center [600, 189] width 26 height 20
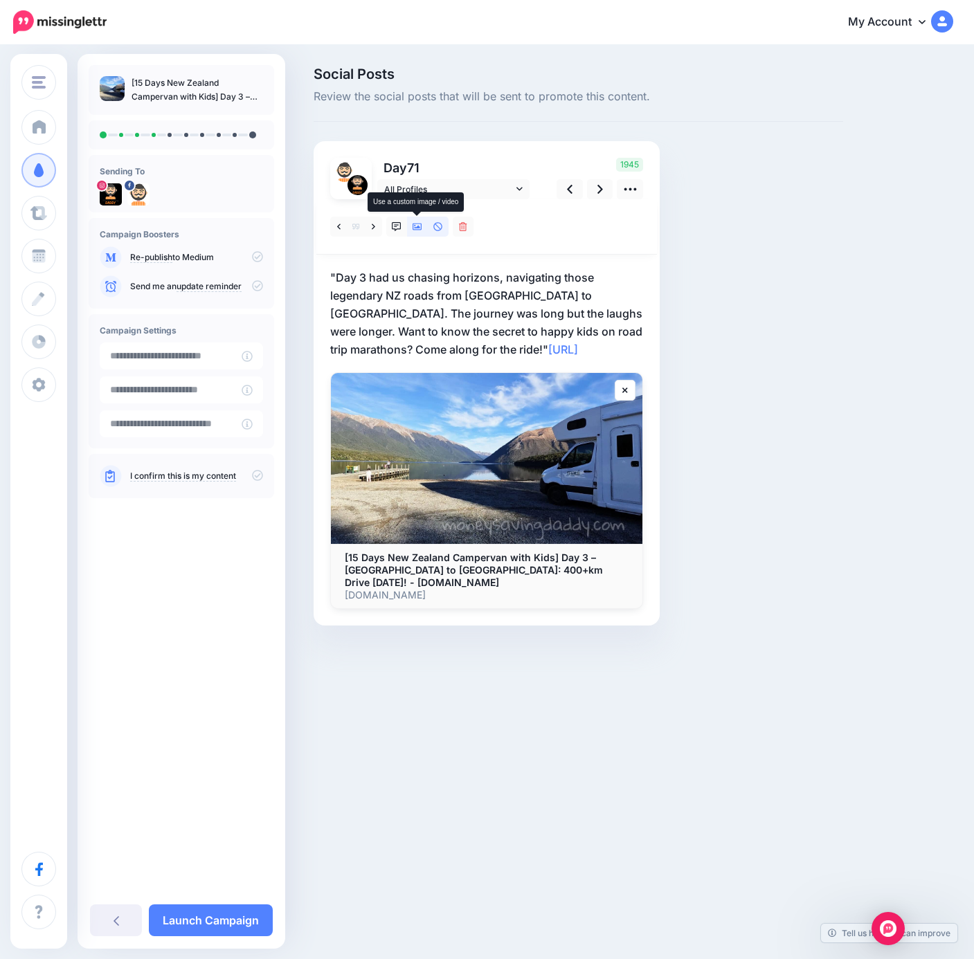
click at [414, 227] on icon at bounding box center [417, 227] width 10 height 10
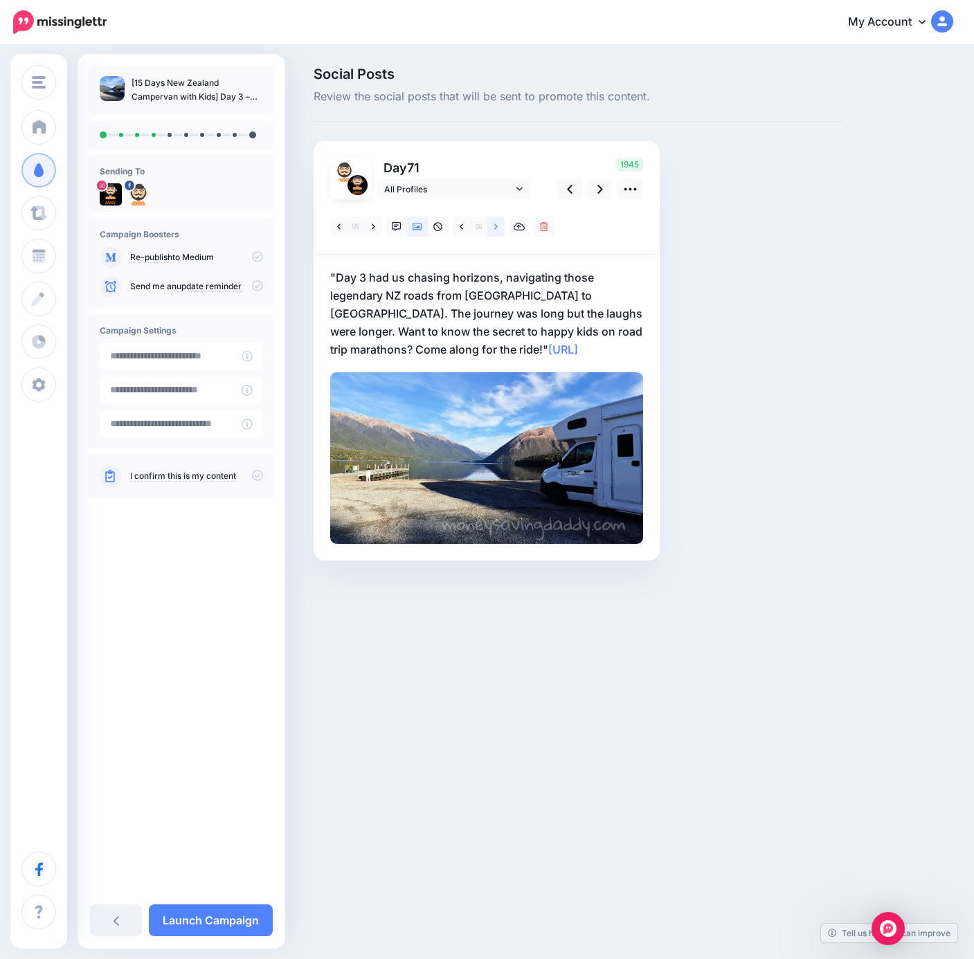
click at [495, 229] on icon at bounding box center [495, 227] width 3 height 10
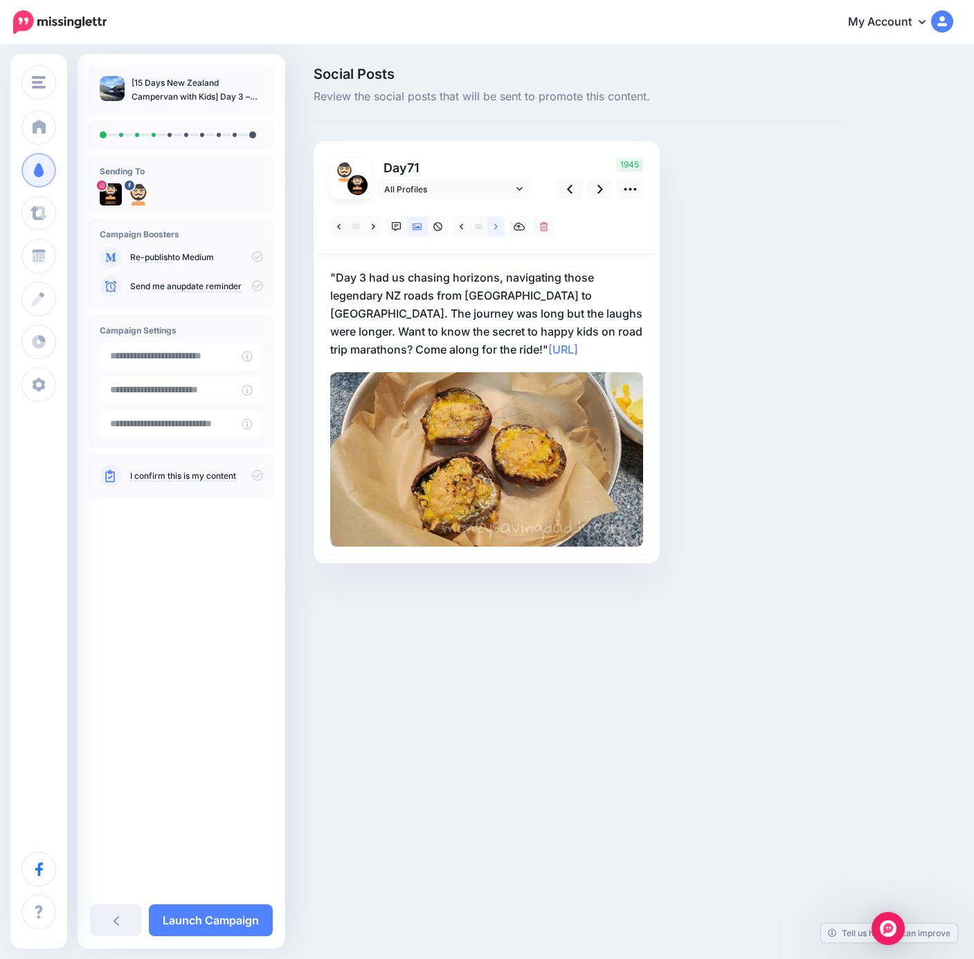
click at [495, 229] on icon at bounding box center [495, 227] width 3 height 10
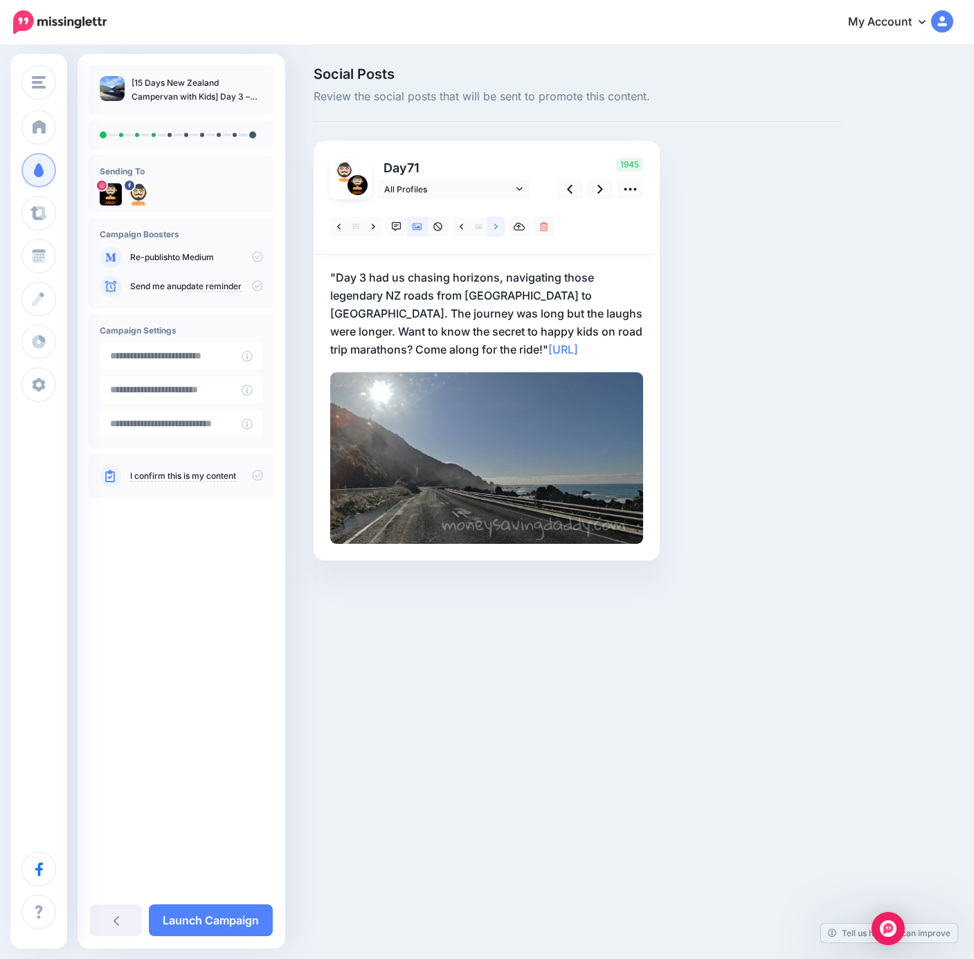
click at [495, 229] on icon at bounding box center [495, 227] width 3 height 10
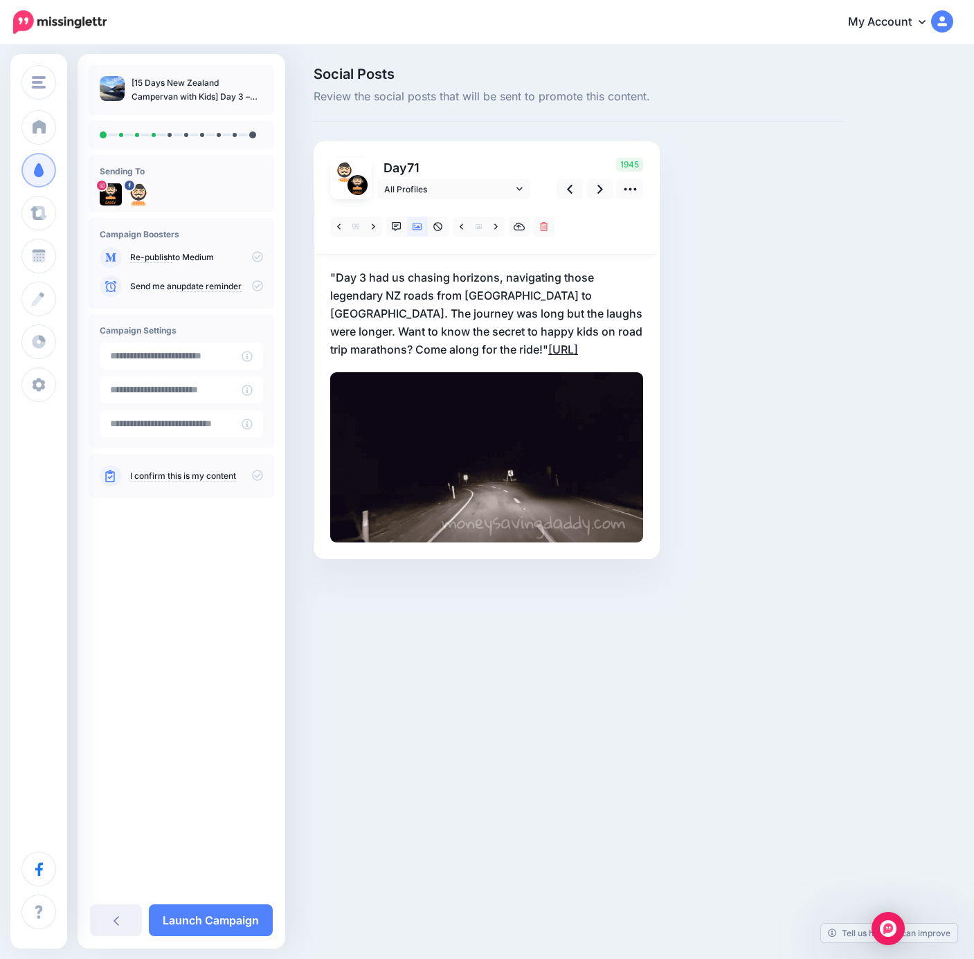
click at [548, 349] on link "https://lttr.ai/AjQlR" at bounding box center [563, 350] width 30 height 14
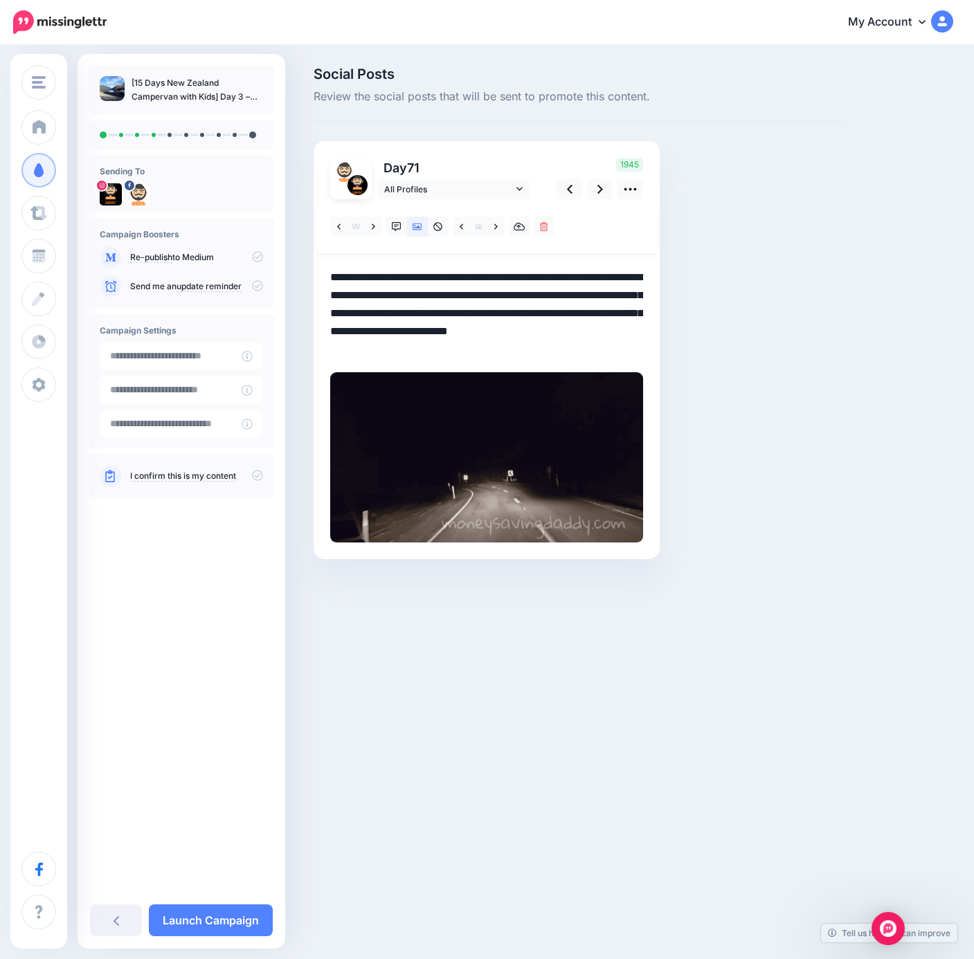
drag, startPoint x: 432, startPoint y: 347, endPoint x: 244, endPoint y: 239, distance: 217.0
click at [244, 239] on div "Money Saving Daddy Travelvoila. Money Saving Daddy Talent Acquisition Search Cu…" at bounding box center [487, 333] width 974 height 575
paste textarea "**********"
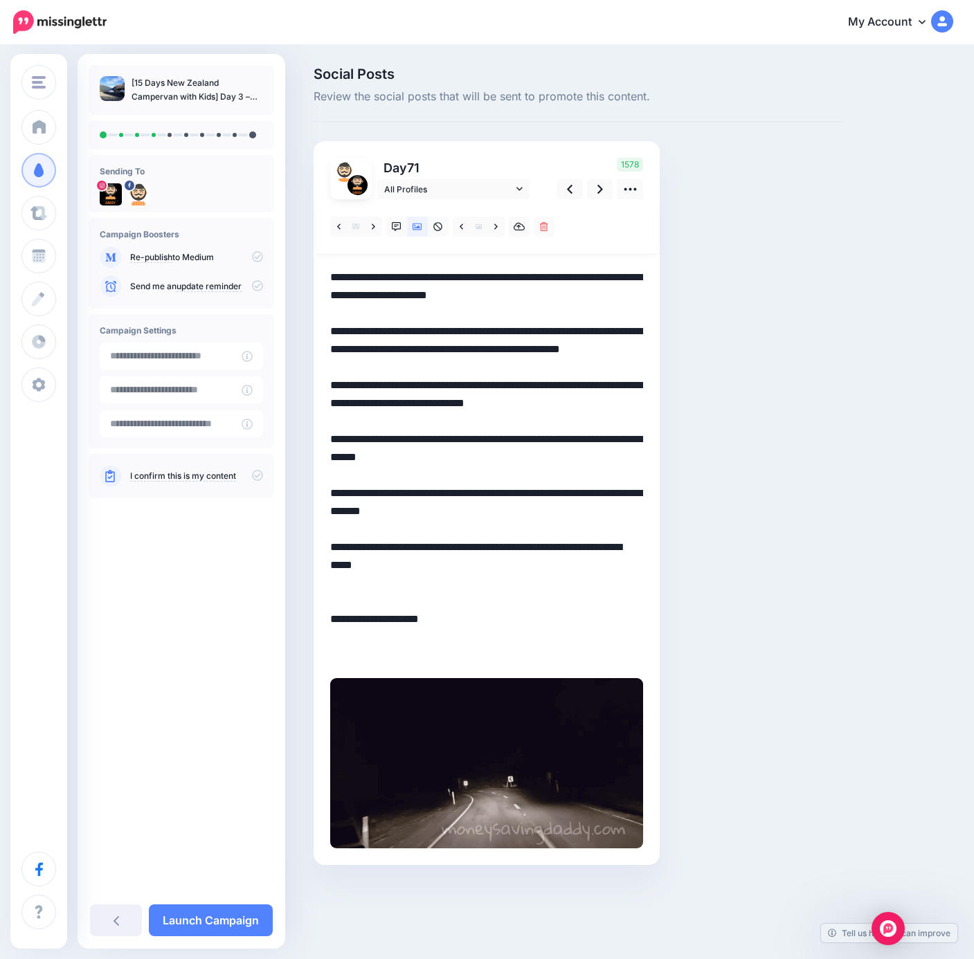
click at [494, 424] on textarea "**********" at bounding box center [486, 466] width 313 height 396
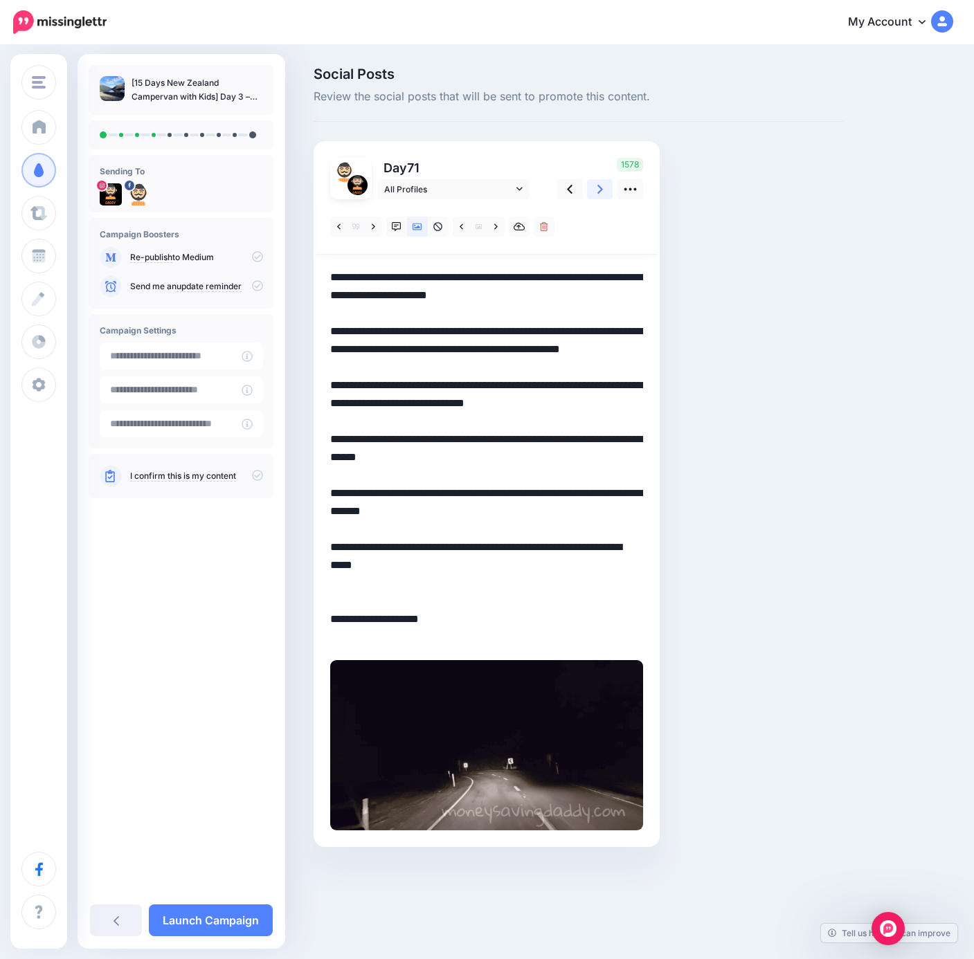
click at [604, 195] on link at bounding box center [600, 189] width 26 height 20
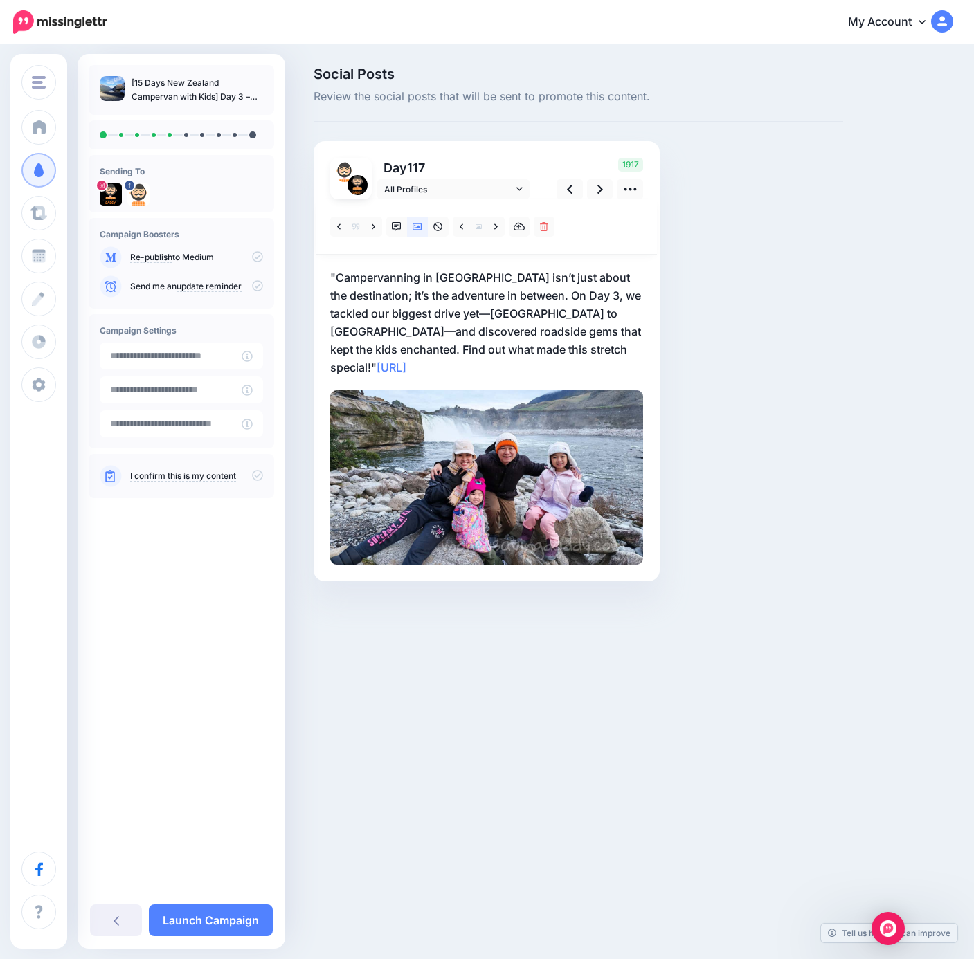
click at [525, 354] on p ""Campervanning in New Zealand isn’t just about the destination; it’s the advent…" at bounding box center [486, 322] width 313 height 108
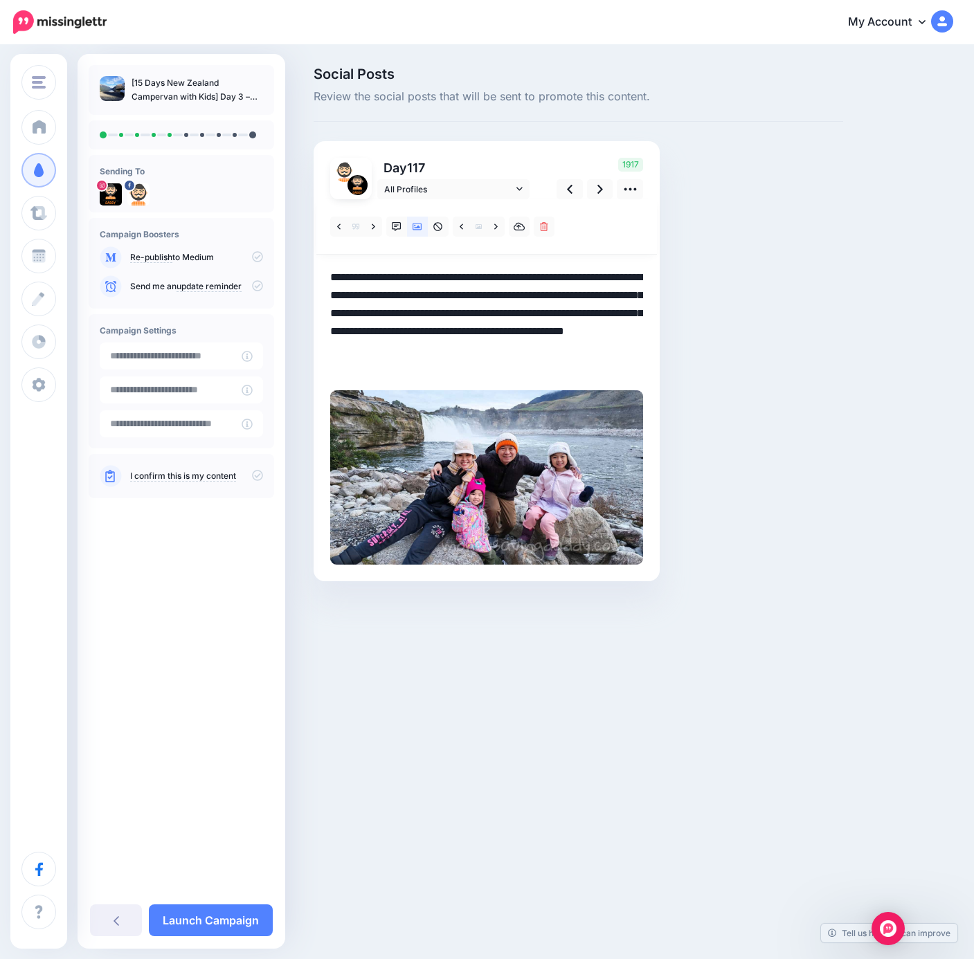
drag, startPoint x: 582, startPoint y: 347, endPoint x: 152, endPoint y: 224, distance: 447.5
click at [152, 224] on div "Money Saving Daddy Travelvoila. Money Saving Daddy Talent Acquisition Search Cu…" at bounding box center [487, 344] width 974 height 597
paste textarea "**********"
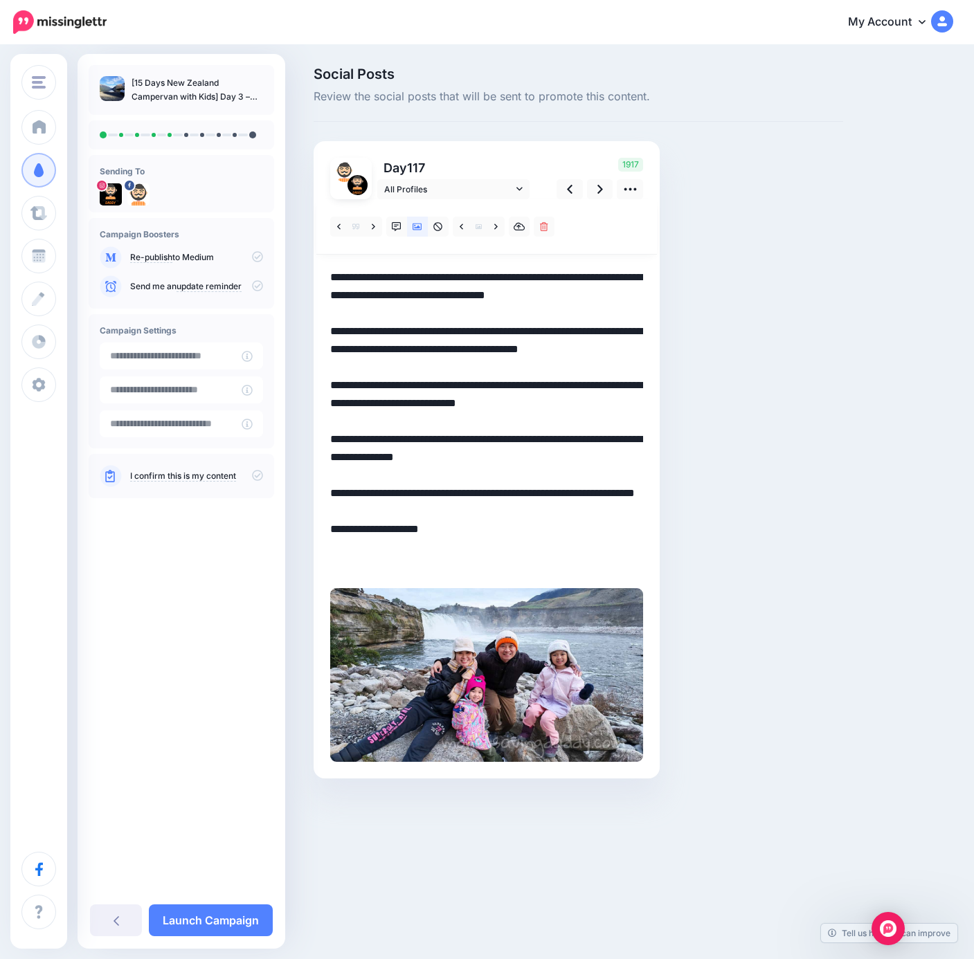
click at [450, 347] on textarea "**********" at bounding box center [486, 421] width 313 height 306
click at [498, 229] on link at bounding box center [495, 227] width 17 height 20
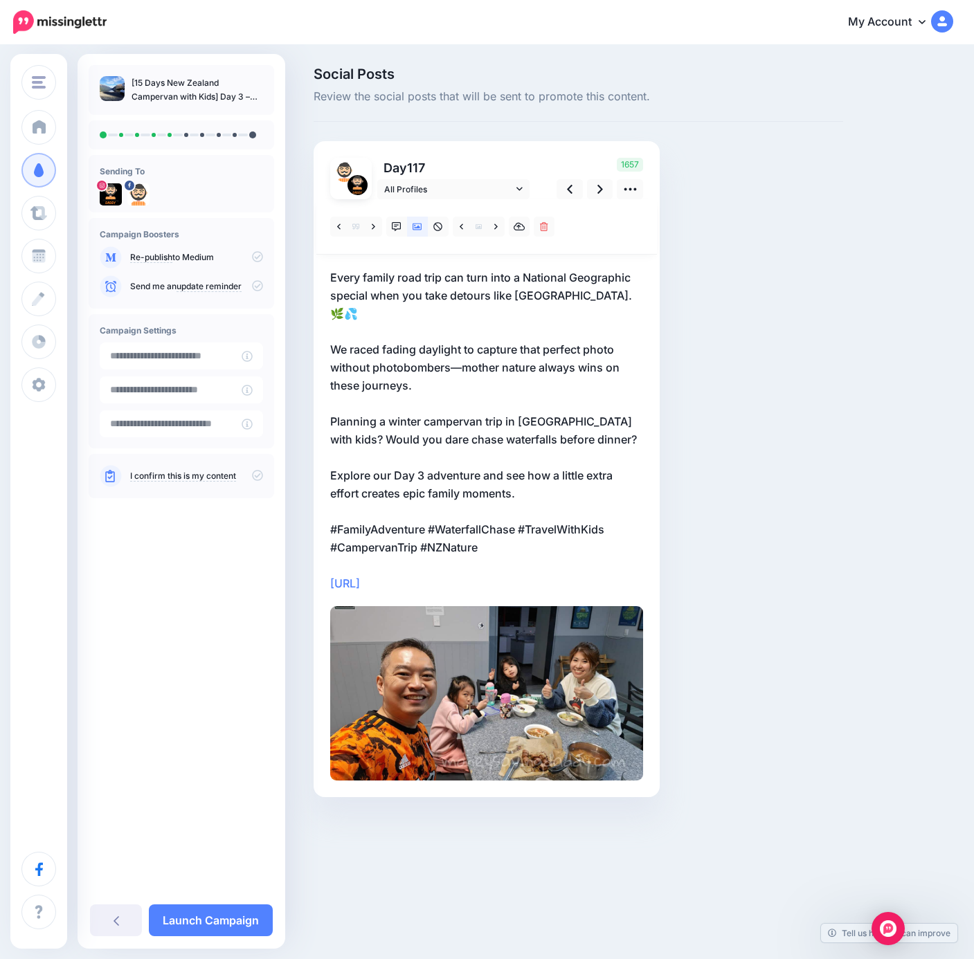
click at [423, 459] on p "Every family road trip can turn into a National Geographic special when you tak…" at bounding box center [486, 430] width 313 height 324
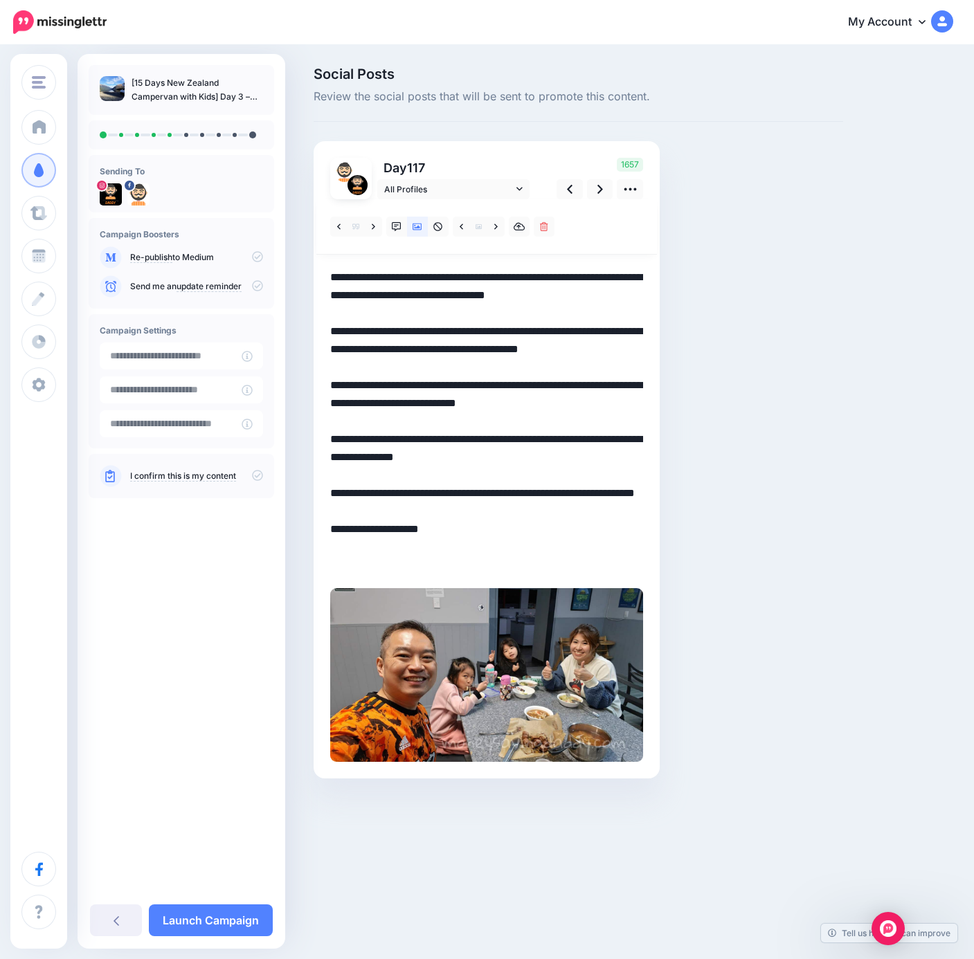
drag, startPoint x: 531, startPoint y: 533, endPoint x: 253, endPoint y: 268, distance: 384.2
click at [253, 268] on div "Money Saving Daddy Travelvoila. Money Saving Daddy Talent Acquisition Search Cu…" at bounding box center [487, 443] width 974 height 794
paste textarea "**********"
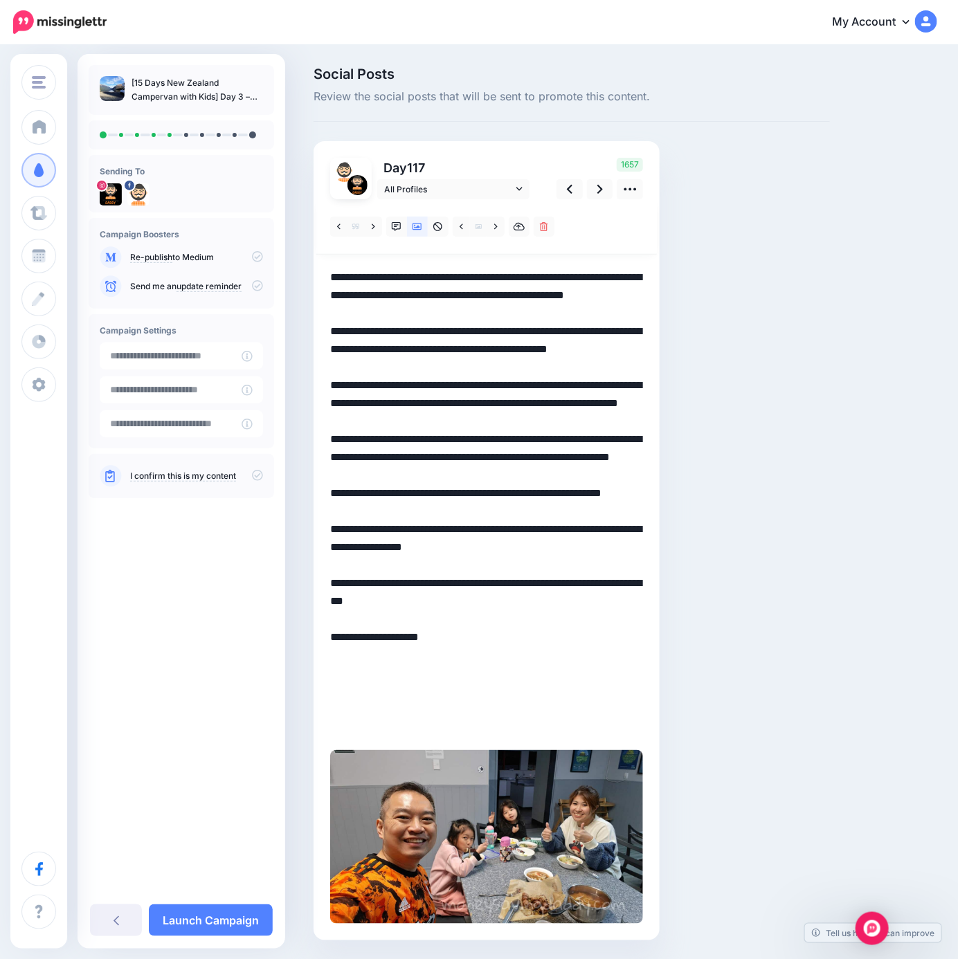
click at [608, 347] on textarea "**********" at bounding box center [486, 502] width 313 height 468
click at [590, 197] on link at bounding box center [600, 189] width 26 height 20
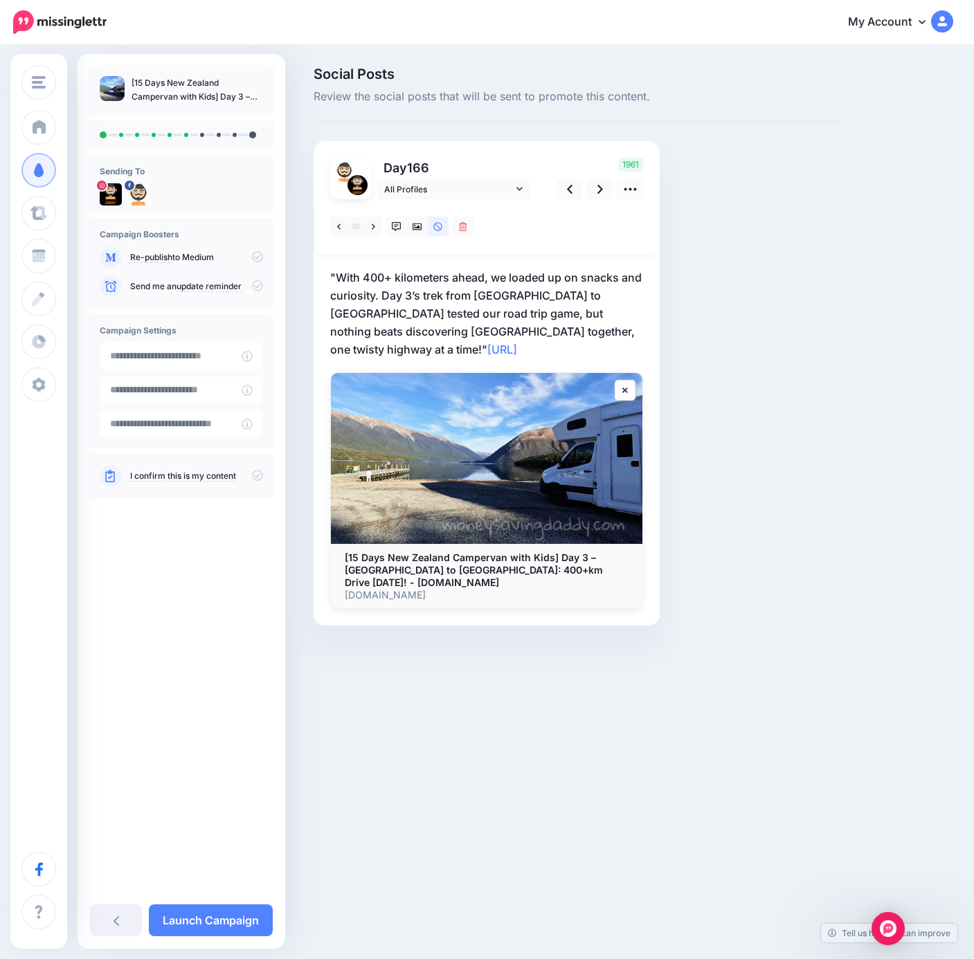
click at [420, 359] on div at bounding box center [486, 404] width 313 height 410
click at [600, 329] on p ""With 400+ kilometers ahead, we loaded up on snacks and curiosity. Day 3’s trek…" at bounding box center [486, 313] width 313 height 90
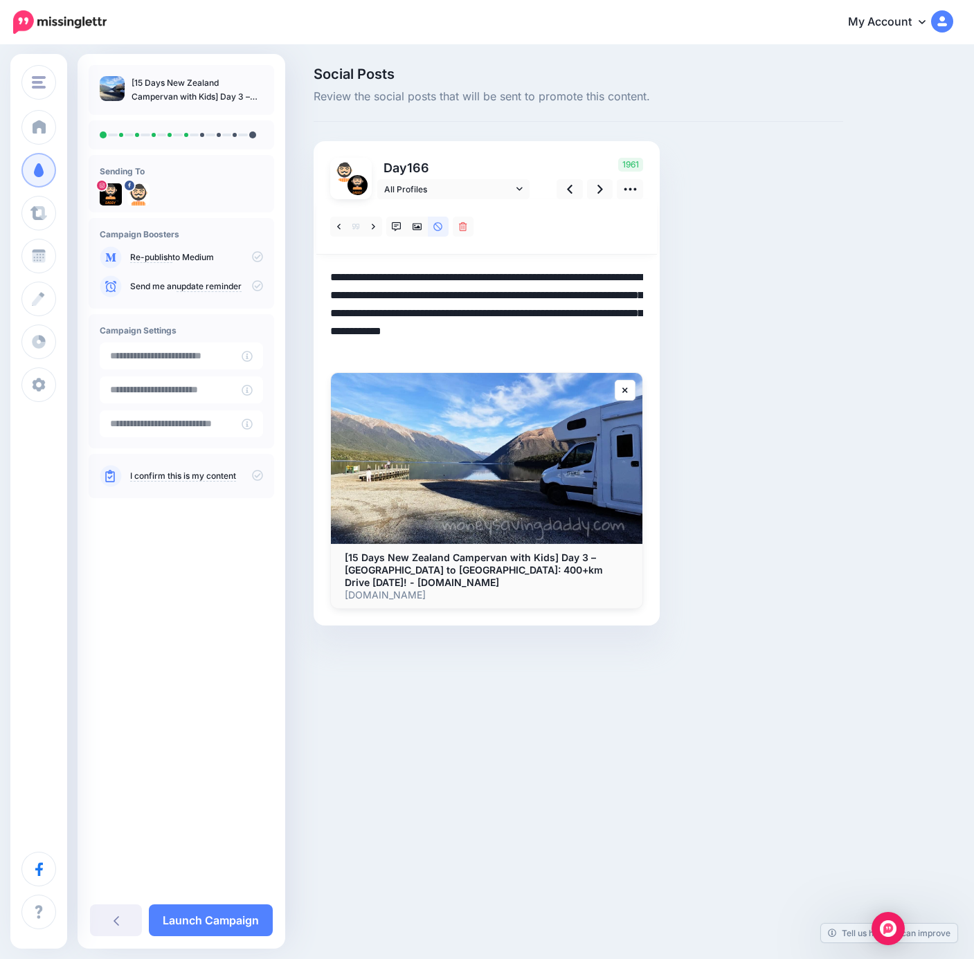
drag, startPoint x: 584, startPoint y: 328, endPoint x: 206, endPoint y: 218, distance: 393.5
click at [206, 218] on div "Money Saving Daddy Travelvoila. Money Saving Daddy Talent Acquisition Search Cu…" at bounding box center [487, 366] width 974 height 641
paste textarea "**********"
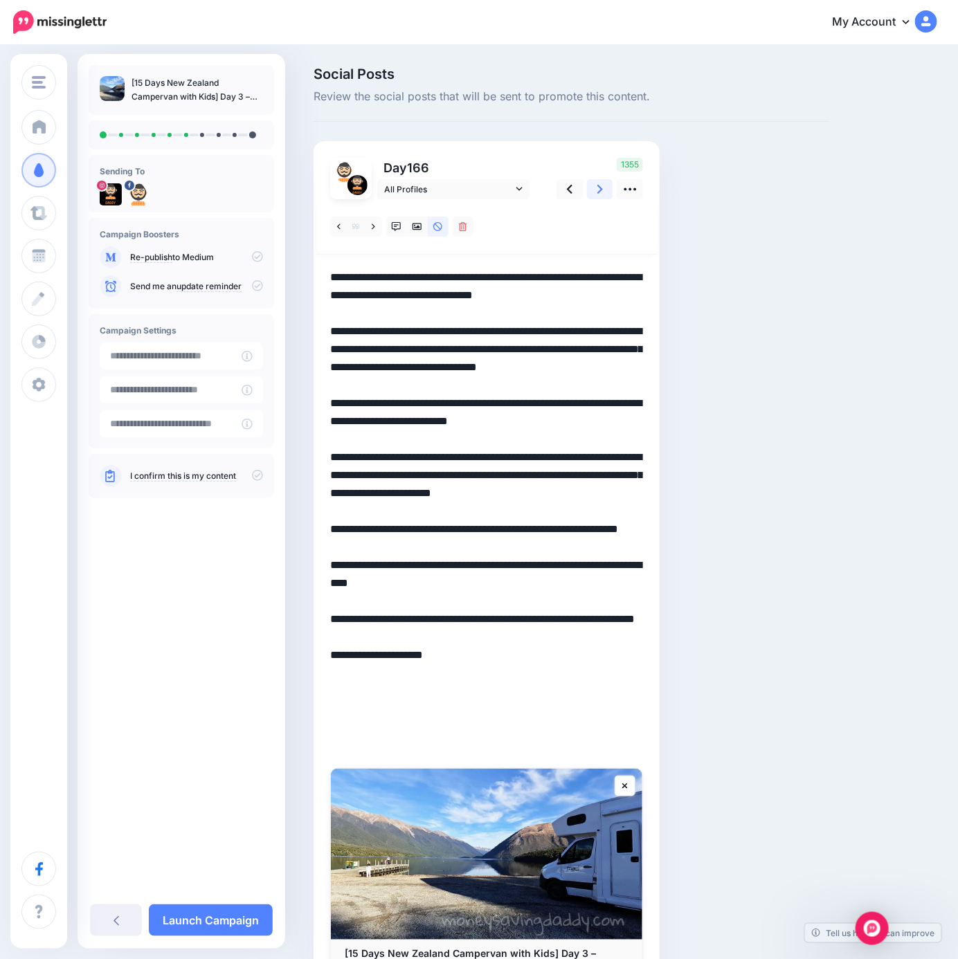
click at [600, 188] on icon at bounding box center [600, 189] width 6 height 9
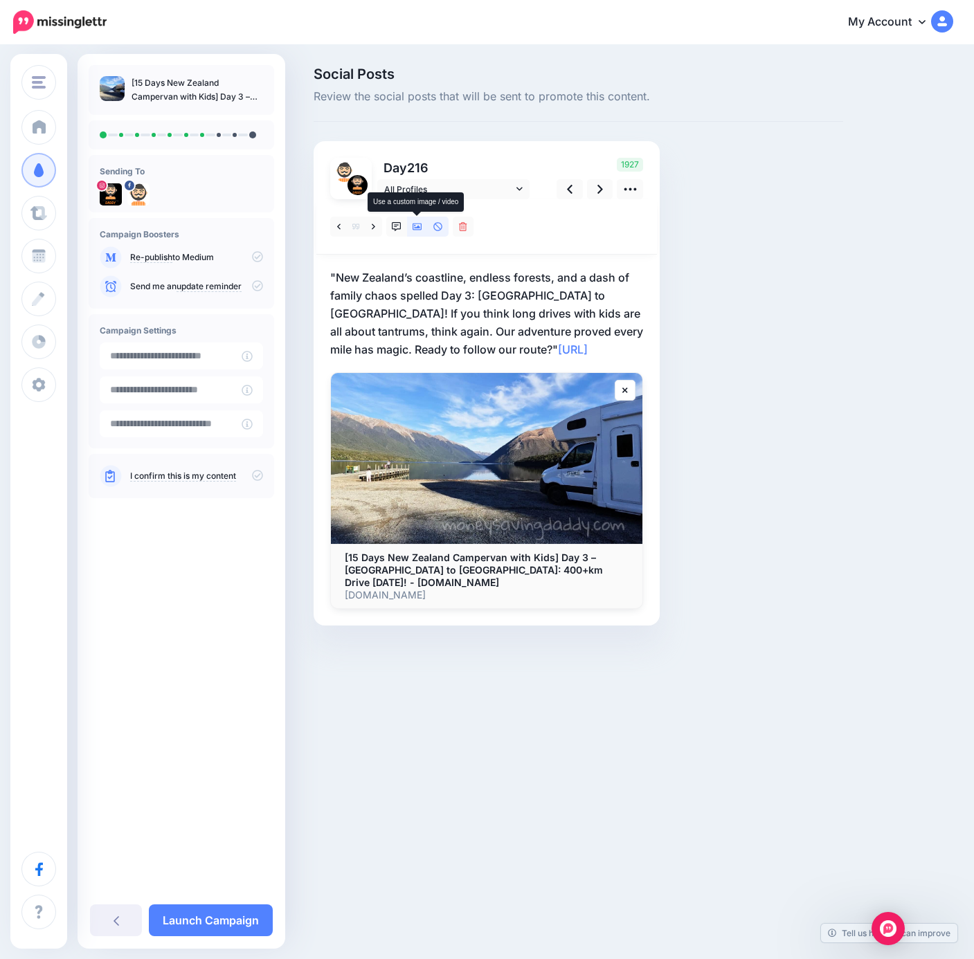
click at [417, 232] on link at bounding box center [417, 227] width 21 height 20
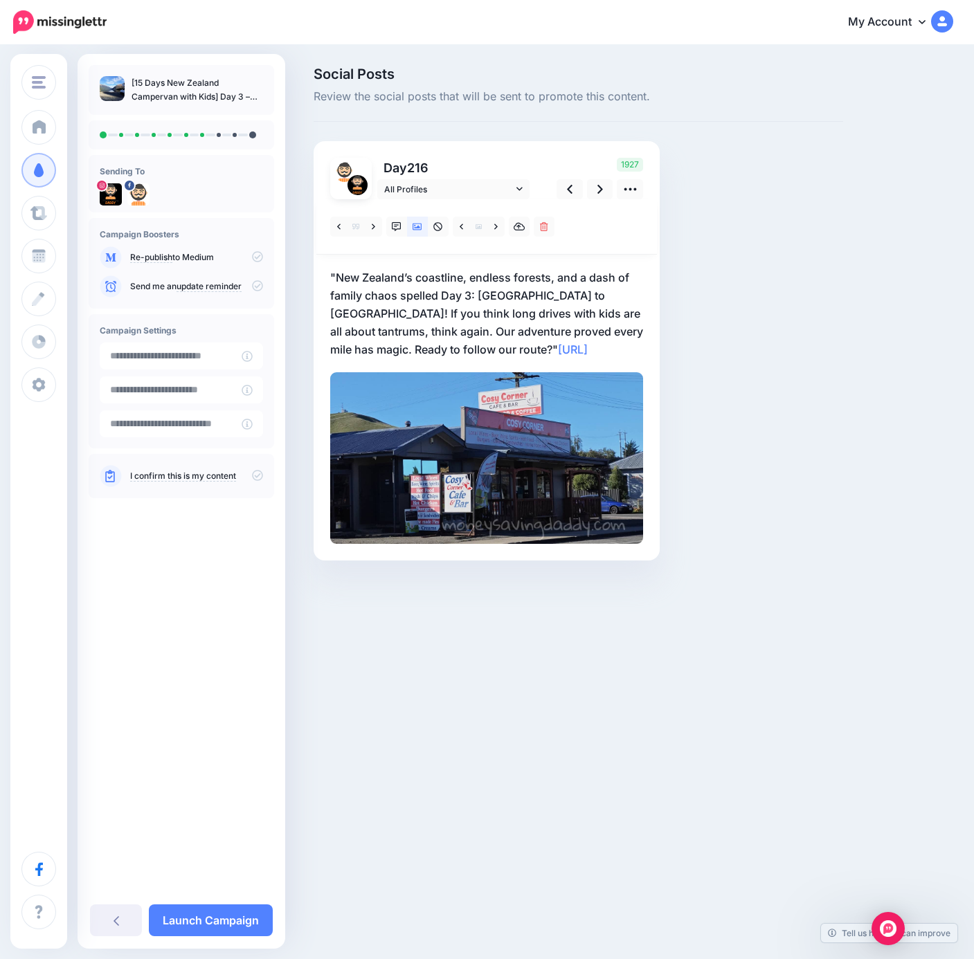
click at [401, 340] on p ""New Zealand’s coastline, endless forests, and a dash of family chaos spelled D…" at bounding box center [486, 313] width 313 height 90
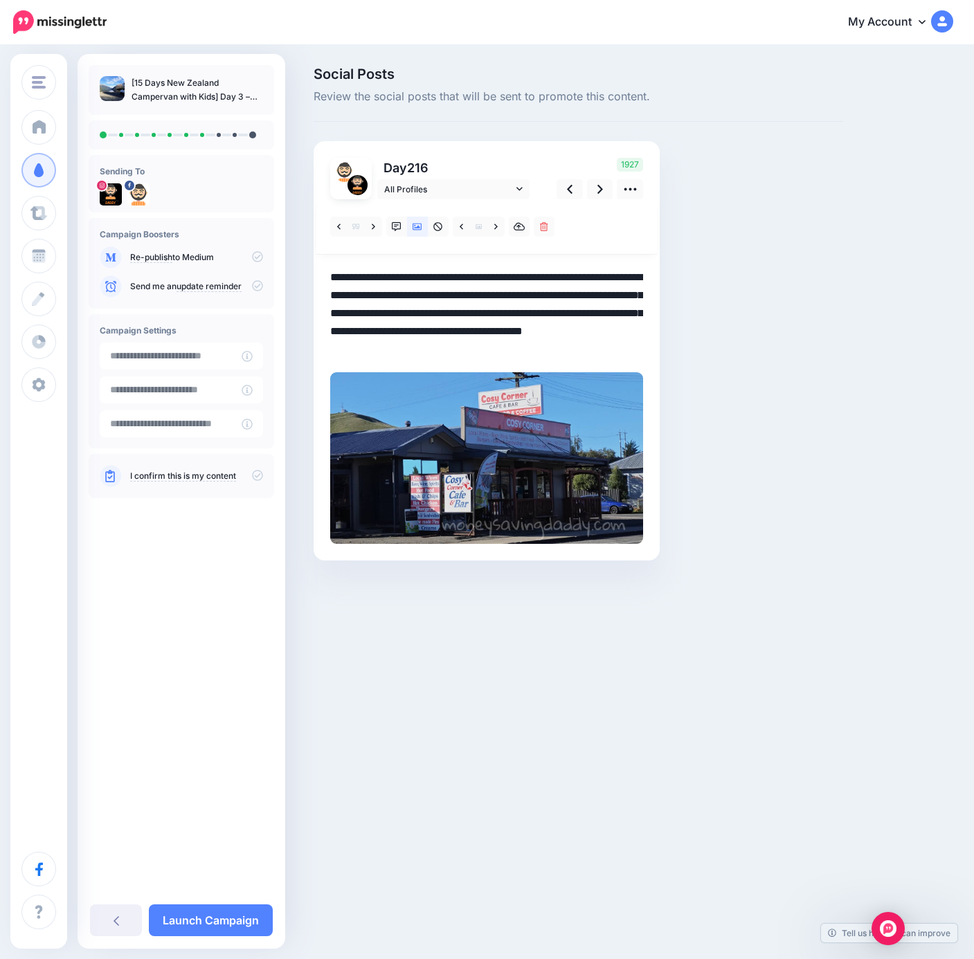
drag, startPoint x: 435, startPoint y: 345, endPoint x: 252, endPoint y: 253, distance: 204.2
click at [252, 253] on div "Money Saving Daddy Travelvoila. Money Saving Daddy Talent Acquisition Search Cu…" at bounding box center [487, 334] width 974 height 576
paste textarea "**********"
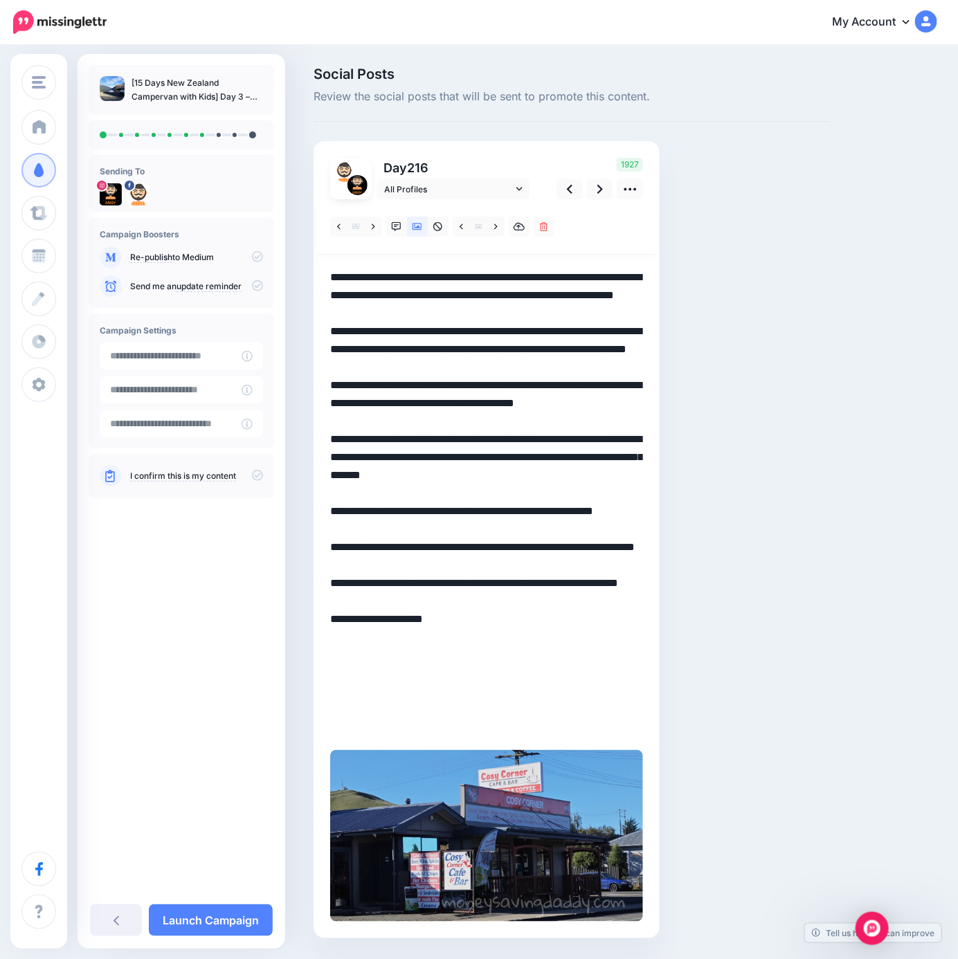
click at [363, 372] on textarea "**********" at bounding box center [486, 502] width 313 height 468
click at [596, 189] on link at bounding box center [600, 189] width 26 height 20
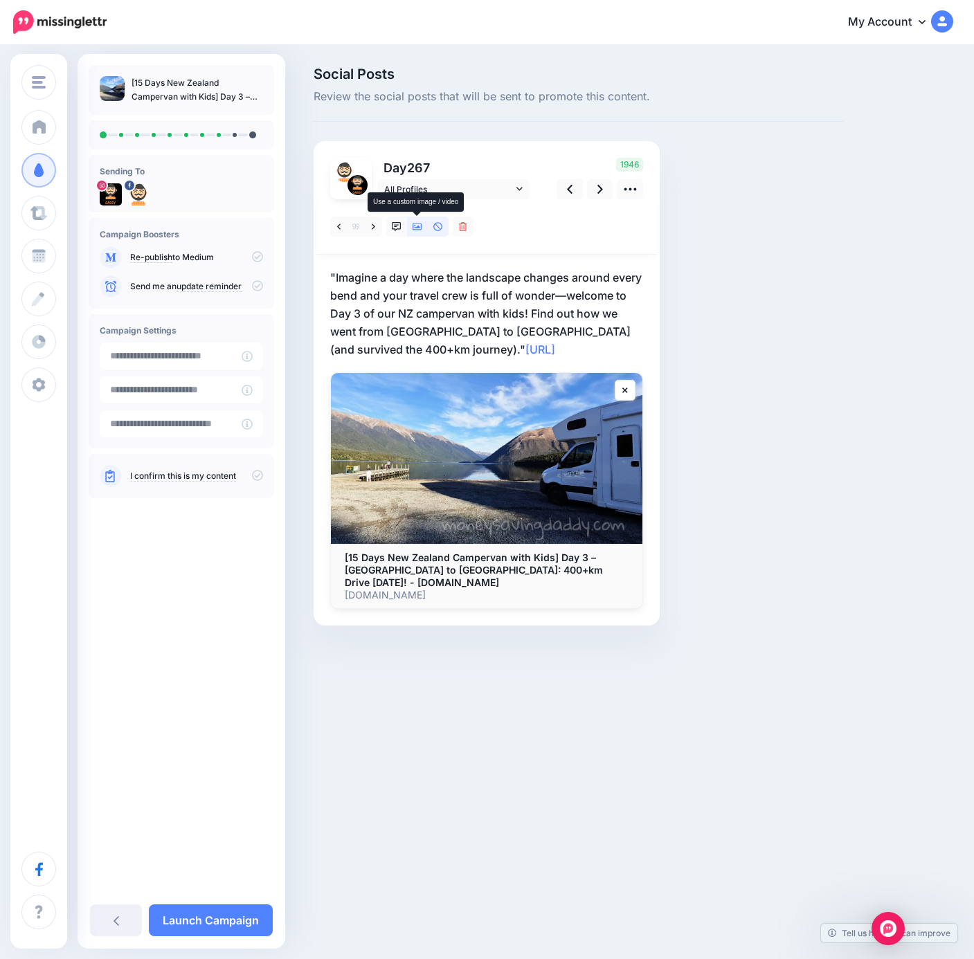
click at [416, 224] on icon at bounding box center [417, 227] width 10 height 10
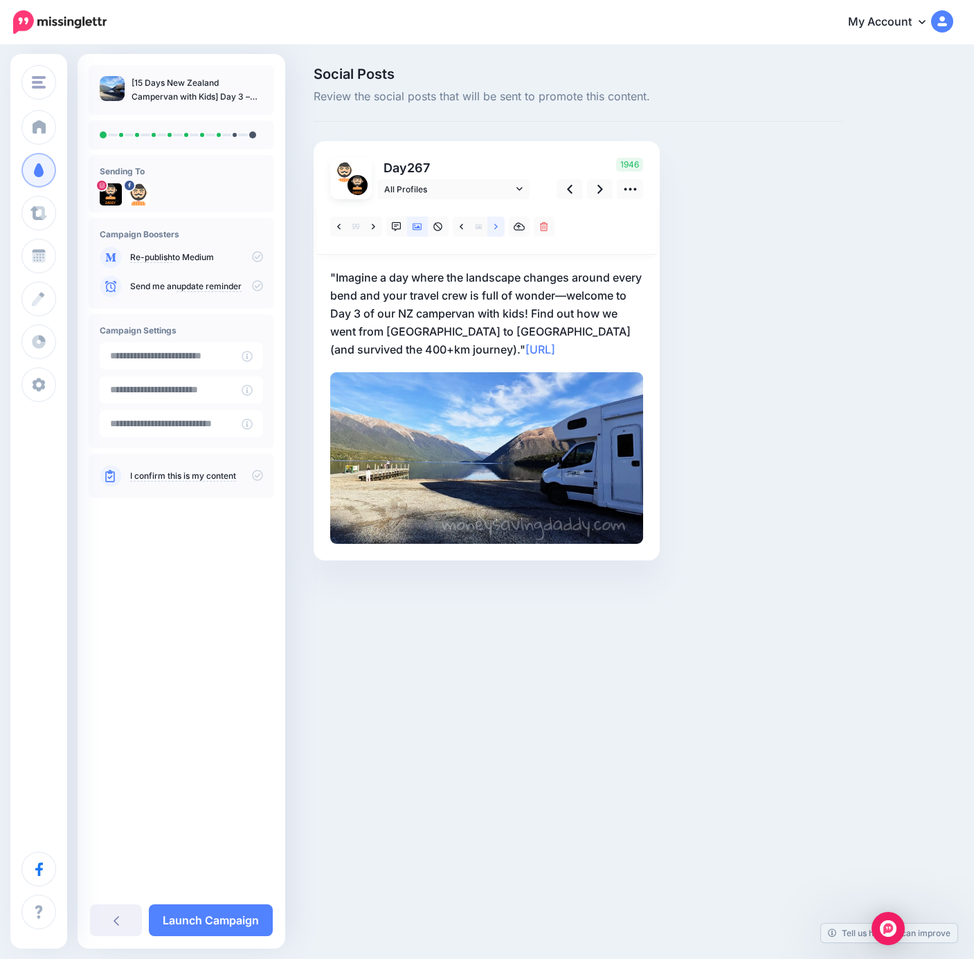
click at [501, 226] on link at bounding box center [495, 227] width 17 height 20
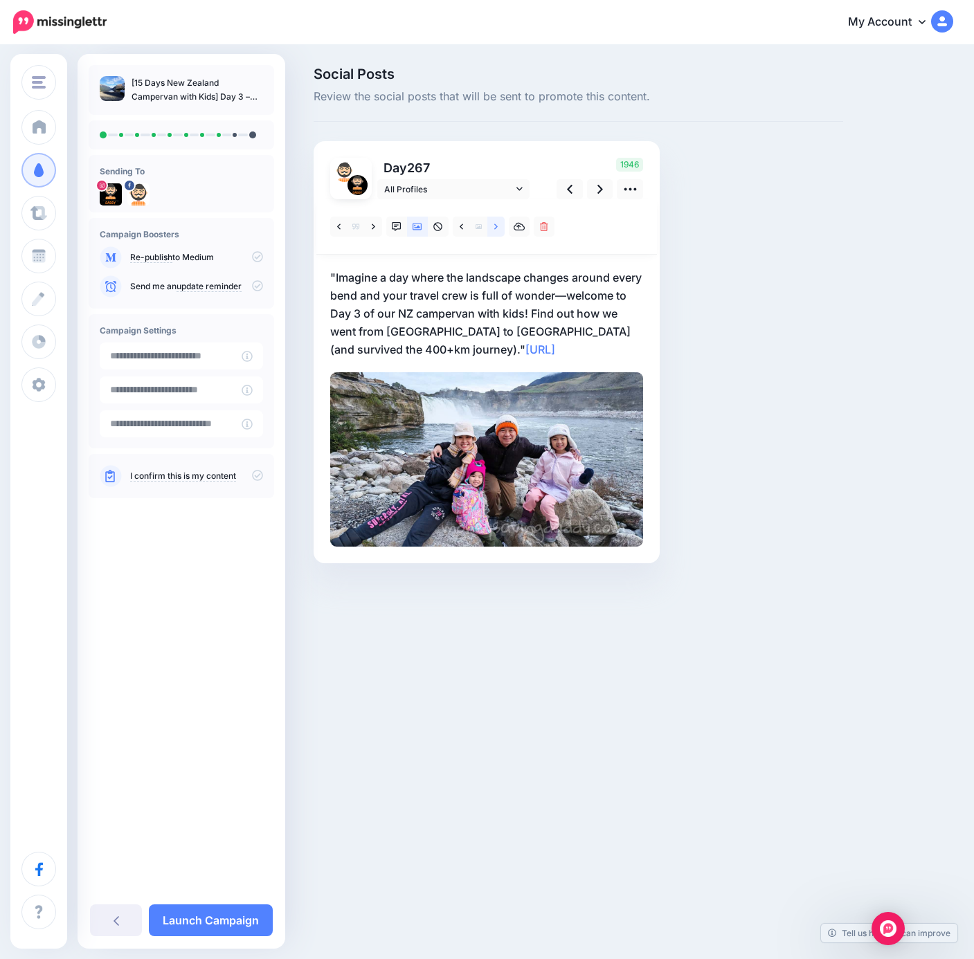
click at [499, 224] on link at bounding box center [495, 227] width 17 height 20
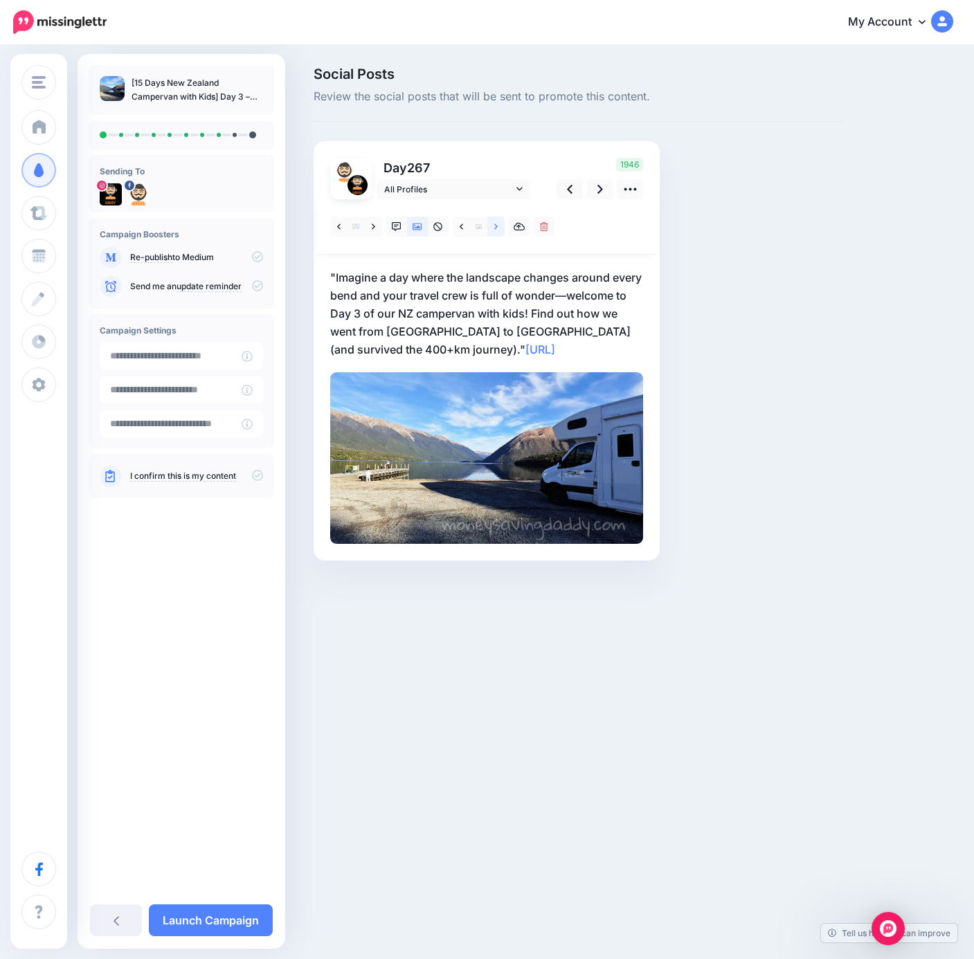
click at [499, 224] on link at bounding box center [495, 227] width 17 height 20
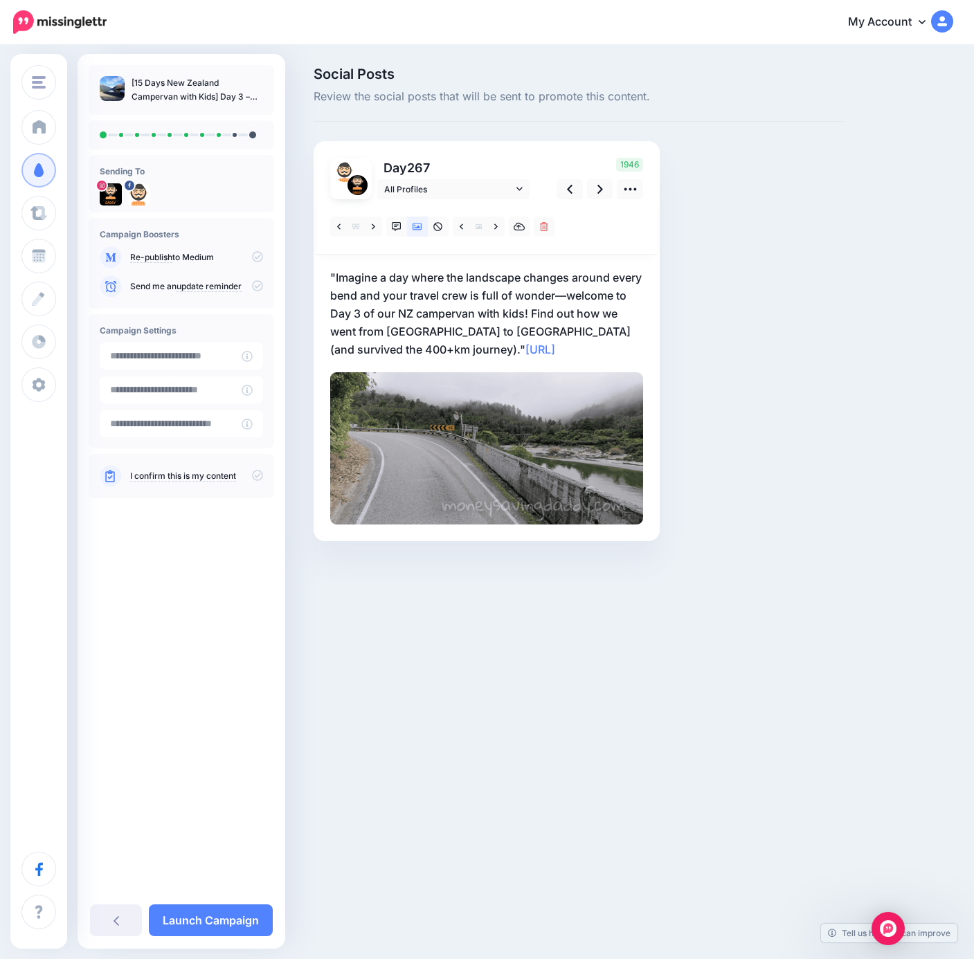
click at [396, 351] on p ""Imagine a day where the landscape changes around every bend and your travel cr…" at bounding box center [486, 313] width 313 height 90
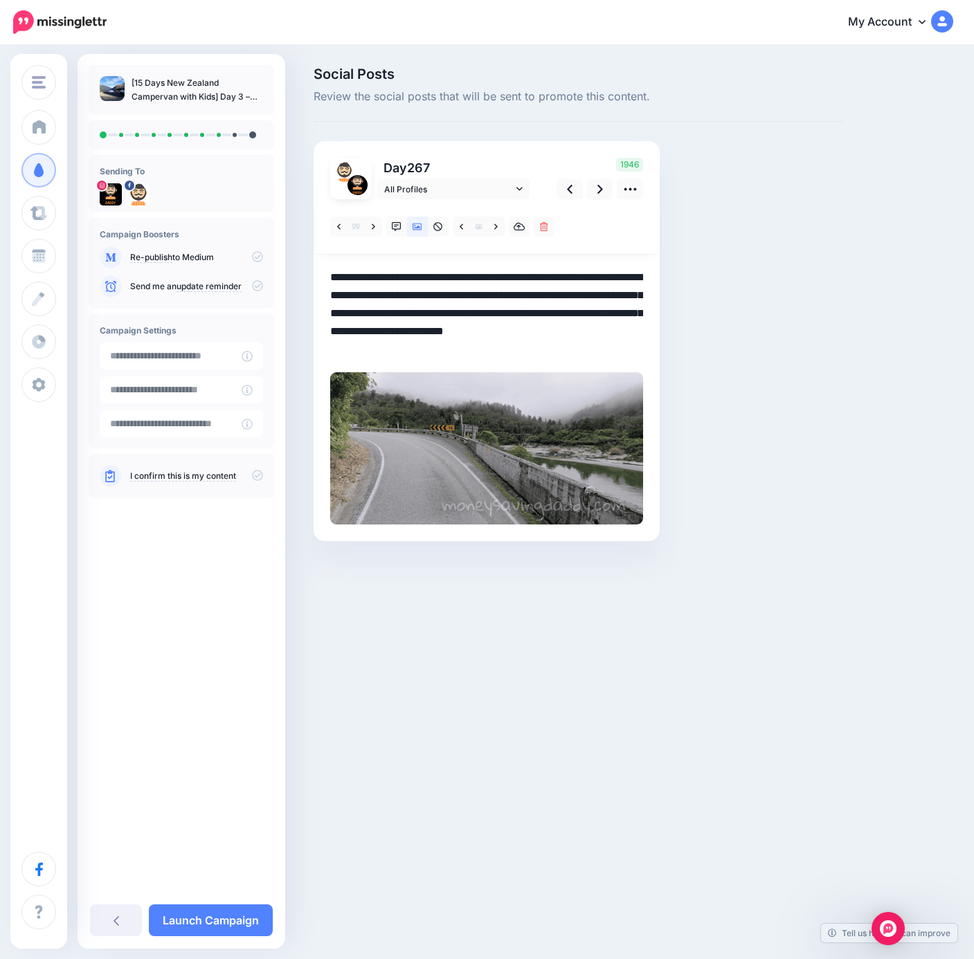
drag, startPoint x: 367, startPoint y: 295, endPoint x: 206, endPoint y: 199, distance: 187.4
click at [214, 203] on div "Money Saving Daddy Travelvoila. Money Saving Daddy Talent Acquisition Search Cu…" at bounding box center [487, 324] width 974 height 557
paste textarea "**********"
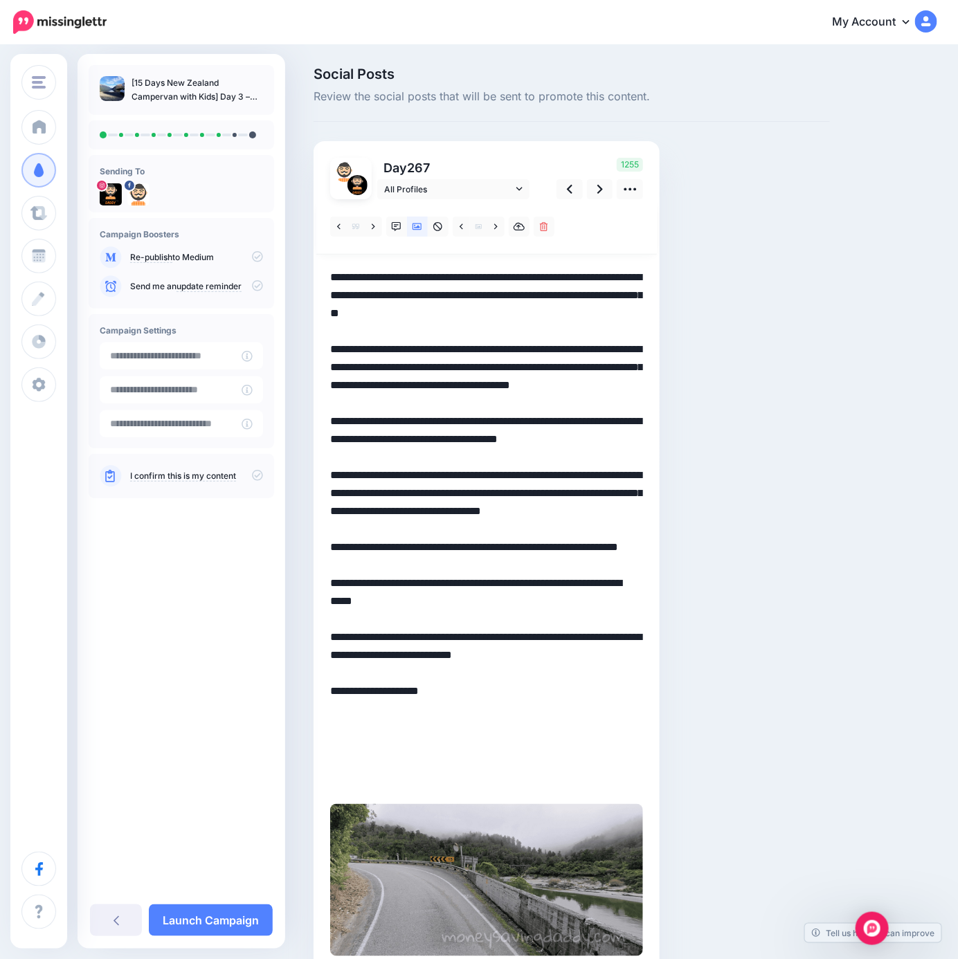
drag, startPoint x: 475, startPoint y: 372, endPoint x: 484, endPoint y: 340, distance: 33.1
click at [476, 366] on textarea "**********" at bounding box center [486, 529] width 313 height 522
click at [592, 190] on link at bounding box center [600, 189] width 26 height 20
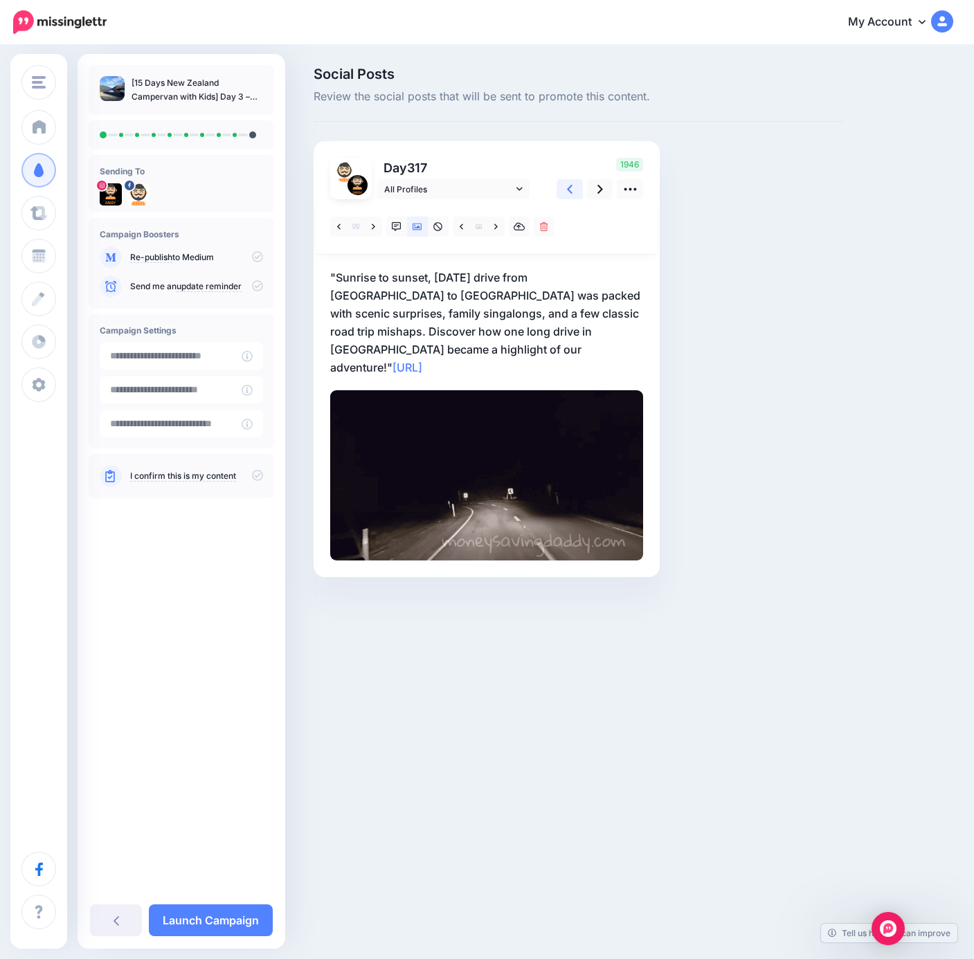
click at [576, 185] on link at bounding box center [569, 189] width 26 height 20
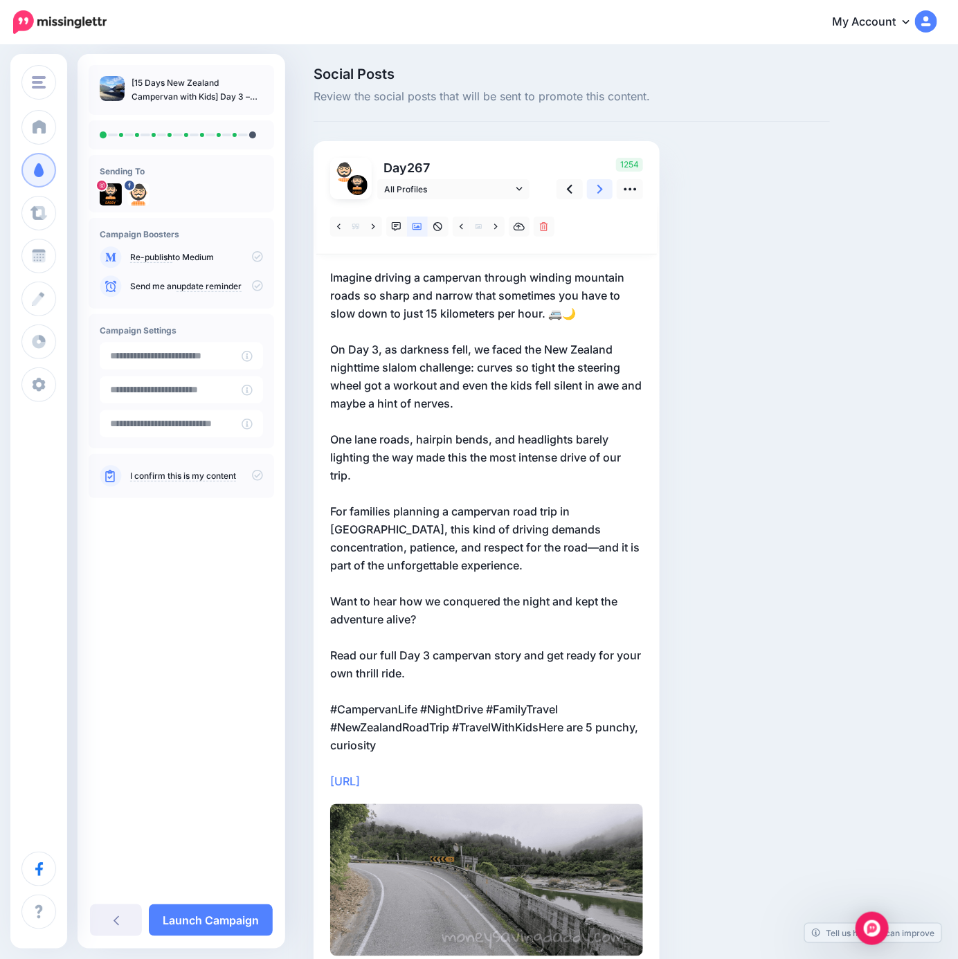
click at [594, 189] on link at bounding box center [600, 189] width 26 height 20
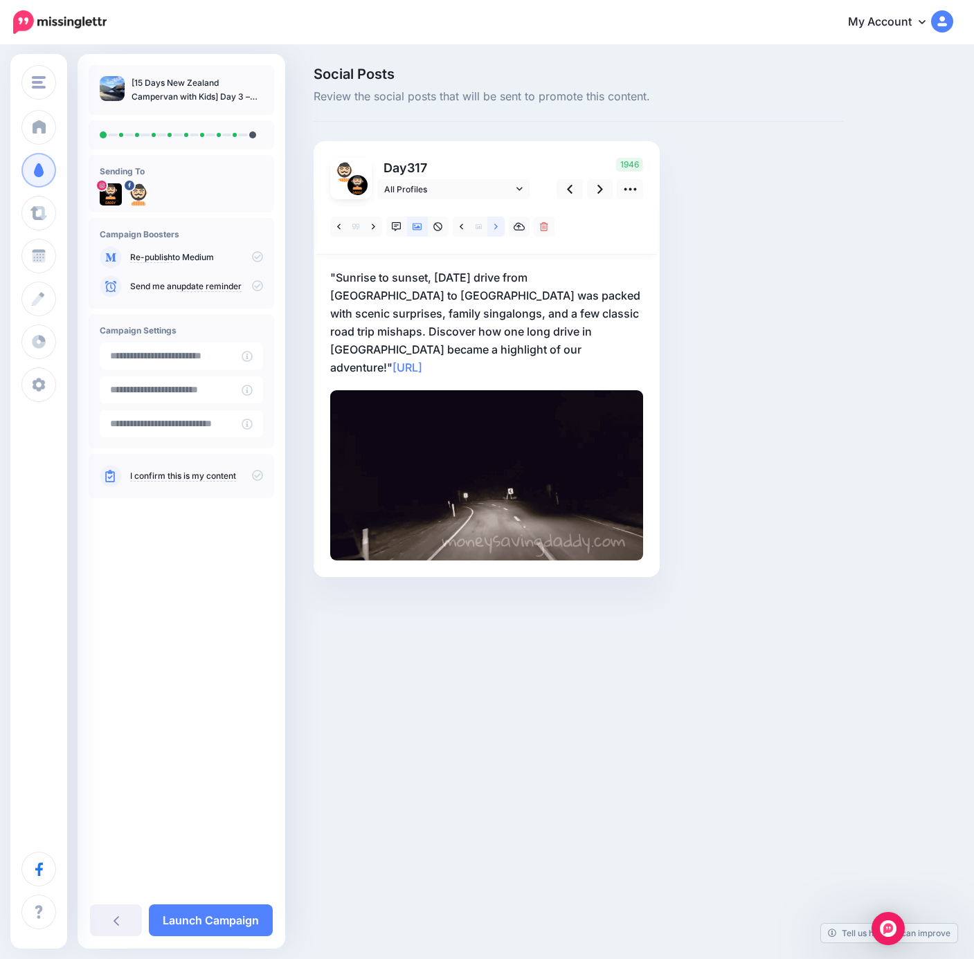
click at [499, 222] on link at bounding box center [495, 227] width 17 height 20
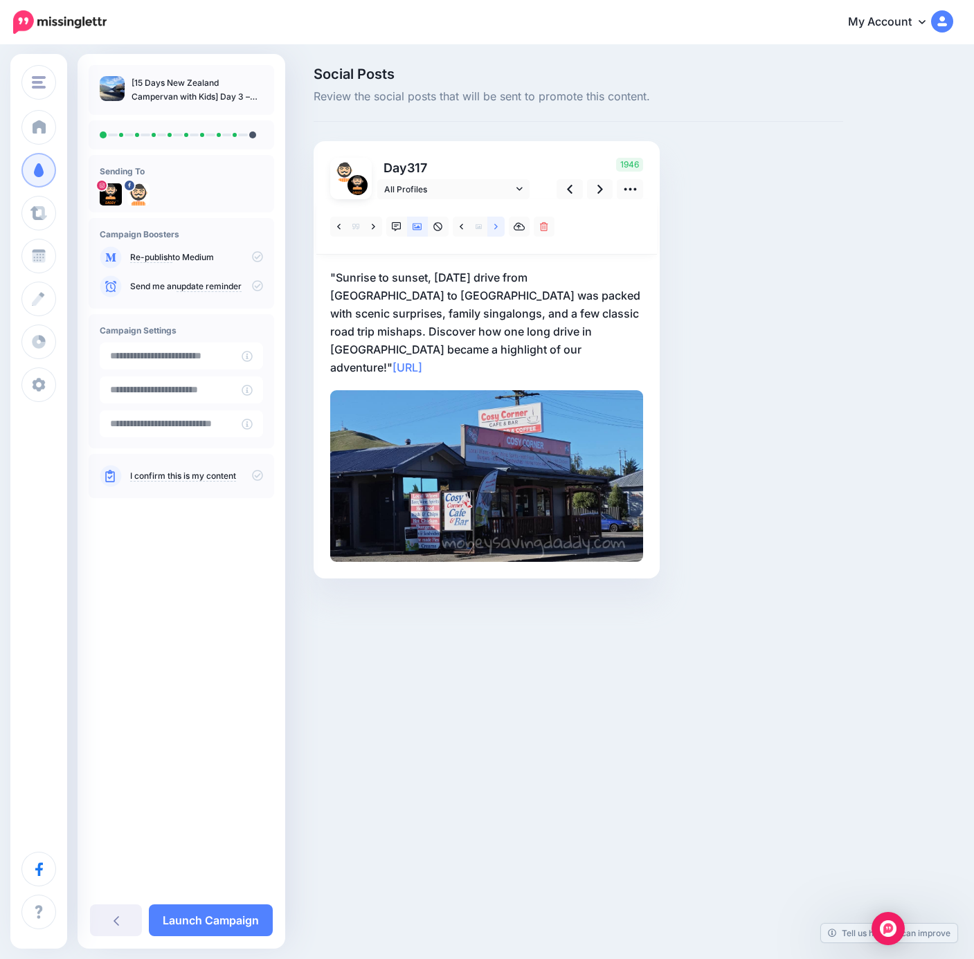
click at [496, 222] on icon at bounding box center [495, 227] width 3 height 10
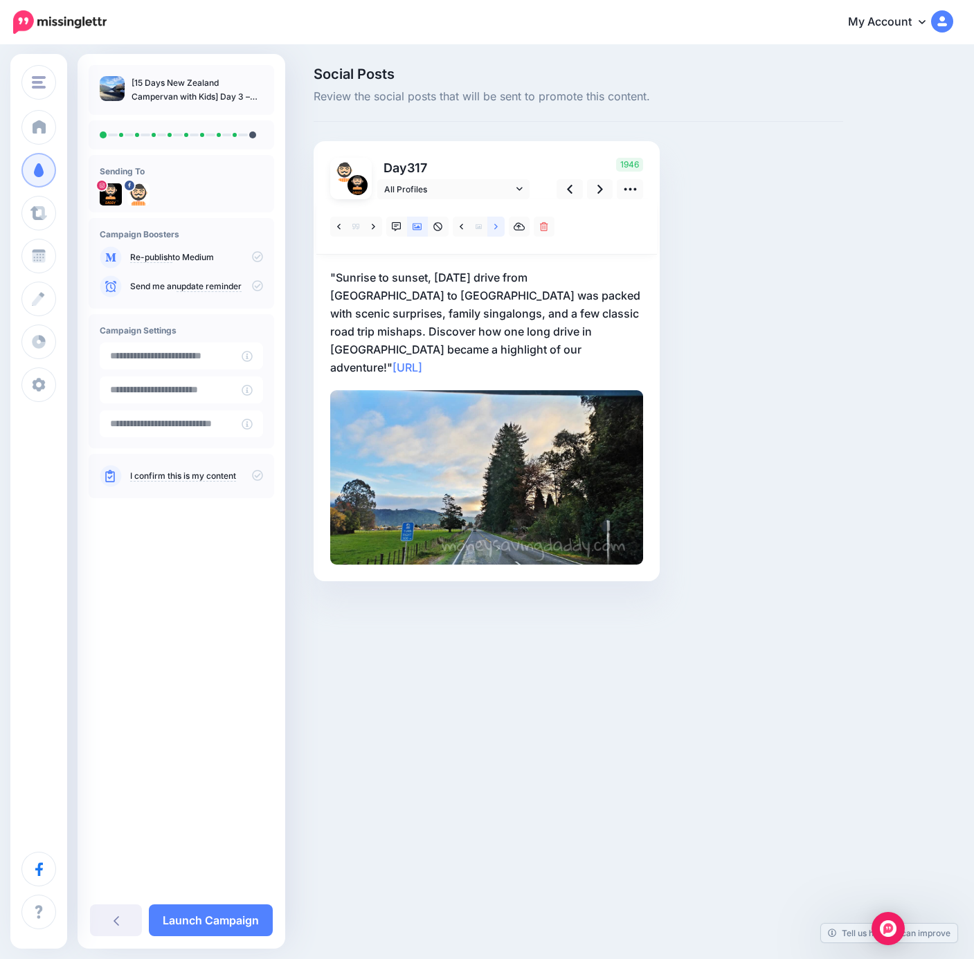
click at [496, 222] on icon at bounding box center [495, 227] width 3 height 10
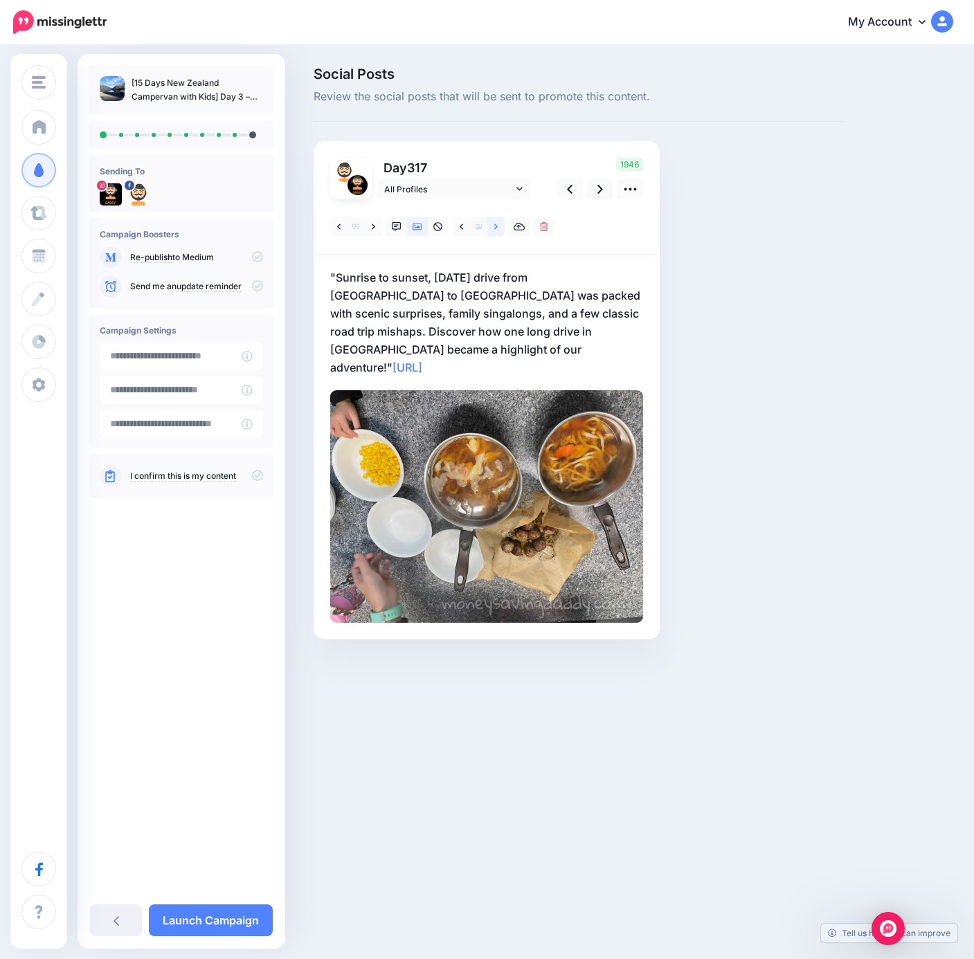
click at [496, 222] on icon at bounding box center [495, 227] width 3 height 10
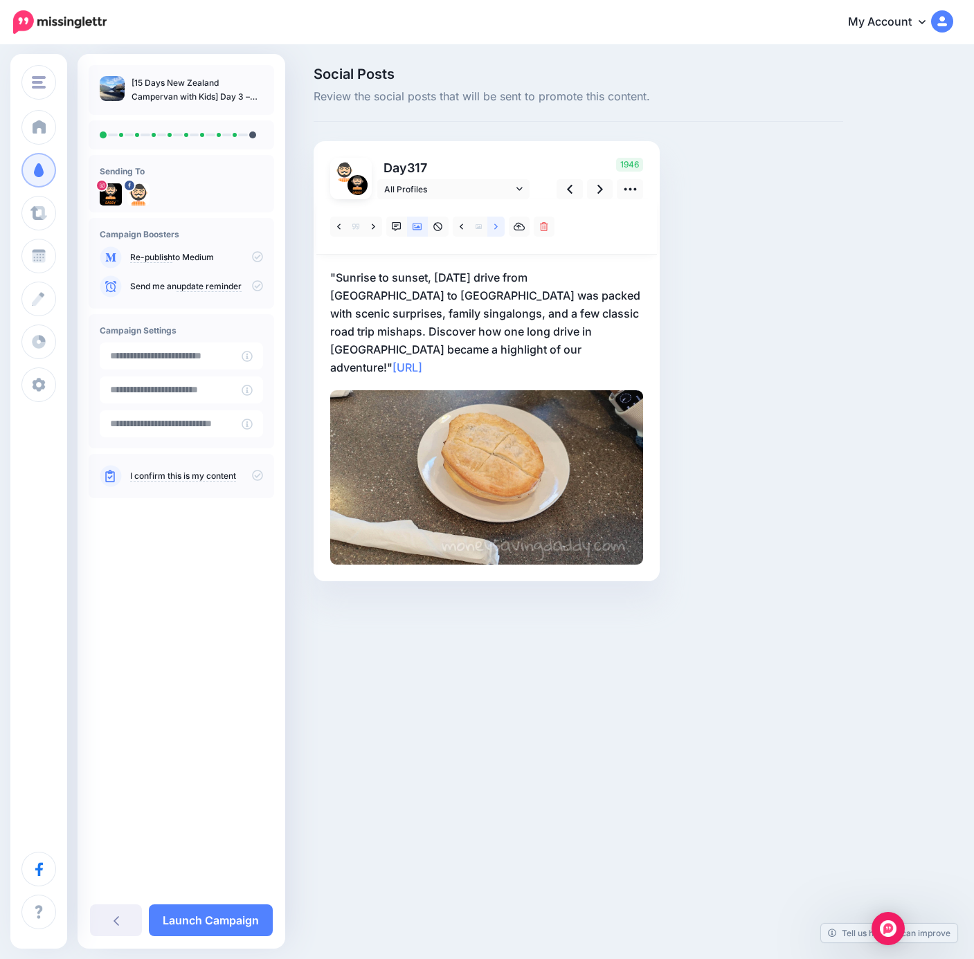
click at [496, 222] on icon at bounding box center [495, 227] width 3 height 10
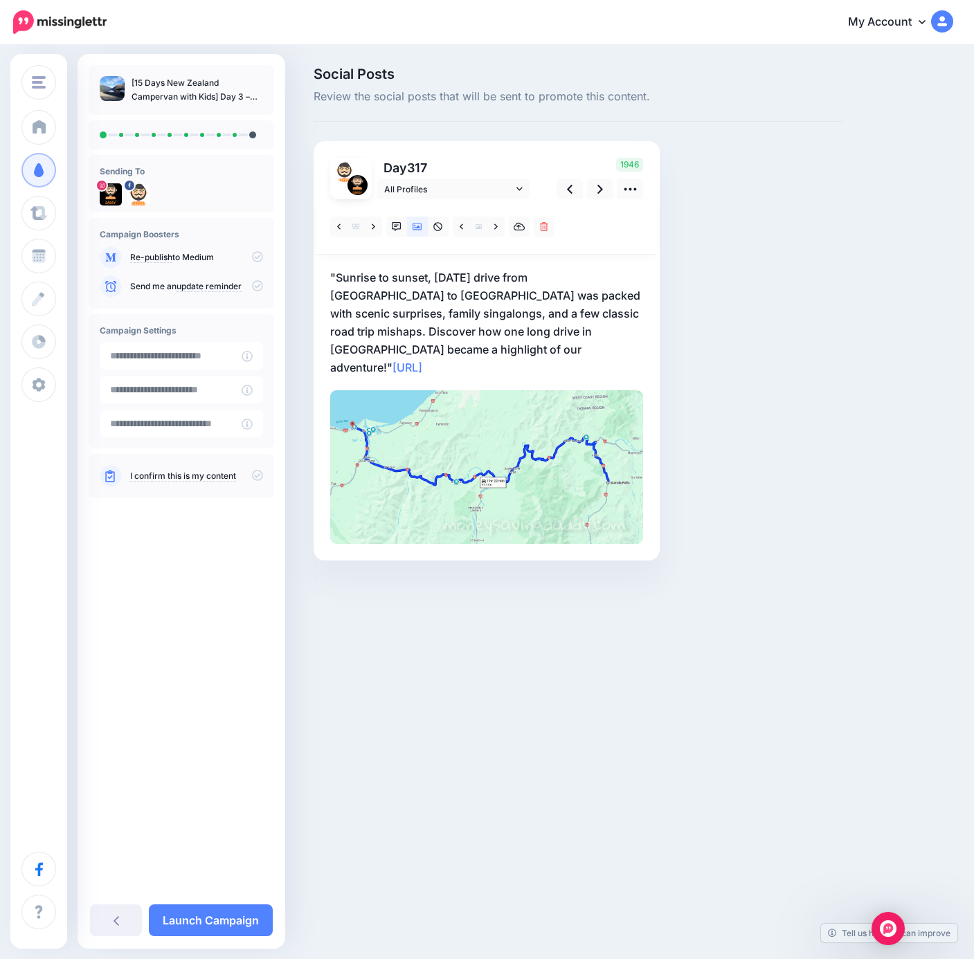
click at [513, 434] on img at bounding box center [486, 467] width 313 height 154
click at [496, 333] on p ""Sunrise to sunset, today’s drive from Kaikoura to Westport was packed with sce…" at bounding box center [486, 322] width 313 height 108
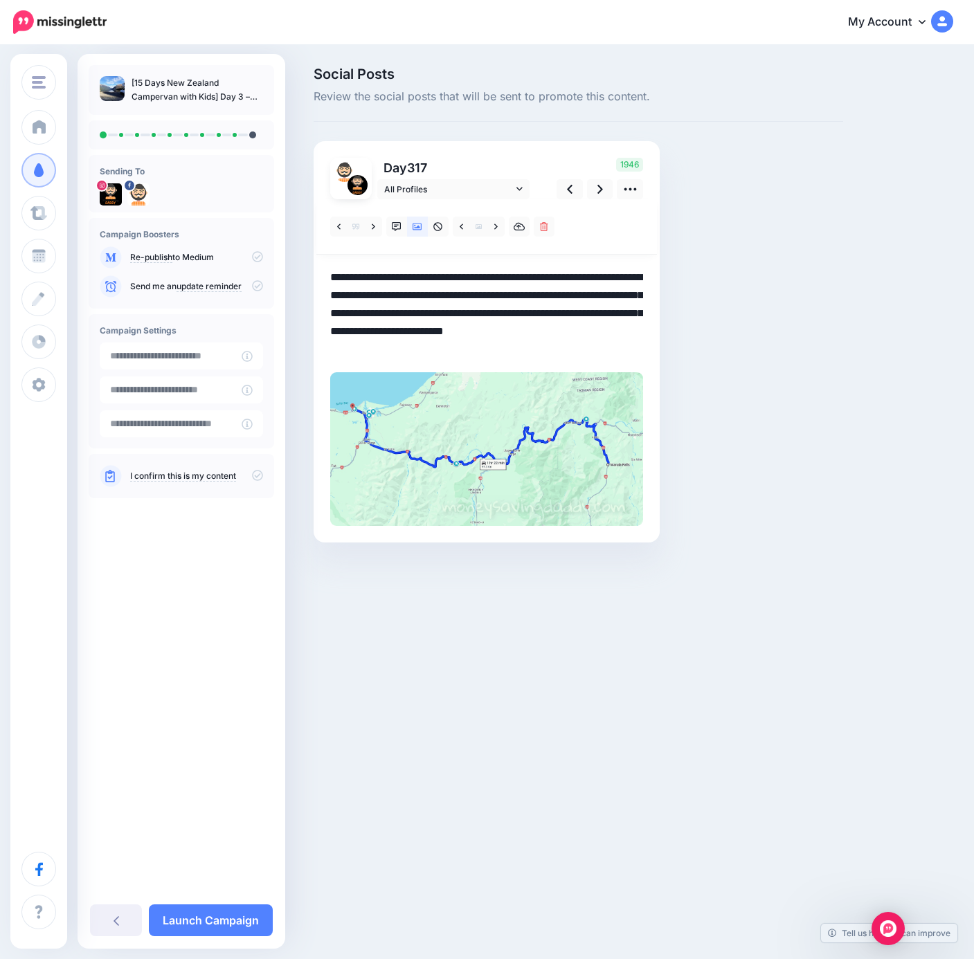
drag, startPoint x: 415, startPoint y: 352, endPoint x: 247, endPoint y: 252, distance: 195.5
click at [247, 252] on div "Money Saving Daddy Travelvoila. Money Saving Daddy Talent Acquisition Search Cu…" at bounding box center [487, 325] width 974 height 558
paste textarea "**********"
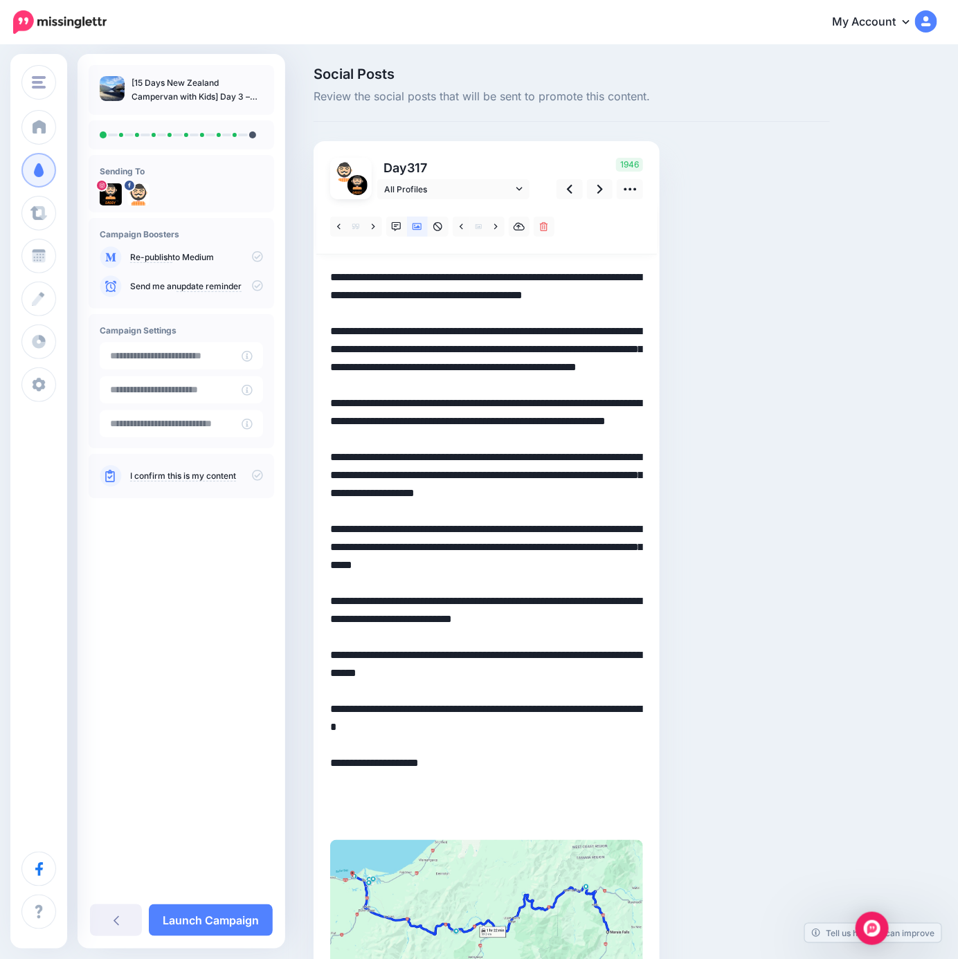
click at [731, 629] on div "Social Posts Review the social posts that will be sent to promote this content.…" at bounding box center [571, 559] width 537 height 985
click at [597, 192] on icon at bounding box center [600, 189] width 6 height 15
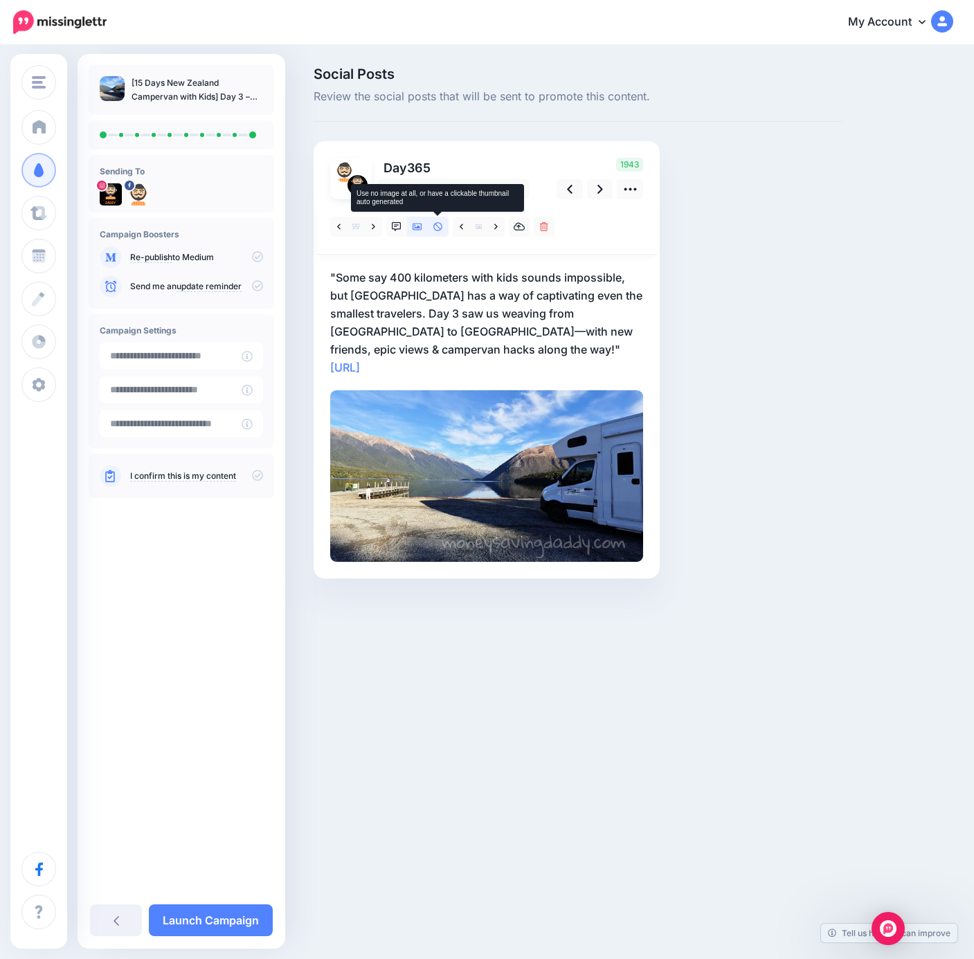
click at [441, 222] on icon at bounding box center [438, 227] width 10 height 10
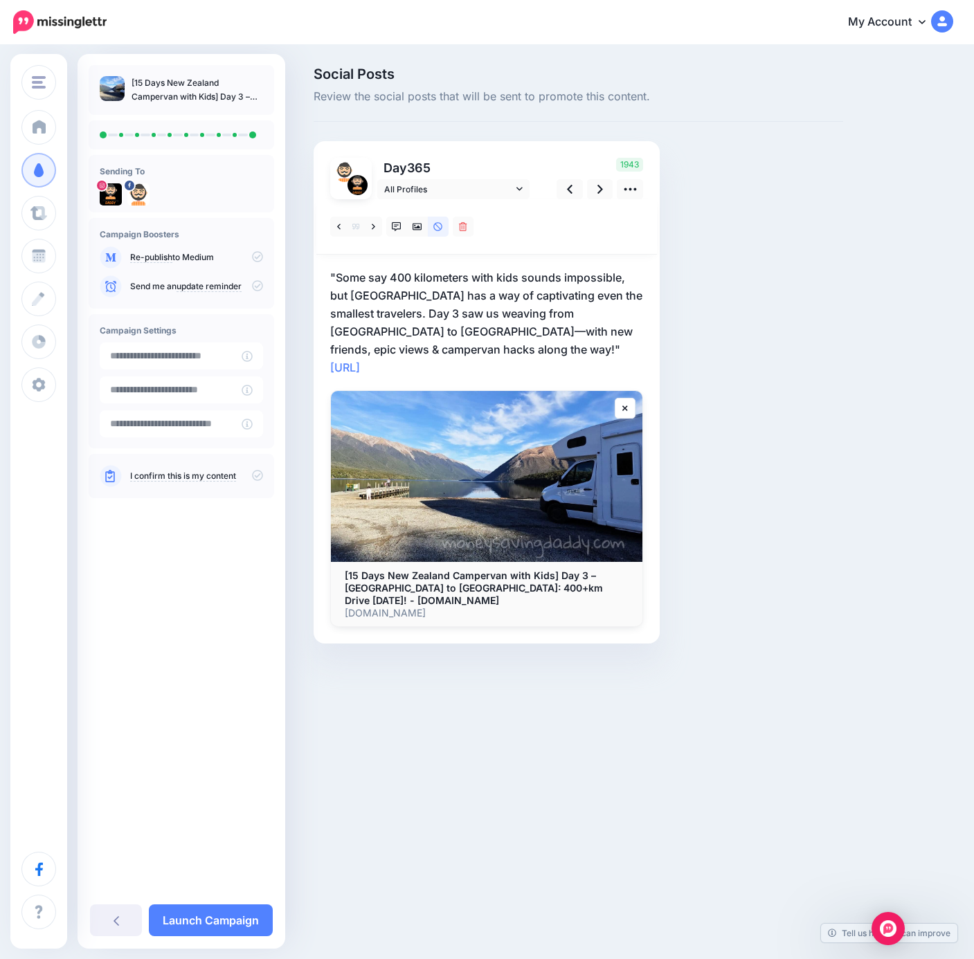
click at [385, 320] on p ""Some say 400 kilometers with kids sounds impossible, but New Zealand has a way…" at bounding box center [486, 322] width 313 height 108
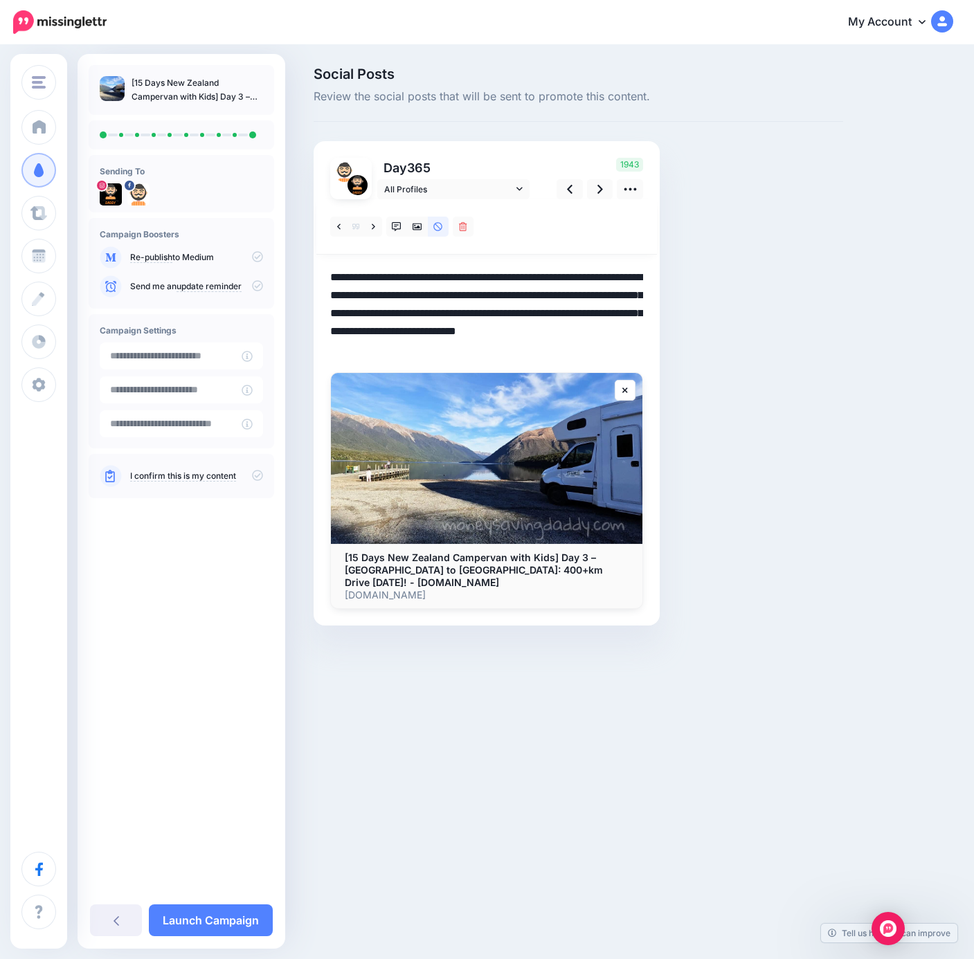
drag, startPoint x: 450, startPoint y: 347, endPoint x: 215, endPoint y: 230, distance: 263.3
click at [215, 230] on div "Money Saving Daddy Travelvoila. Money Saving Daddy Talent Acquisition Search Cu…" at bounding box center [487, 366] width 974 height 641
paste textarea "**********"
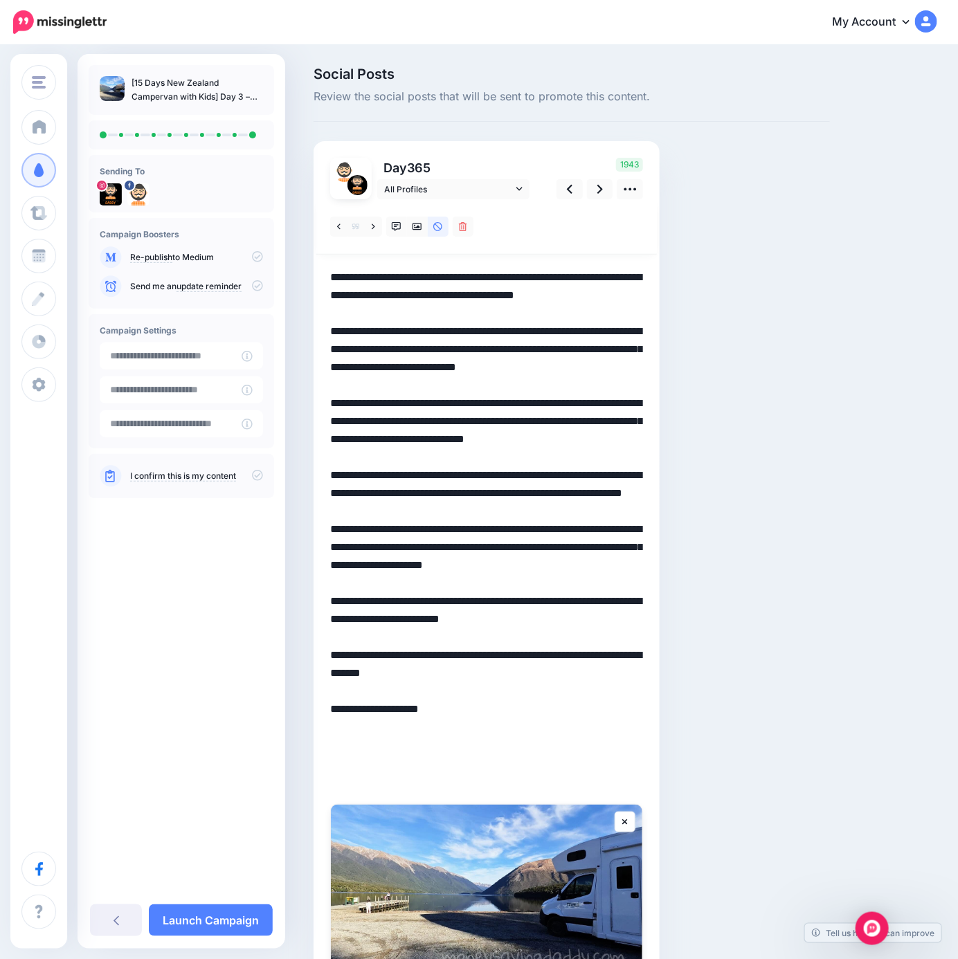
type textarea "**********"
click at [696, 491] on div "Social Posts Review the social posts that will be sent to promote this content.…" at bounding box center [571, 583] width 537 height 1032
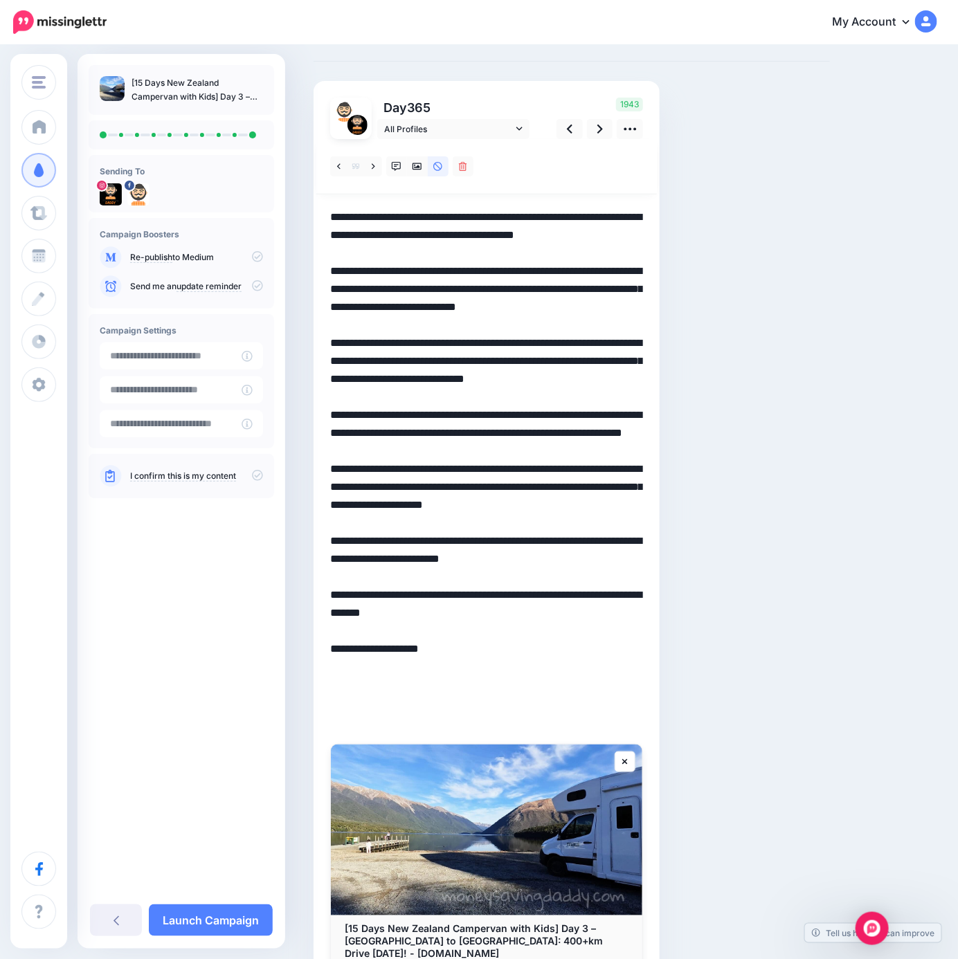
scroll to position [162, 0]
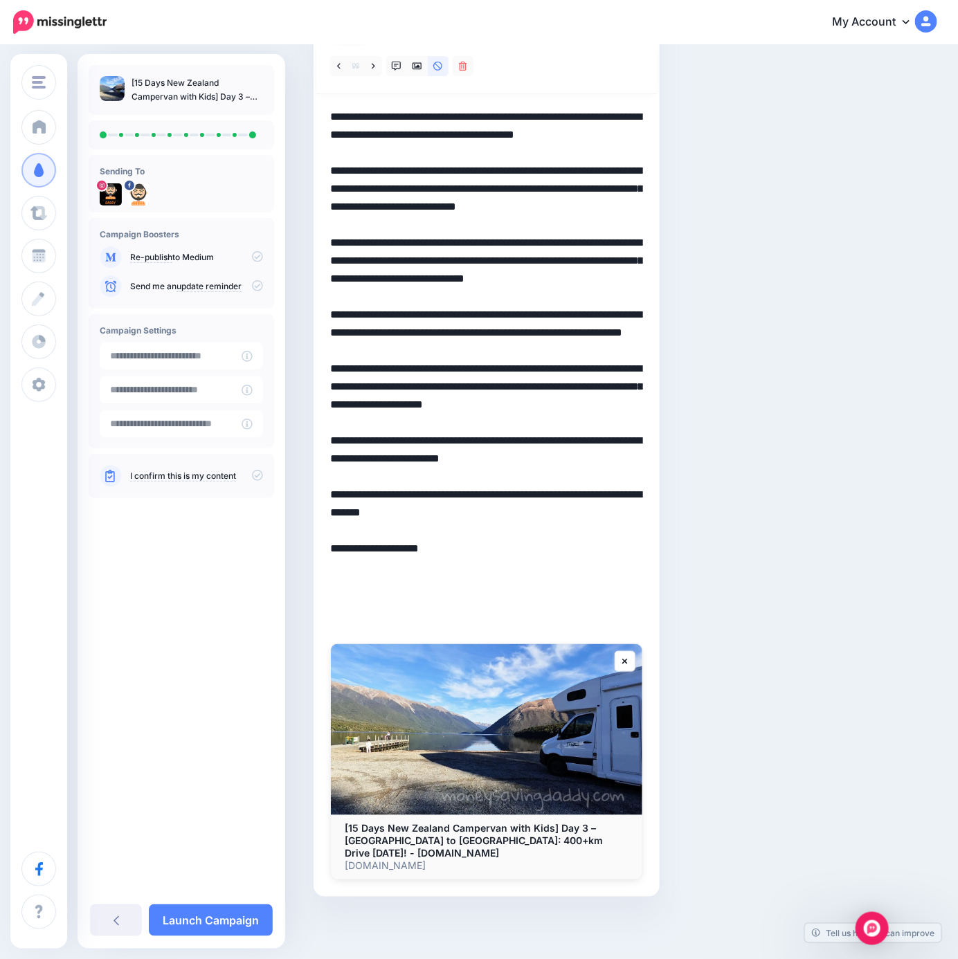
click at [729, 515] on div "Social Posts Review the social posts that will be sent to promote this content.…" at bounding box center [571, 423] width 537 height 1032
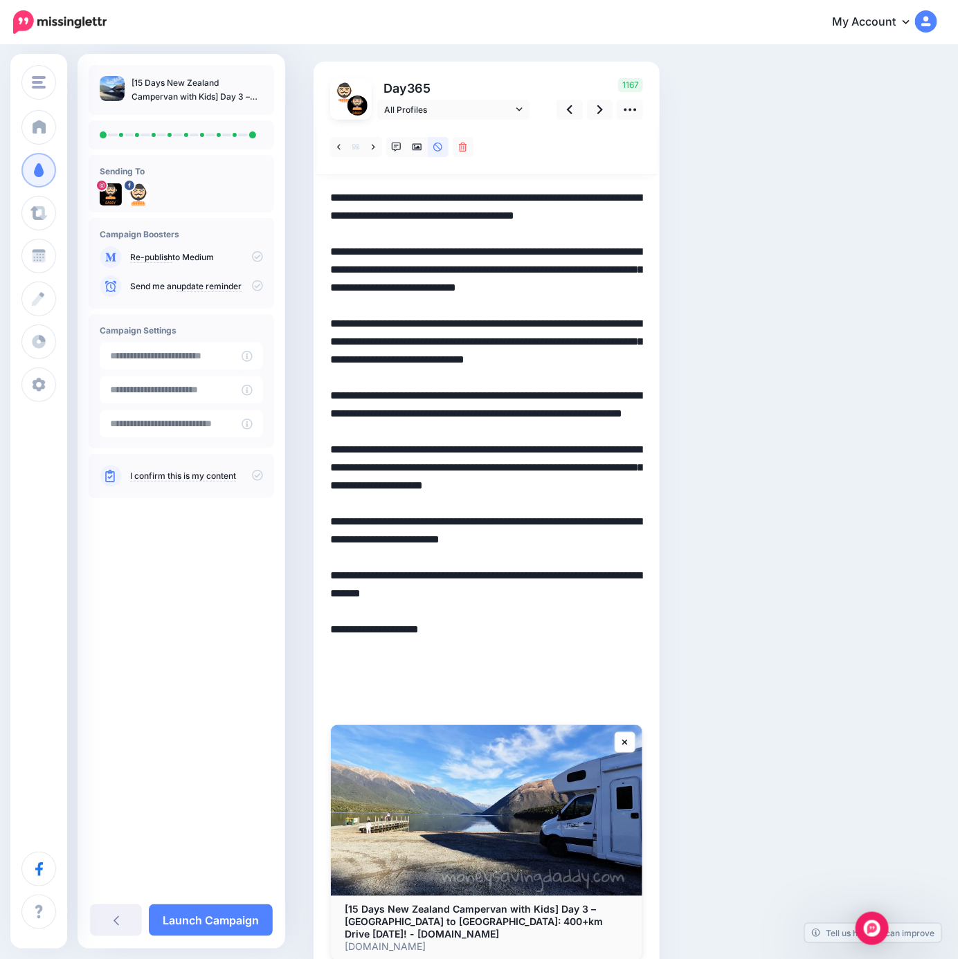
scroll to position [0, 0]
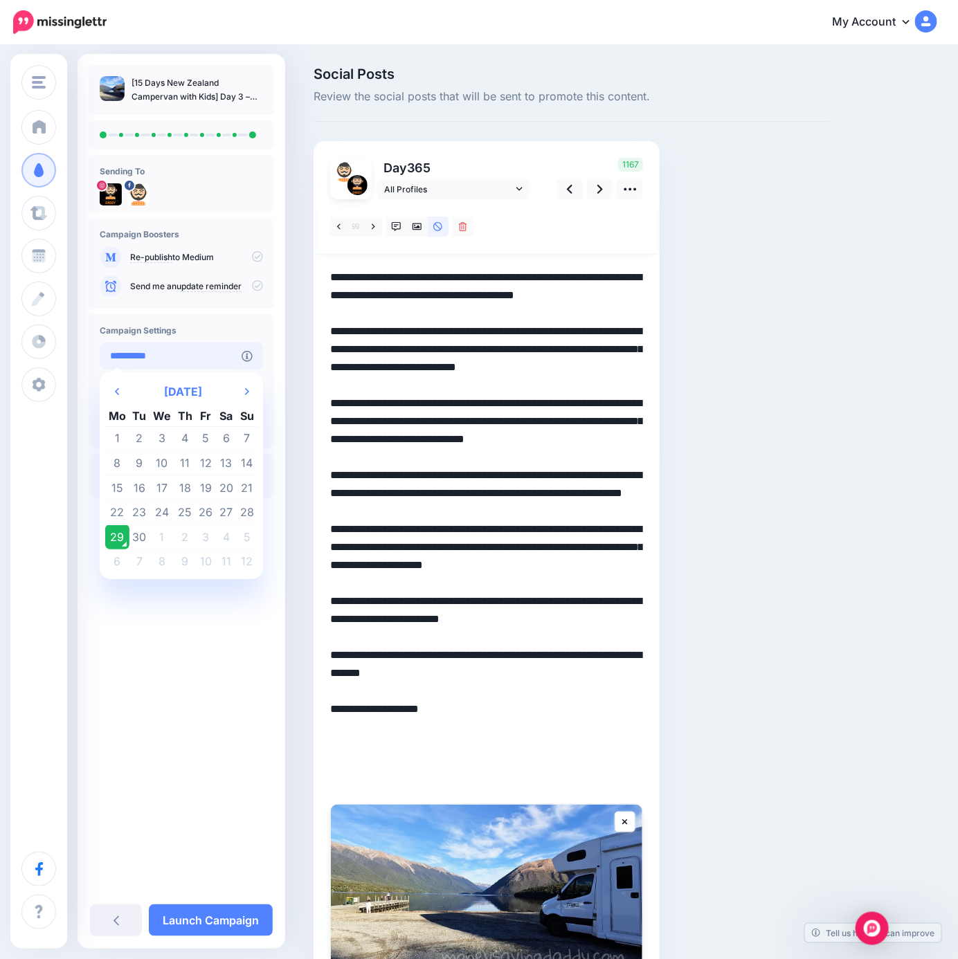
click at [185, 351] on input "**********" at bounding box center [171, 356] width 142 height 27
click at [239, 386] on th "Next Month" at bounding box center [247, 392] width 21 height 28
click at [177, 542] on td "30" at bounding box center [184, 537] width 21 height 25
type input "**********"
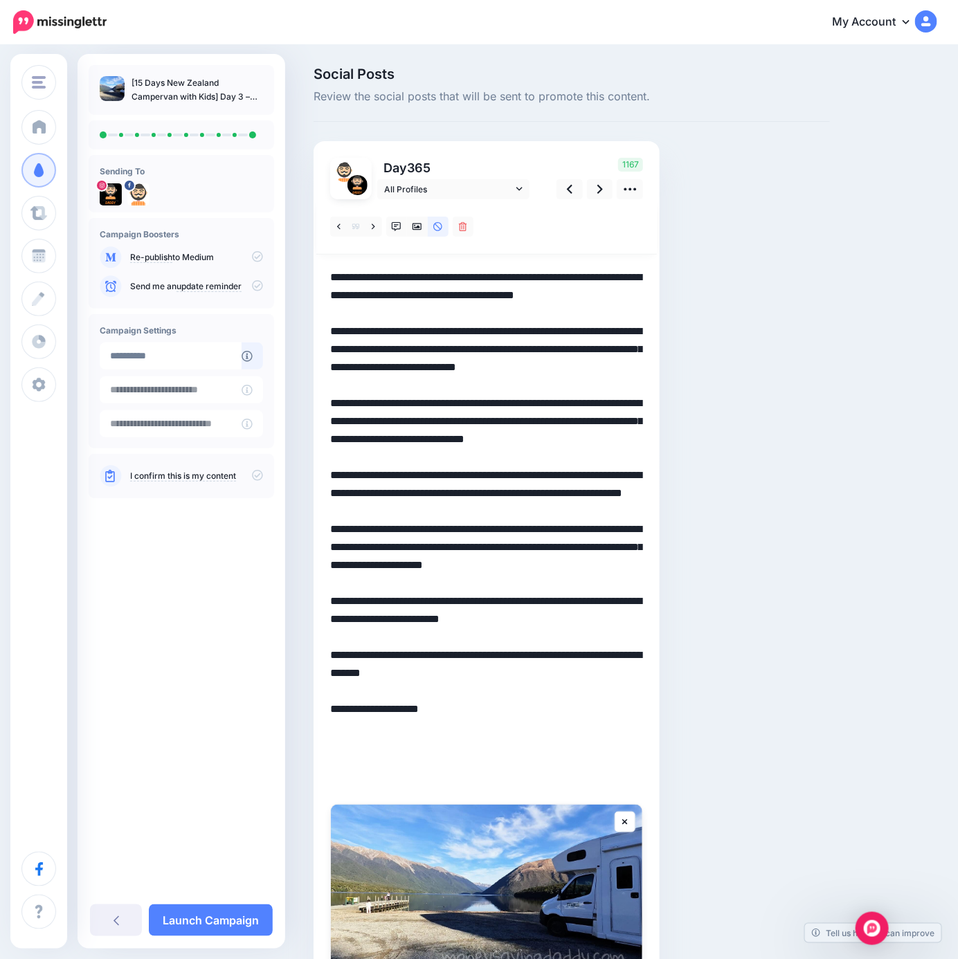
click at [256, 474] on icon at bounding box center [257, 475] width 11 height 11
click at [212, 909] on link "Launch Campaign" at bounding box center [211, 920] width 124 height 32
